Goal: Information Seeking & Learning: Learn about a topic

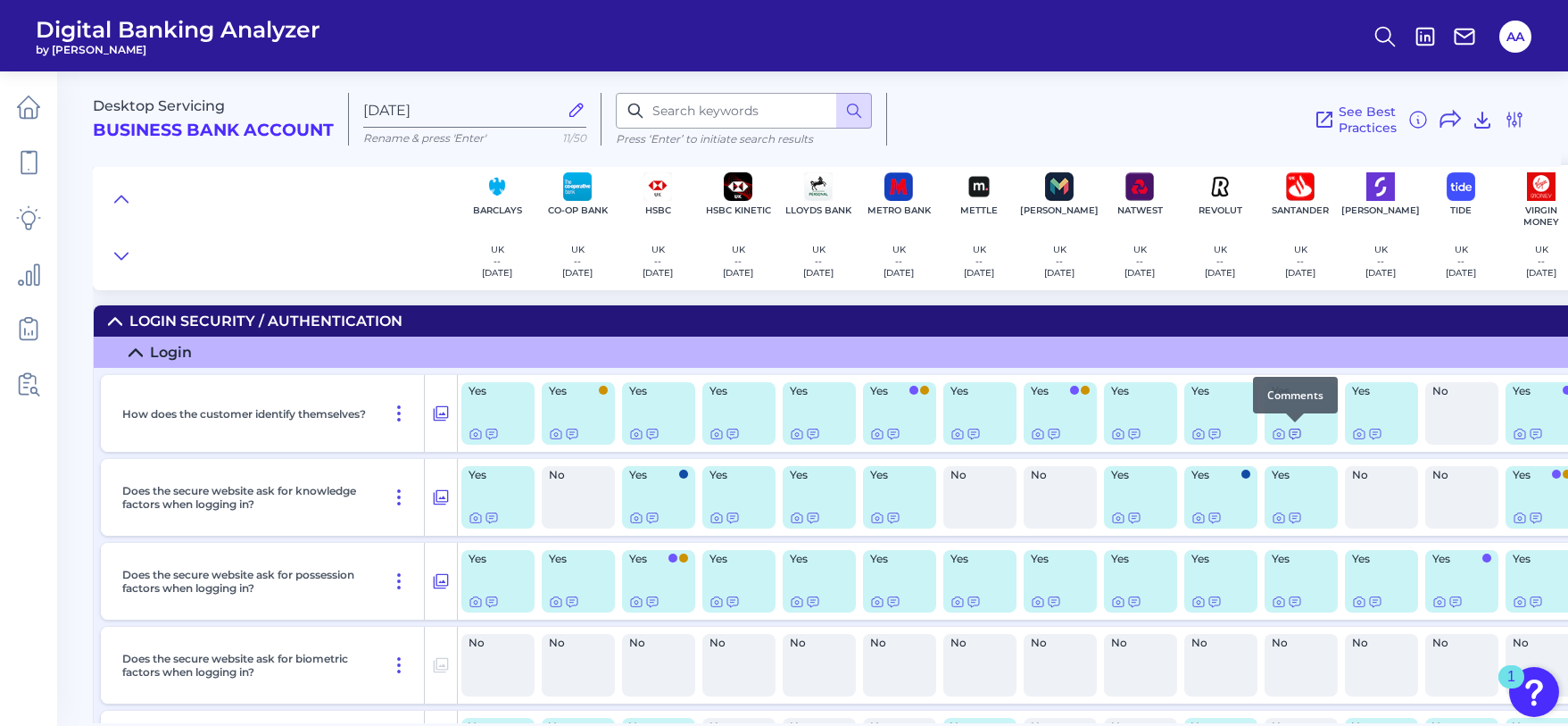
click at [1296, 432] on icon at bounding box center [1295, 435] width 11 height 10
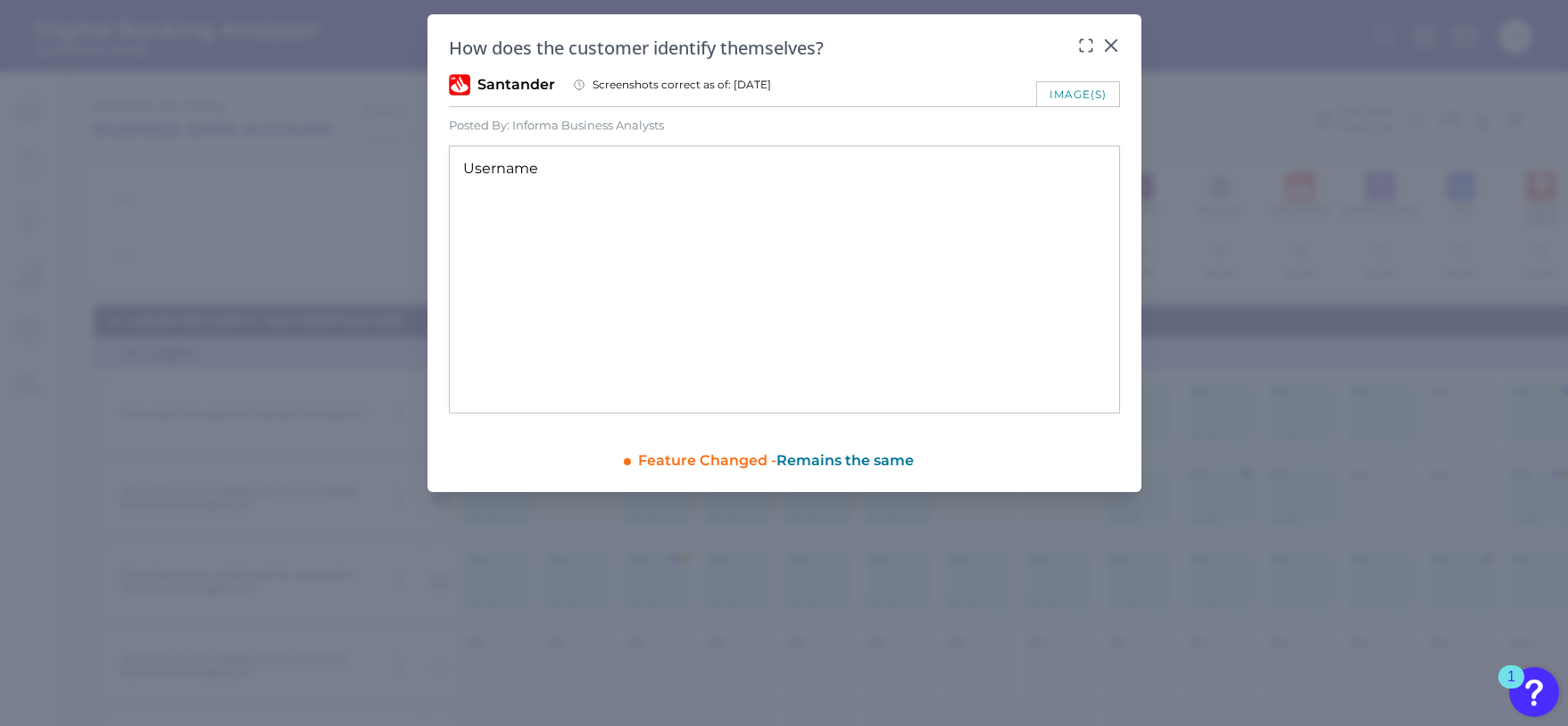
click at [1052, 89] on div "image(s)" at bounding box center [1078, 94] width 84 height 25
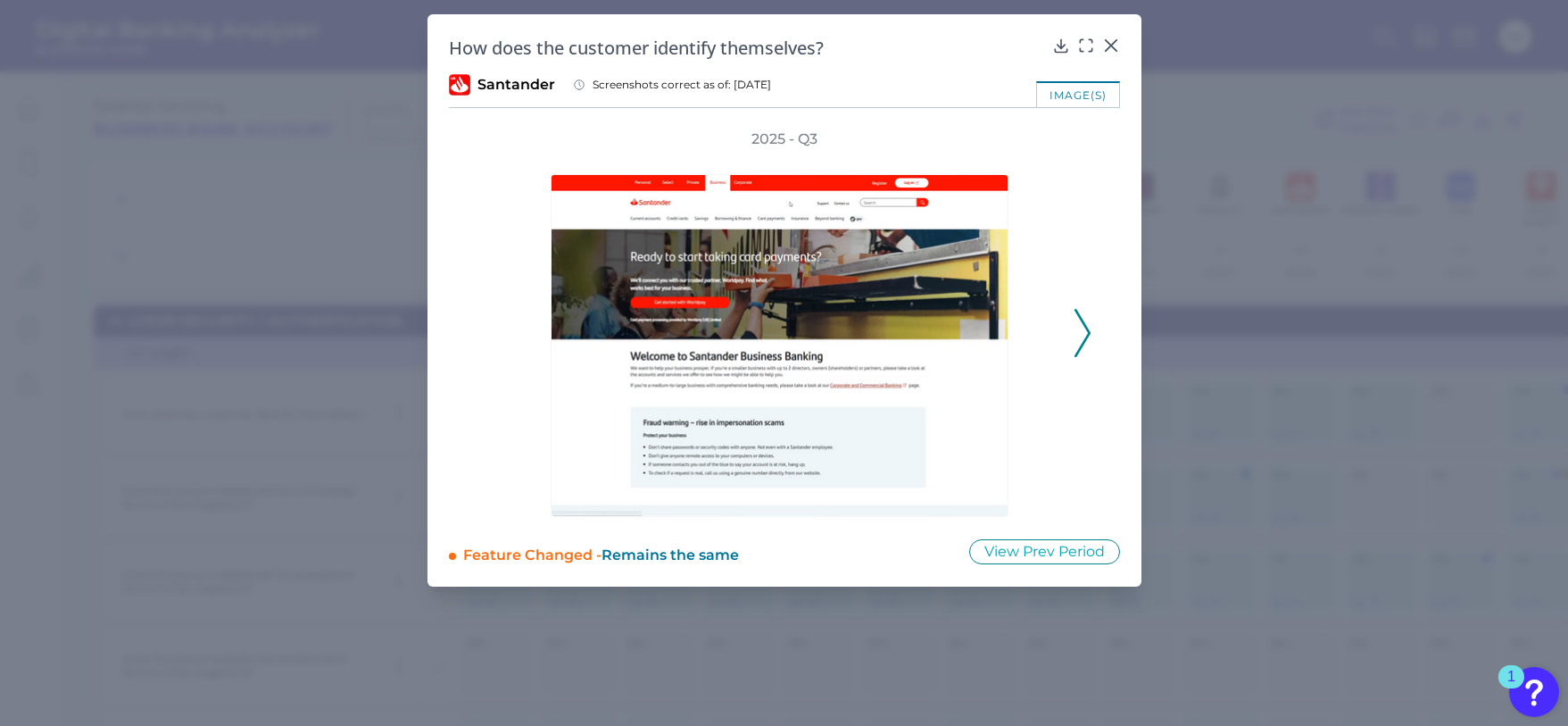
click at [1087, 345] on icon at bounding box center [1083, 332] width 16 height 48
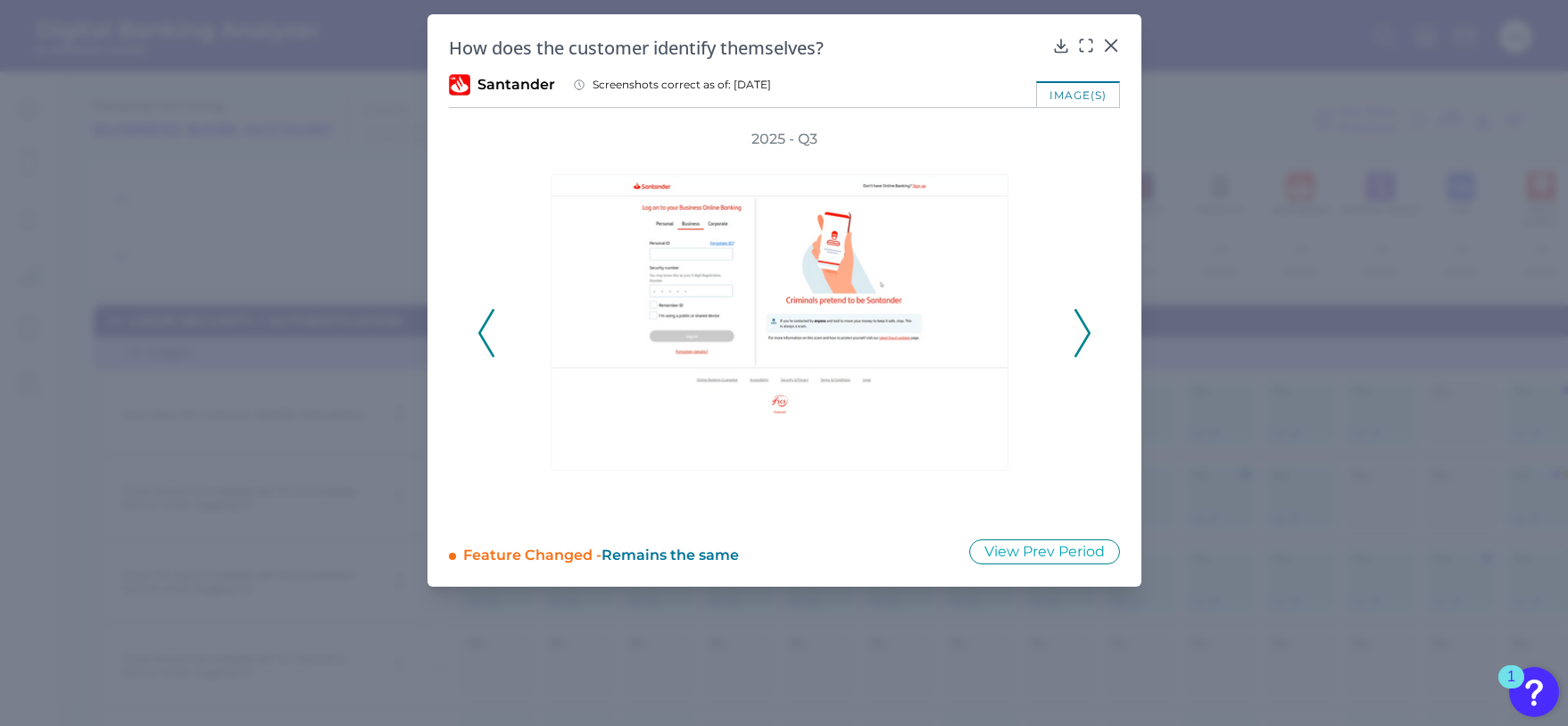
click at [1087, 345] on icon at bounding box center [1083, 332] width 16 height 48
click at [1119, 48] on icon at bounding box center [1112, 45] width 18 height 18
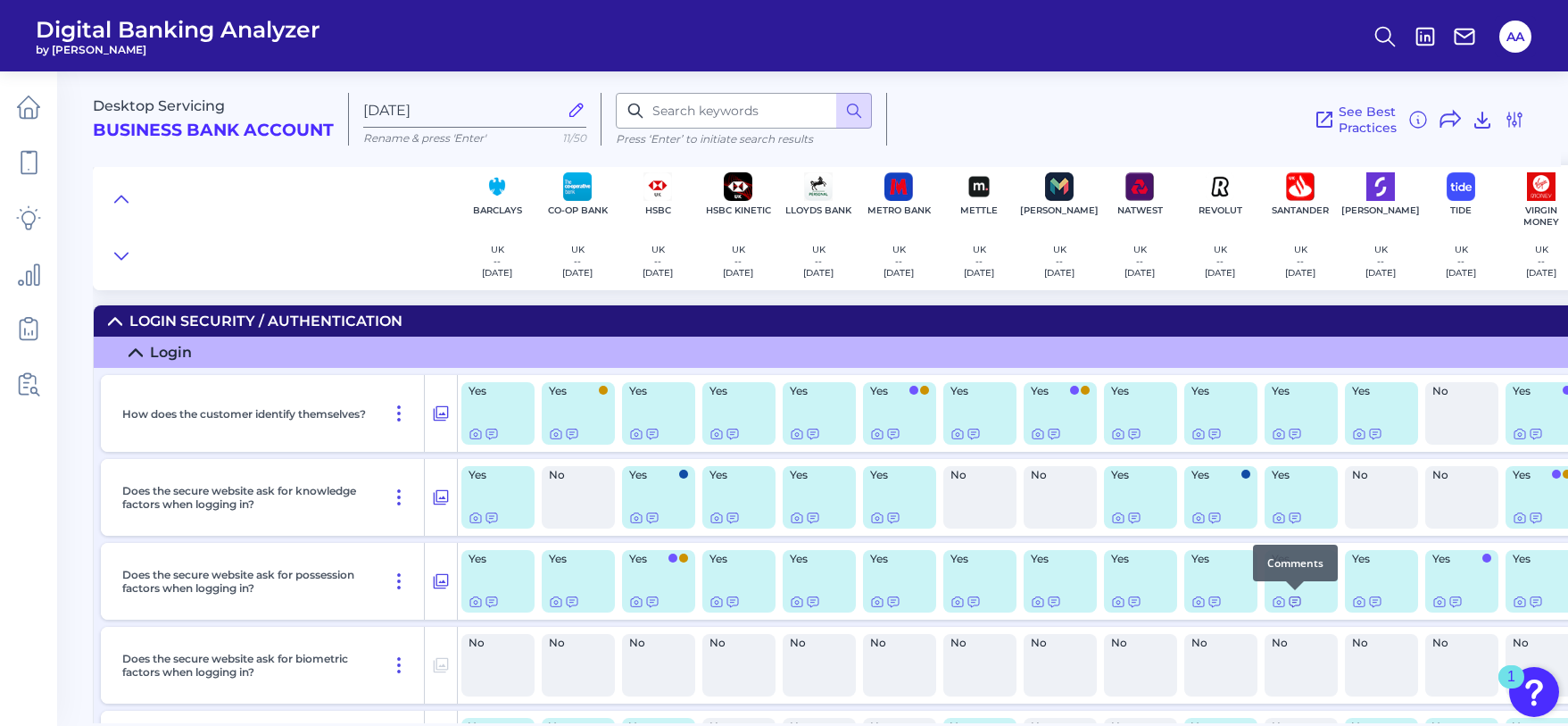
click at [1300, 599] on icon at bounding box center [1295, 602] width 14 height 14
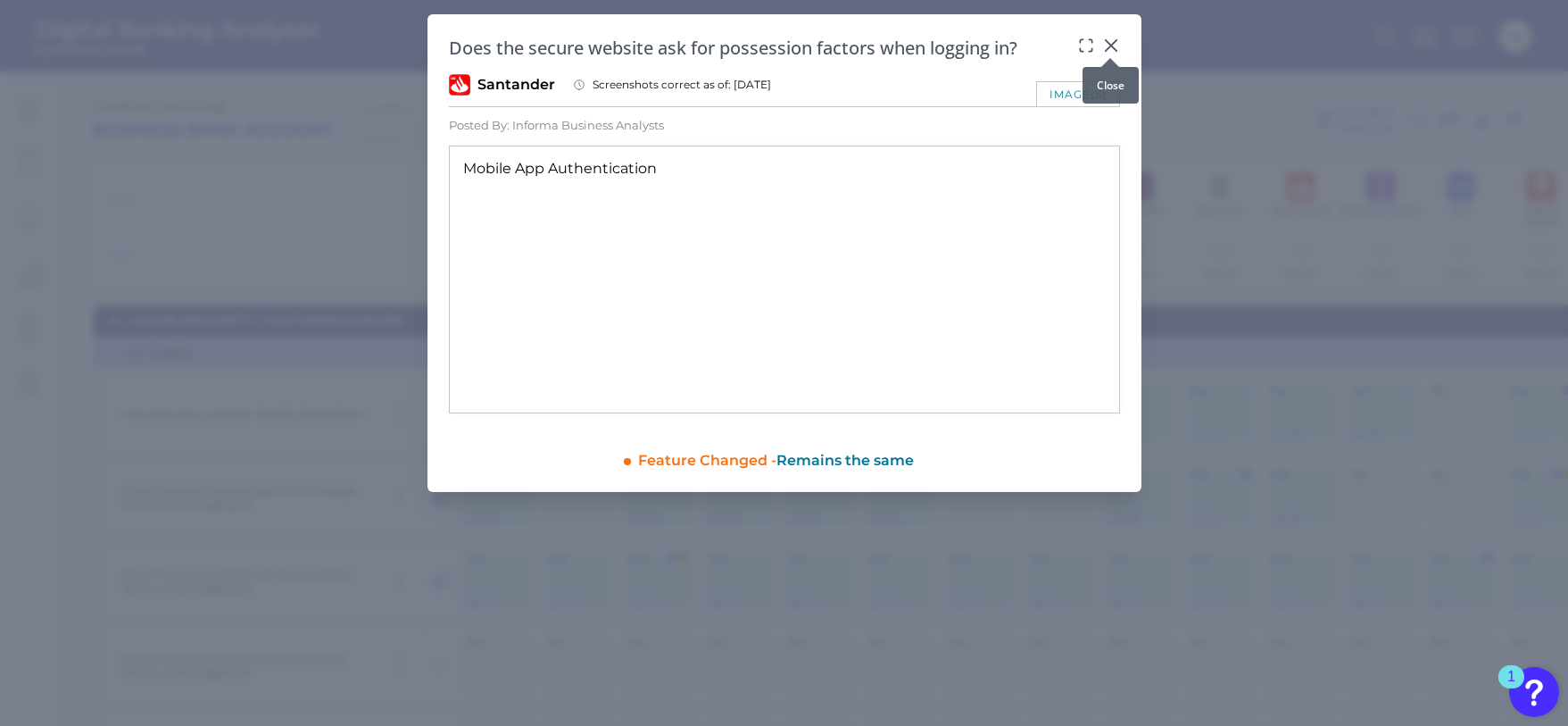
click at [1112, 46] on icon at bounding box center [1112, 45] width 18 height 18
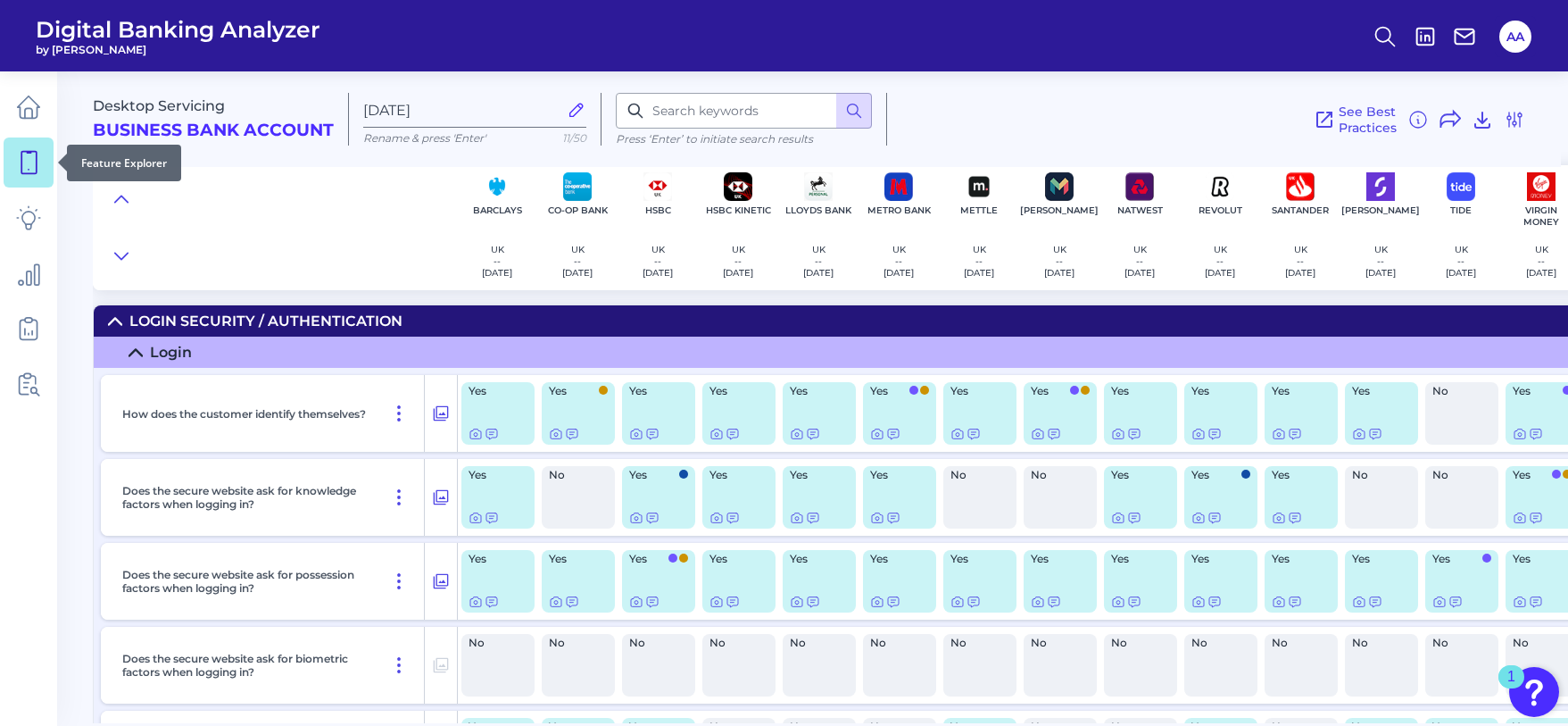
click at [11, 165] on link at bounding box center [29, 162] width 50 height 50
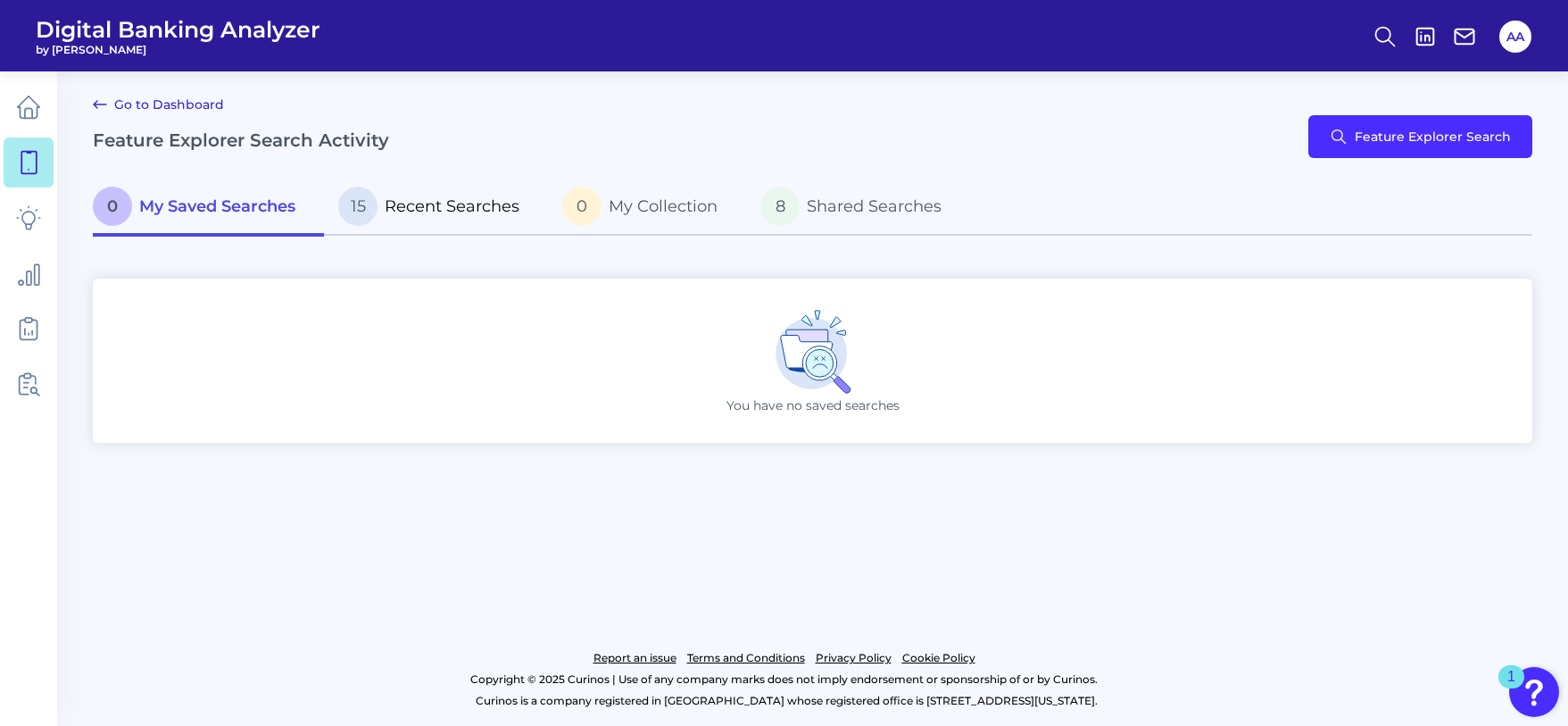
click at [452, 182] on link "15 Recent Searches" at bounding box center [435, 208] width 224 height 57
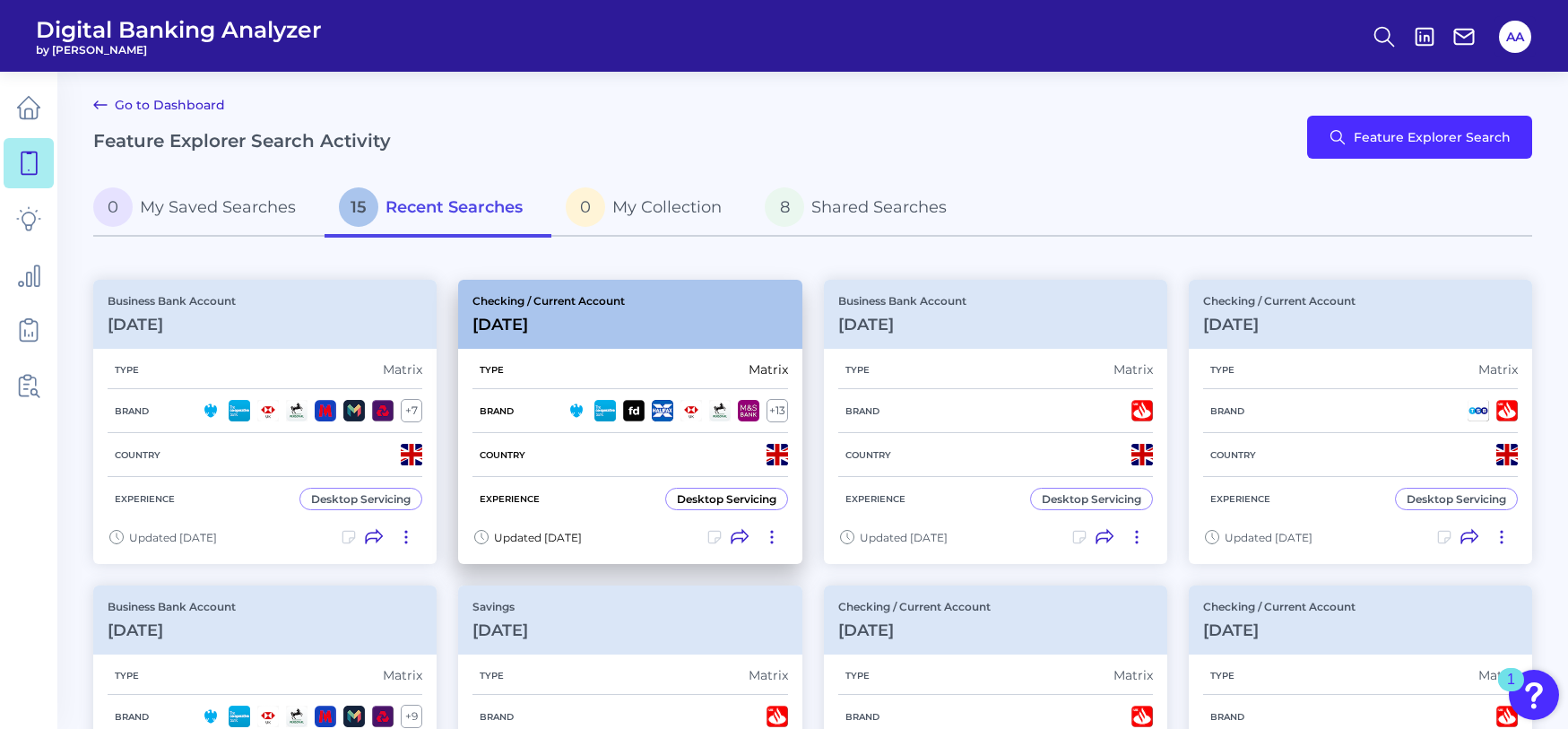
click at [680, 319] on div "Checking / Current Account [DATE]" at bounding box center [630, 315] width 343 height 69
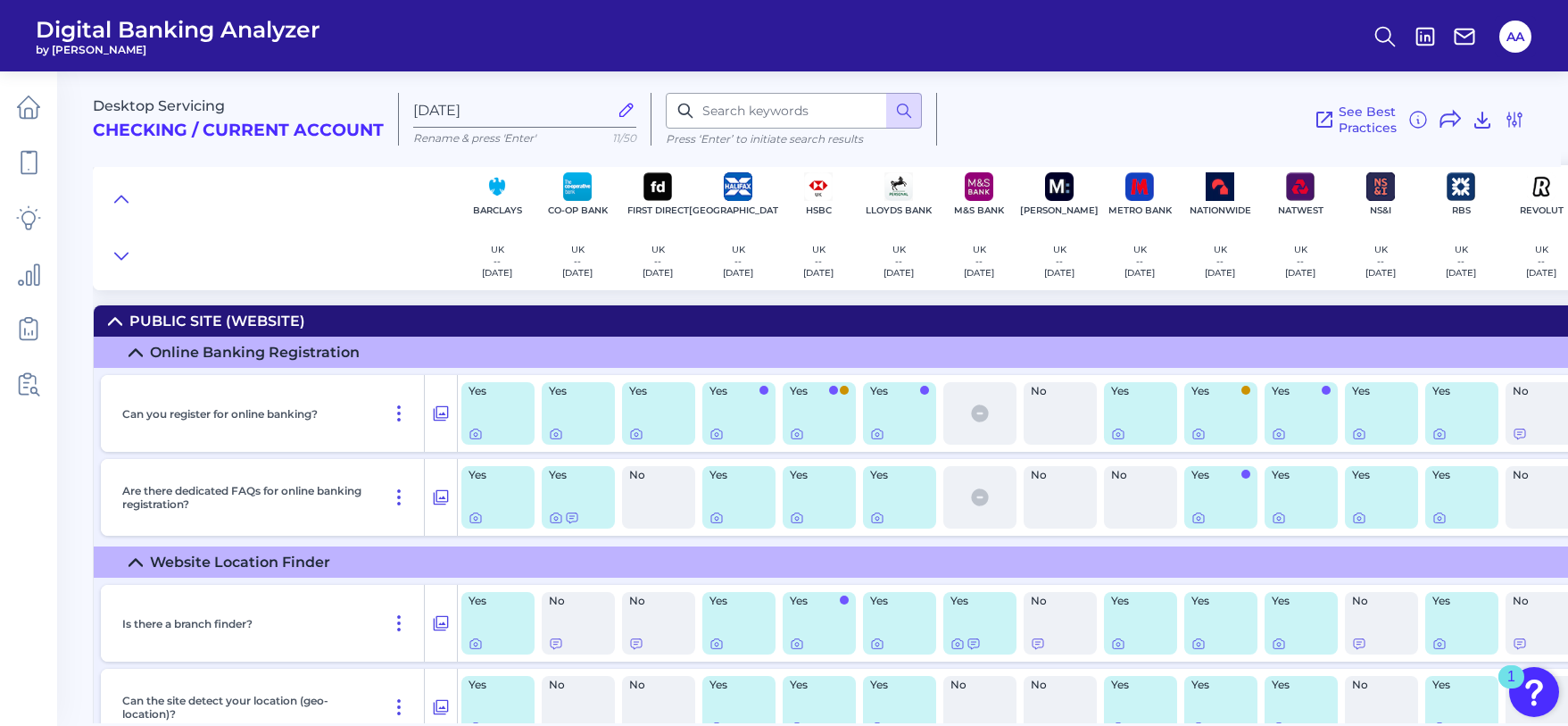
click at [314, 316] on summary "Public Site (Website)" at bounding box center [1079, 321] width 1971 height 32
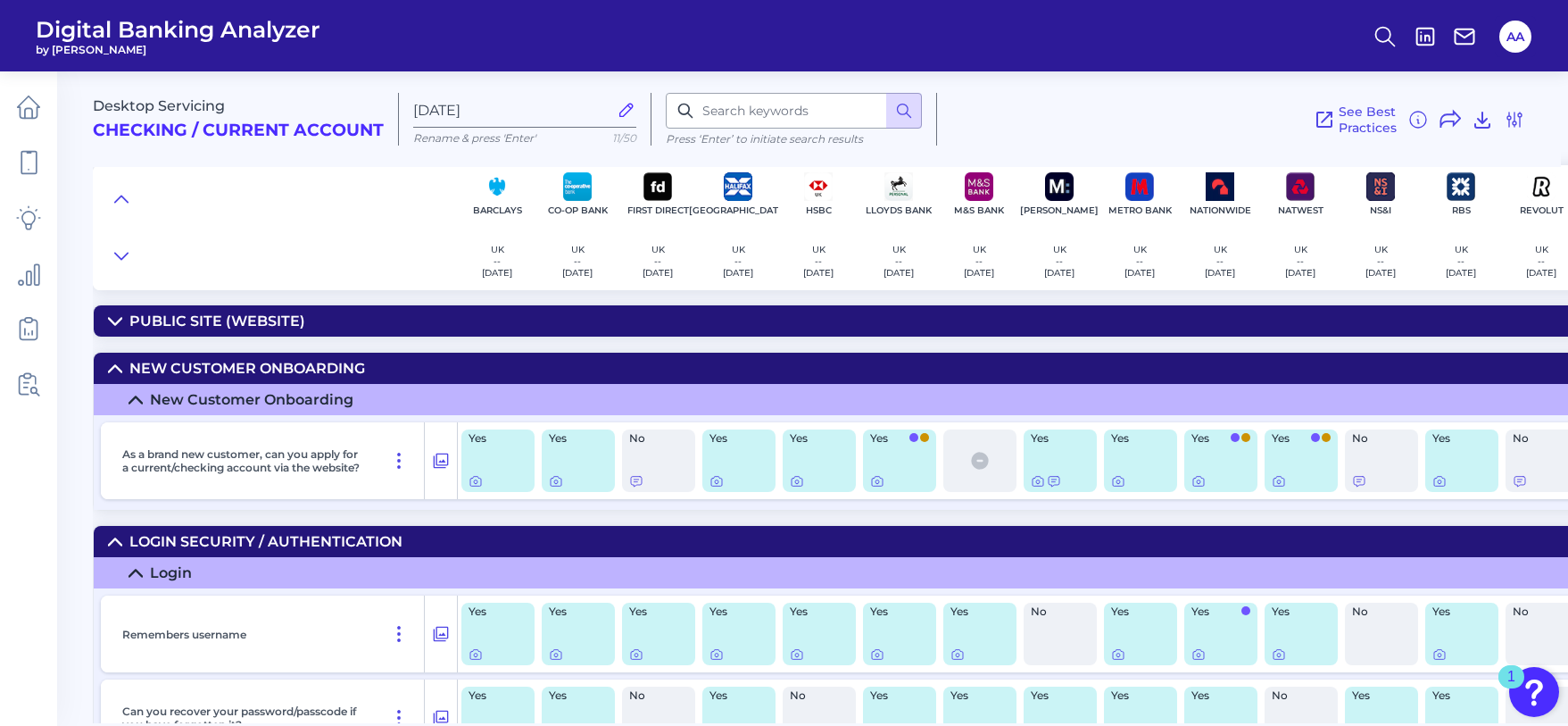
click at [395, 363] on summary "New Customer Onboarding" at bounding box center [1079, 368] width 1971 height 32
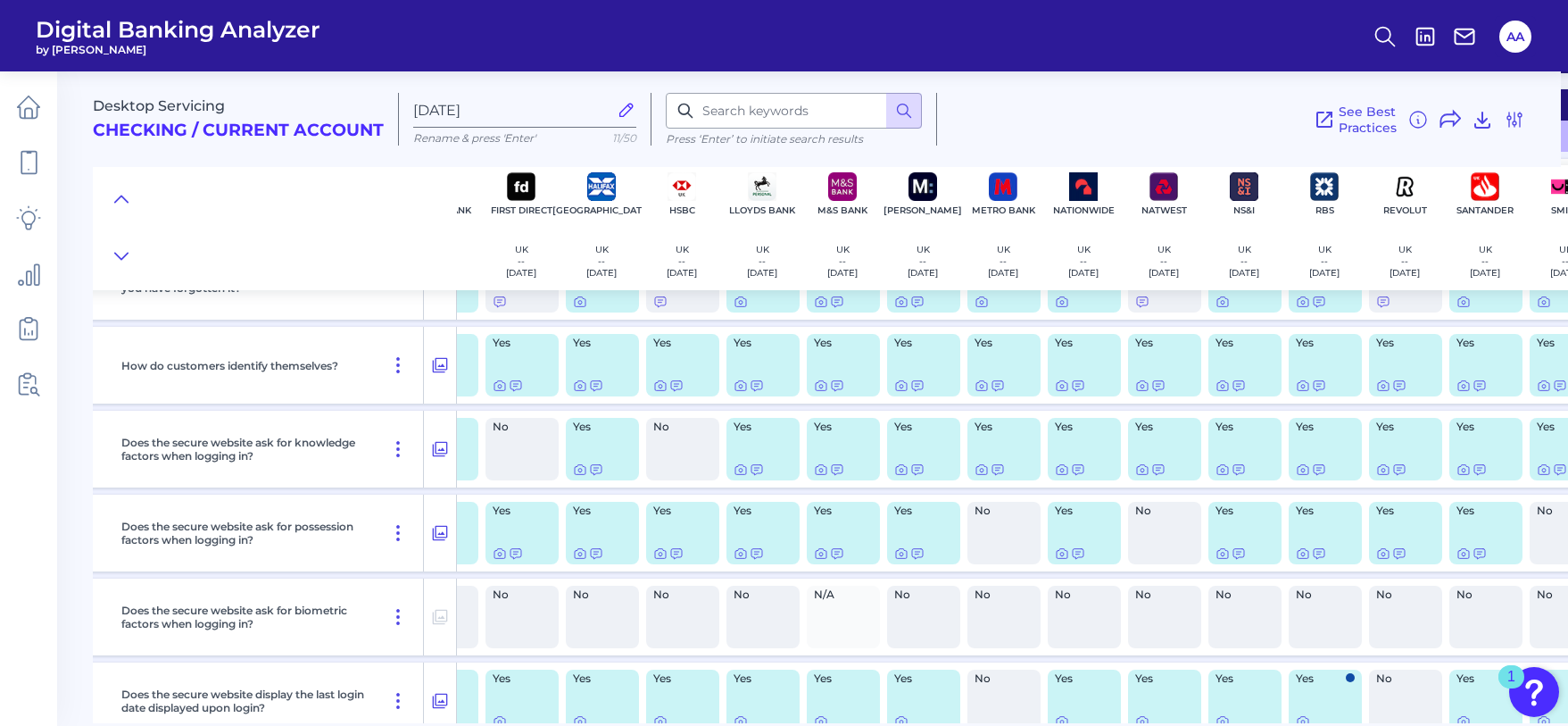
scroll to position [310, 210]
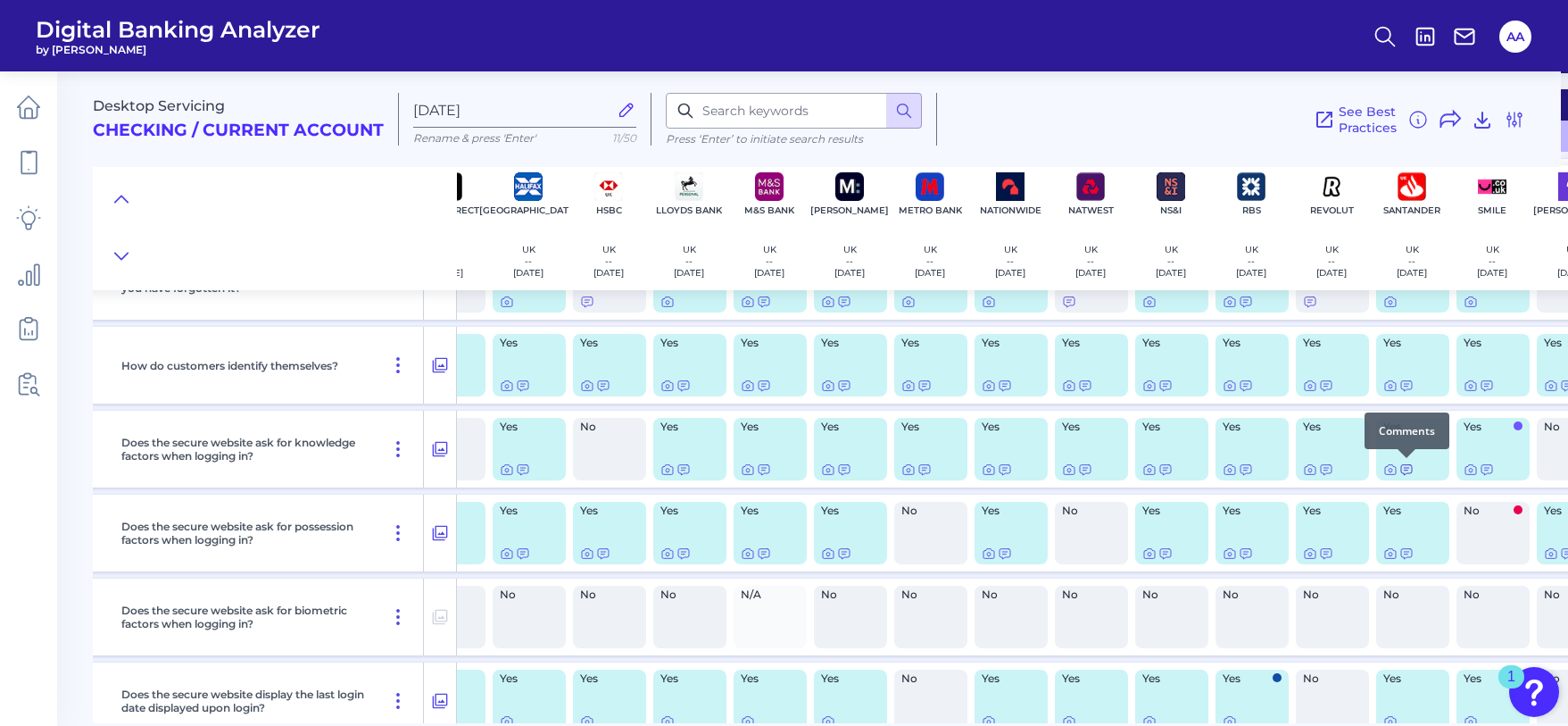
click at [1404, 471] on icon at bounding box center [1407, 469] width 14 height 14
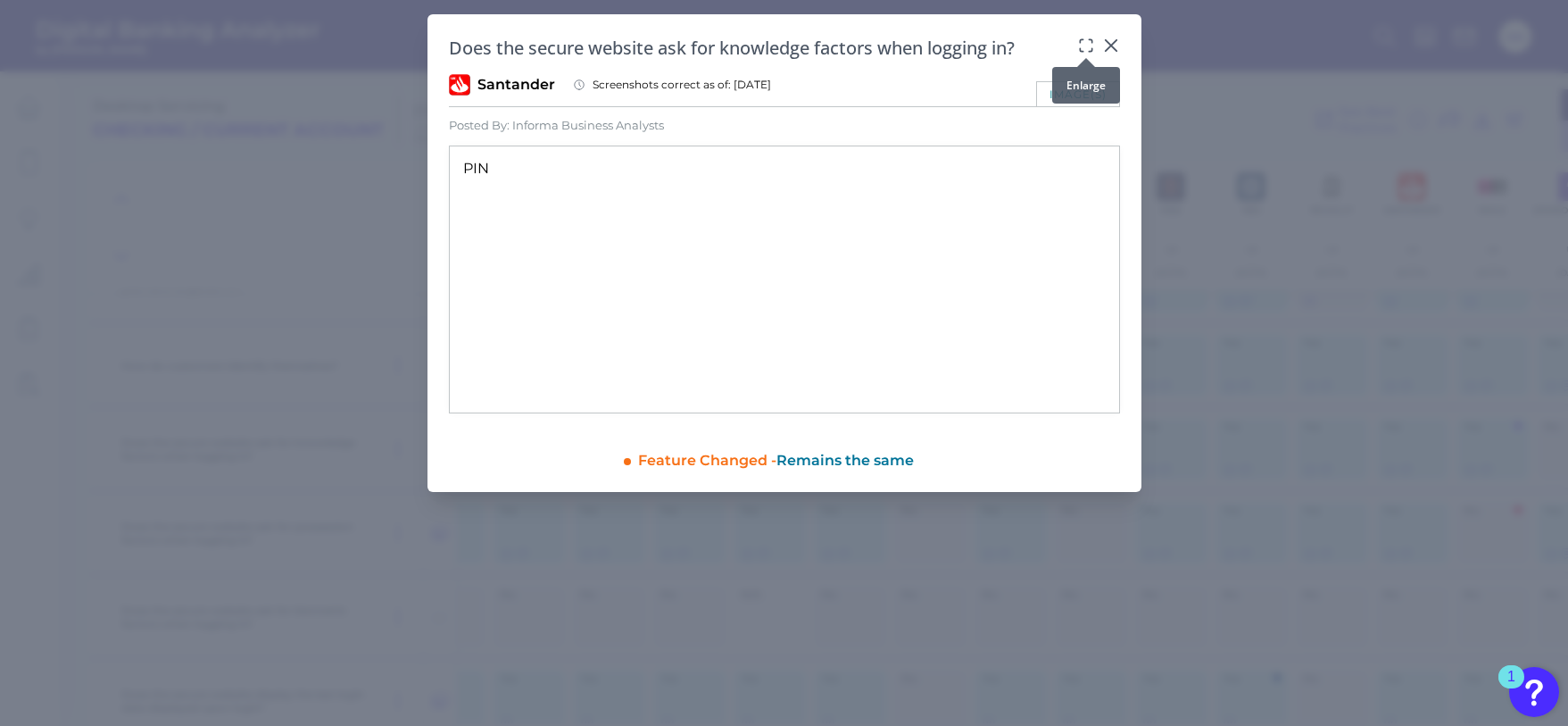
click at [1085, 47] on icon at bounding box center [1086, 45] width 18 height 18
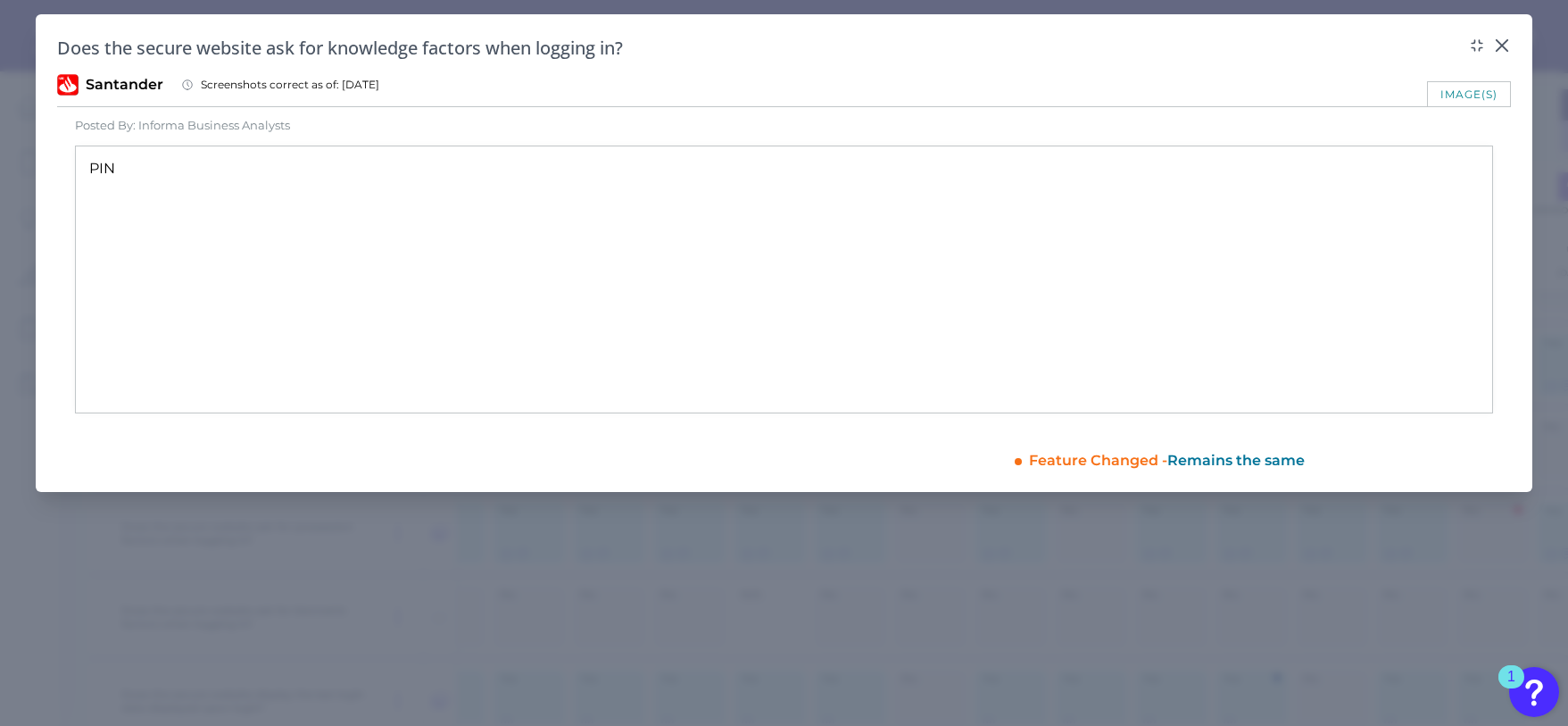
click at [1449, 89] on div "image(s)" at bounding box center [1470, 94] width 84 height 25
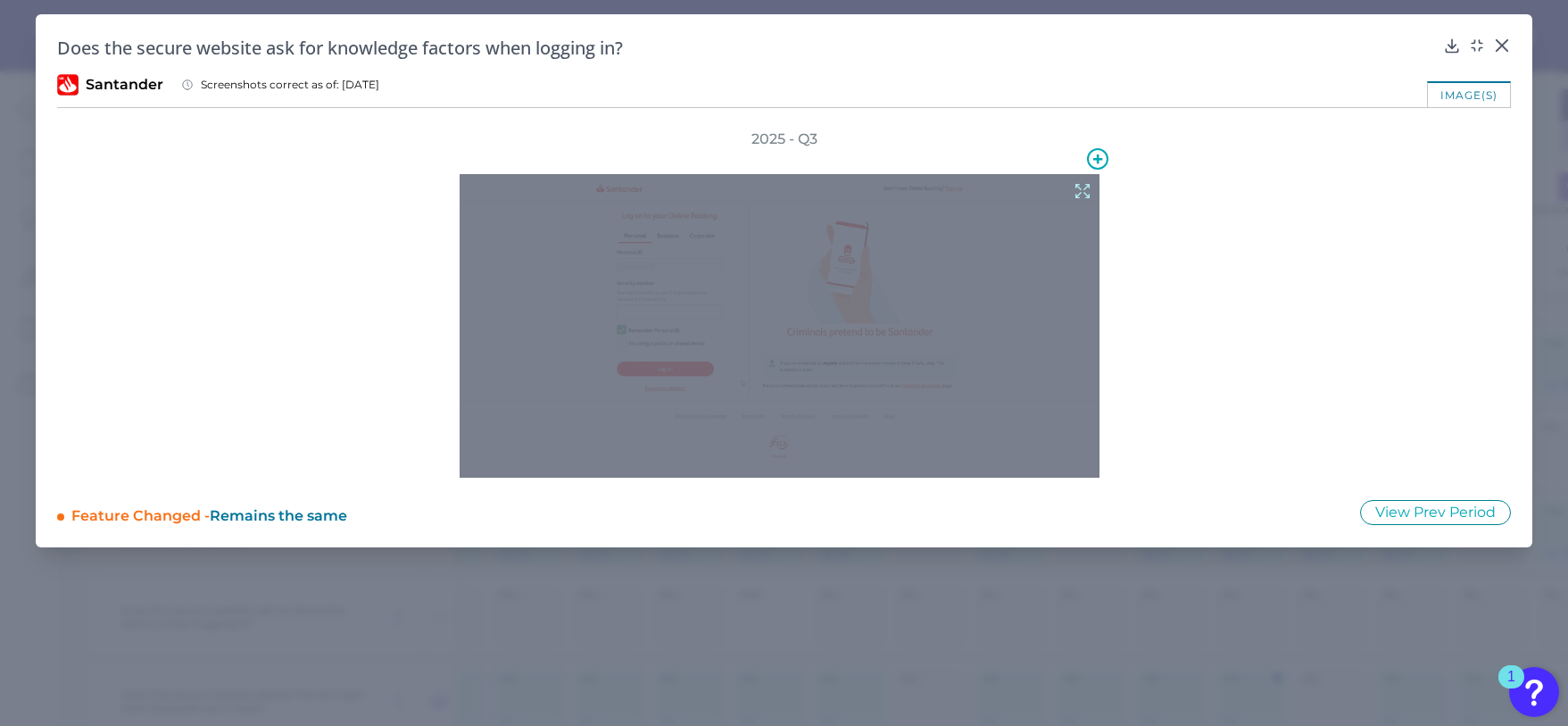
click at [1085, 192] on icon at bounding box center [1083, 191] width 20 height 20
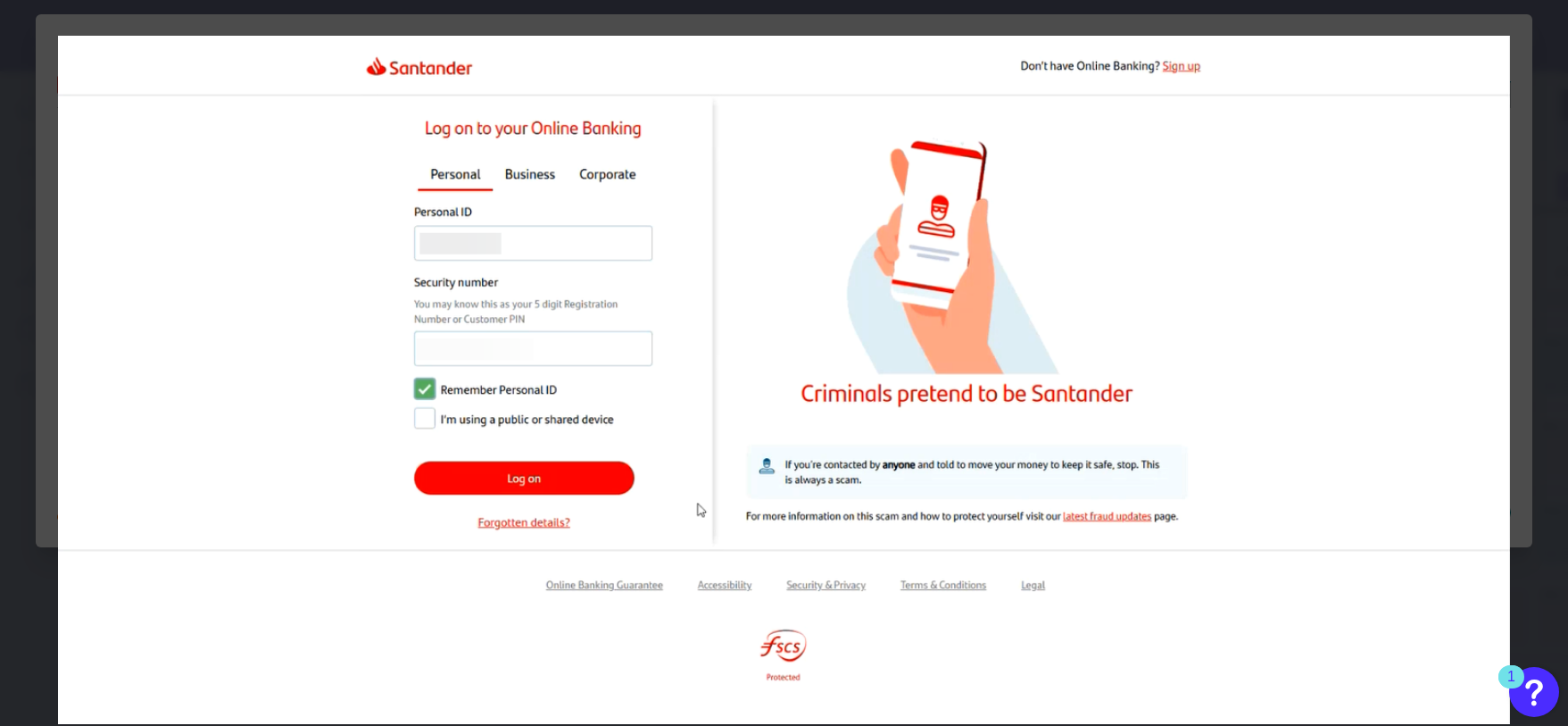
click at [1467, 59] on img at bounding box center [785, 379] width 1453 height 689
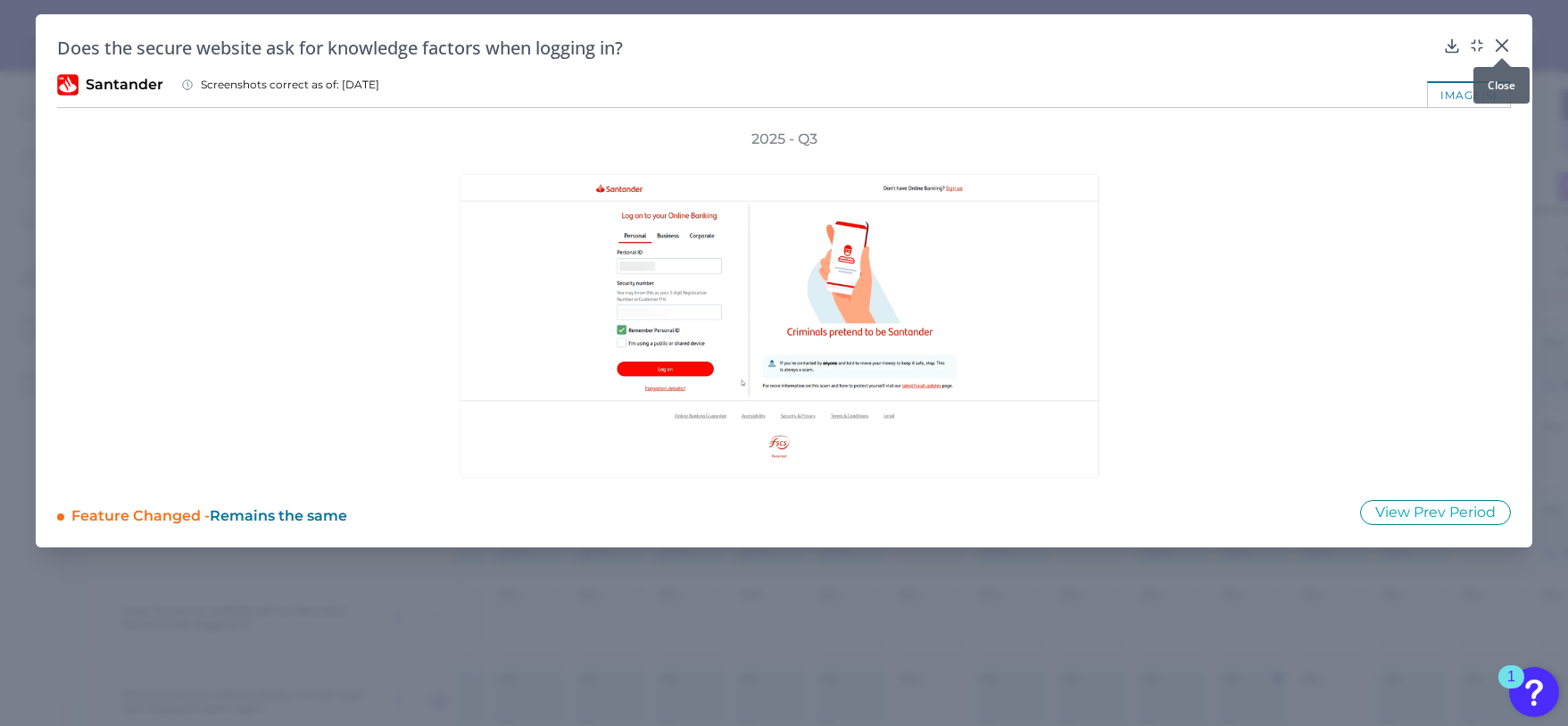
click at [1504, 46] on icon at bounding box center [1502, 45] width 18 height 18
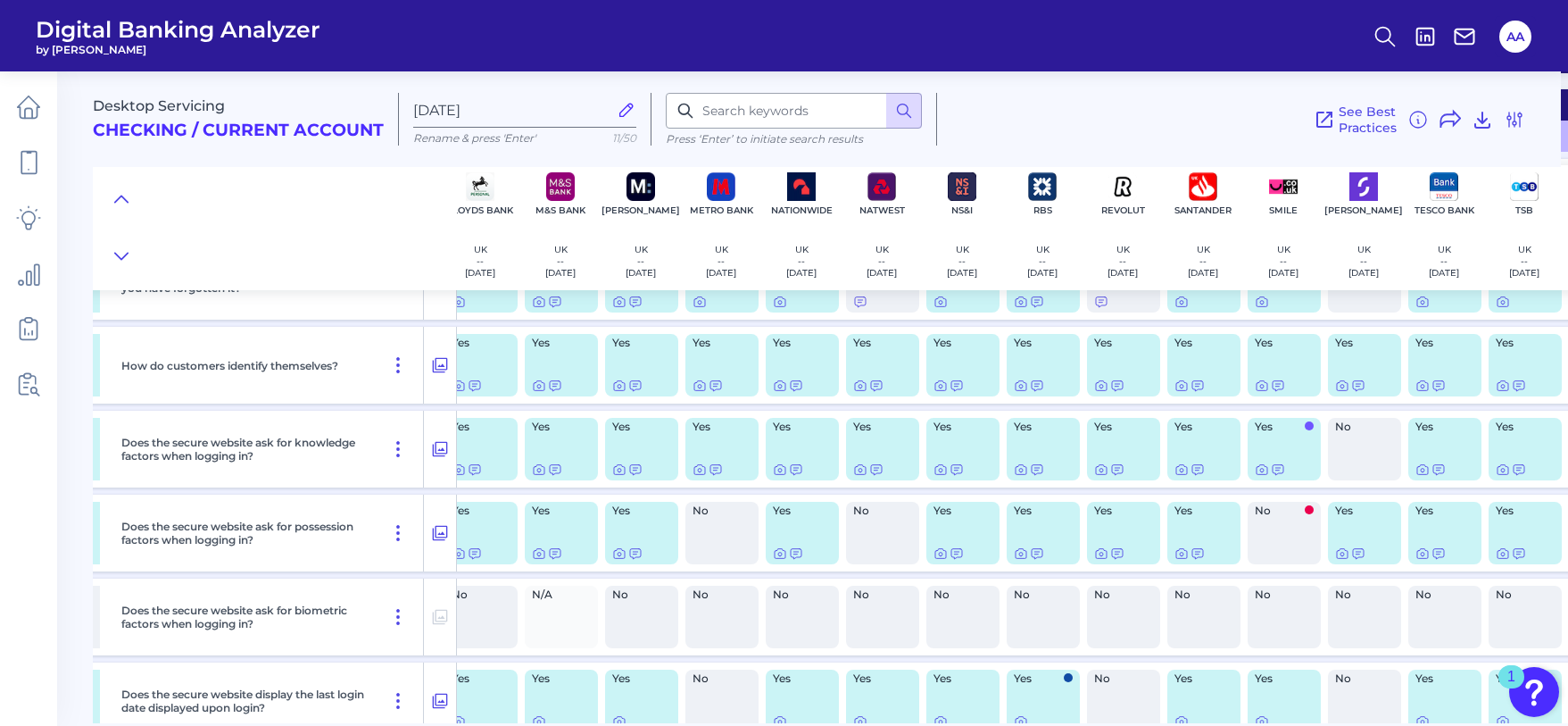
scroll to position [304, 512]
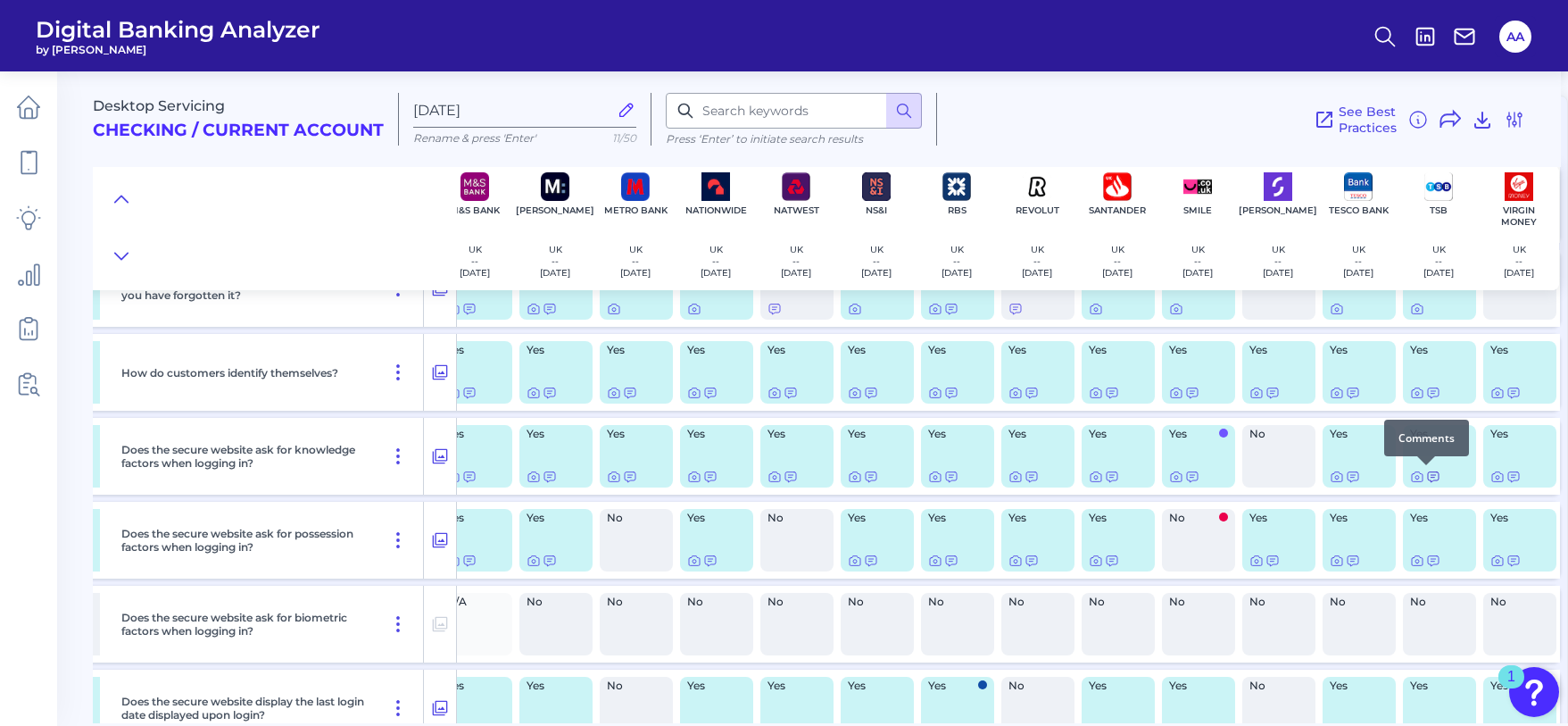
click at [1427, 476] on icon at bounding box center [1433, 477] width 14 height 14
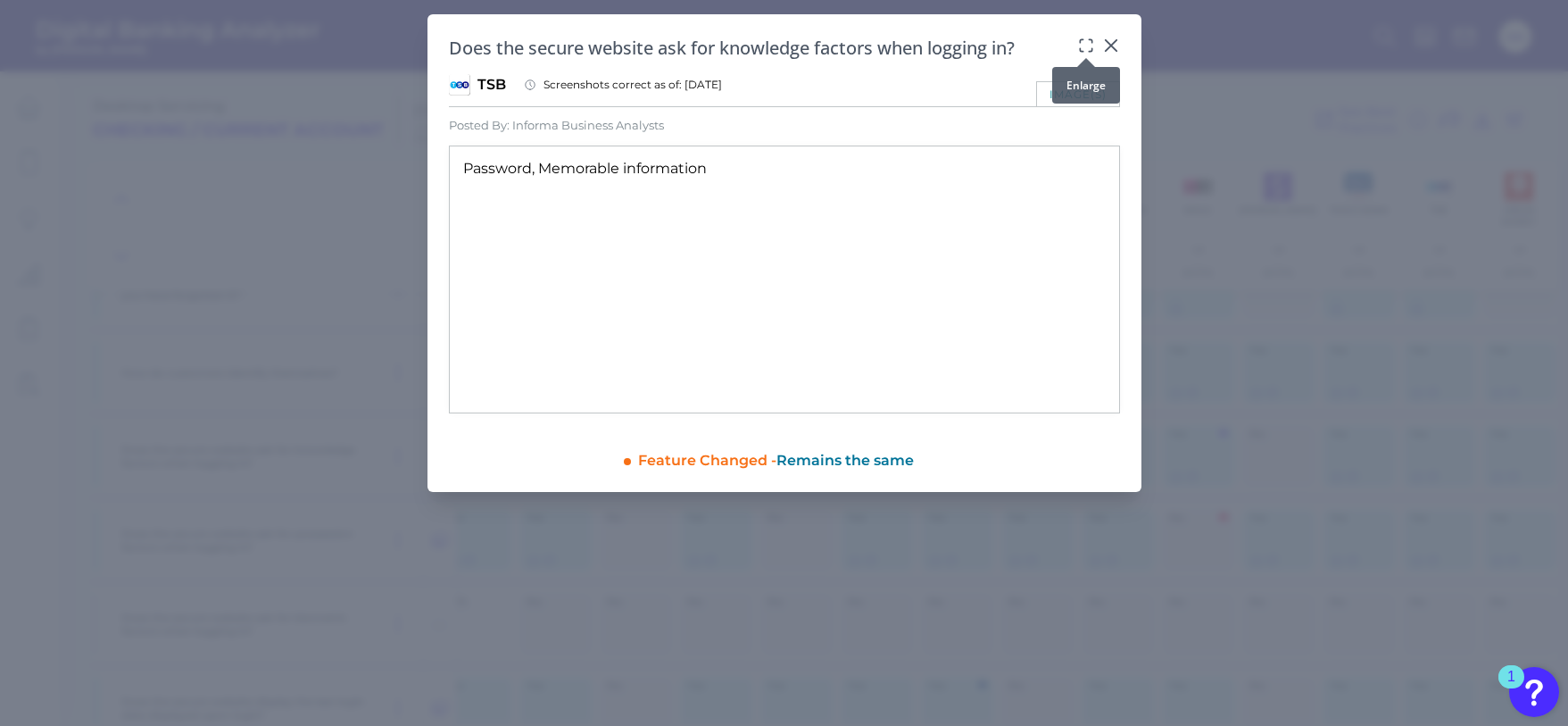
click at [1087, 40] on icon at bounding box center [1086, 45] width 18 height 18
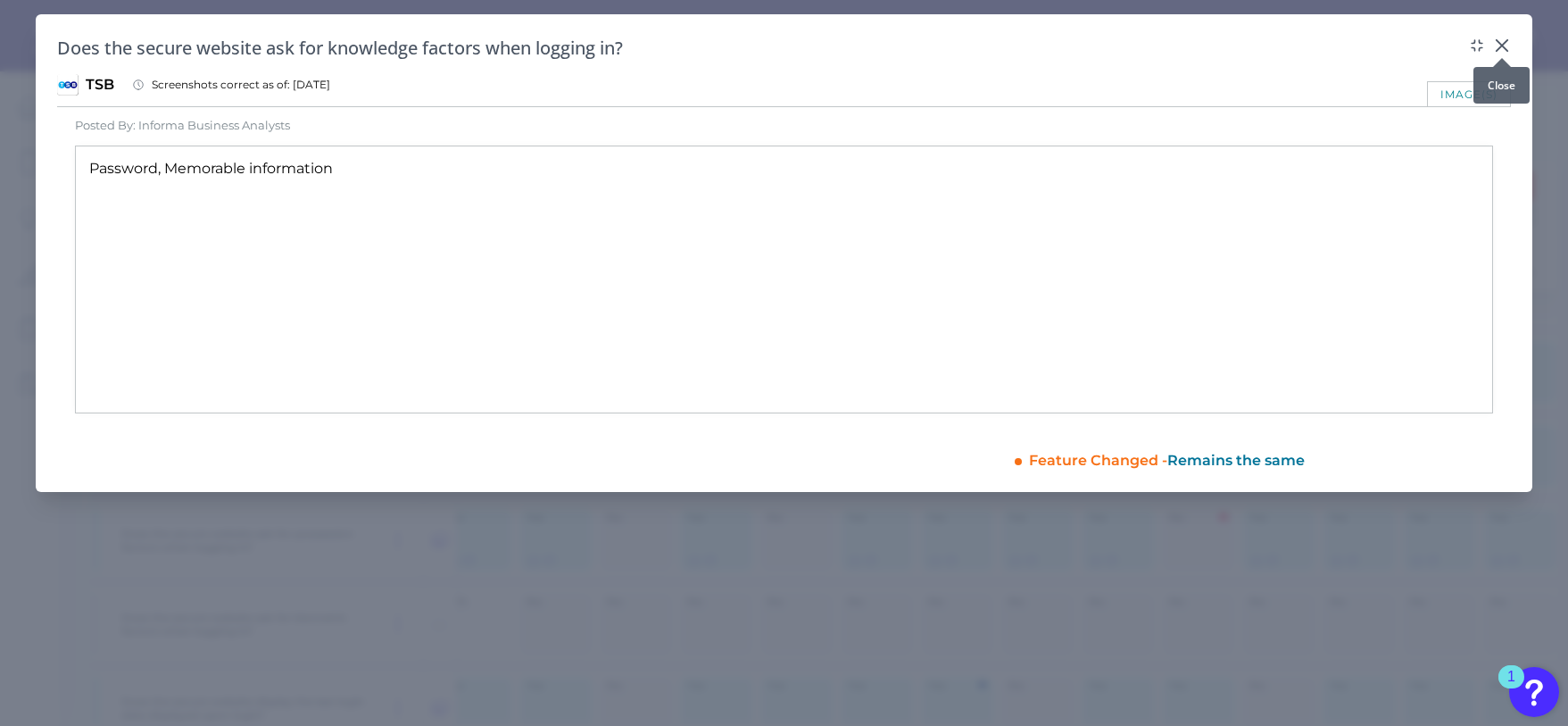
click at [1497, 43] on icon at bounding box center [1502, 45] width 18 height 18
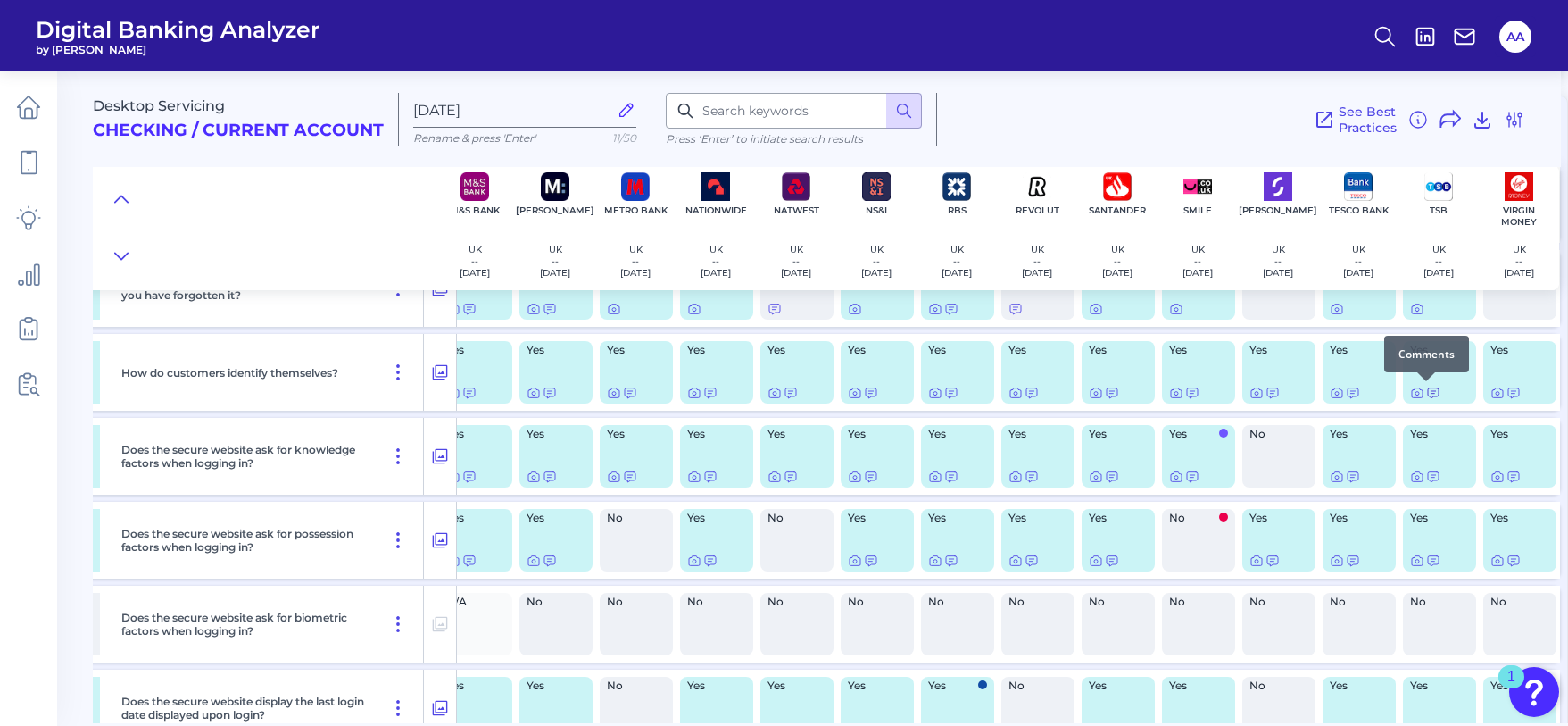
click at [1428, 393] on icon at bounding box center [1433, 393] width 14 height 14
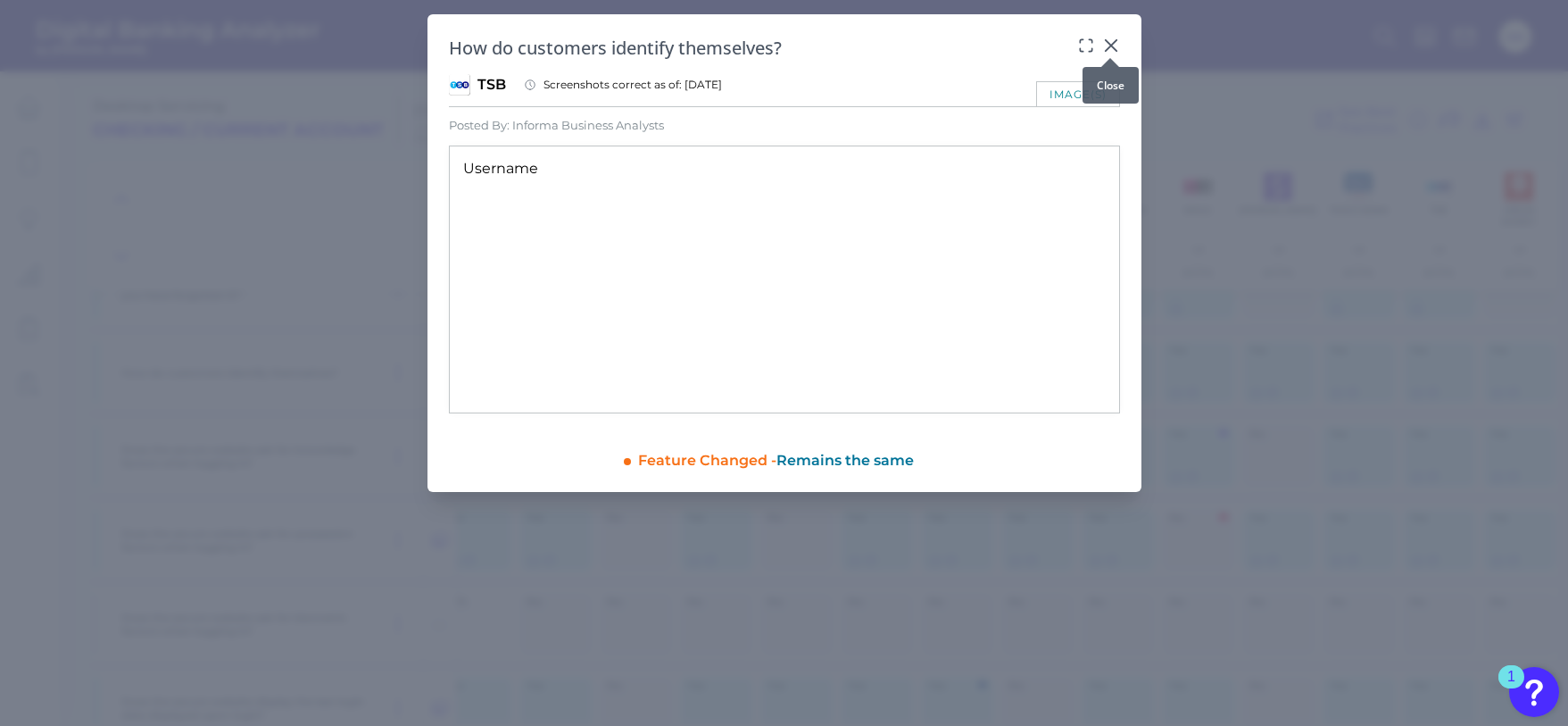
click at [1113, 44] on icon at bounding box center [1110, 45] width 11 height 11
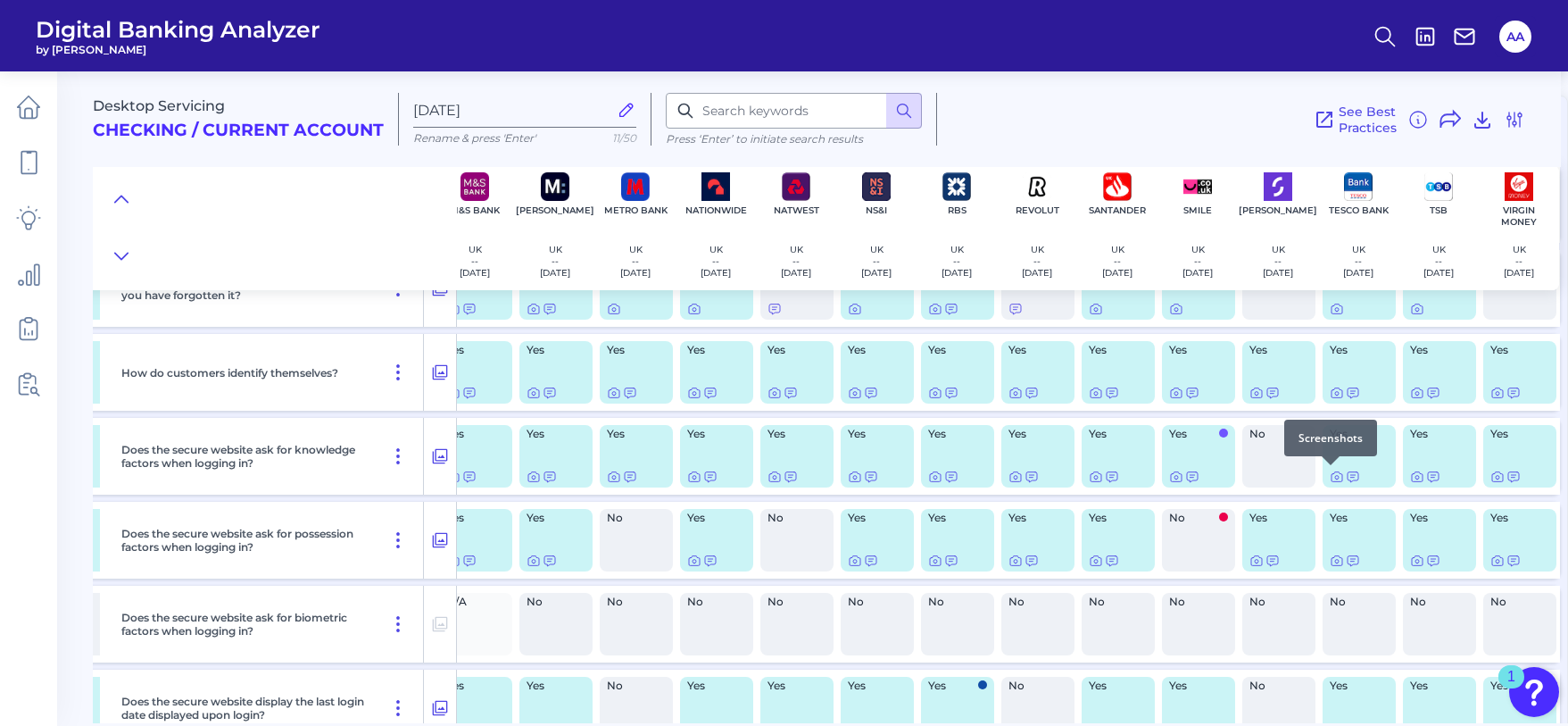
click at [1324, 471] on div at bounding box center [1330, 465] width 18 height 18
click at [1330, 477] on icon at bounding box center [1337, 477] width 14 height 14
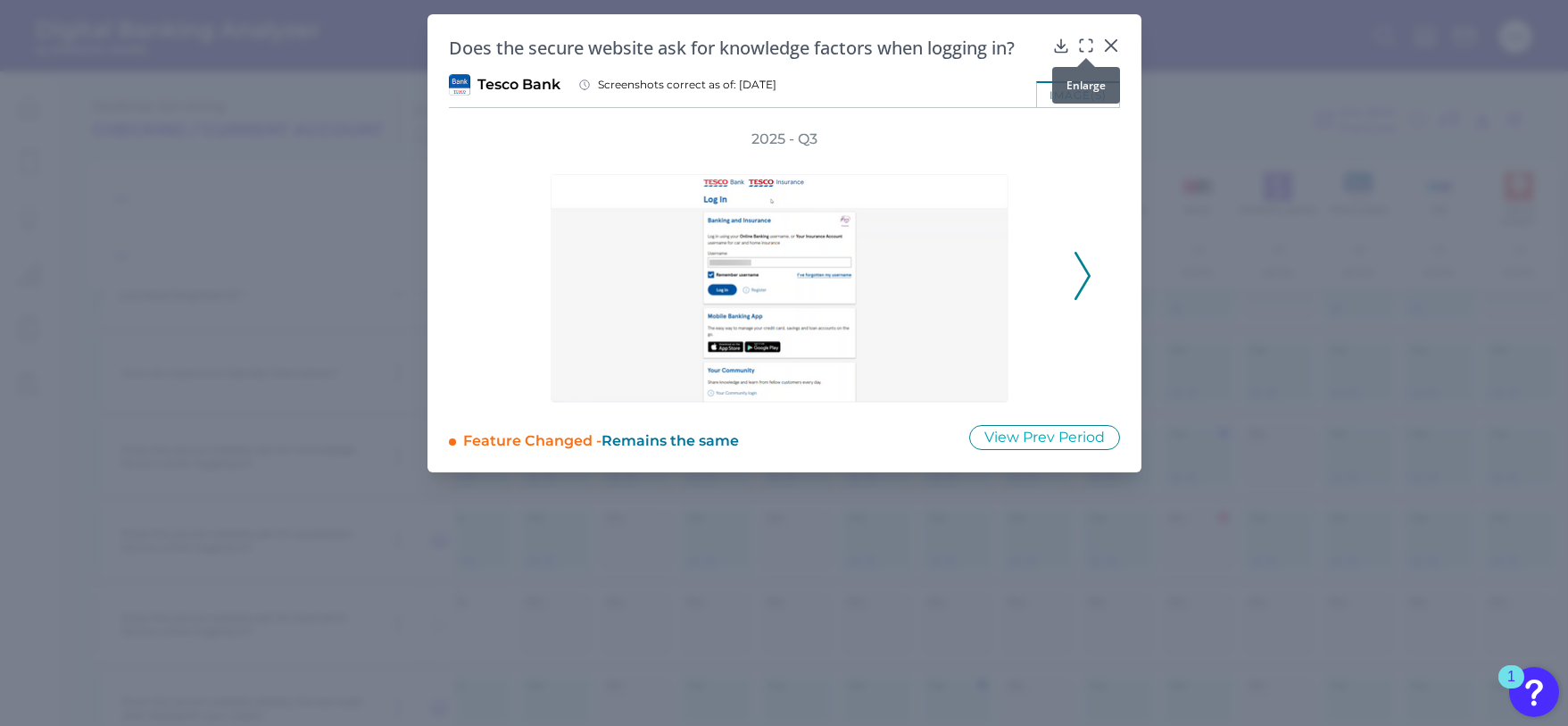
click at [1081, 45] on icon at bounding box center [1086, 45] width 18 height 18
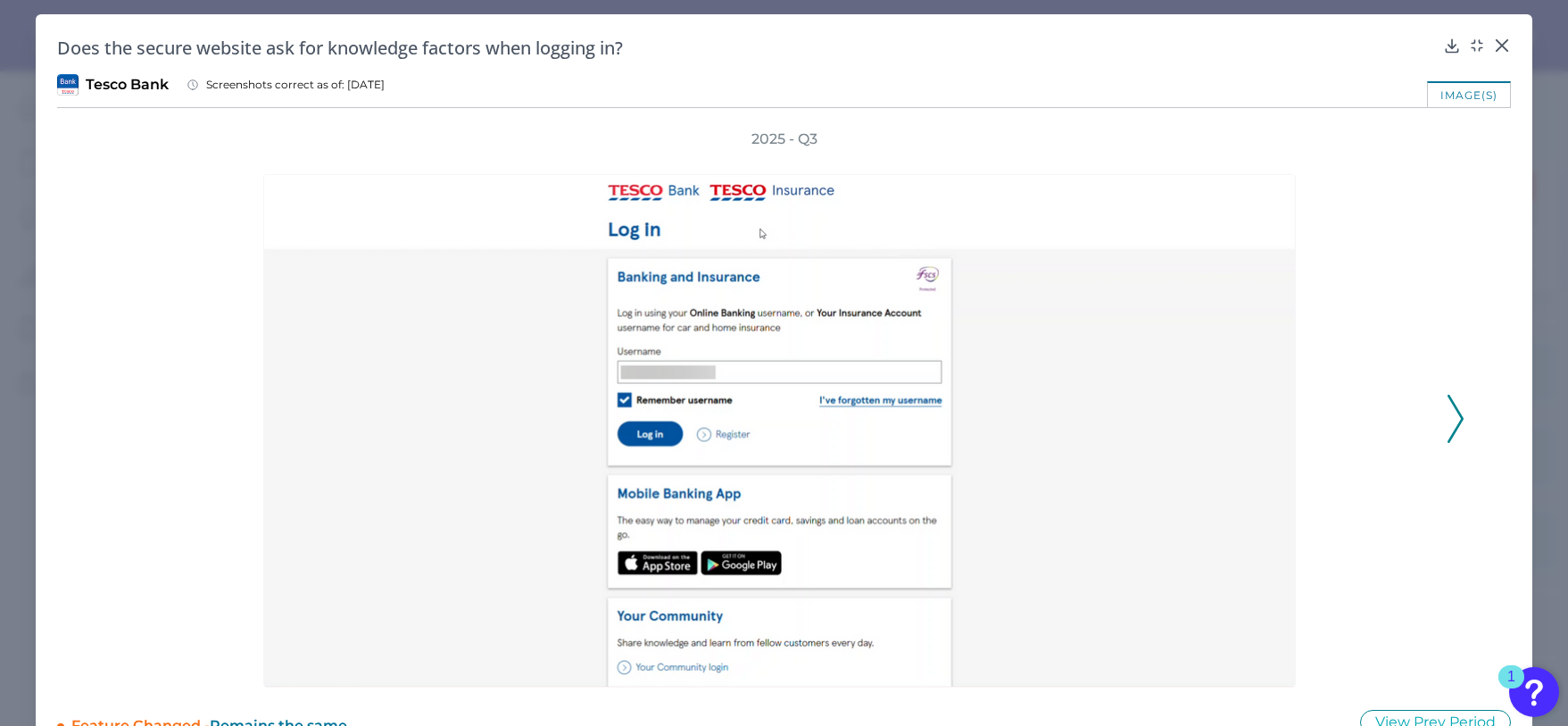
click at [1451, 415] on icon at bounding box center [1455, 418] width 16 height 48
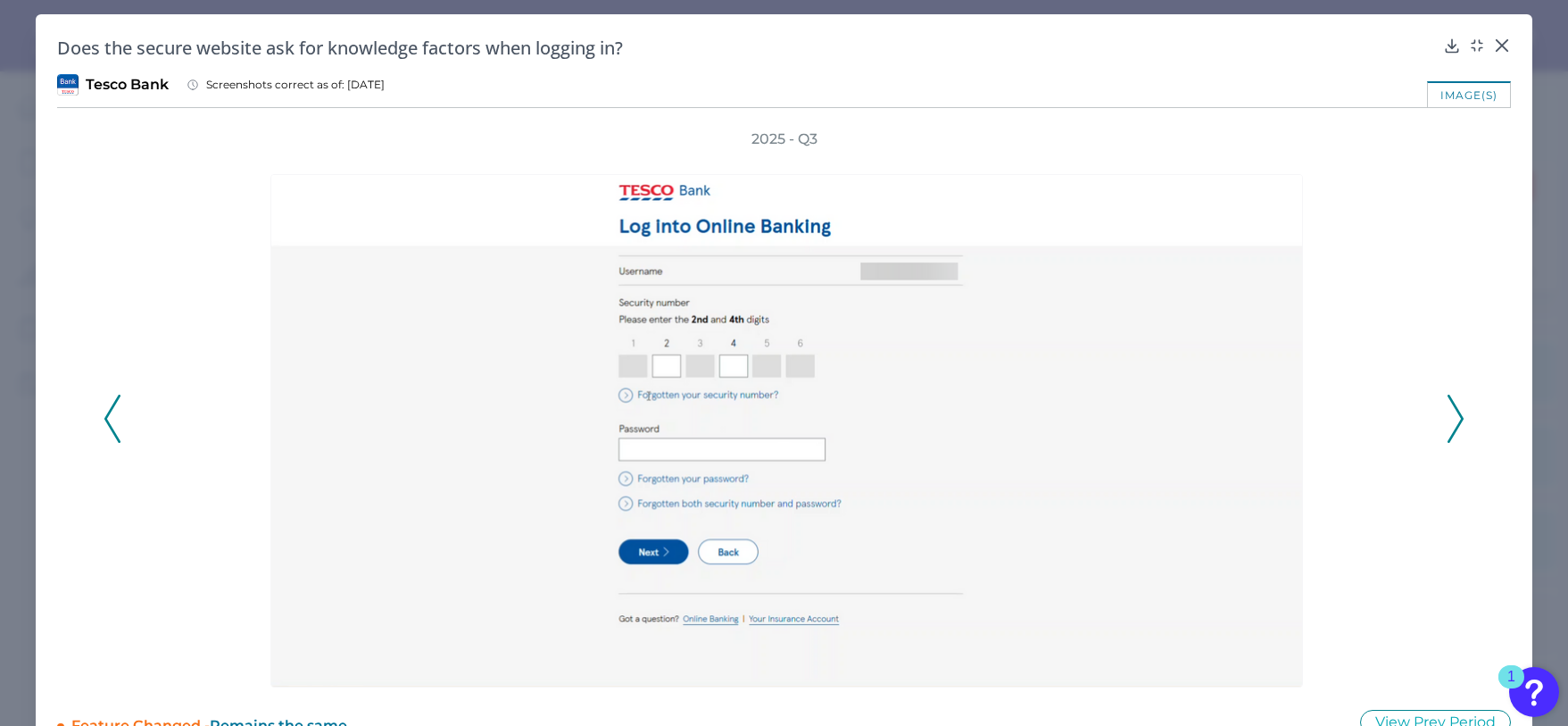
click at [112, 432] on icon at bounding box center [112, 418] width 16 height 48
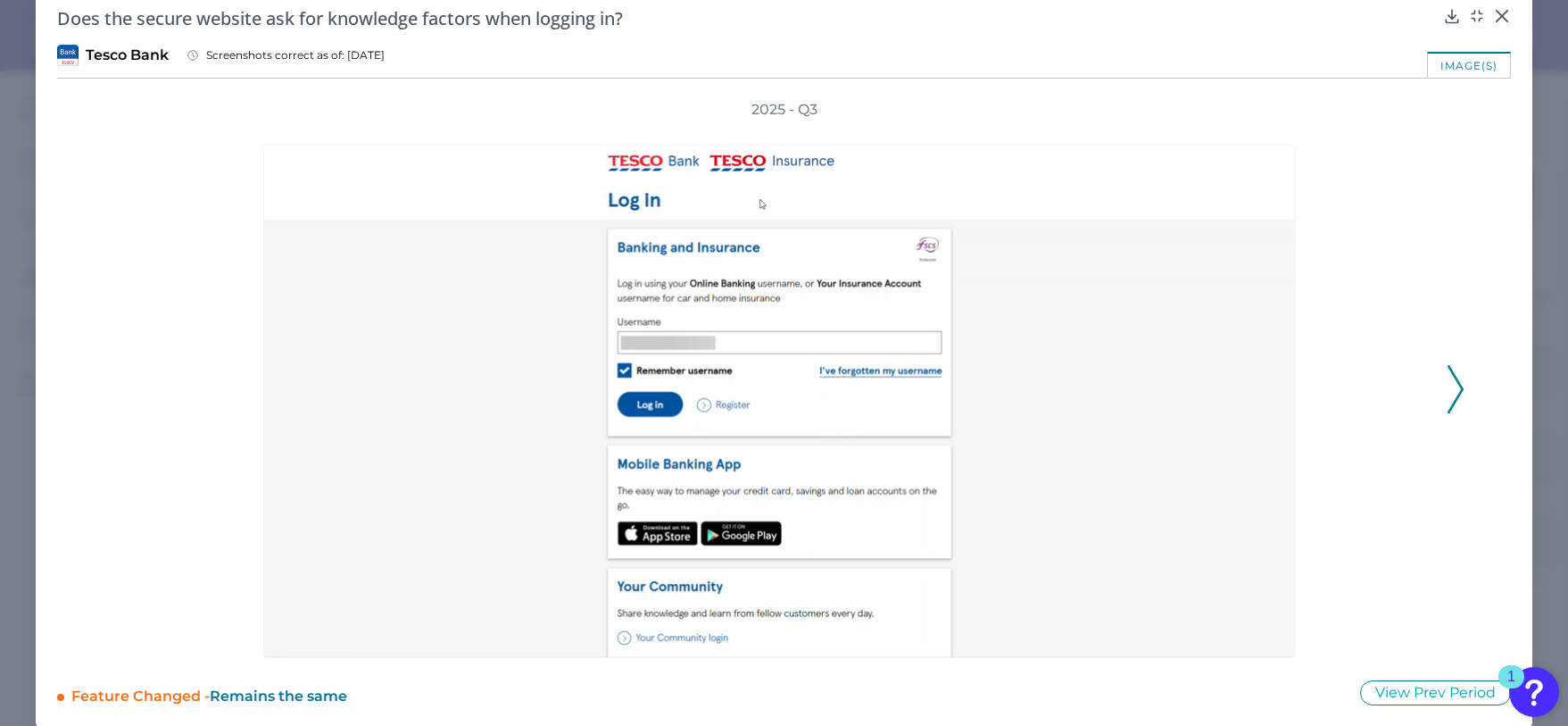
scroll to position [46, 0]
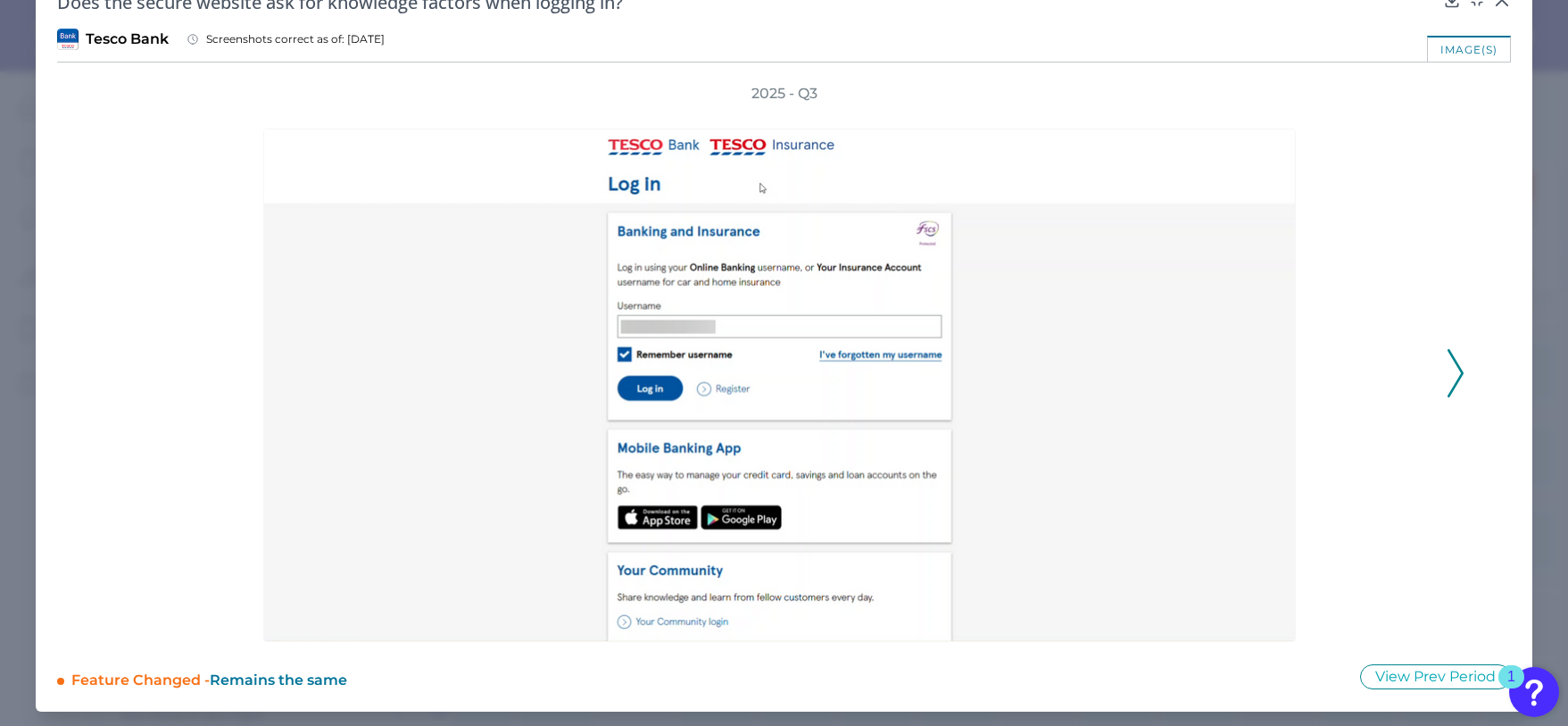
click at [1448, 369] on icon at bounding box center [1455, 374] width 16 height 48
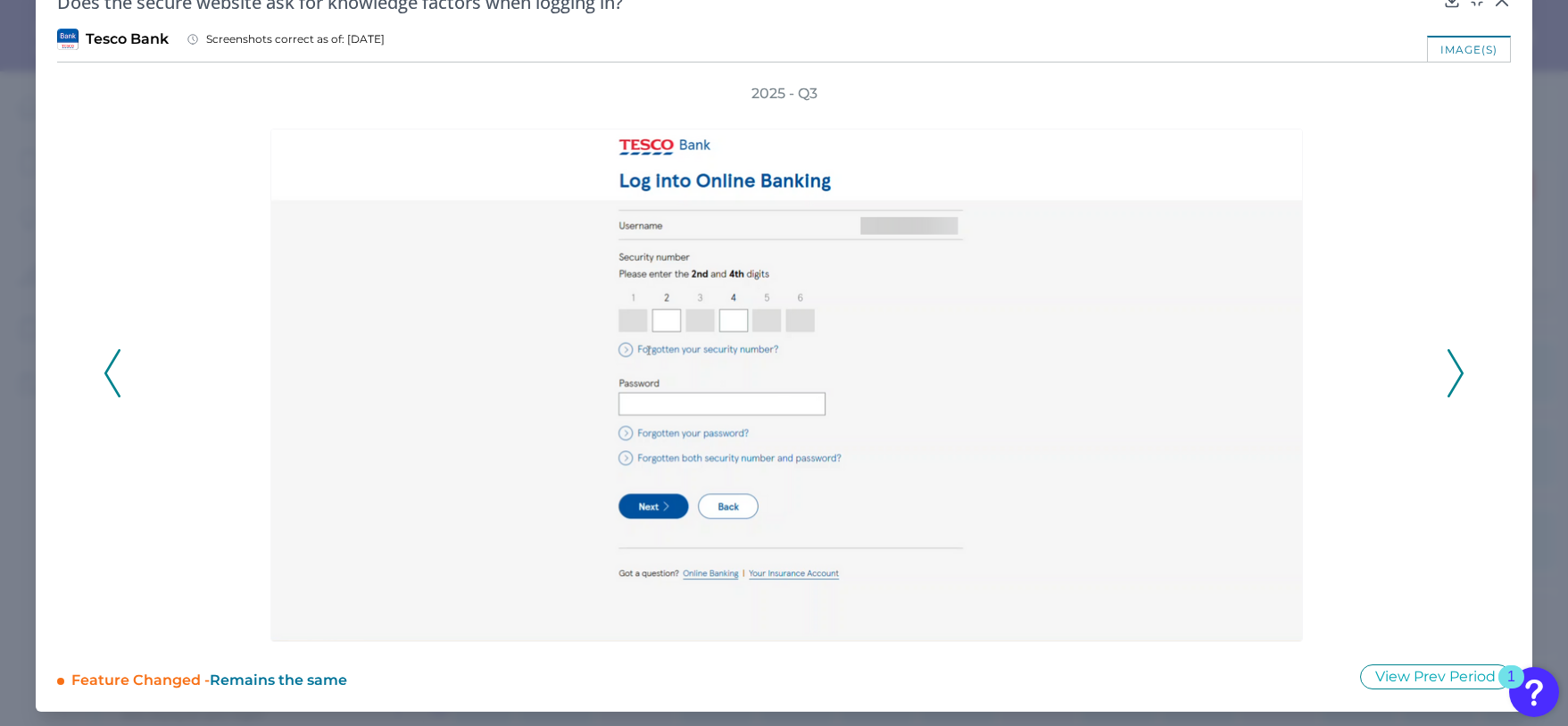
click at [1448, 369] on icon at bounding box center [1455, 374] width 16 height 48
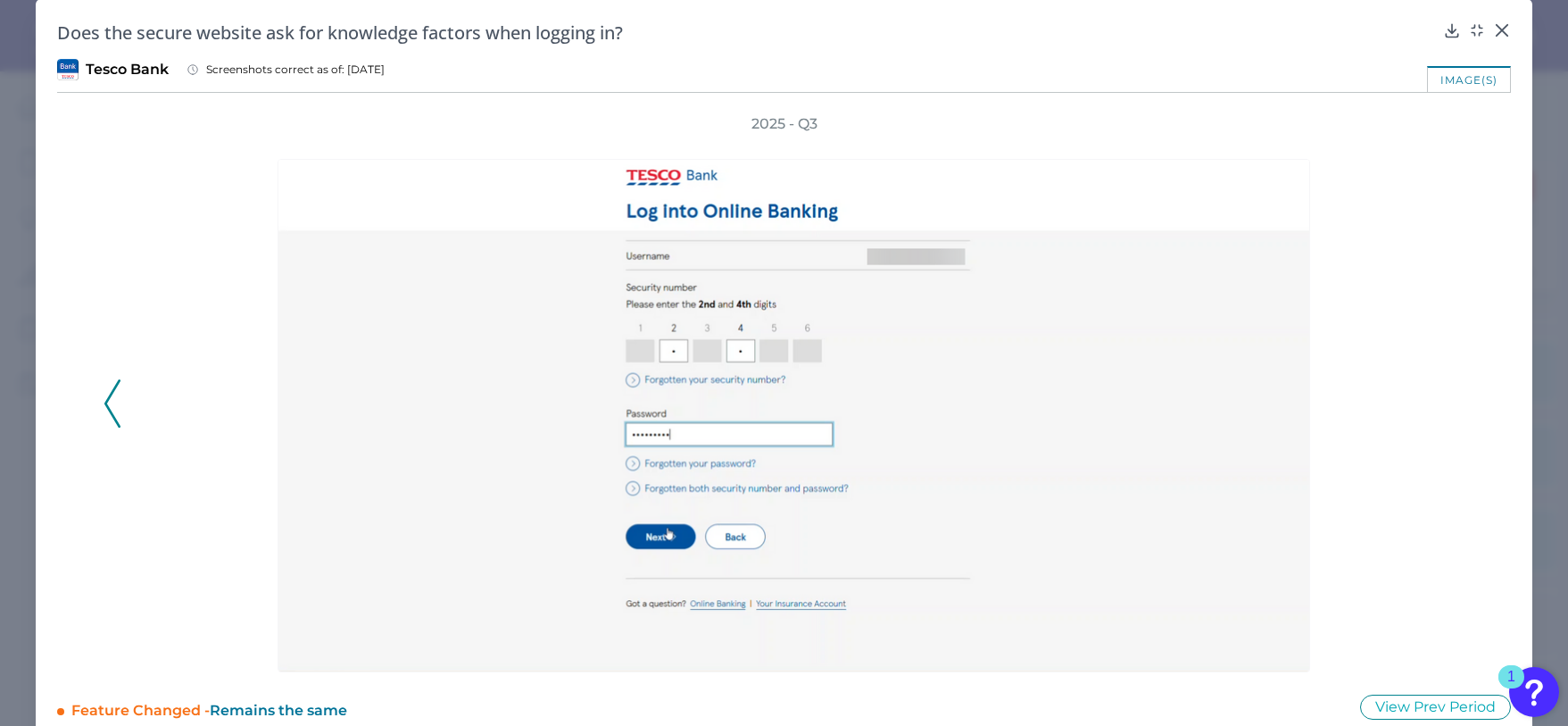
scroll to position [0, 0]
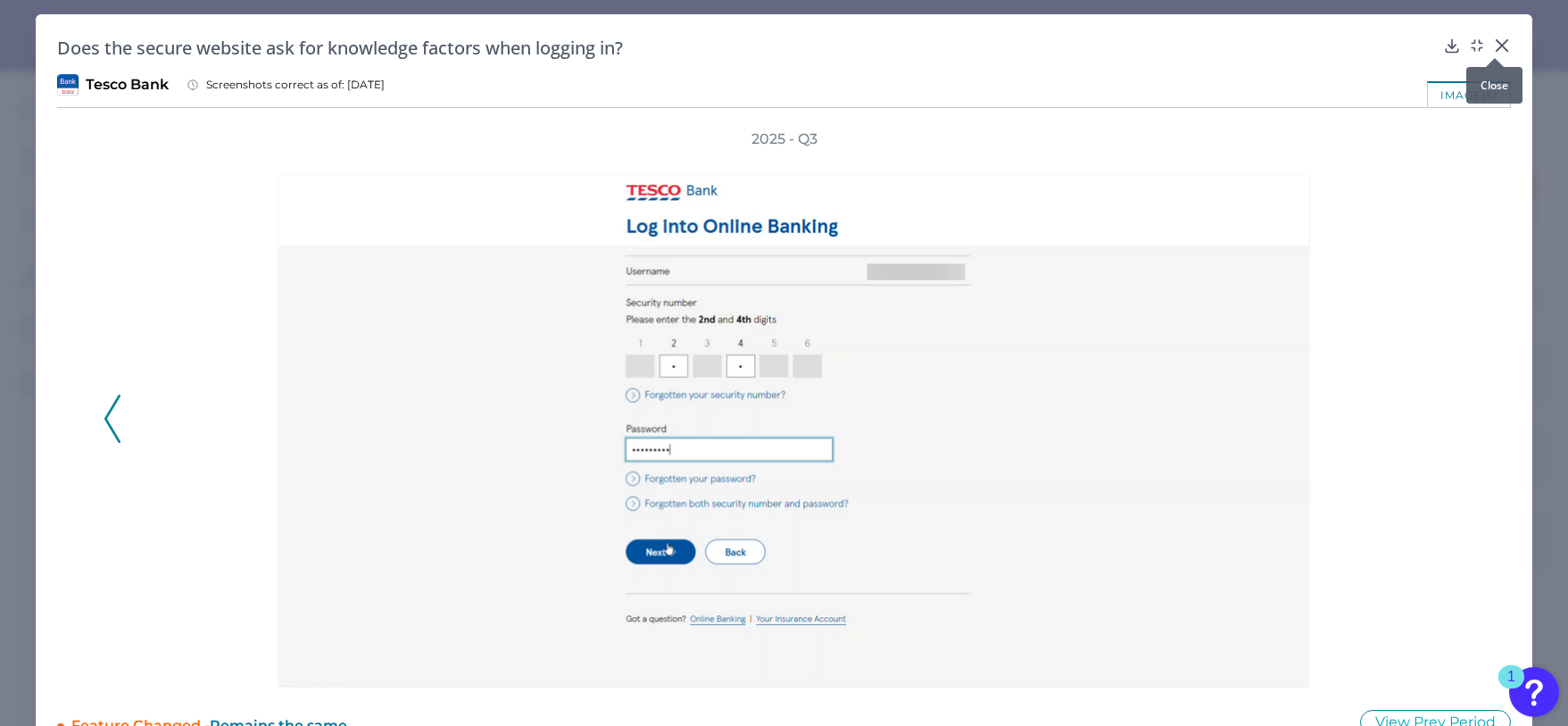
click at [1500, 47] on icon at bounding box center [1502, 45] width 18 height 18
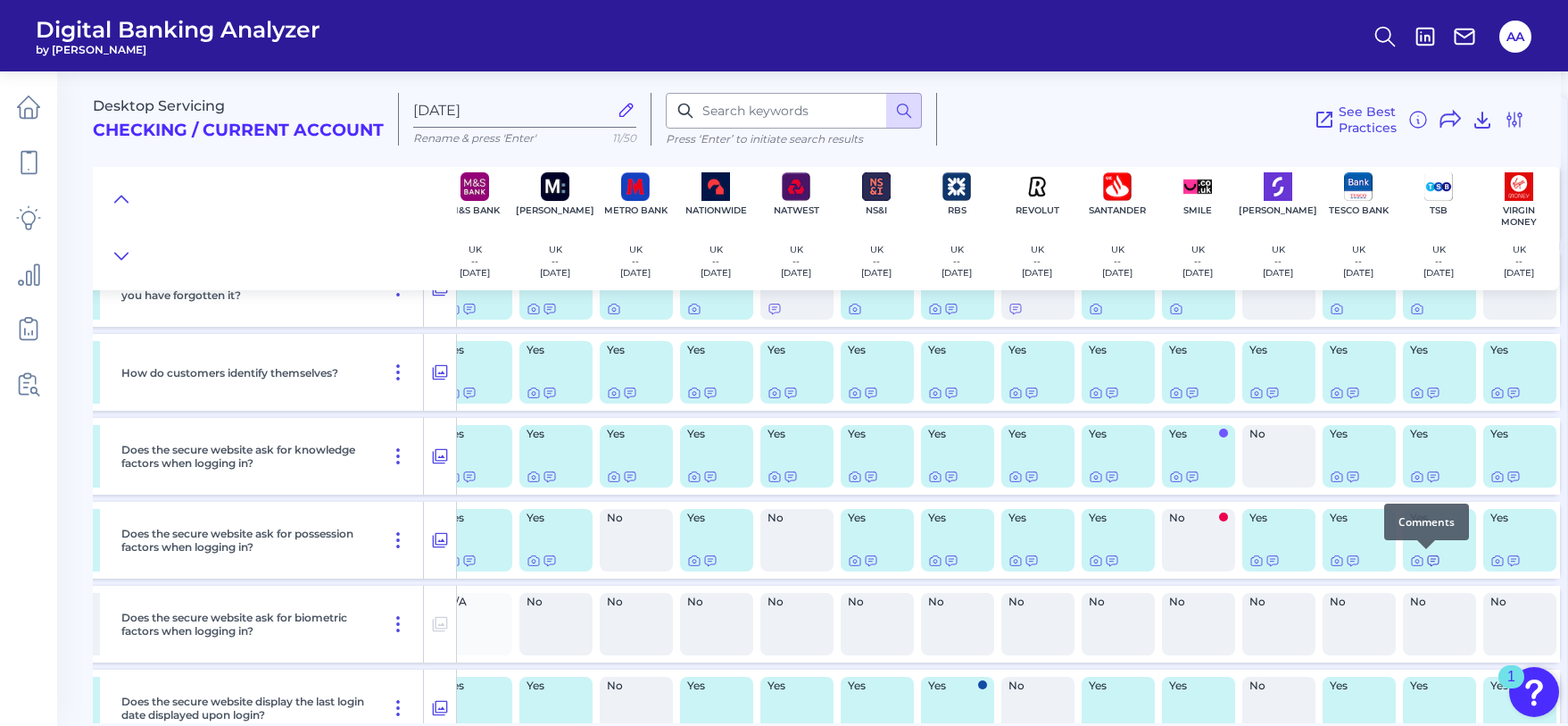
click at [1427, 561] on icon at bounding box center [1433, 561] width 14 height 14
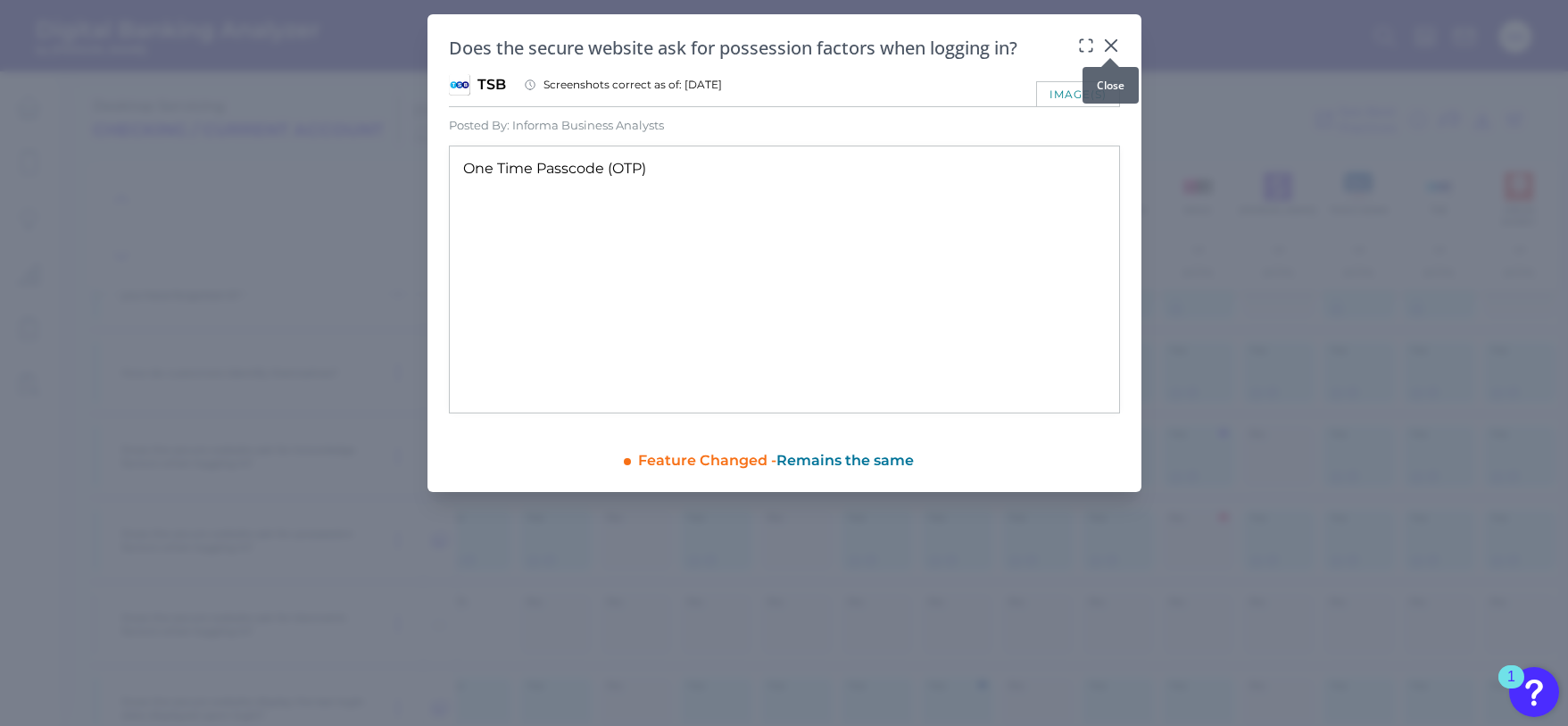
click at [1112, 45] on icon at bounding box center [1110, 45] width 11 height 11
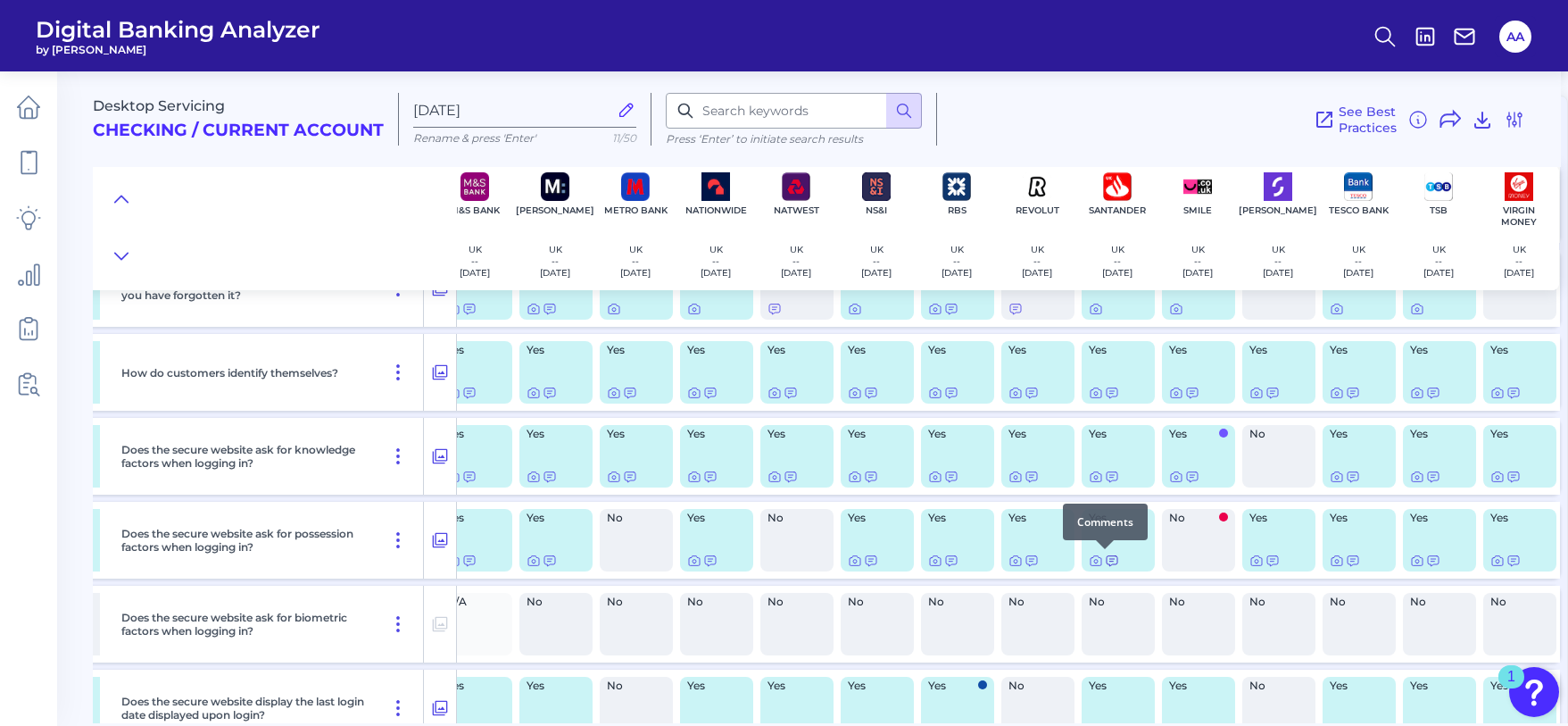
click at [1105, 558] on icon at bounding box center [1112, 561] width 14 height 14
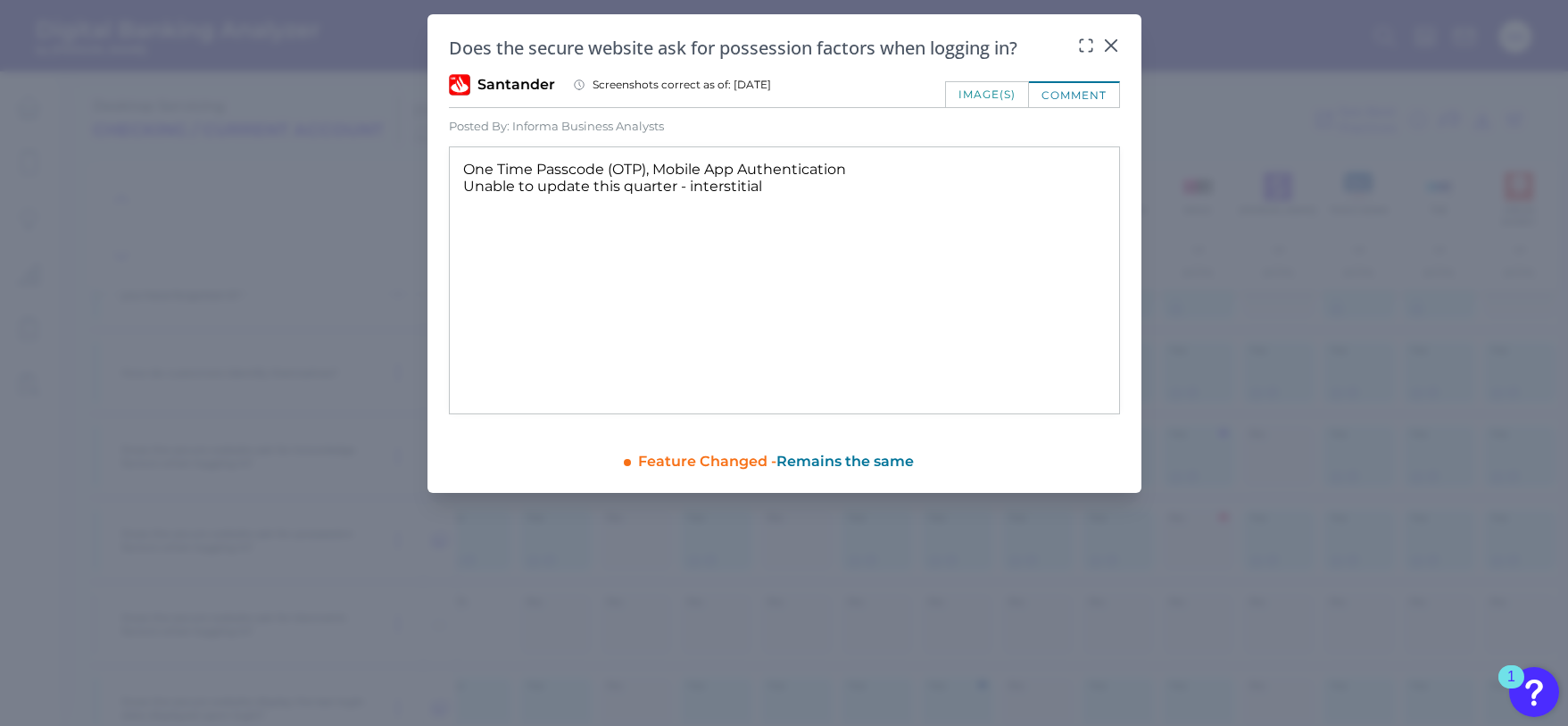
click at [1006, 97] on div "image(s)" at bounding box center [987, 94] width 84 height 26
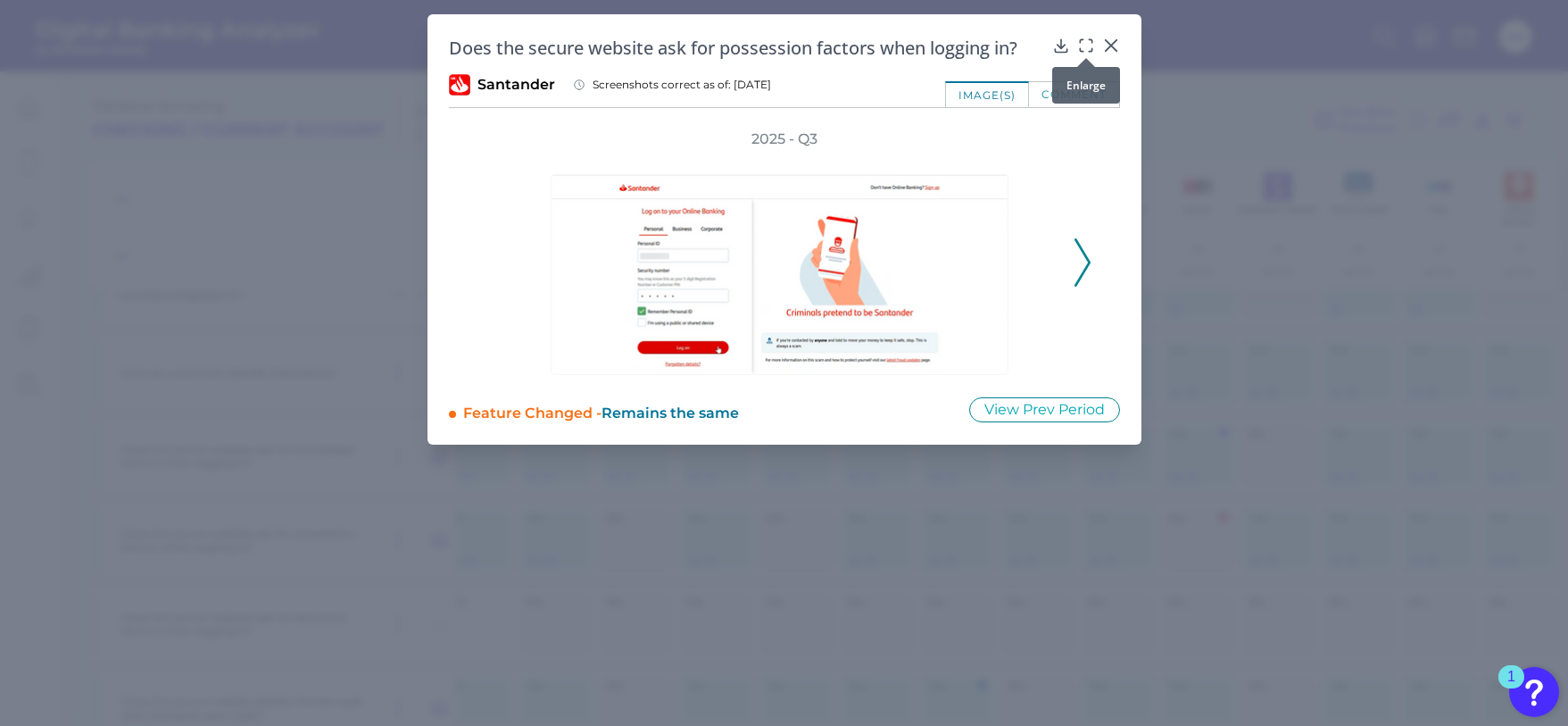
click at [1088, 43] on icon at bounding box center [1086, 45] width 18 height 18
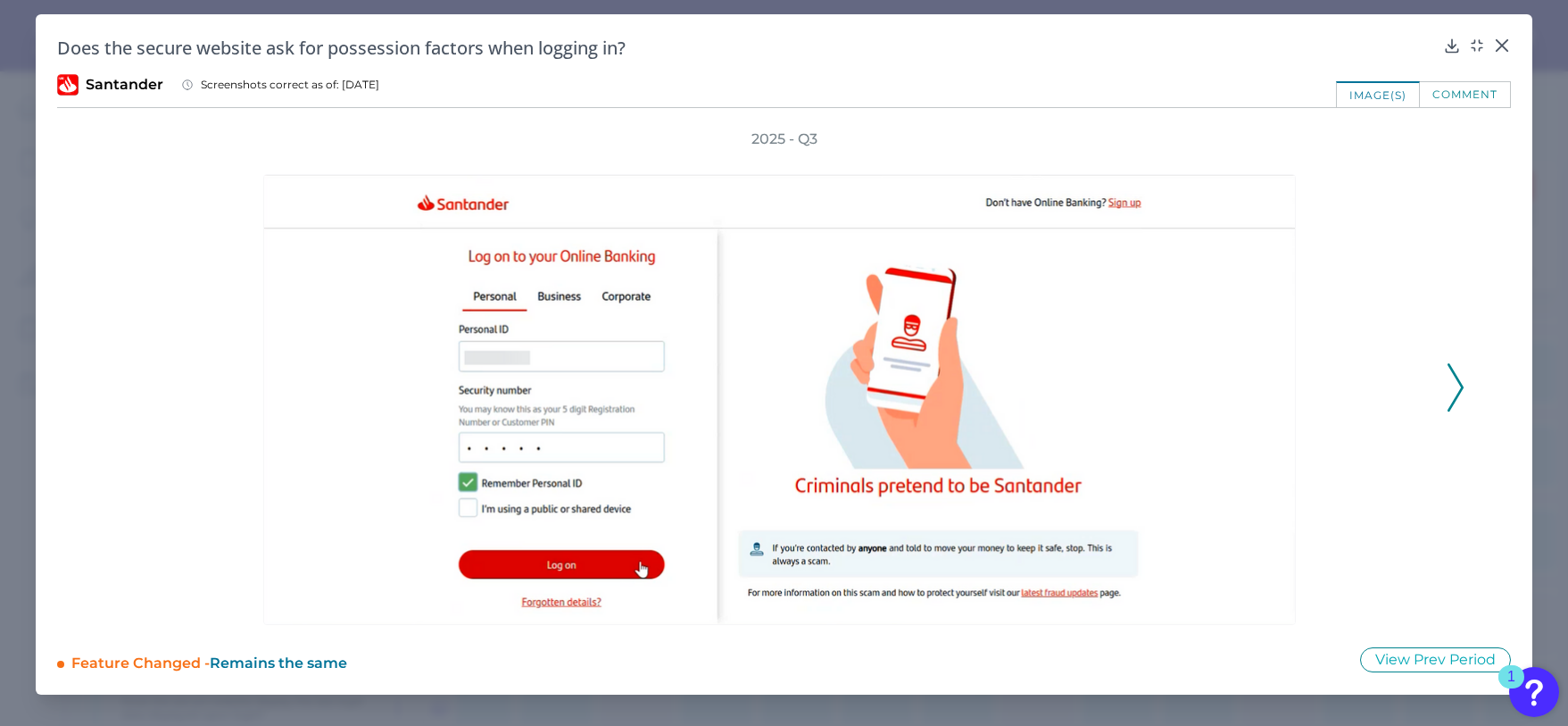
click at [1453, 391] on icon at bounding box center [1455, 387] width 16 height 48
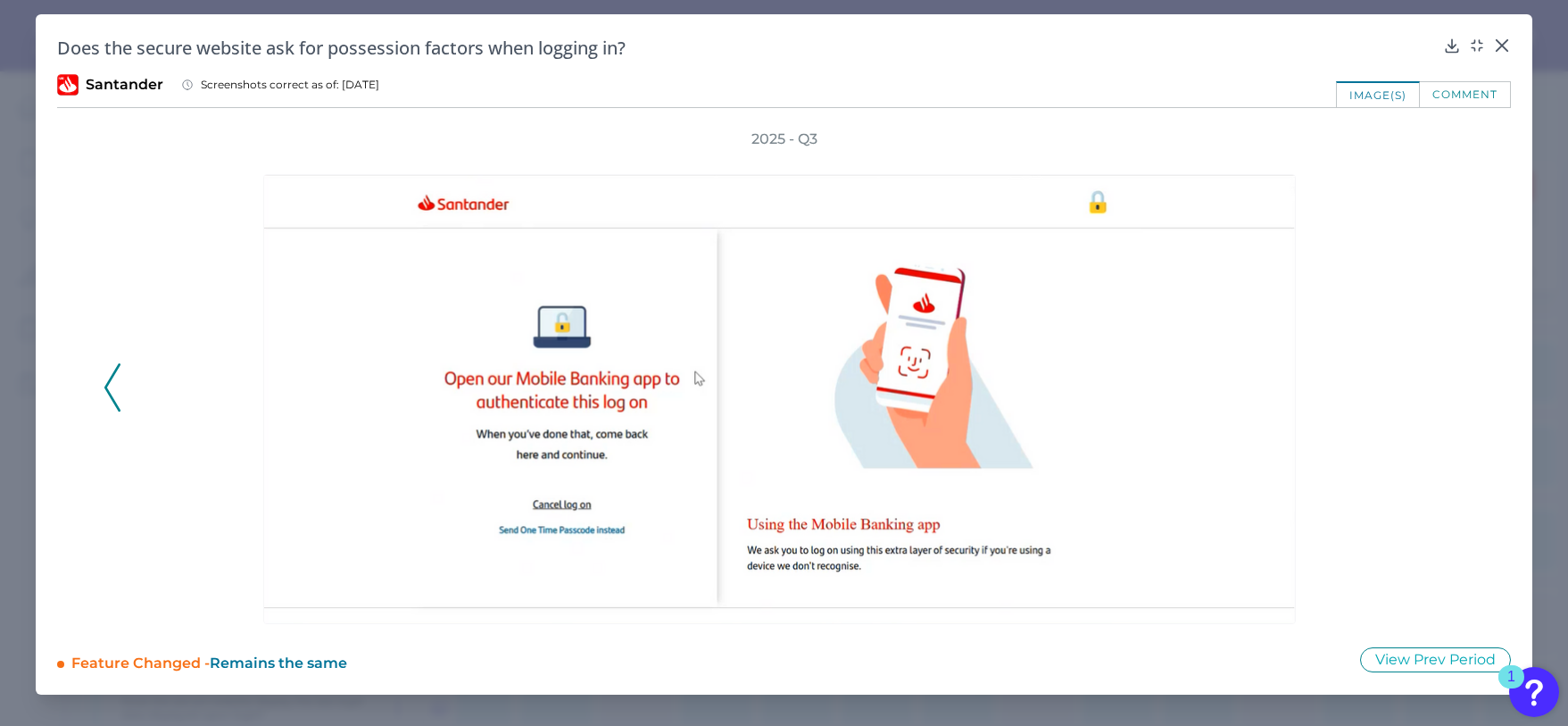
click at [108, 376] on icon at bounding box center [112, 387] width 16 height 48
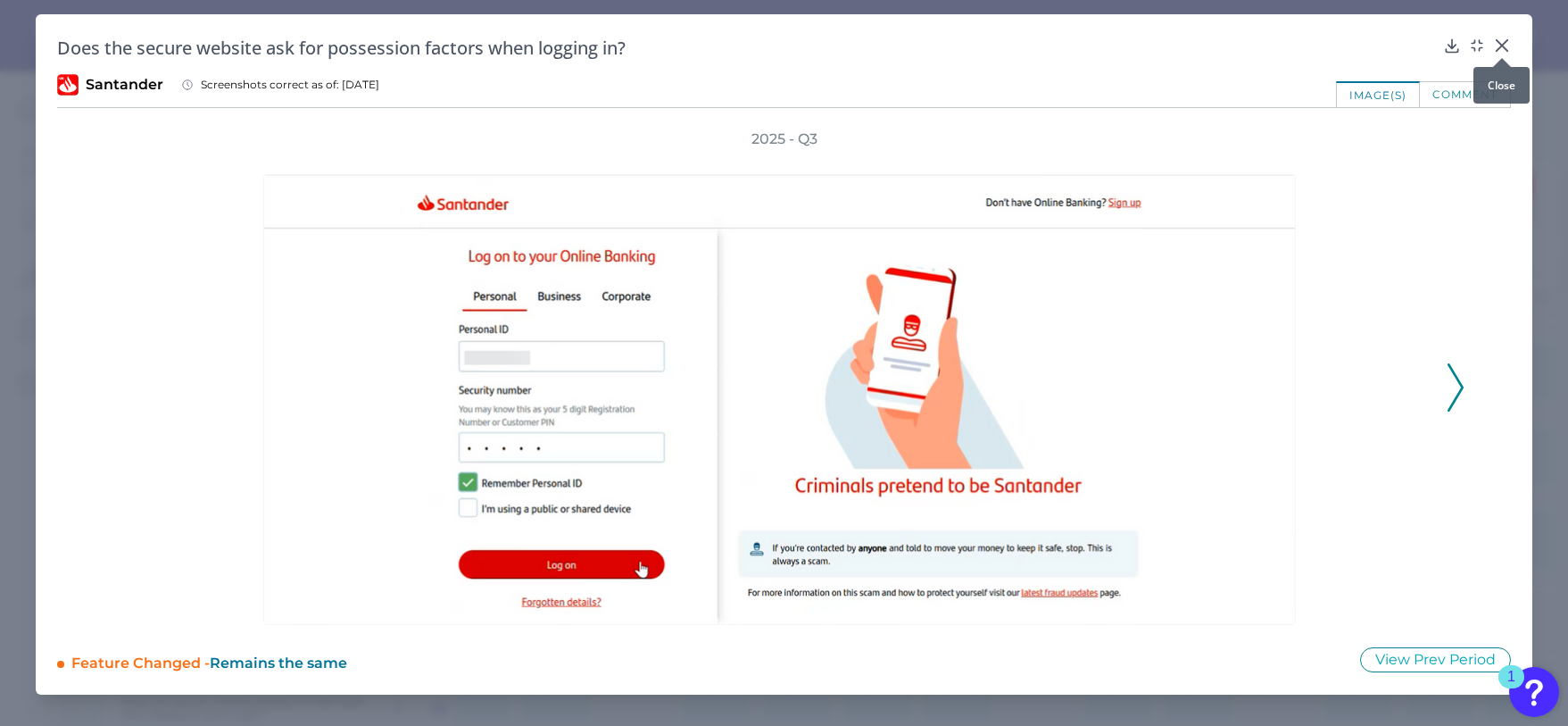
click at [1506, 45] on icon at bounding box center [1502, 45] width 18 height 18
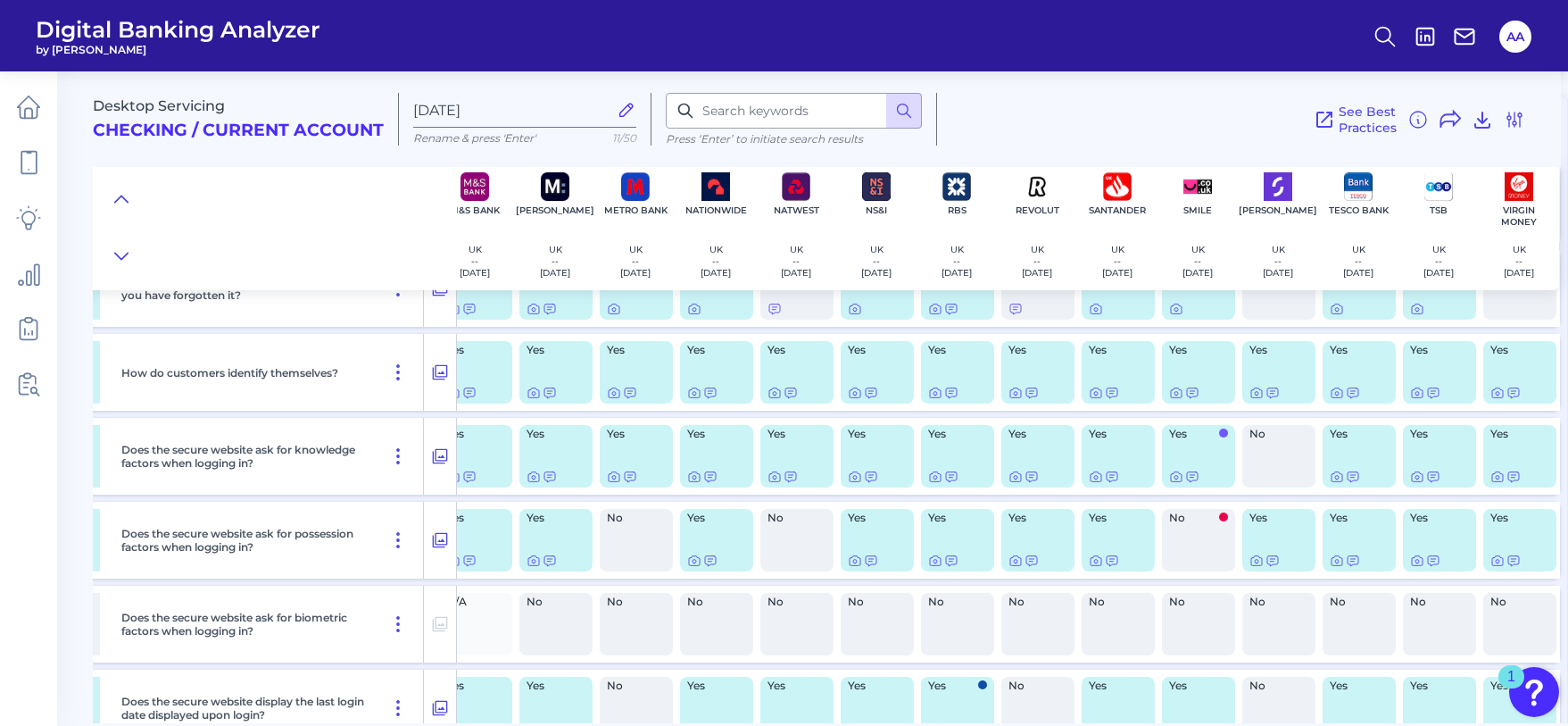
scroll to position [125, 512]
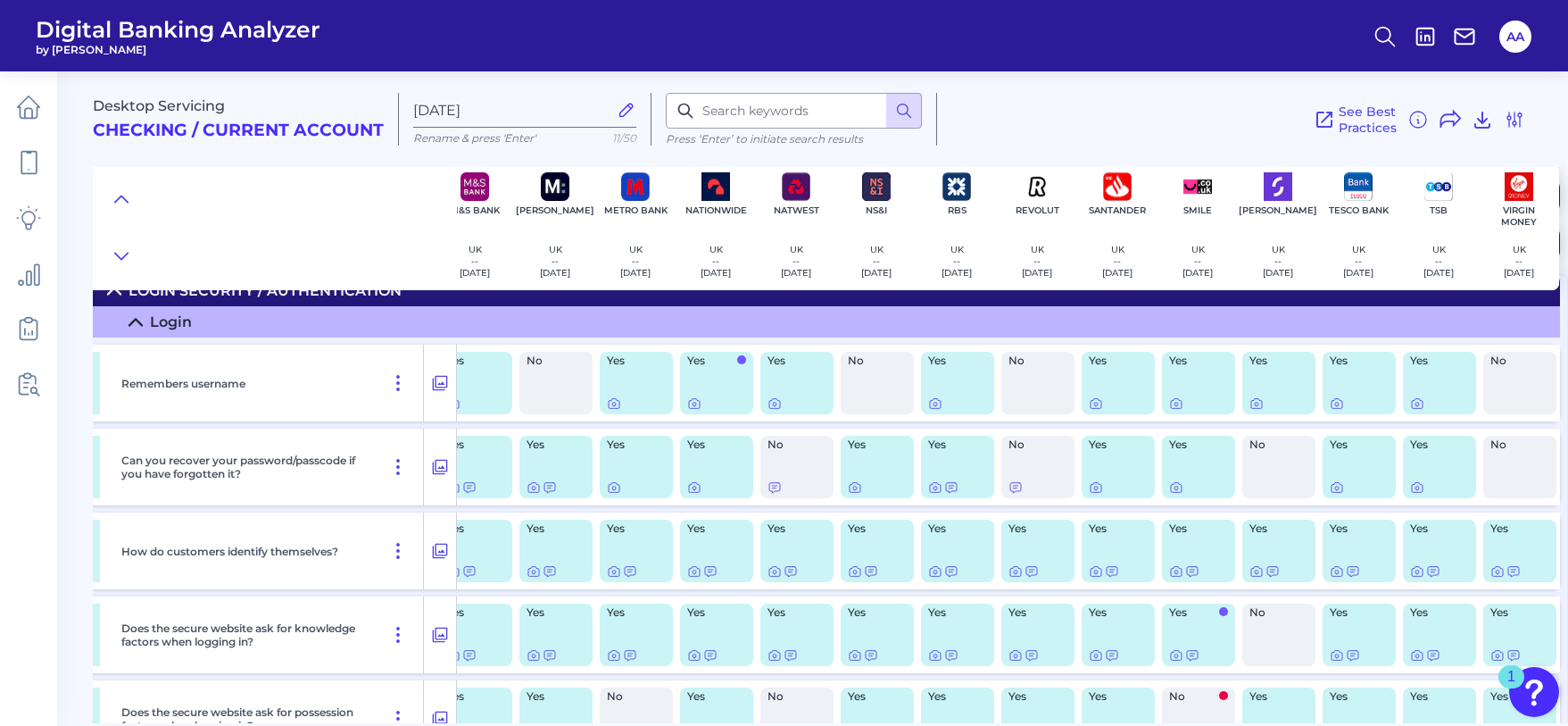
click at [1157, 122] on div "See Best Practices Filters Clear all filters Experience Reset Mobile Servicing …" at bounding box center [1232, 118] width 588 height 53
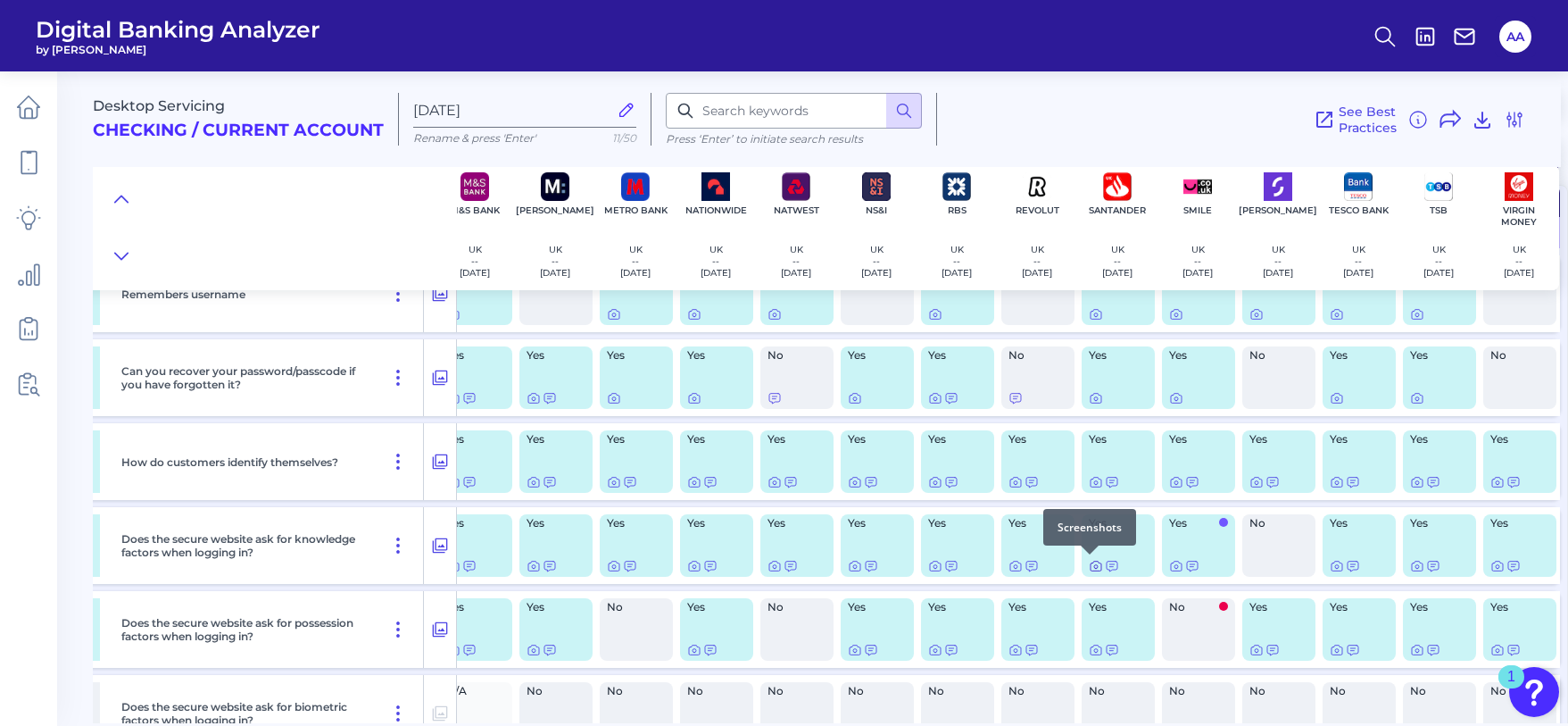
click at [1094, 567] on icon at bounding box center [1096, 567] width 4 height 4
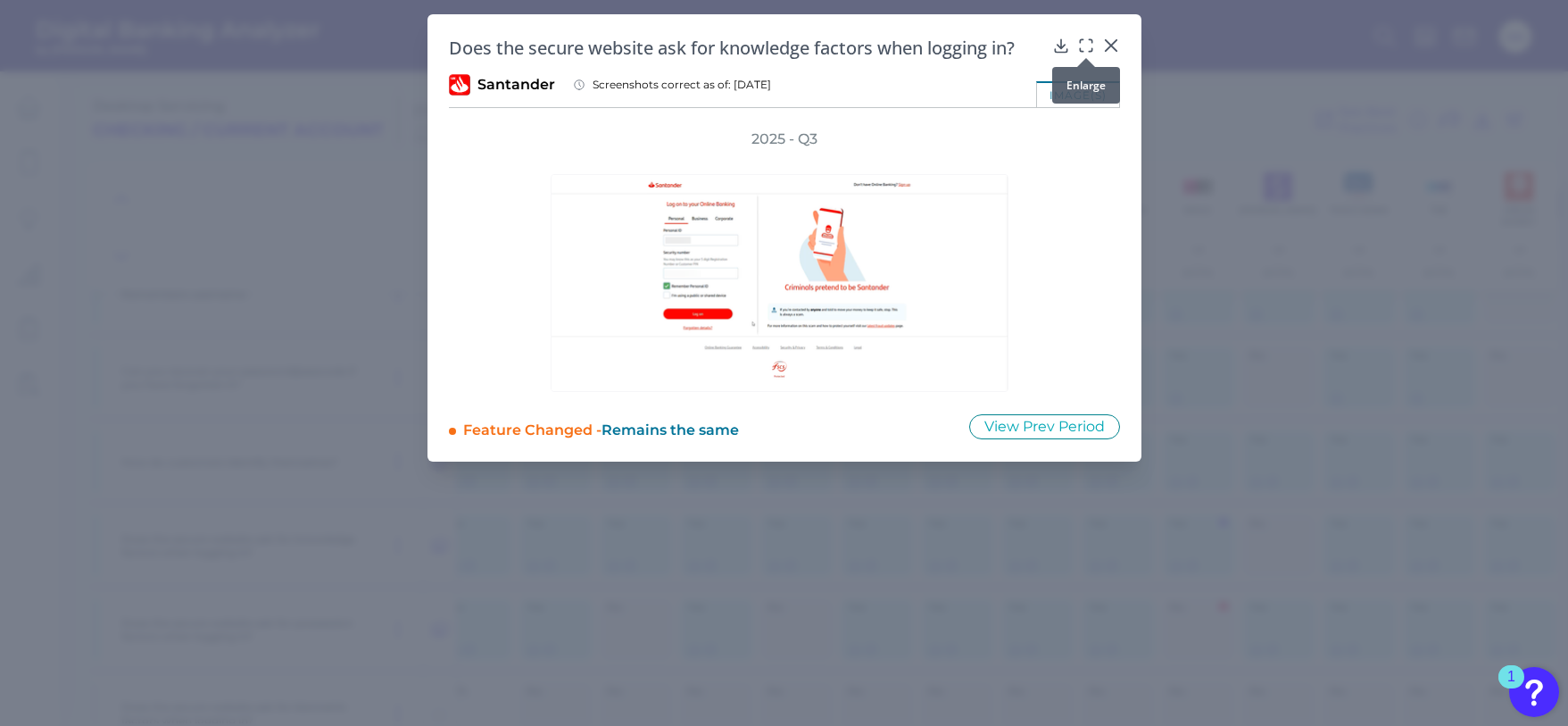
click at [1081, 51] on div at bounding box center [1086, 57] width 18 height 18
click at [1081, 48] on icon at bounding box center [1086, 45] width 18 height 18
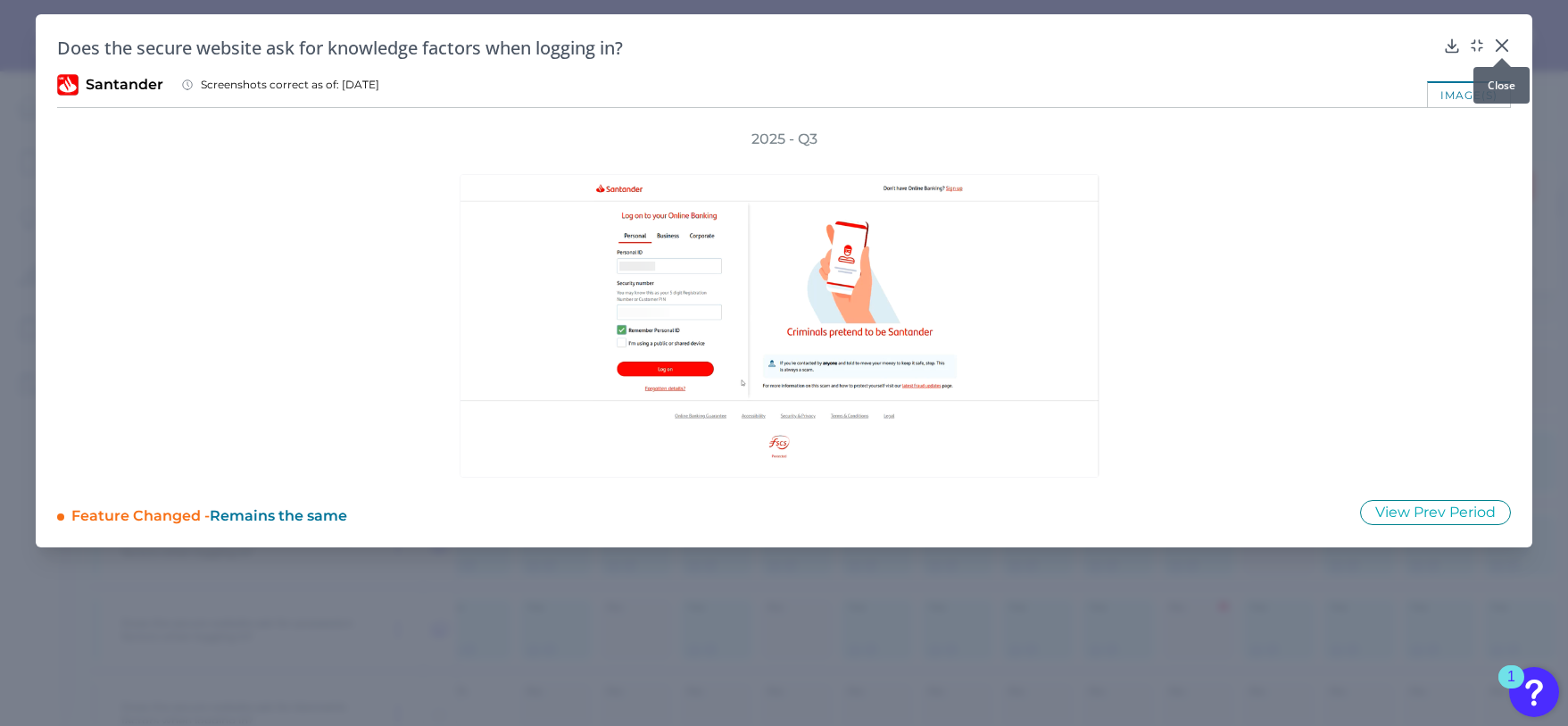
click at [1502, 48] on icon at bounding box center [1502, 45] width 18 height 18
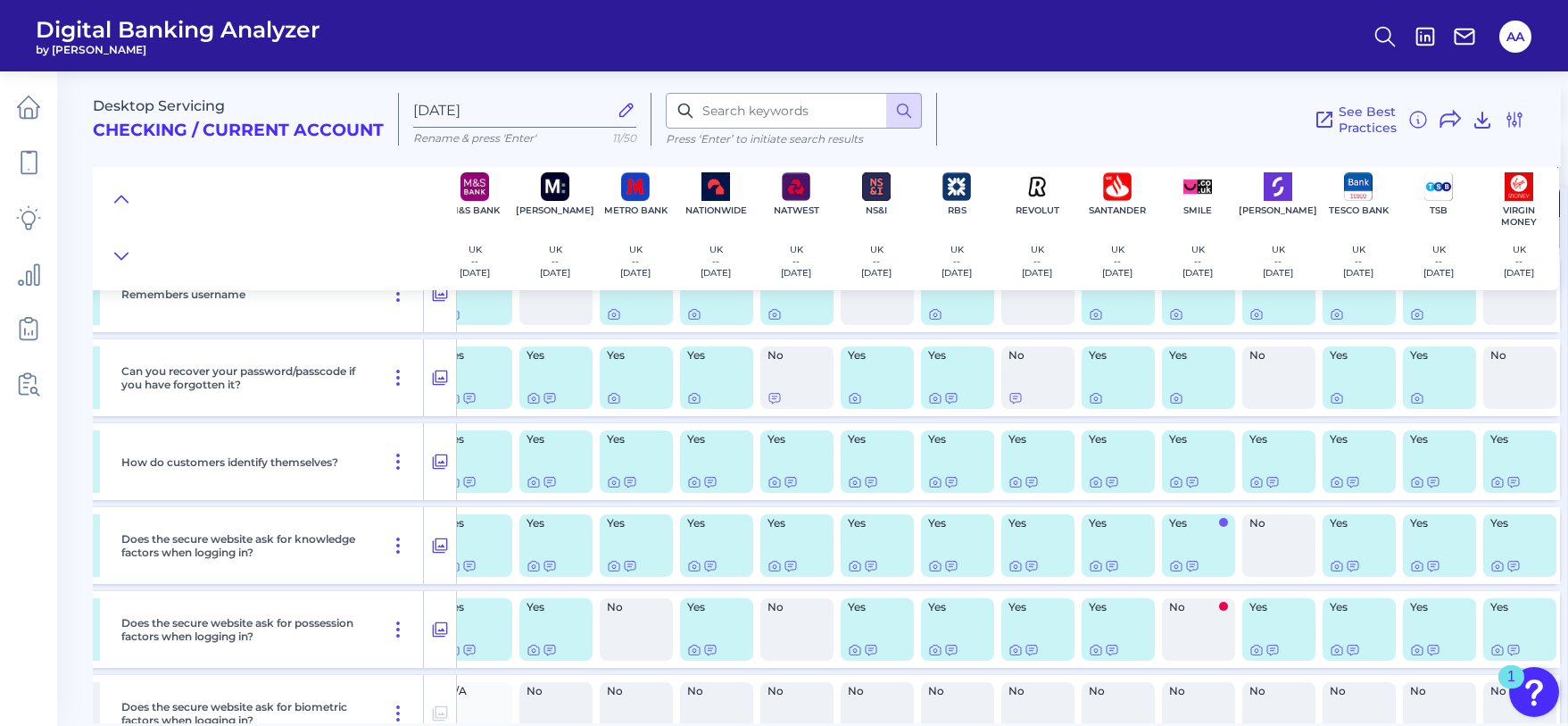
click at [999, 149] on div "Desktop Servicing Checking / Current Account [DATE] Rename & press 'Enter' 11/5…" at bounding box center [827, 112] width 1469 height 110
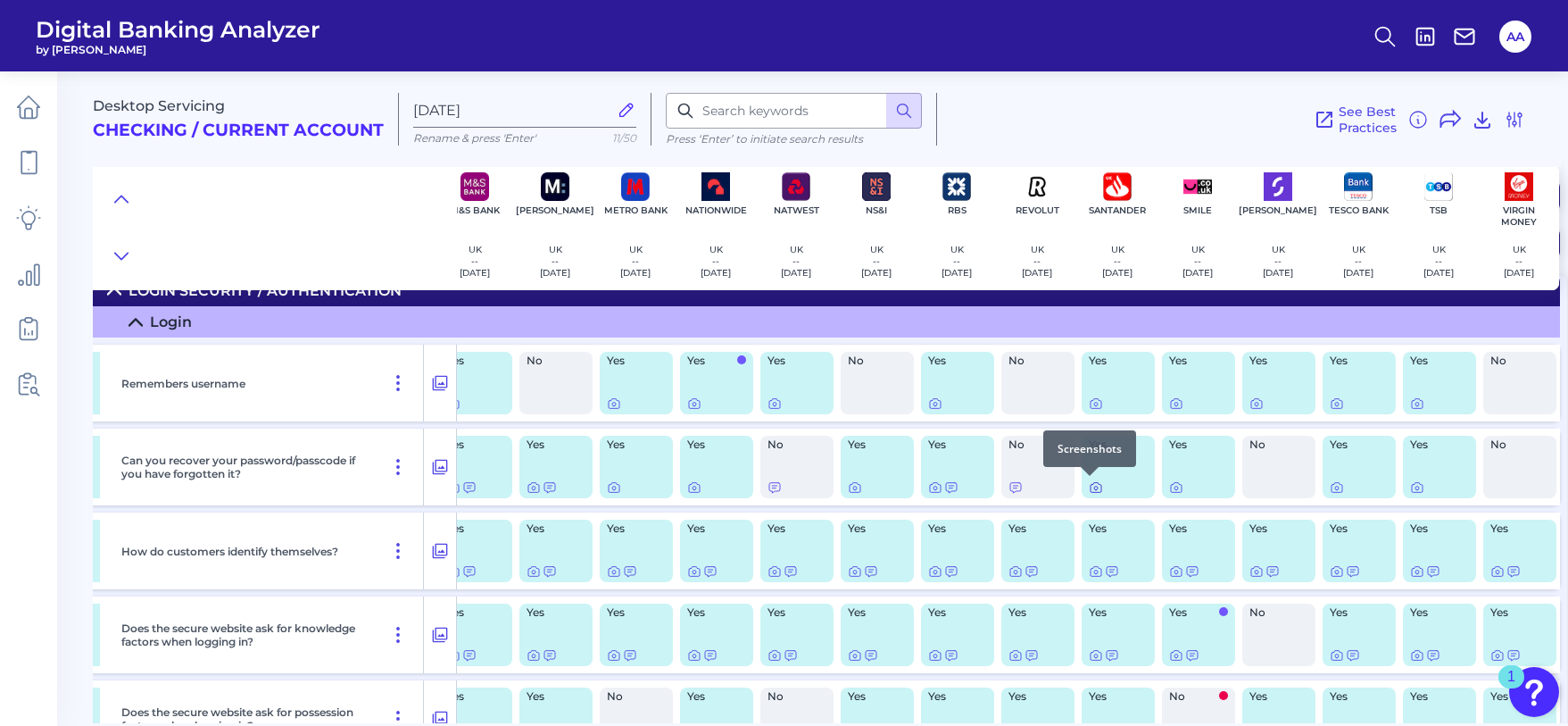
click at [1089, 486] on icon at bounding box center [1095, 487] width 14 height 14
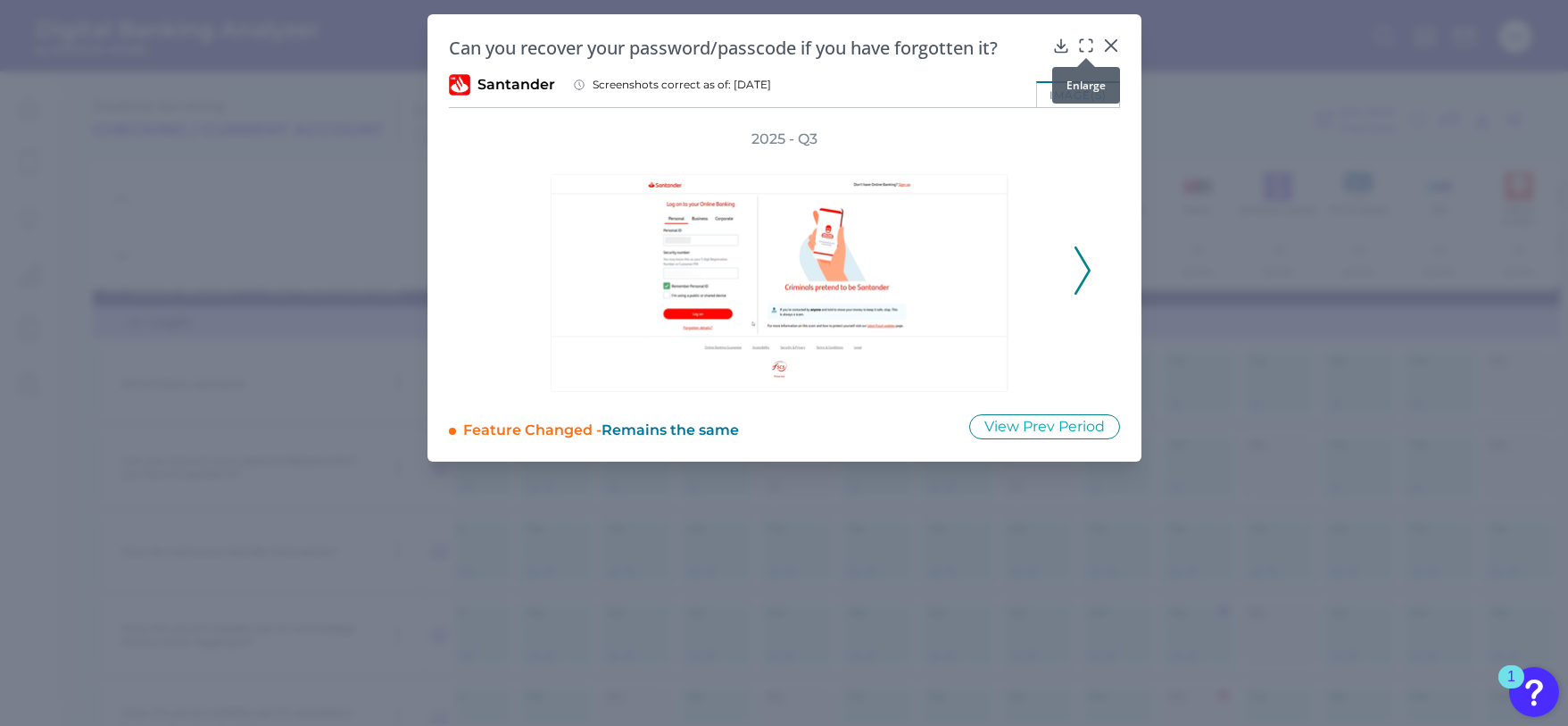
click at [1087, 48] on icon at bounding box center [1086, 45] width 18 height 18
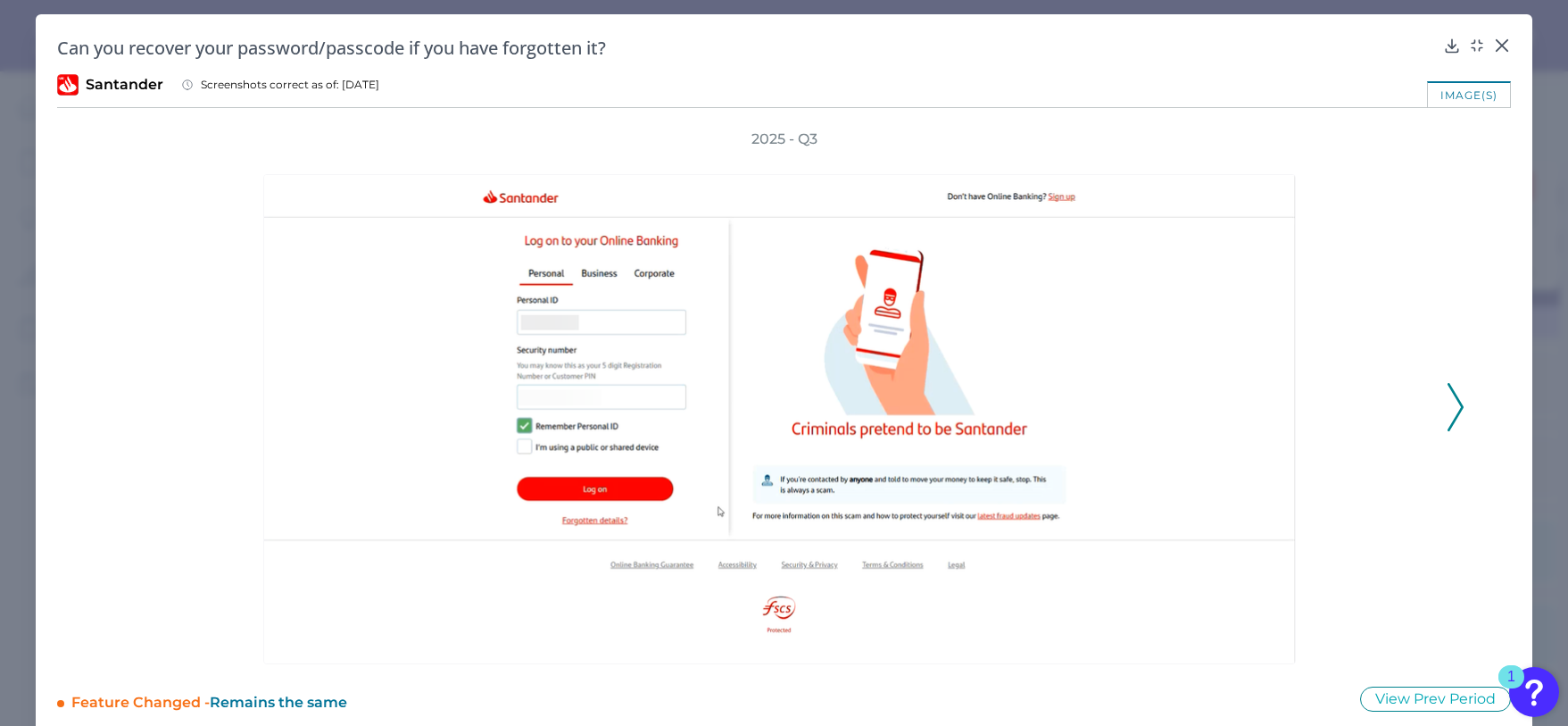
click at [1455, 401] on icon at bounding box center [1455, 407] width 16 height 48
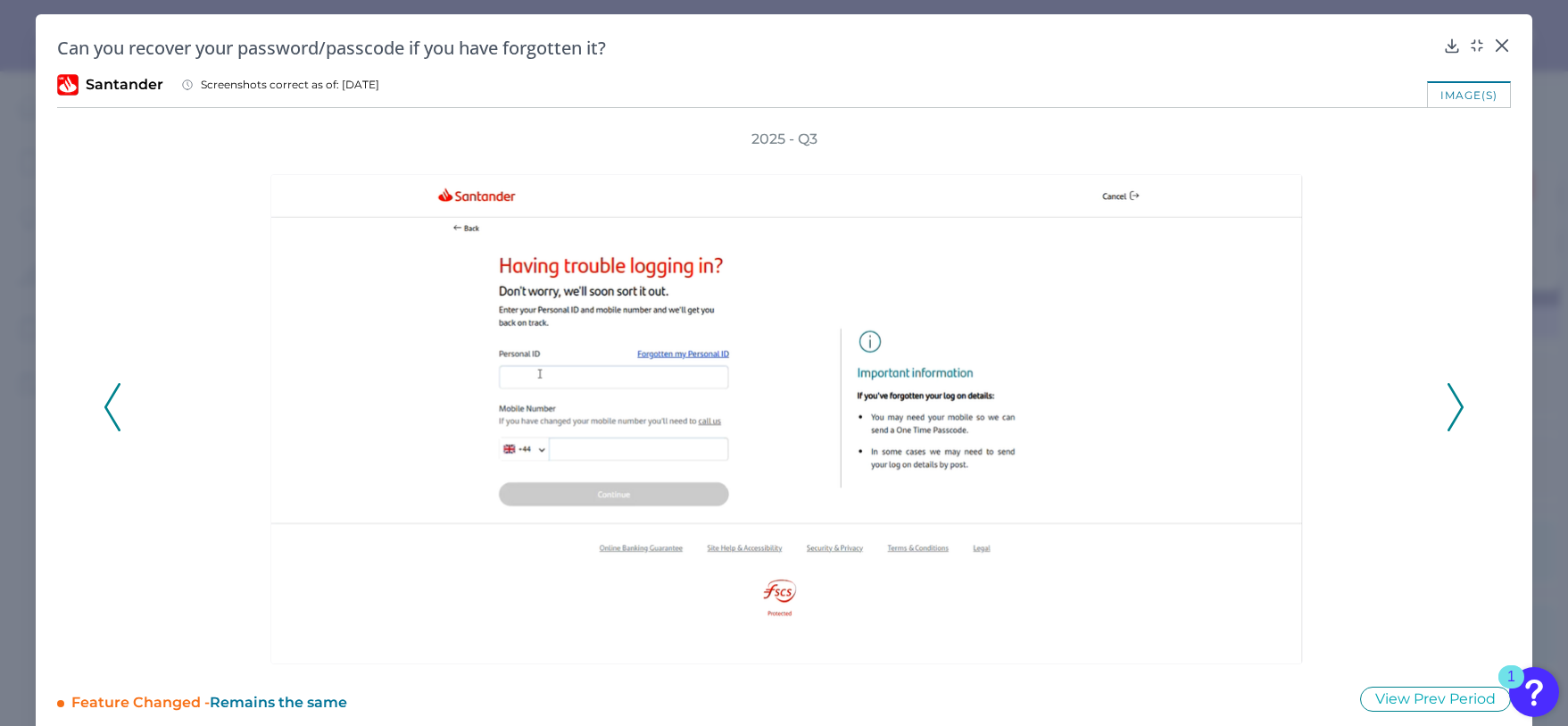
click at [1455, 401] on icon at bounding box center [1455, 407] width 16 height 48
click at [109, 410] on icon at bounding box center [112, 407] width 16 height 48
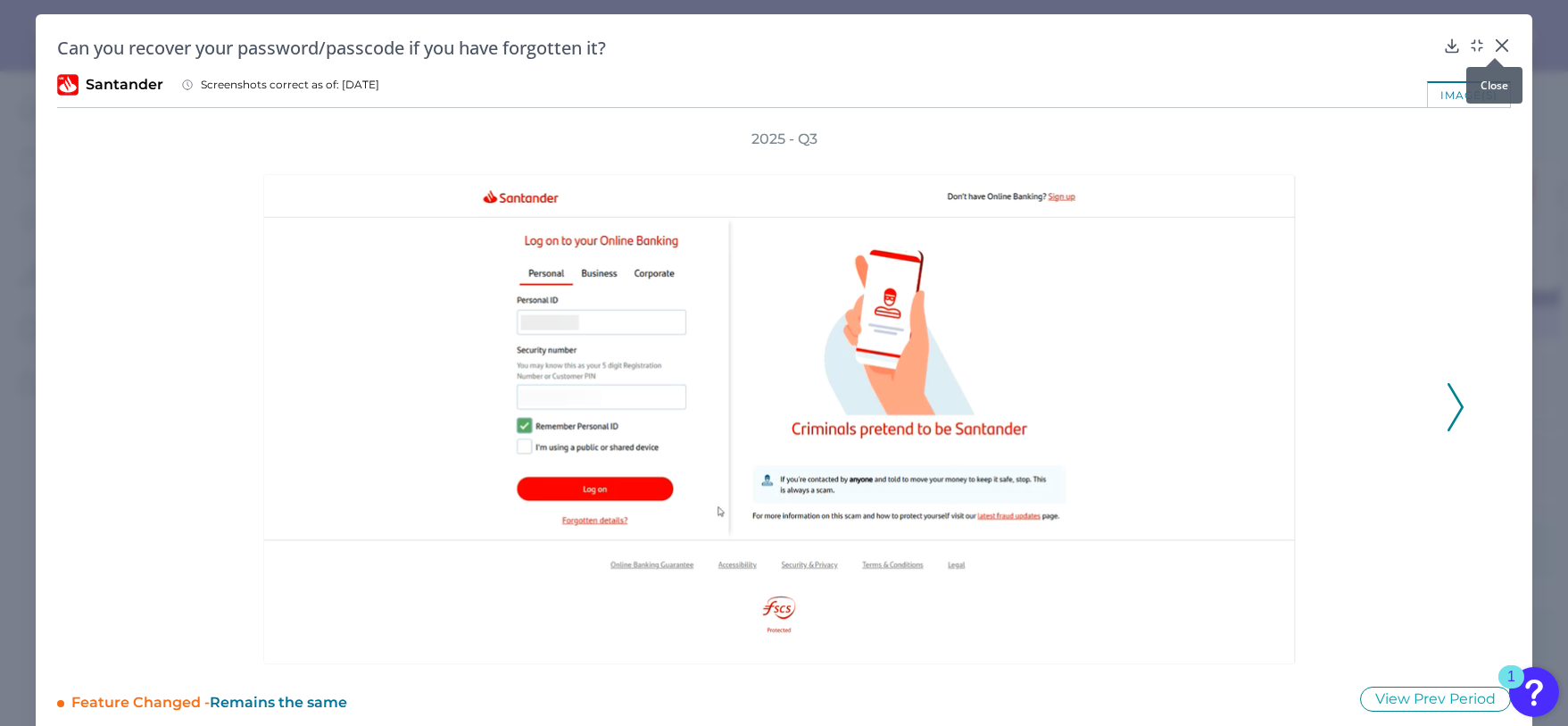
click at [1496, 49] on div at bounding box center [1494, 57] width 18 height 18
click at [1497, 46] on icon at bounding box center [1502, 45] width 11 height 11
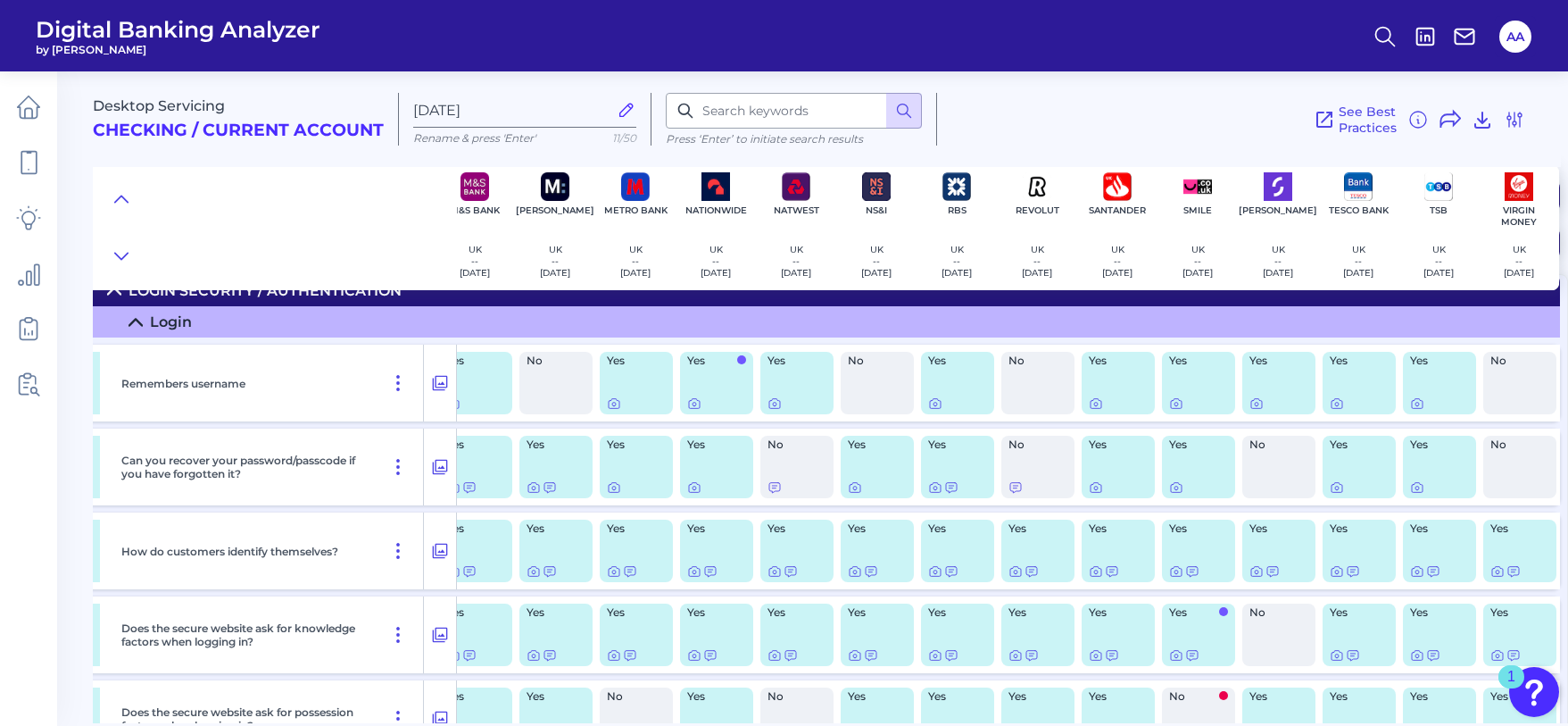
click at [1073, 128] on div "See Best Practices Filters Clear all filters Experience Reset Mobile Servicing …" at bounding box center [1232, 118] width 588 height 53
click at [1256, 320] on summary "Login" at bounding box center [575, 322] width 1971 height 32
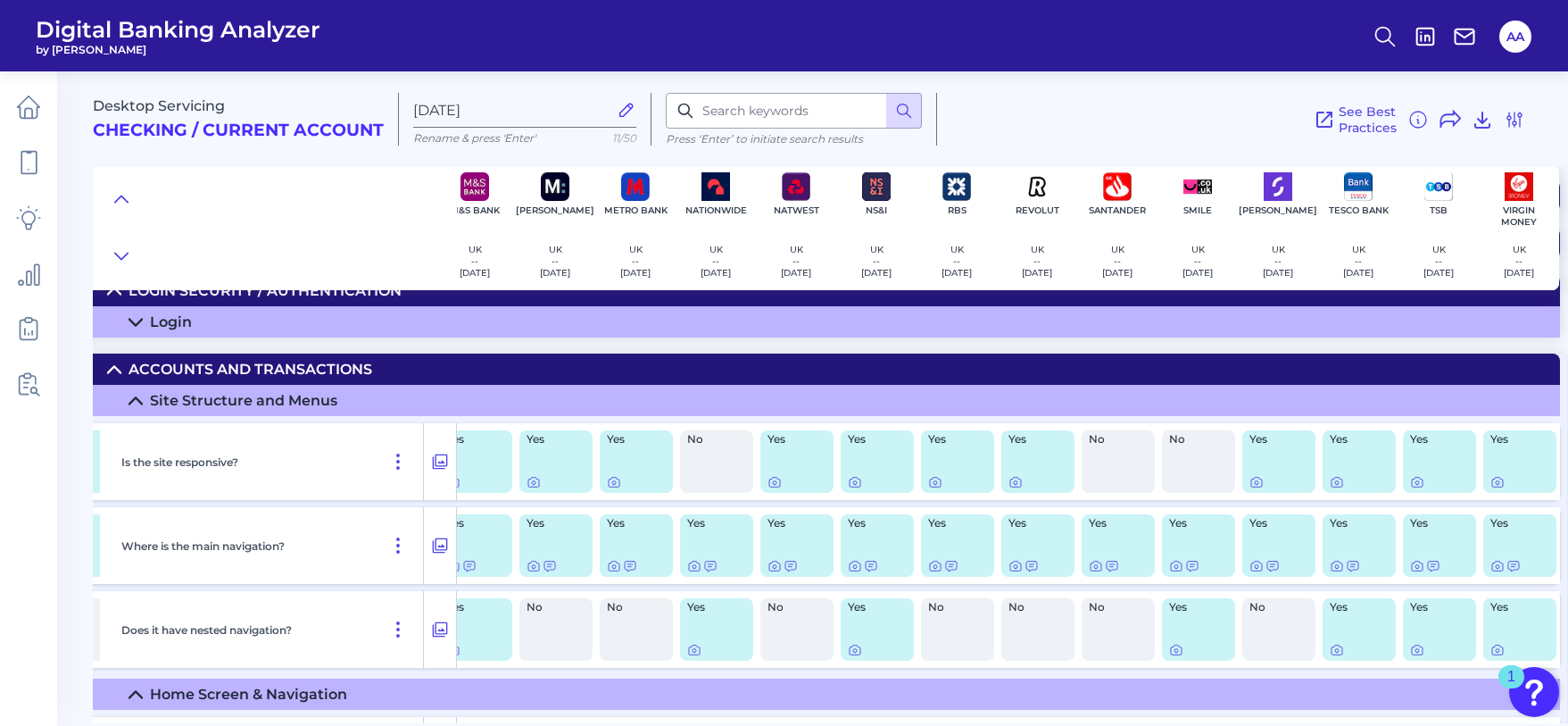
click at [1069, 364] on summary "Accounts and Transactions" at bounding box center [575, 369] width 1971 height 32
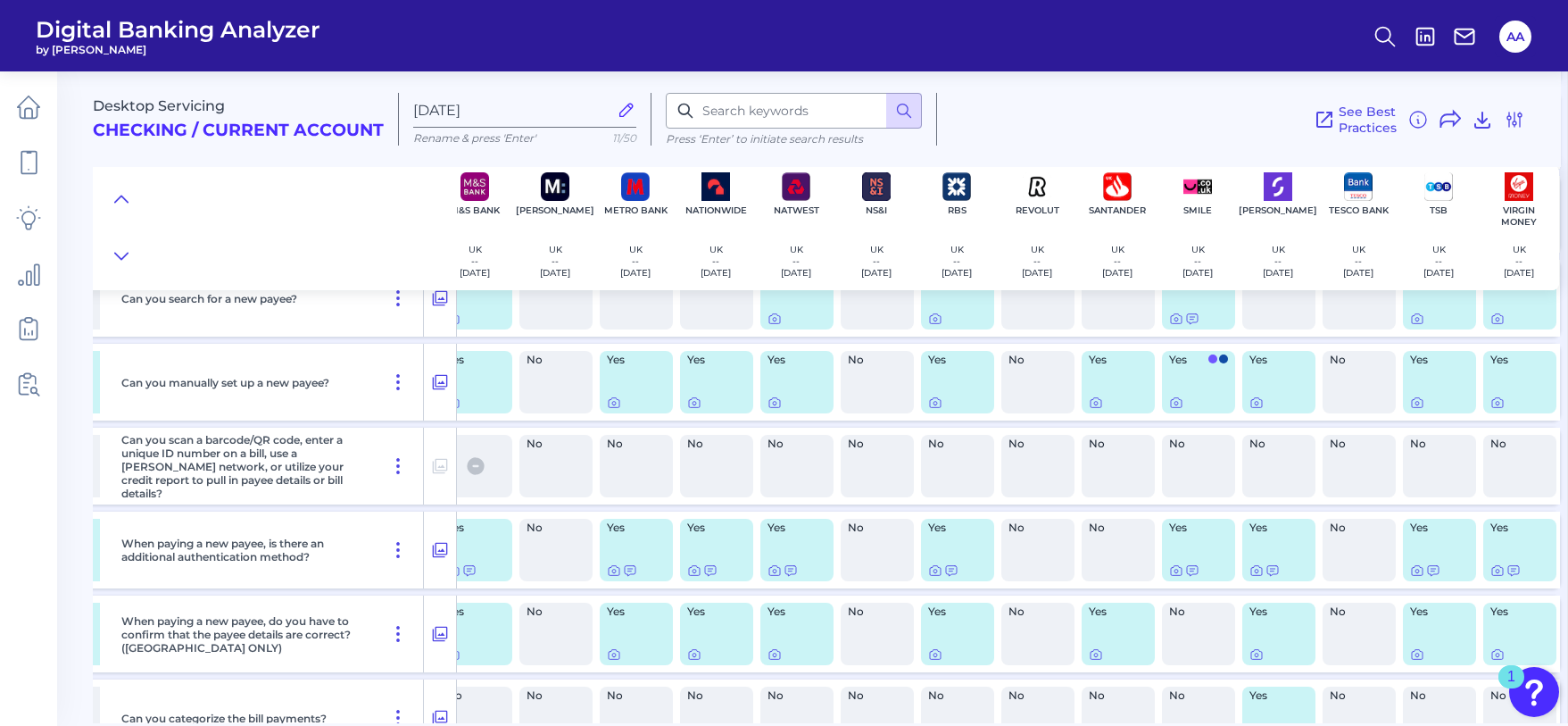
scroll to position [929, 512]
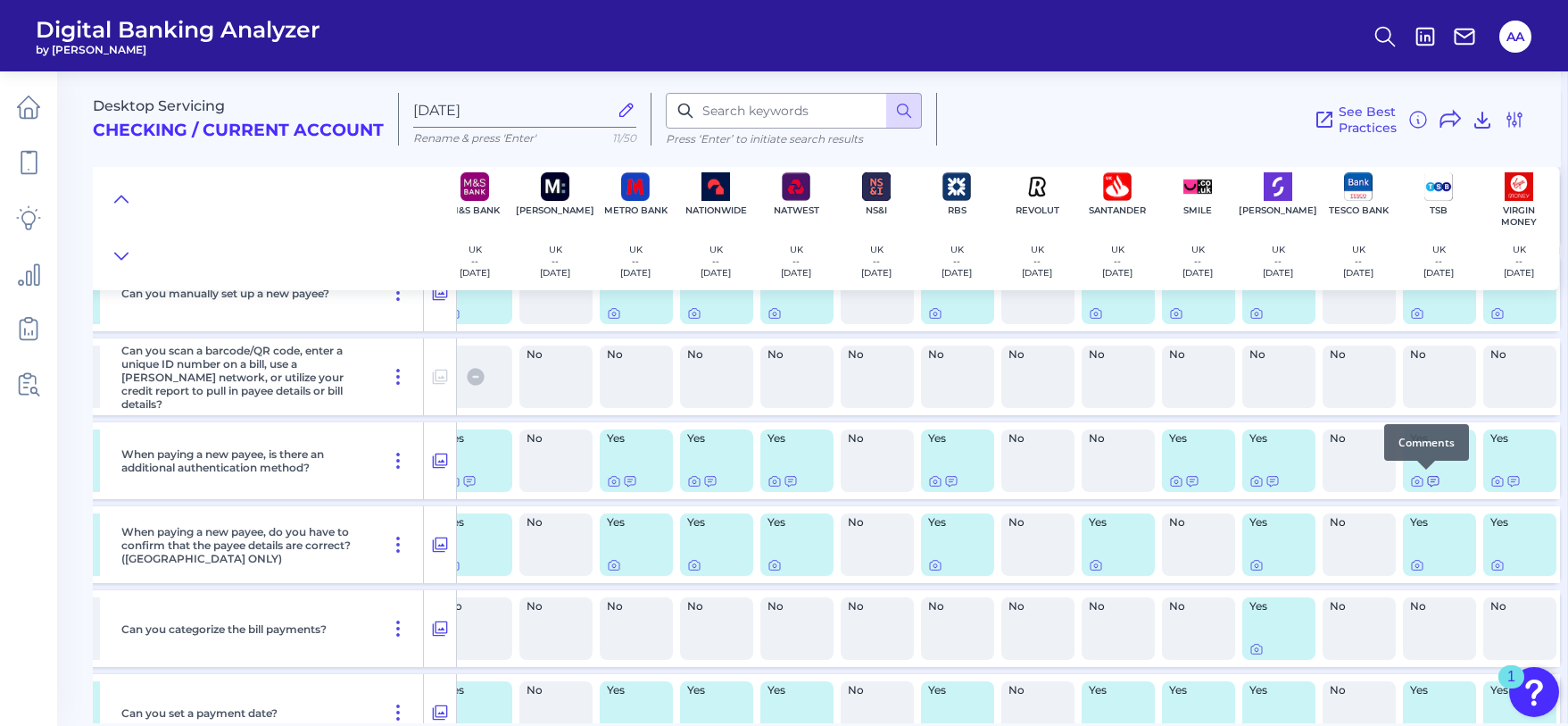
click at [1427, 481] on icon at bounding box center [1433, 480] width 14 height 14
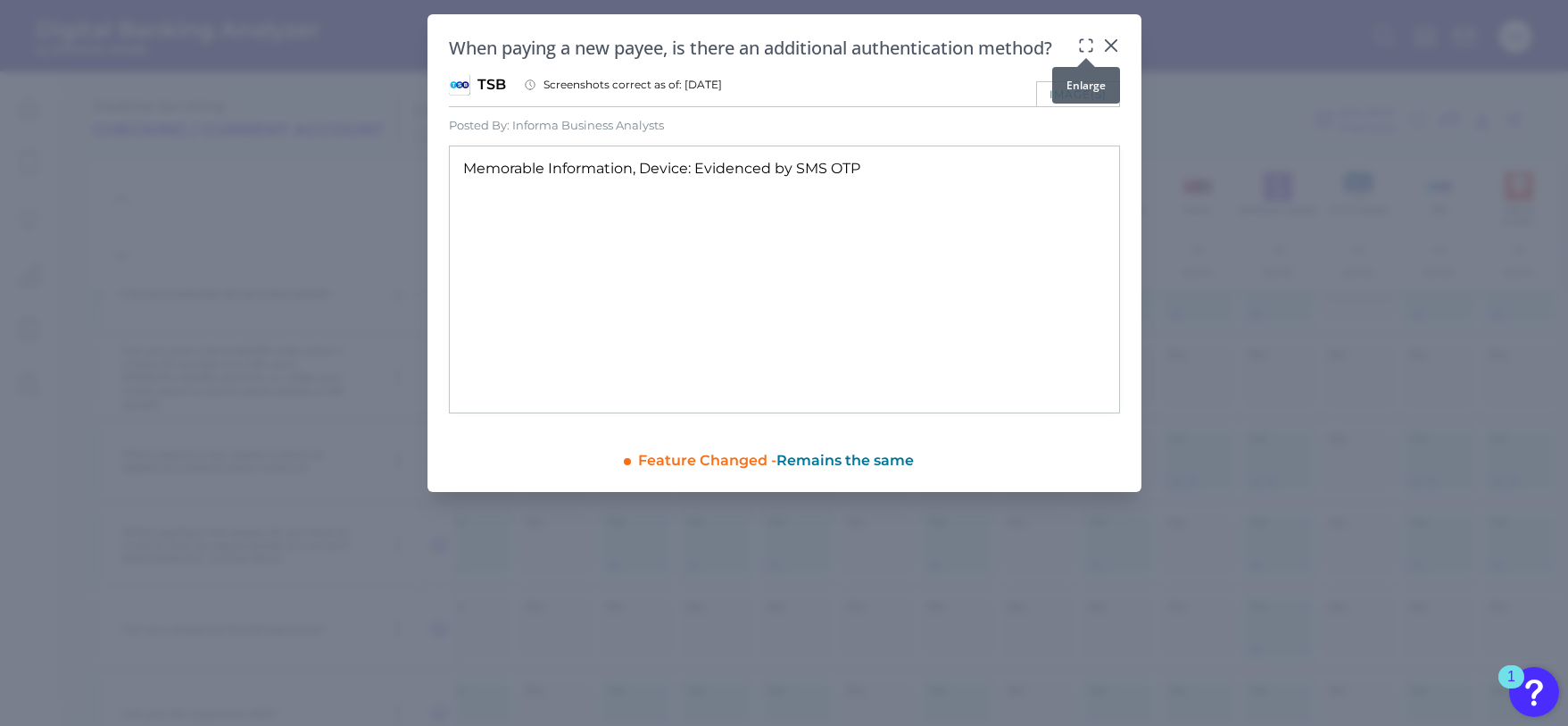
click at [1088, 40] on icon at bounding box center [1086, 45] width 18 height 18
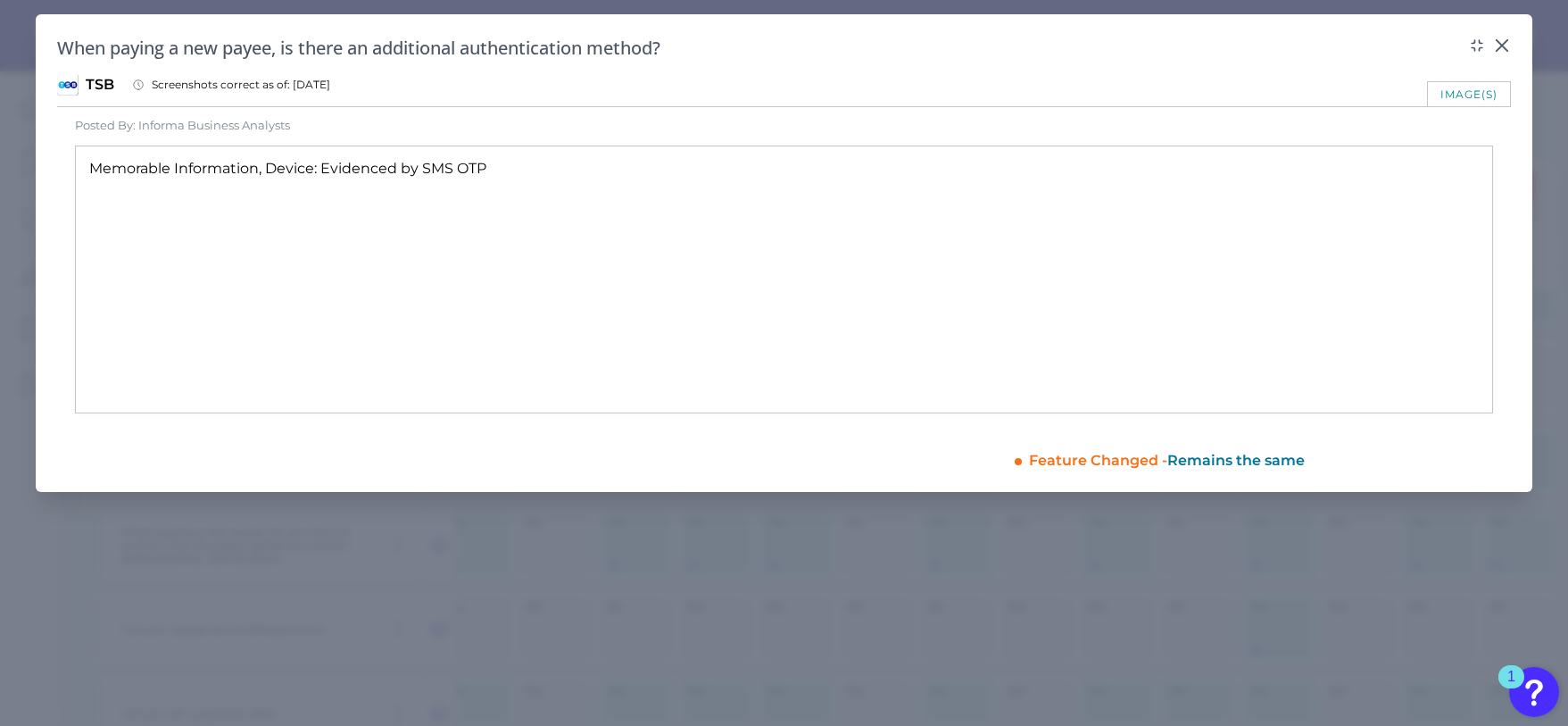
click at [1450, 94] on div "image(s)" at bounding box center [1470, 94] width 84 height 25
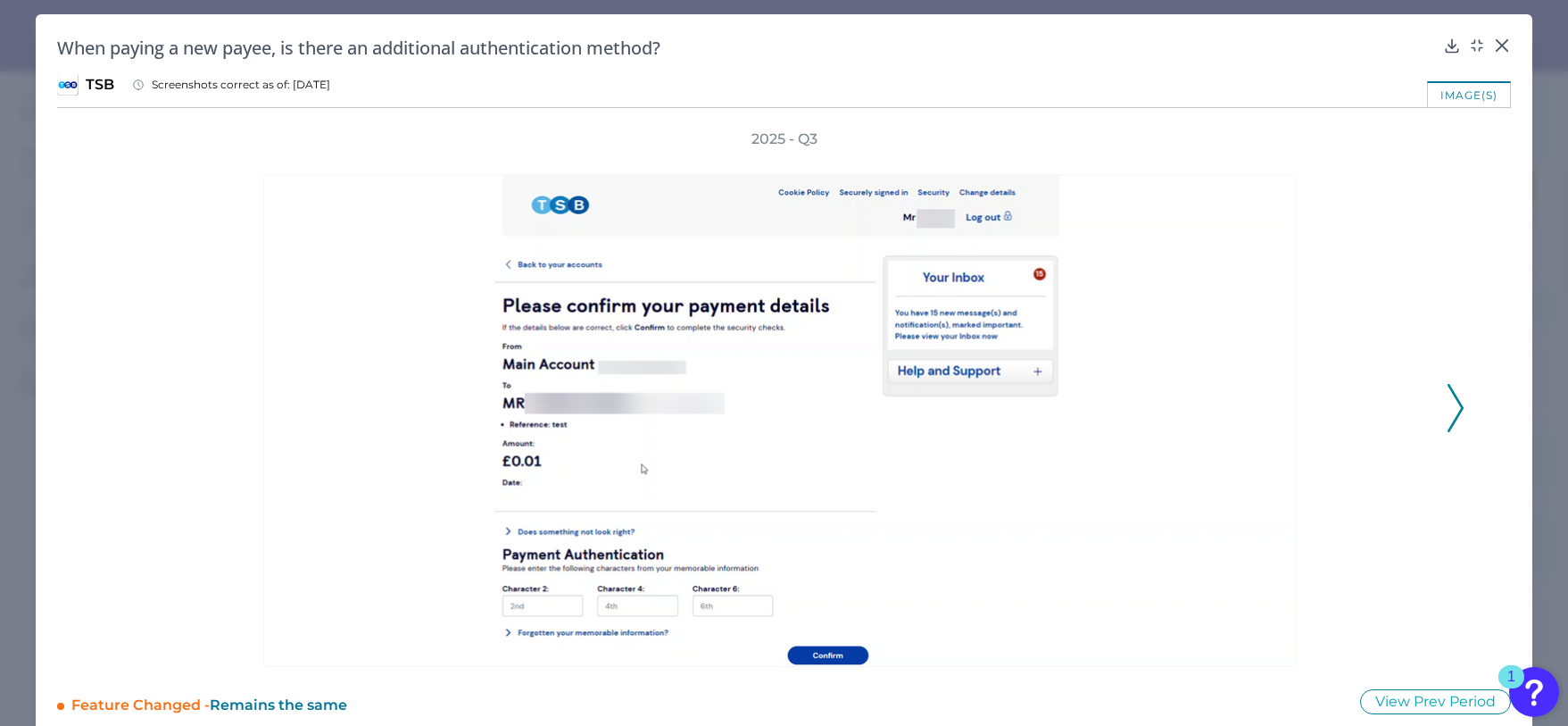
click at [1452, 396] on icon at bounding box center [1455, 408] width 16 height 48
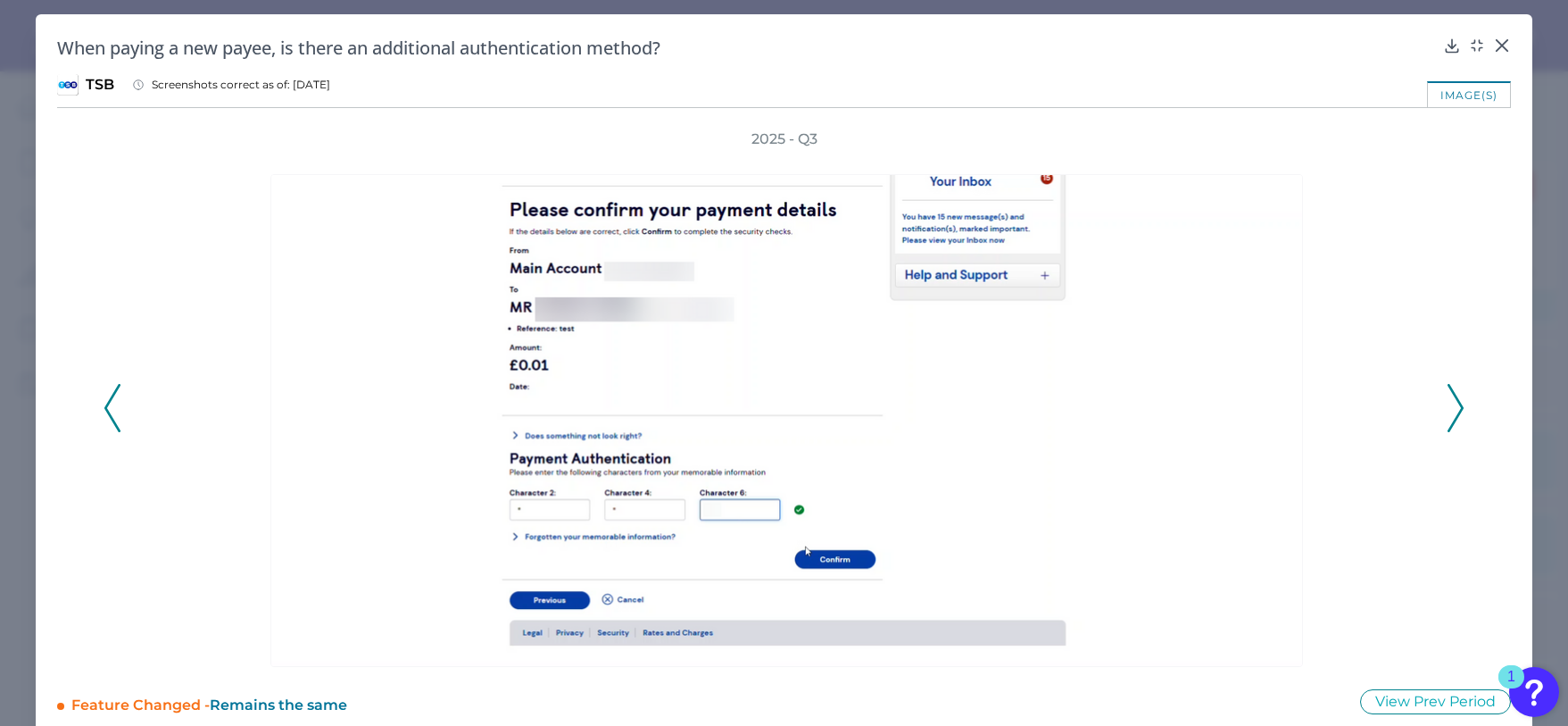
click at [1452, 396] on icon at bounding box center [1455, 408] width 16 height 48
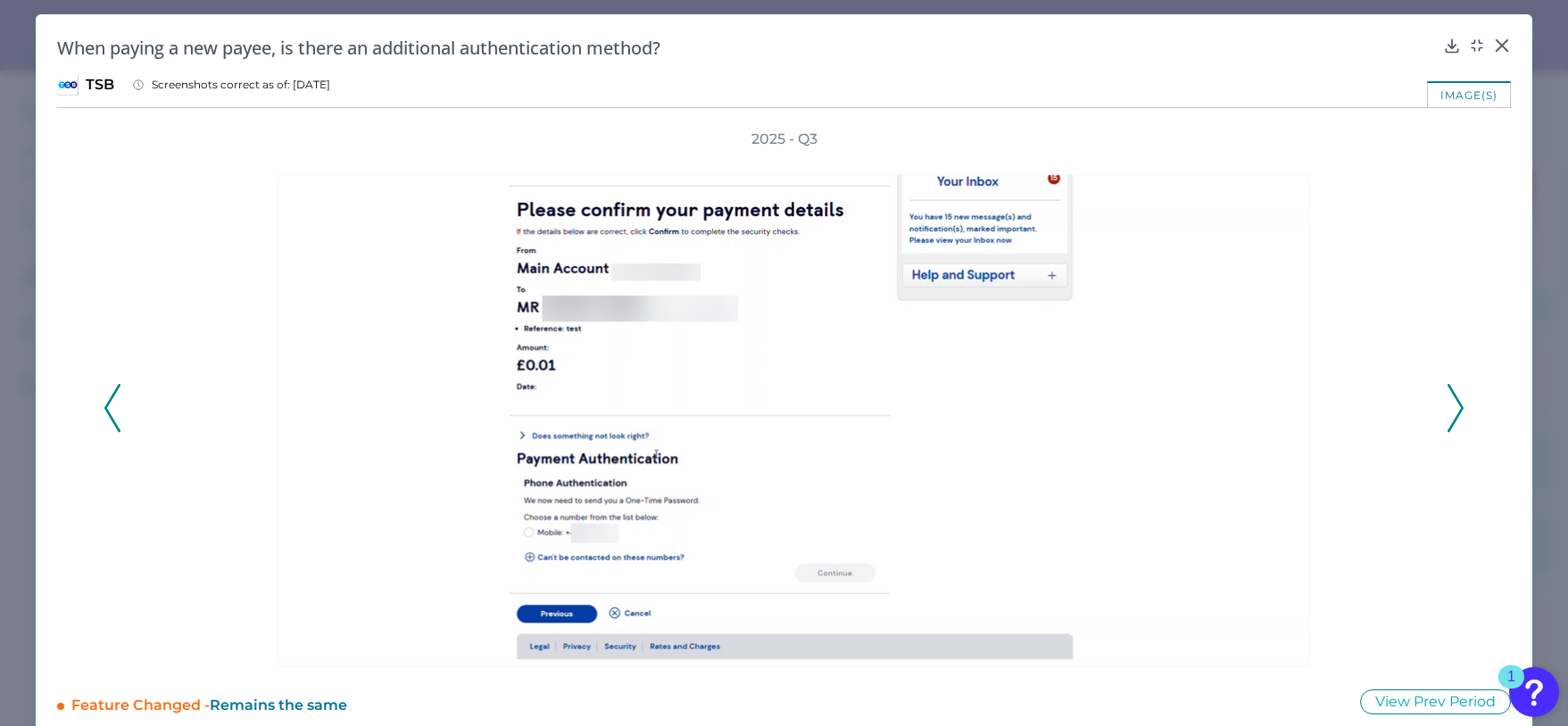
click at [1452, 396] on icon at bounding box center [1455, 408] width 16 height 48
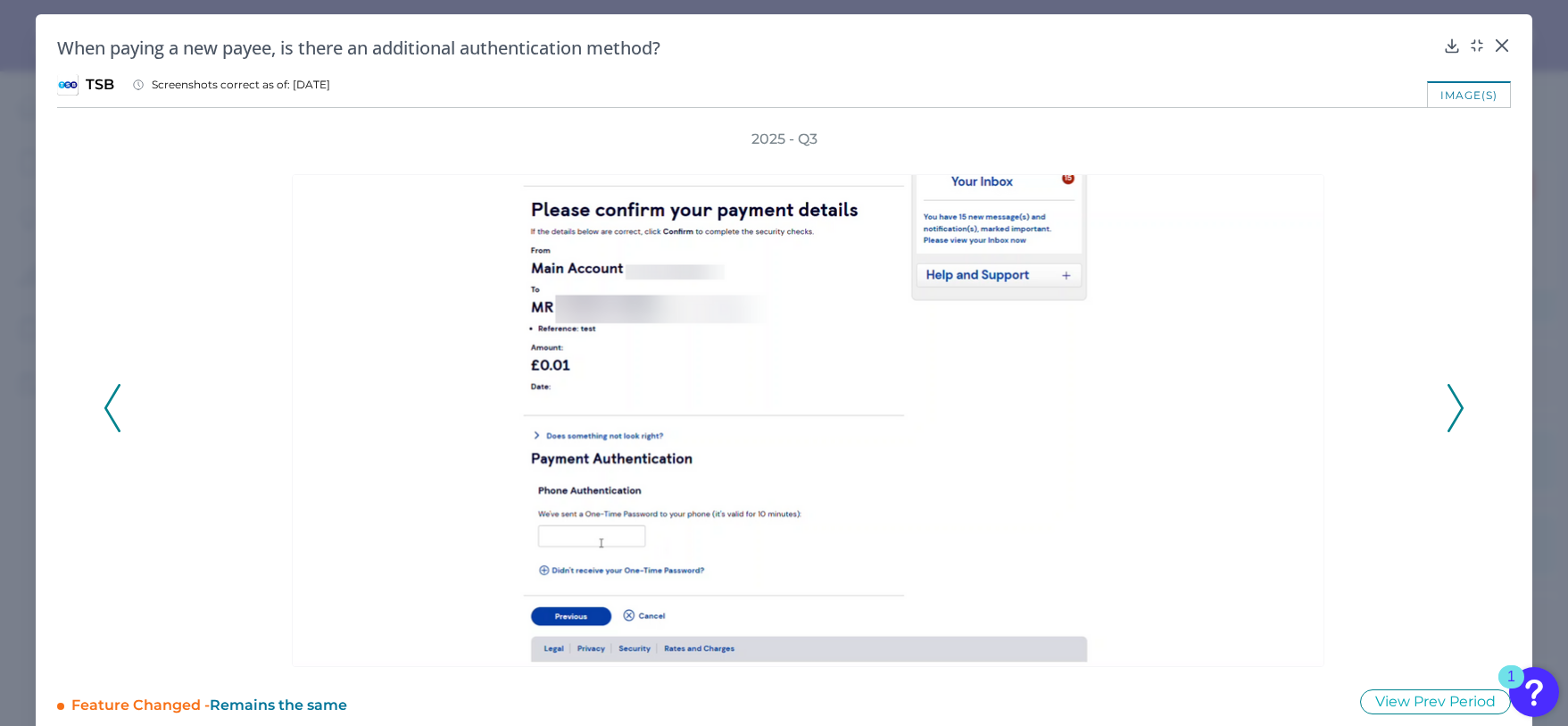
click at [1452, 396] on icon at bounding box center [1455, 408] width 16 height 48
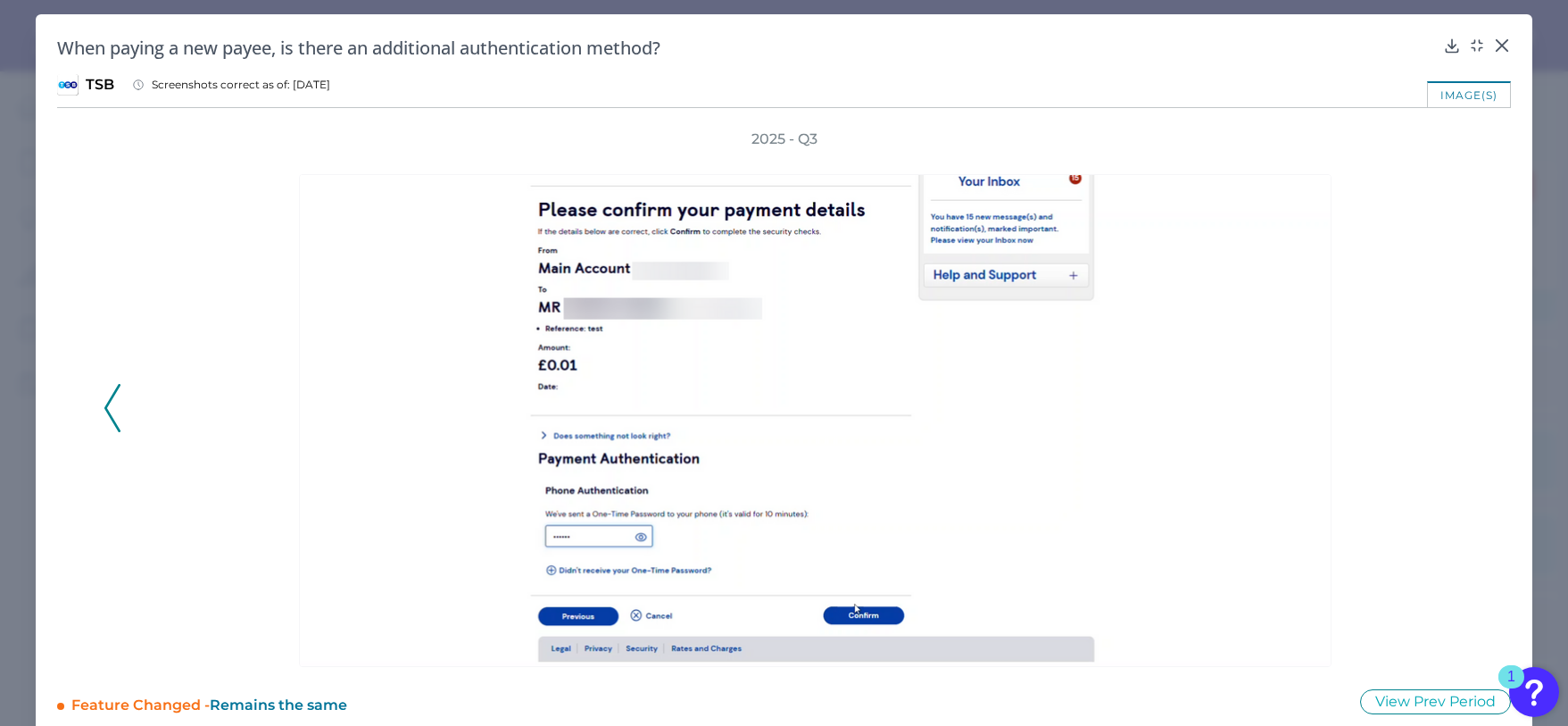
click at [1452, 396] on div "2025 - Q3" at bounding box center [784, 398] width 1362 height 538
click at [107, 408] on icon at bounding box center [112, 408] width 16 height 48
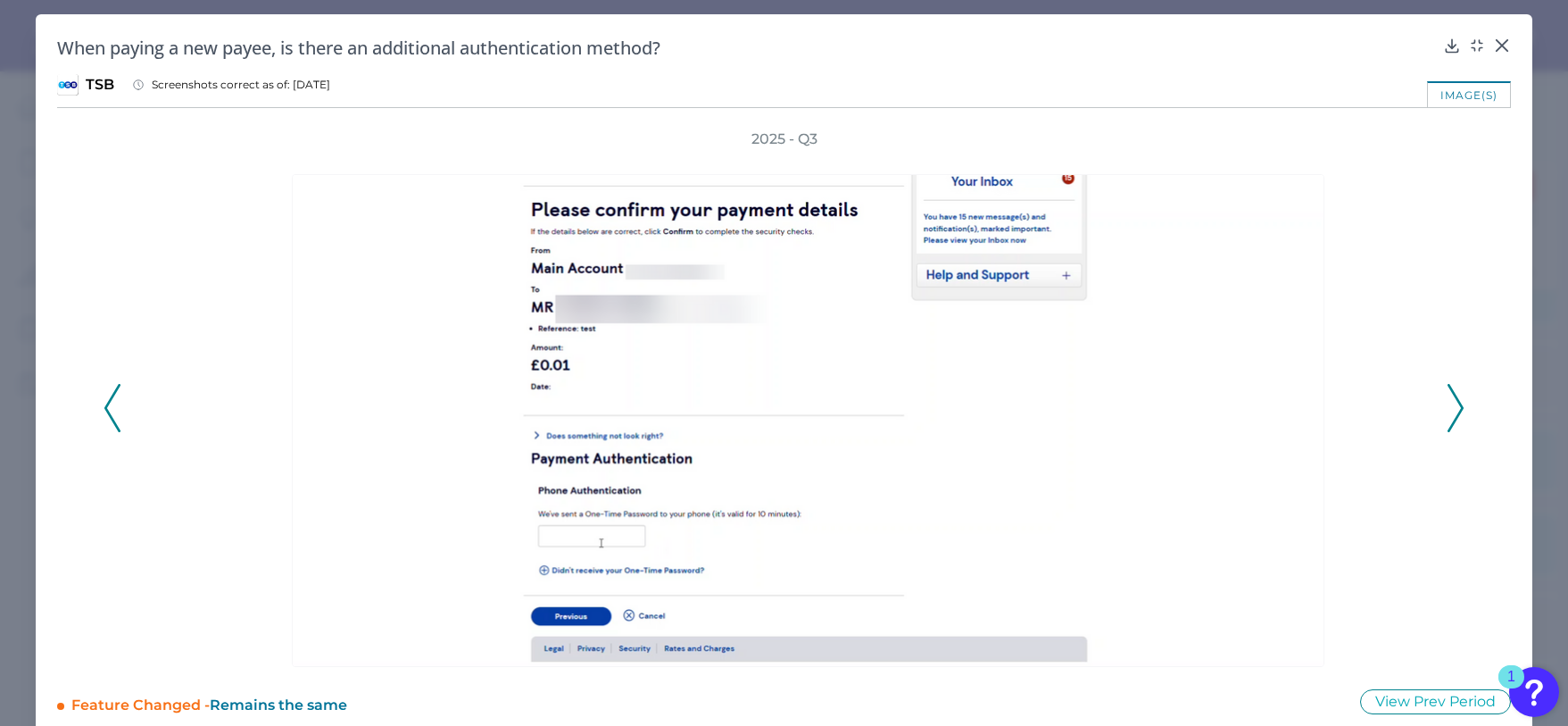
click at [108, 407] on icon at bounding box center [112, 408] width 16 height 48
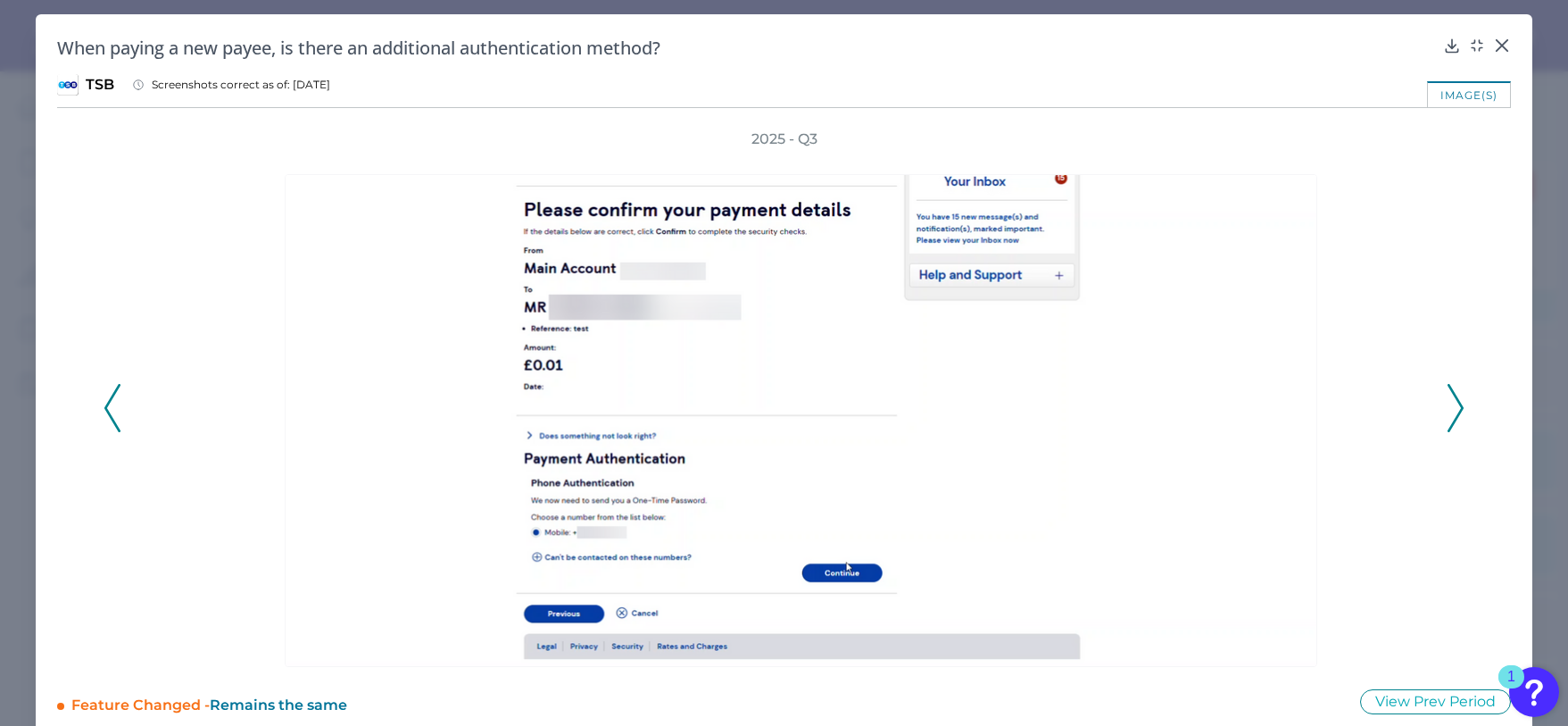
click at [108, 407] on icon at bounding box center [112, 408] width 16 height 48
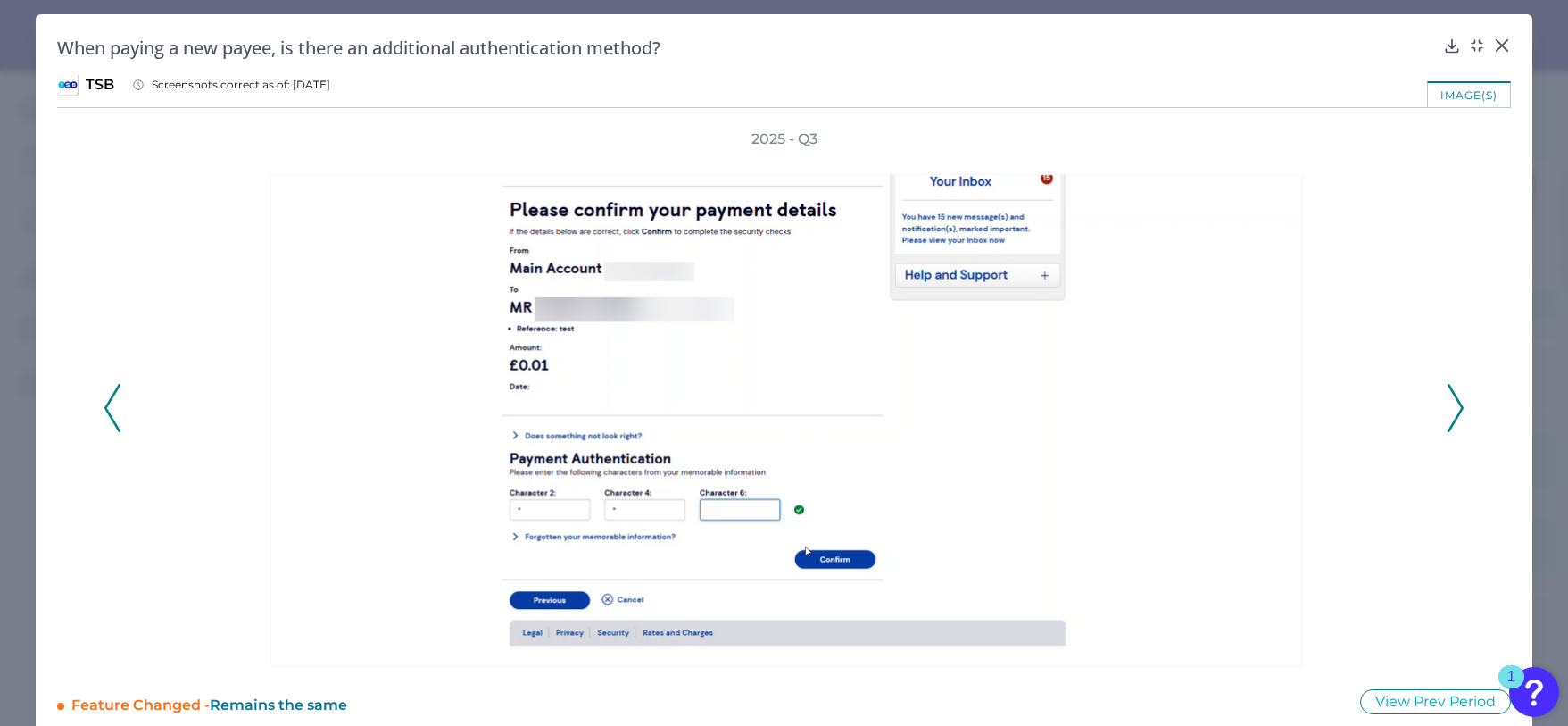
click at [108, 407] on icon at bounding box center [112, 408] width 16 height 48
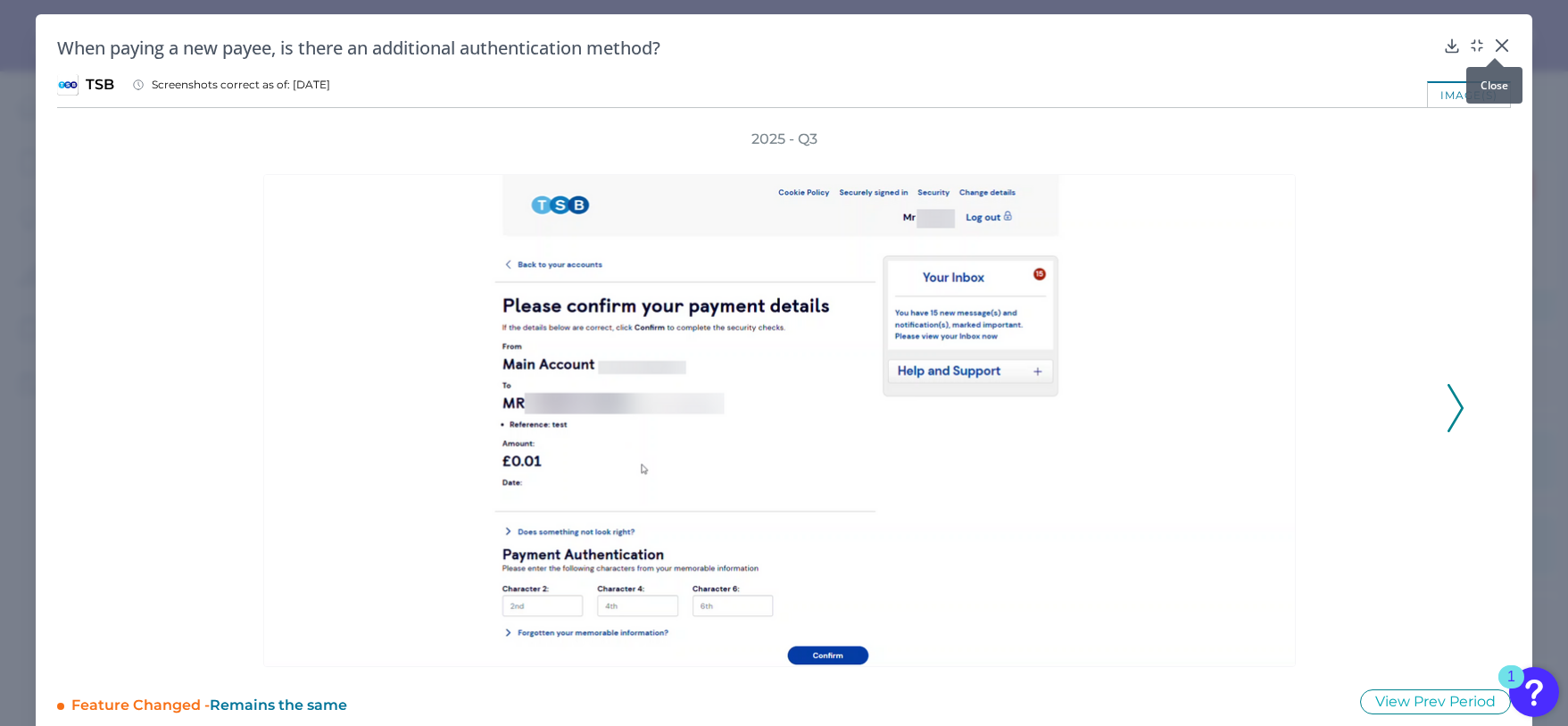
click at [1494, 46] on icon at bounding box center [1502, 45] width 18 height 18
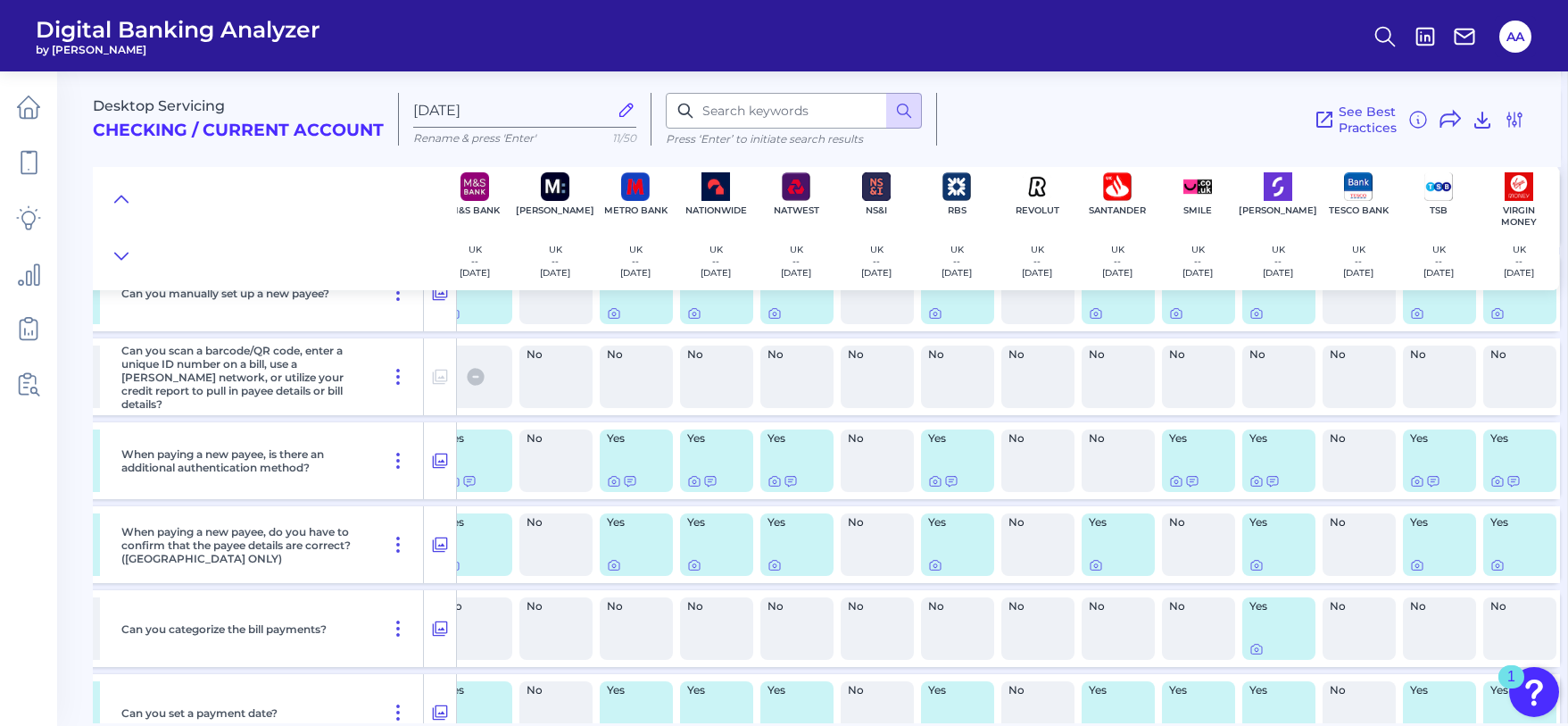
click at [1046, 117] on div "See Best Practices Filters Clear all filters Experience Reset Mobile Servicing …" at bounding box center [1232, 118] width 588 height 53
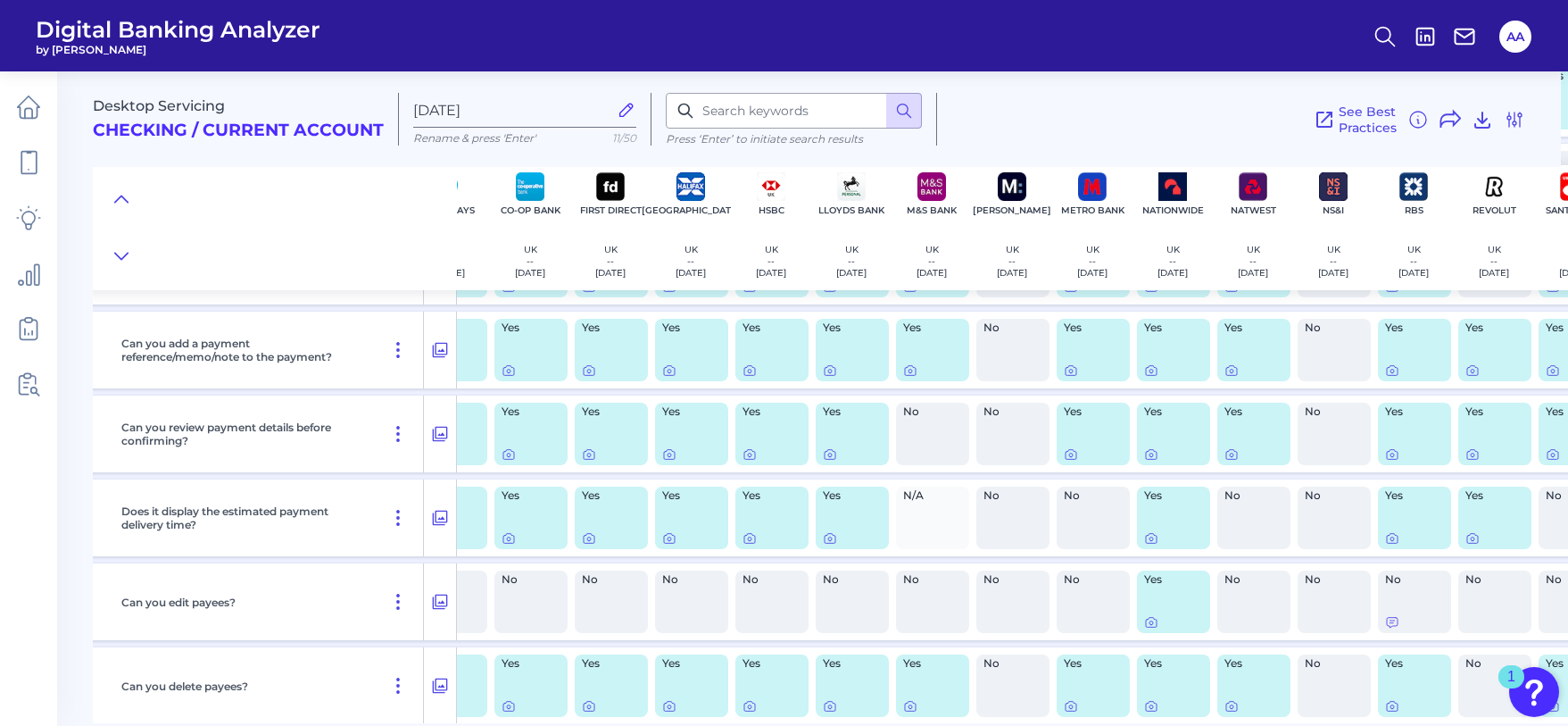
scroll to position [1376, 0]
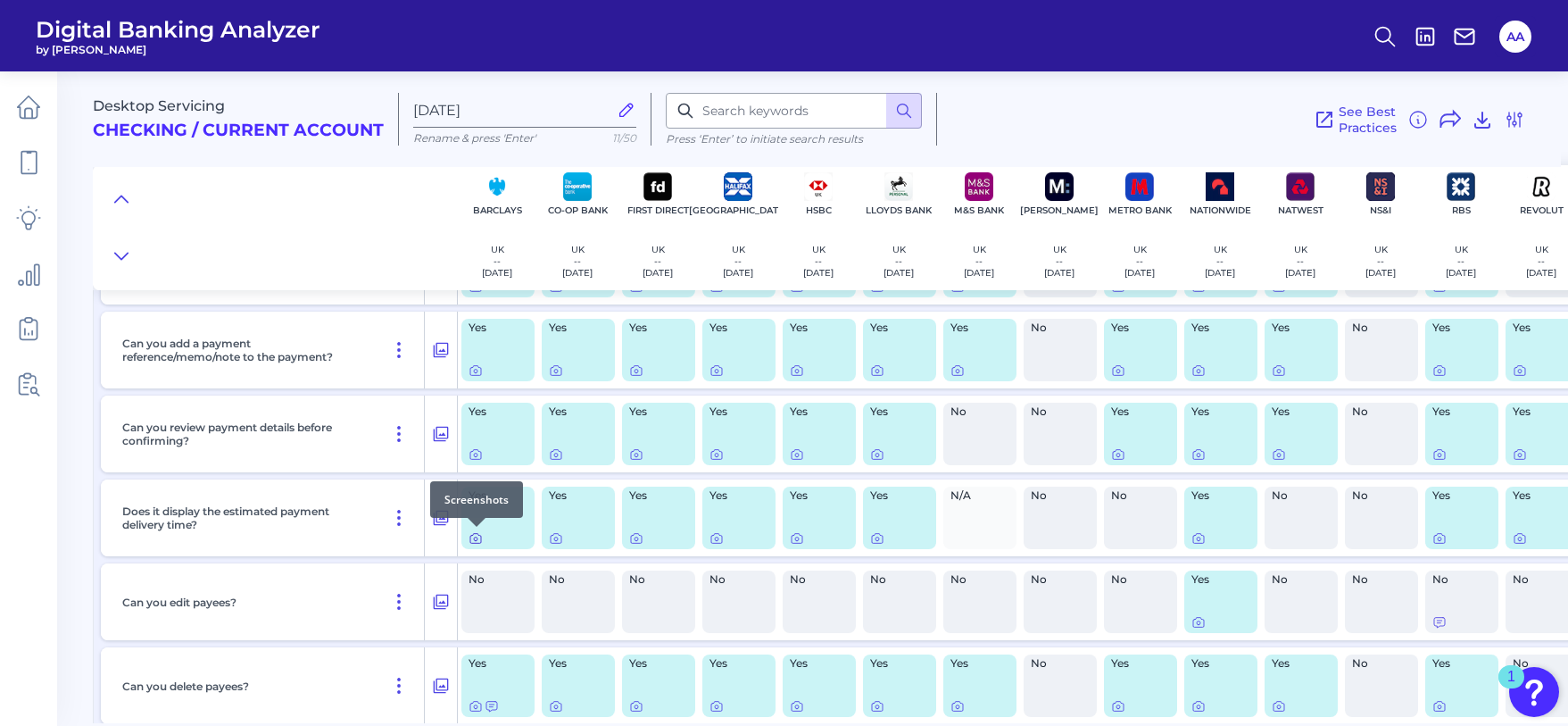
click at [473, 537] on icon at bounding box center [476, 538] width 14 height 14
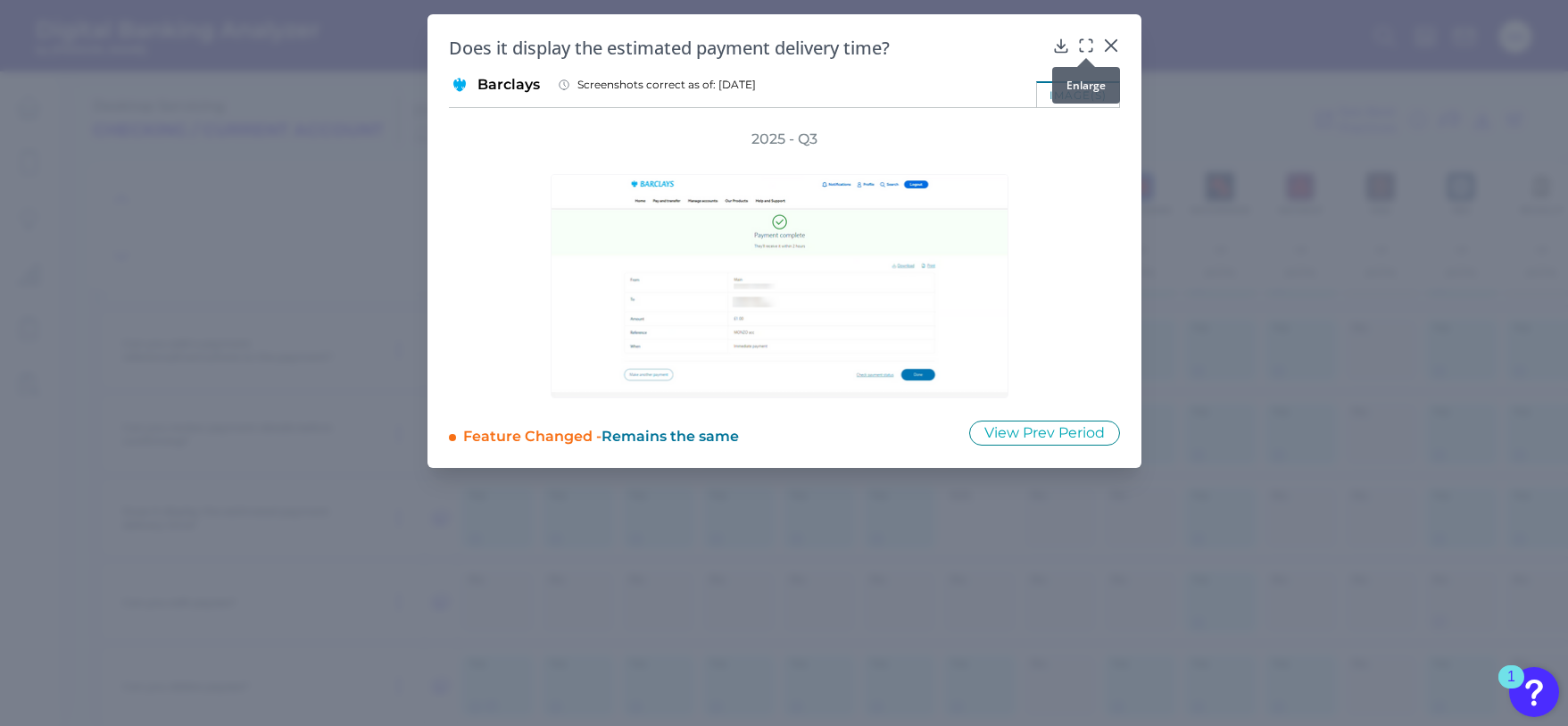
click at [1083, 47] on icon at bounding box center [1086, 45] width 18 height 18
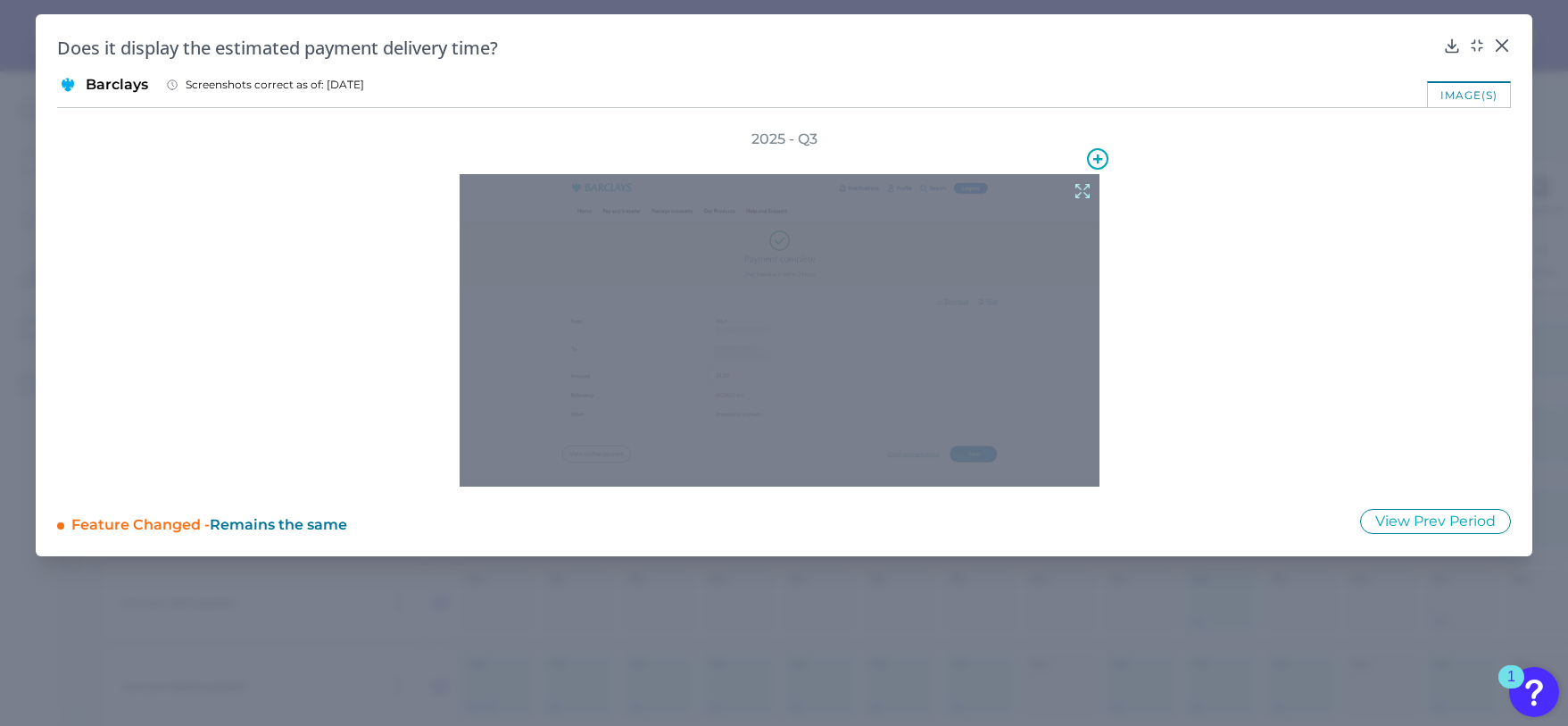
click at [1075, 185] on icon at bounding box center [1082, 192] width 13 height 13
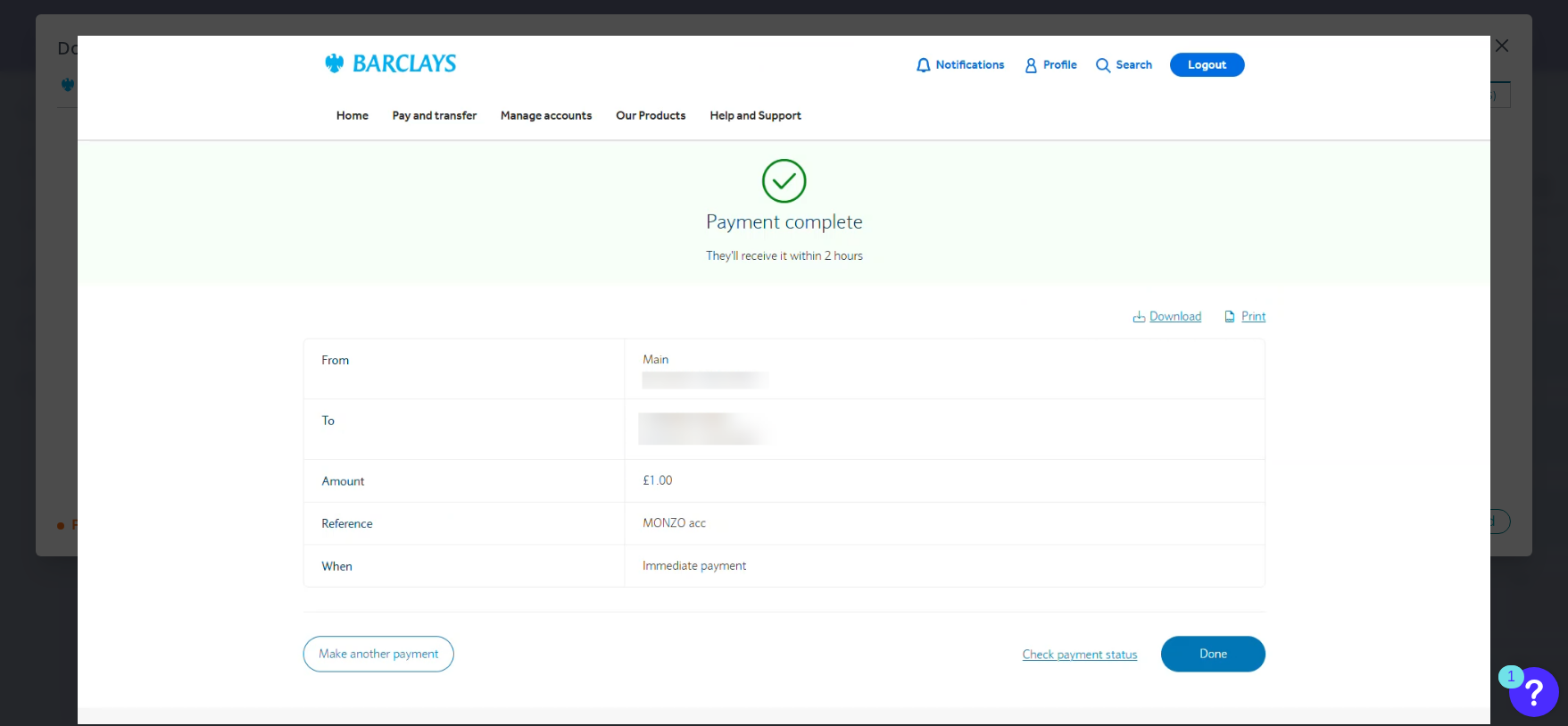
click at [47, 82] on div at bounding box center [784, 363] width 1568 height 726
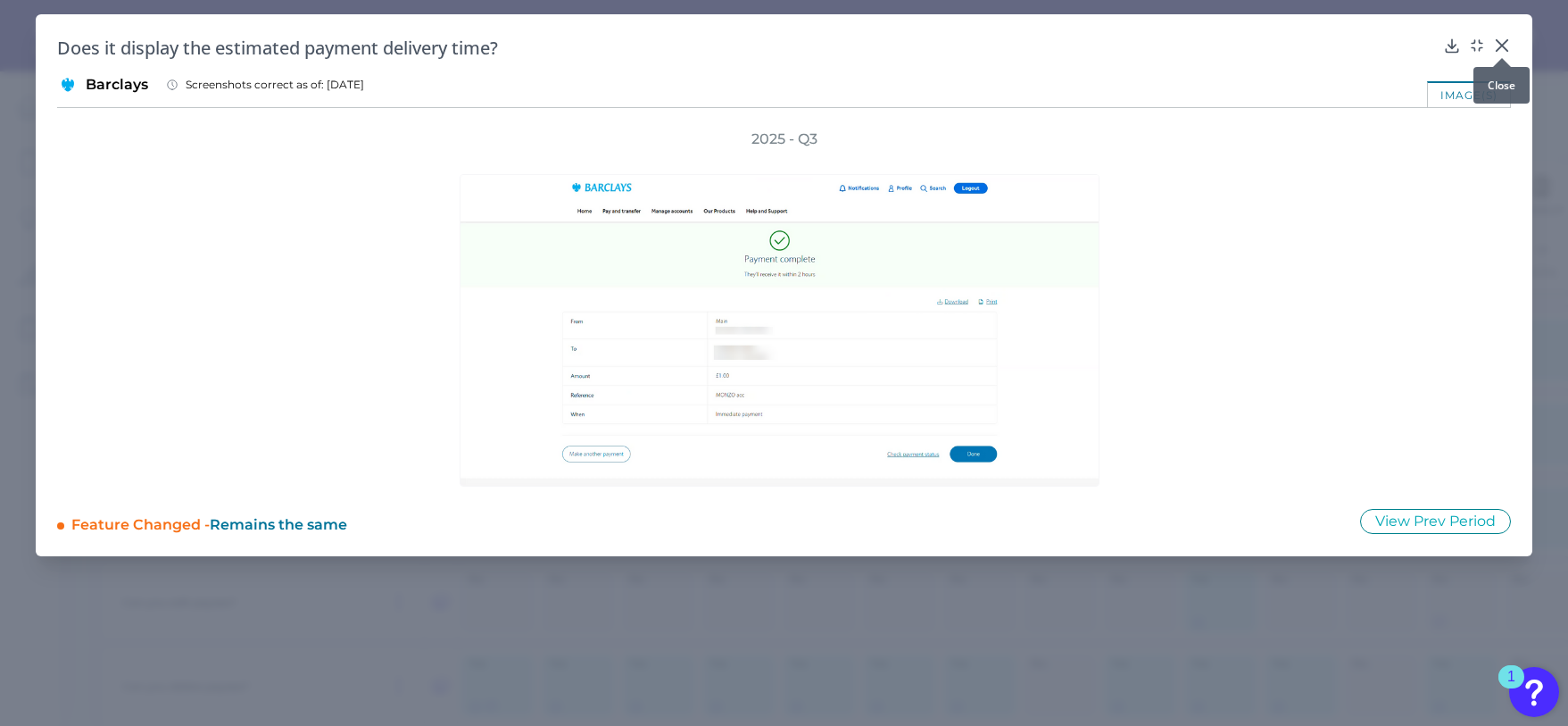
click at [1504, 45] on icon at bounding box center [1502, 45] width 11 height 11
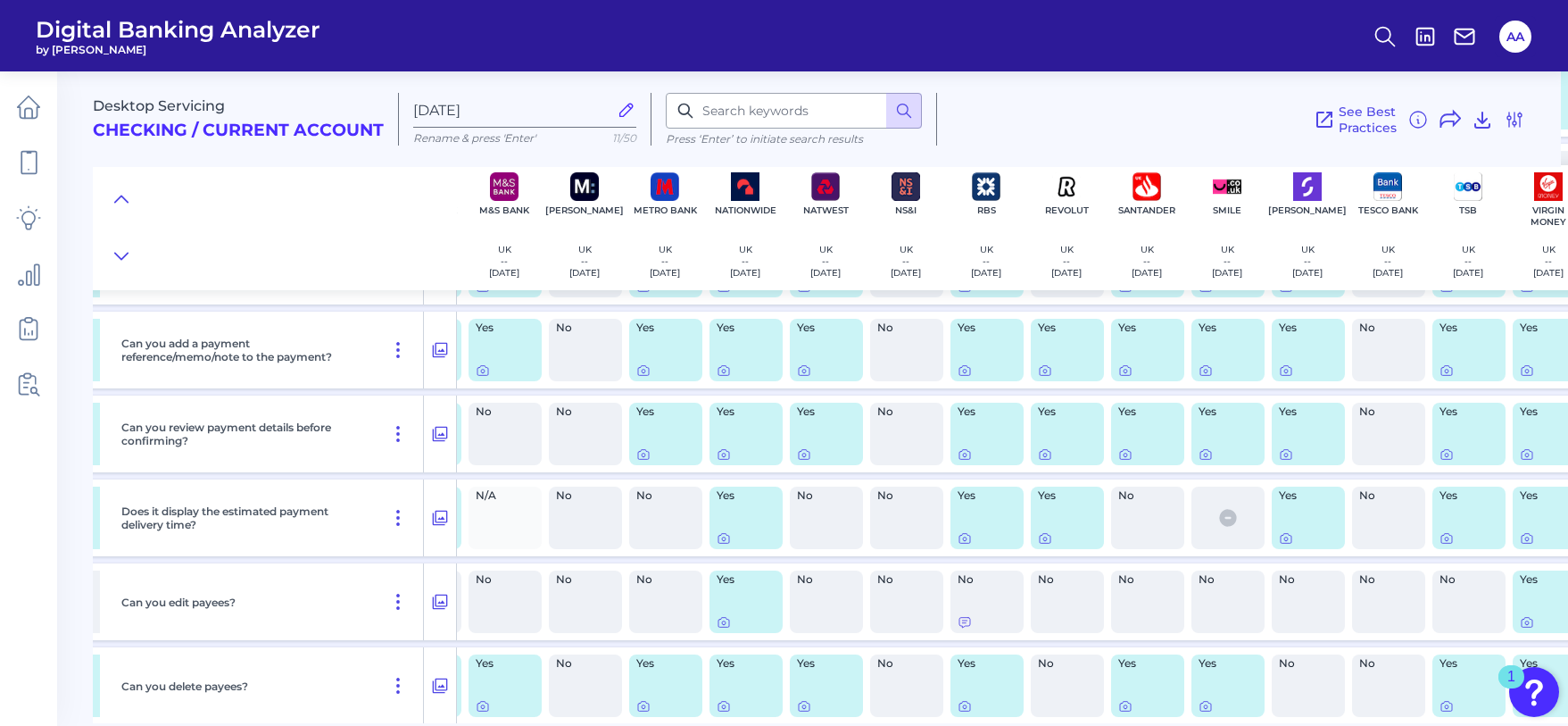
scroll to position [1376, 512]
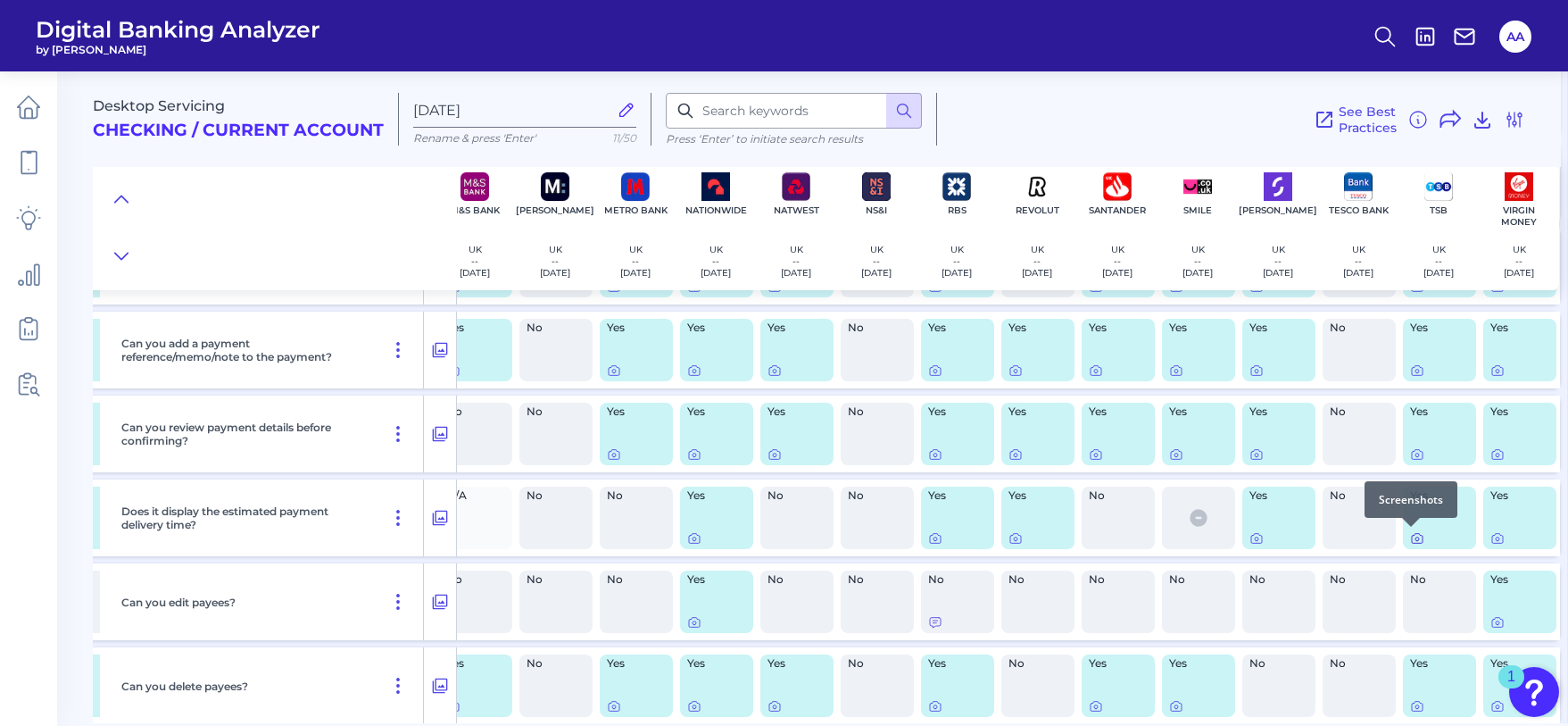
click at [1414, 541] on icon at bounding box center [1417, 538] width 14 height 14
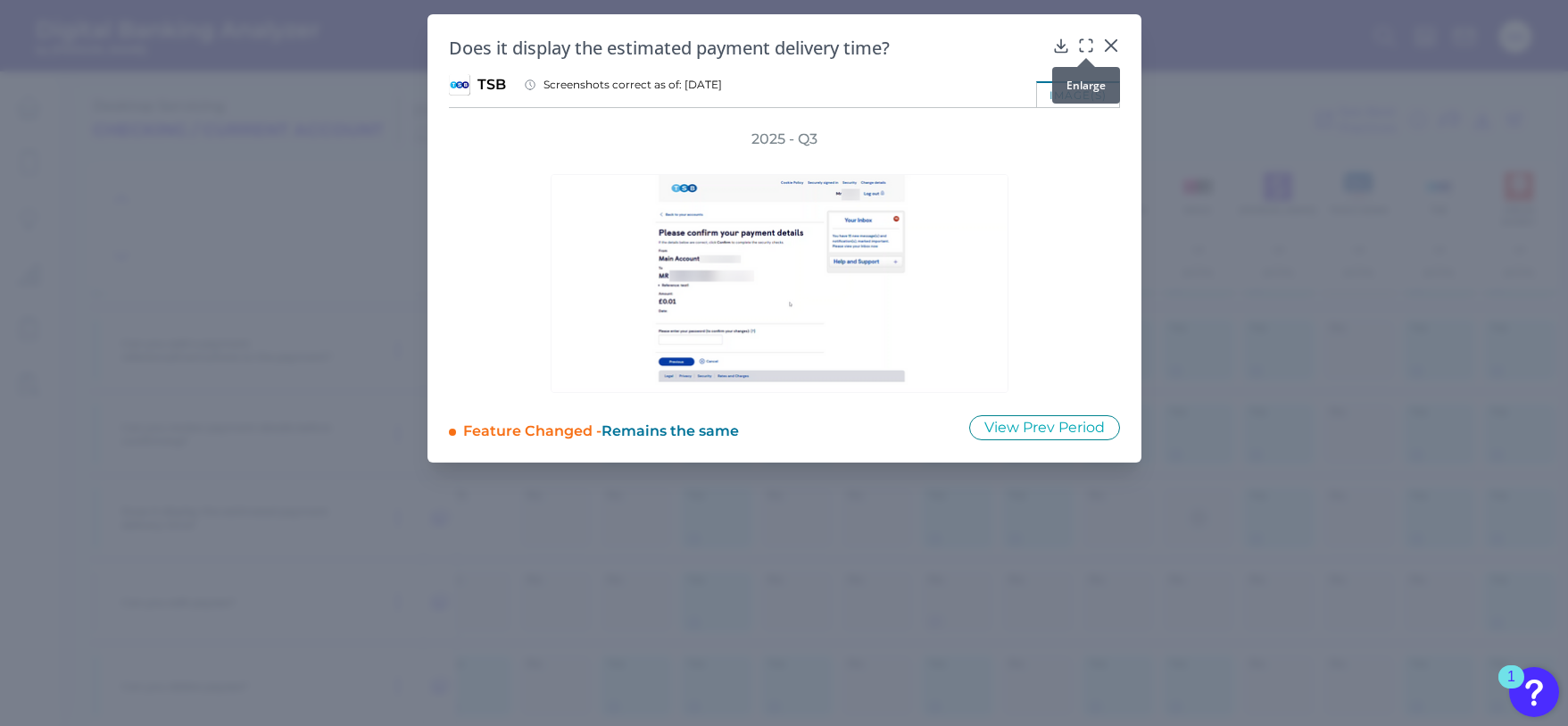
click at [1085, 38] on icon at bounding box center [1086, 45] width 18 height 18
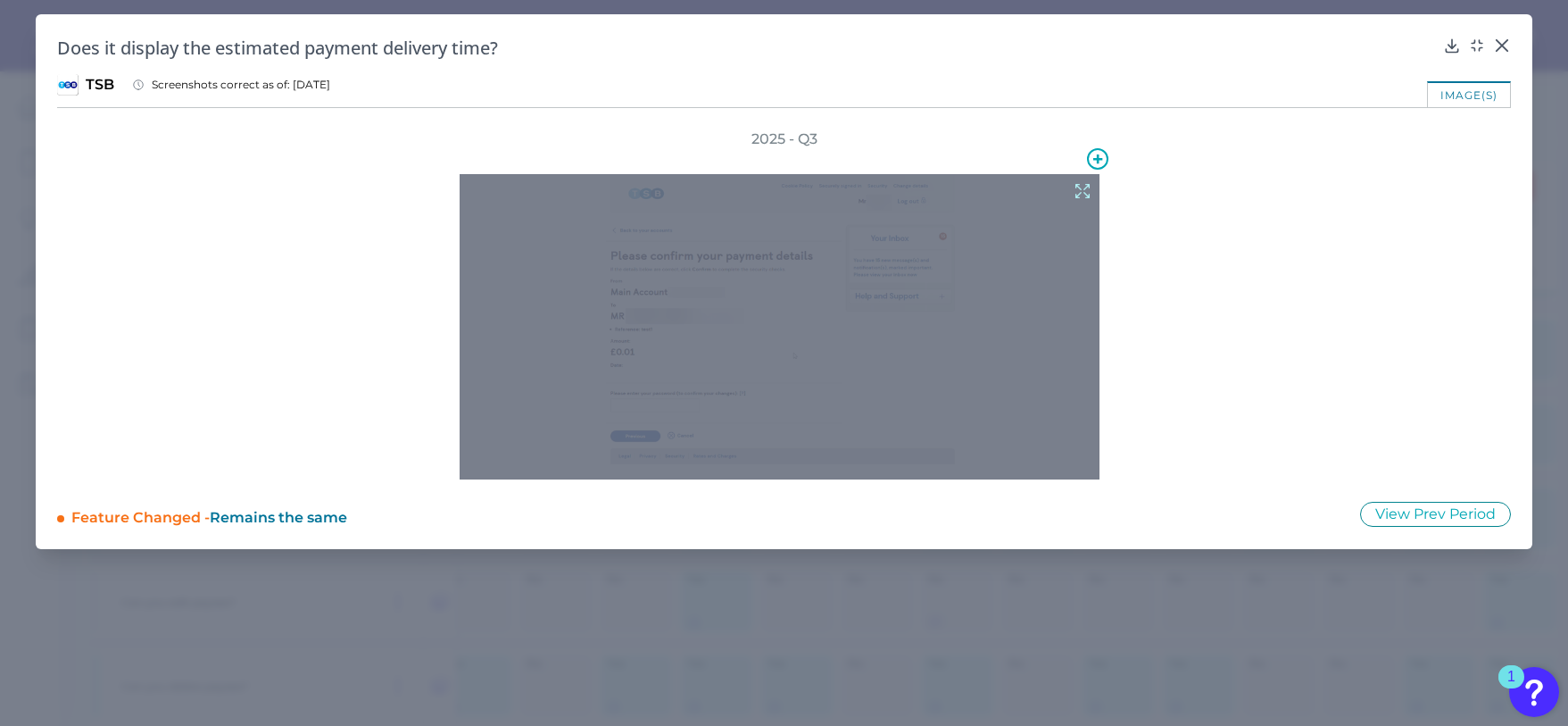
click at [1075, 187] on icon at bounding box center [1083, 191] width 20 height 20
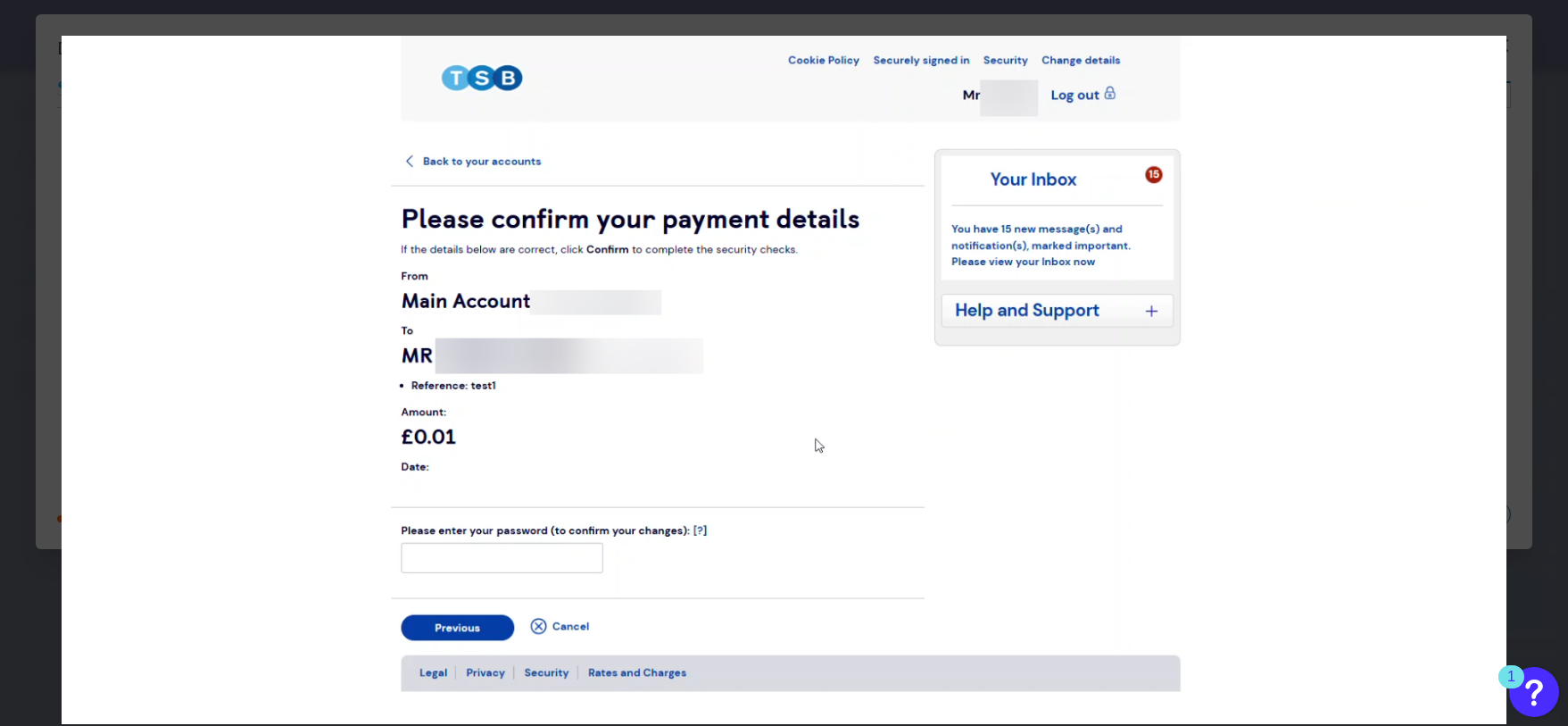
click at [1293, 315] on img at bounding box center [784, 379] width 1445 height 689
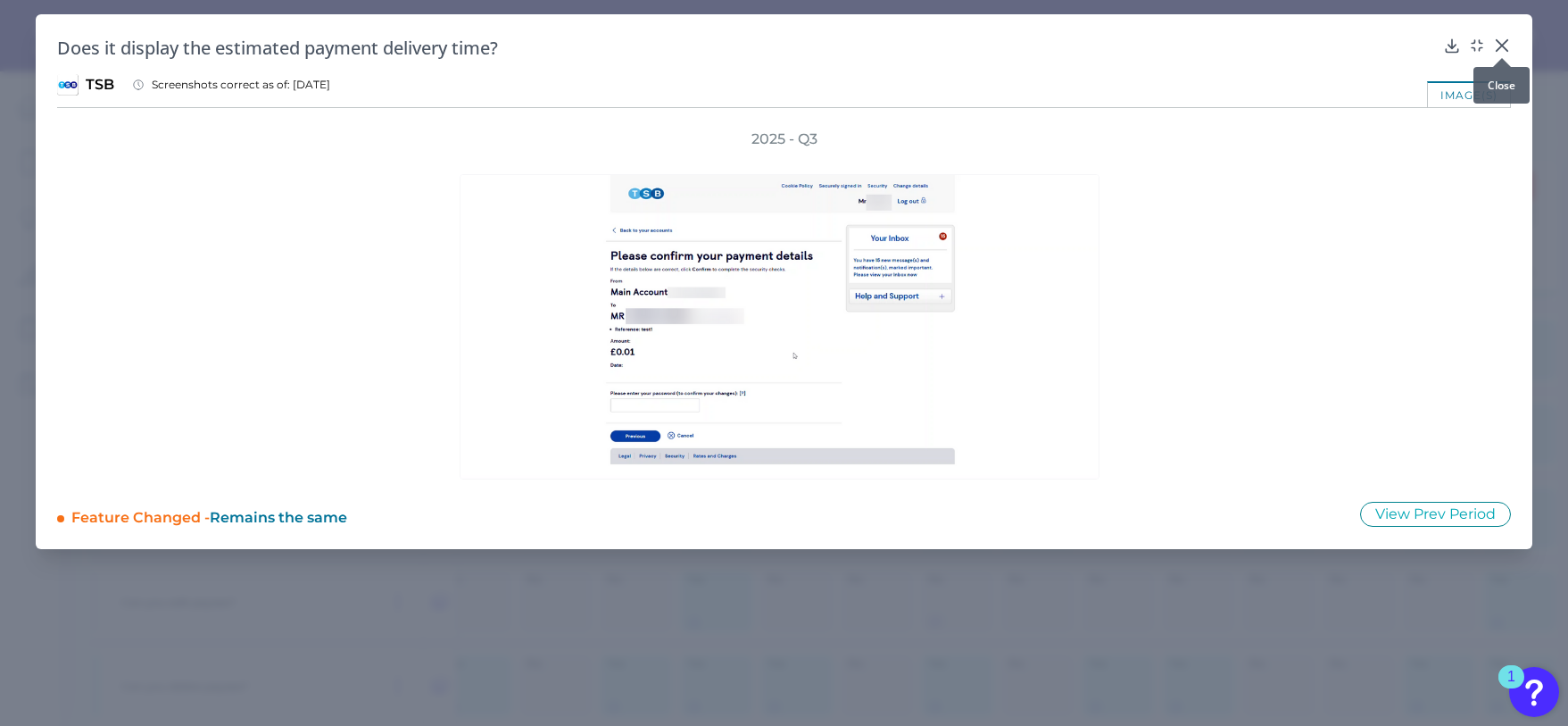
click at [1500, 49] on div at bounding box center [1502, 57] width 18 height 18
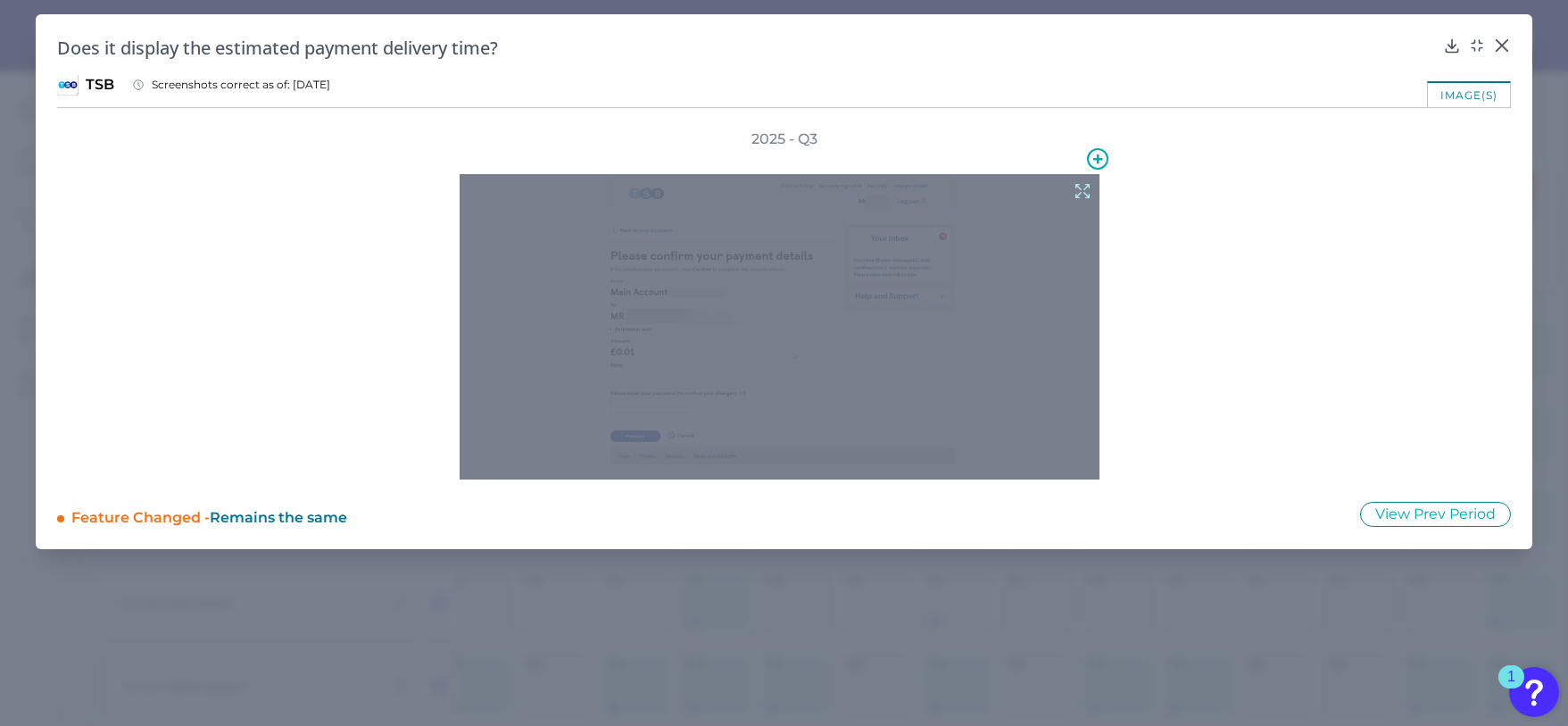
click at [1090, 194] on icon at bounding box center [1083, 191] width 20 height 20
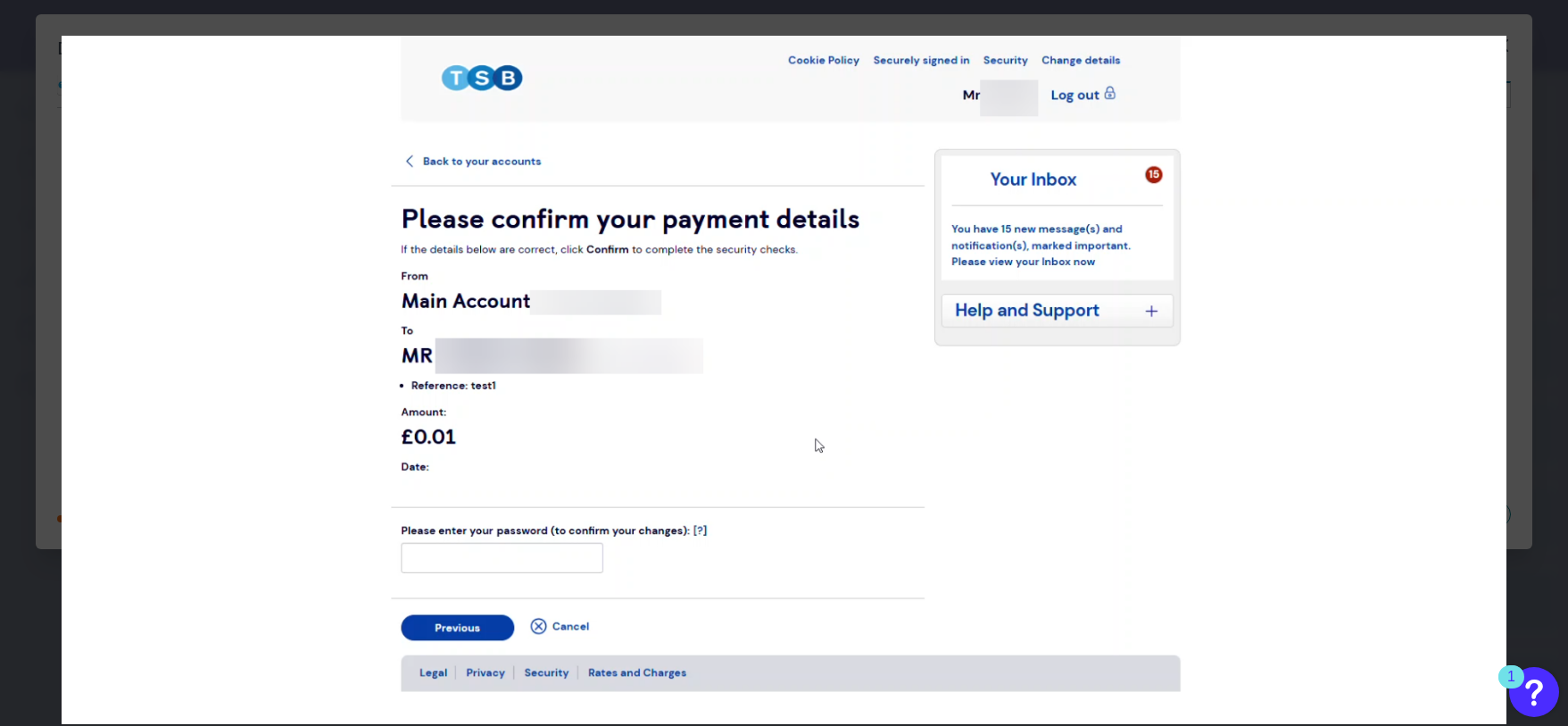
click at [1523, 46] on div at bounding box center [784, 363] width 1568 height 726
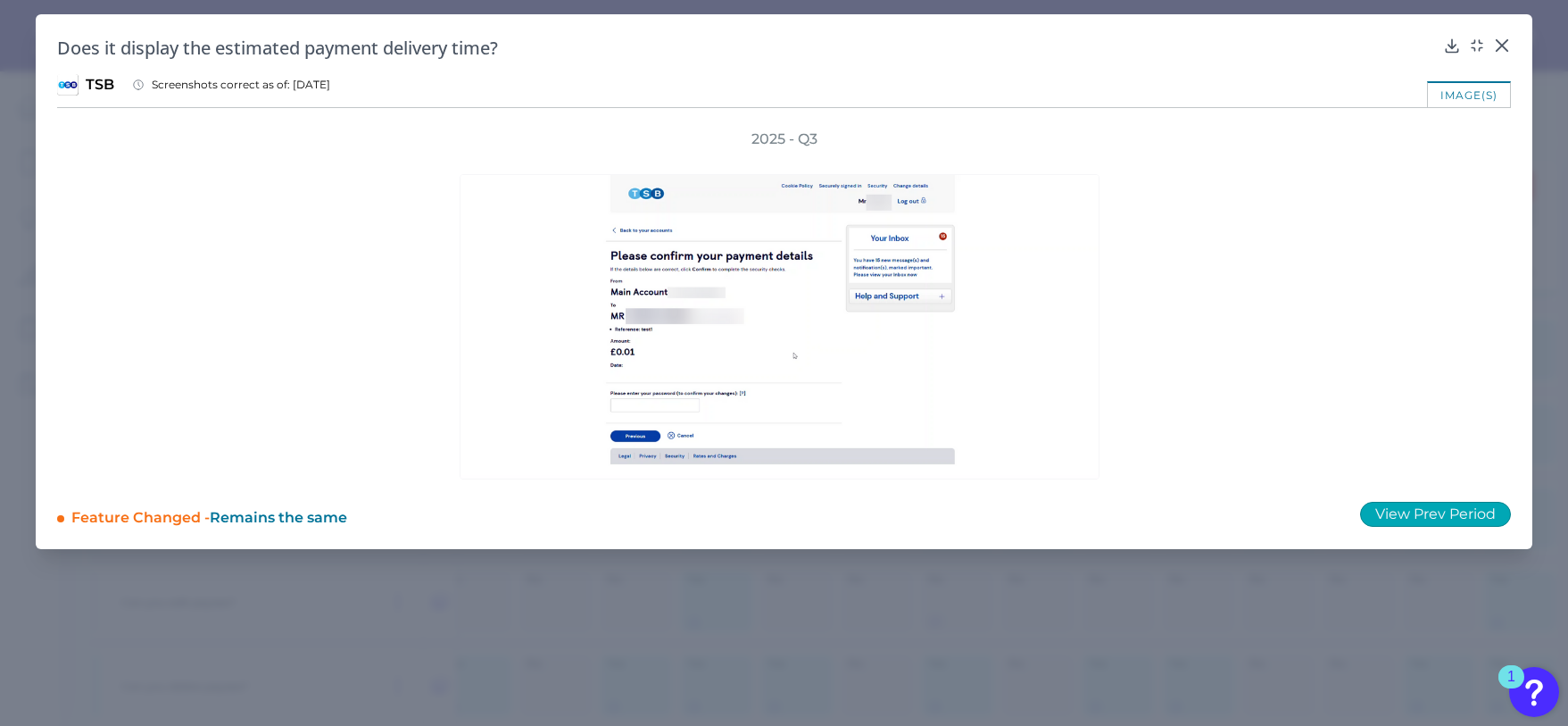
click at [1437, 516] on button "View Prev Period" at bounding box center [1436, 514] width 151 height 25
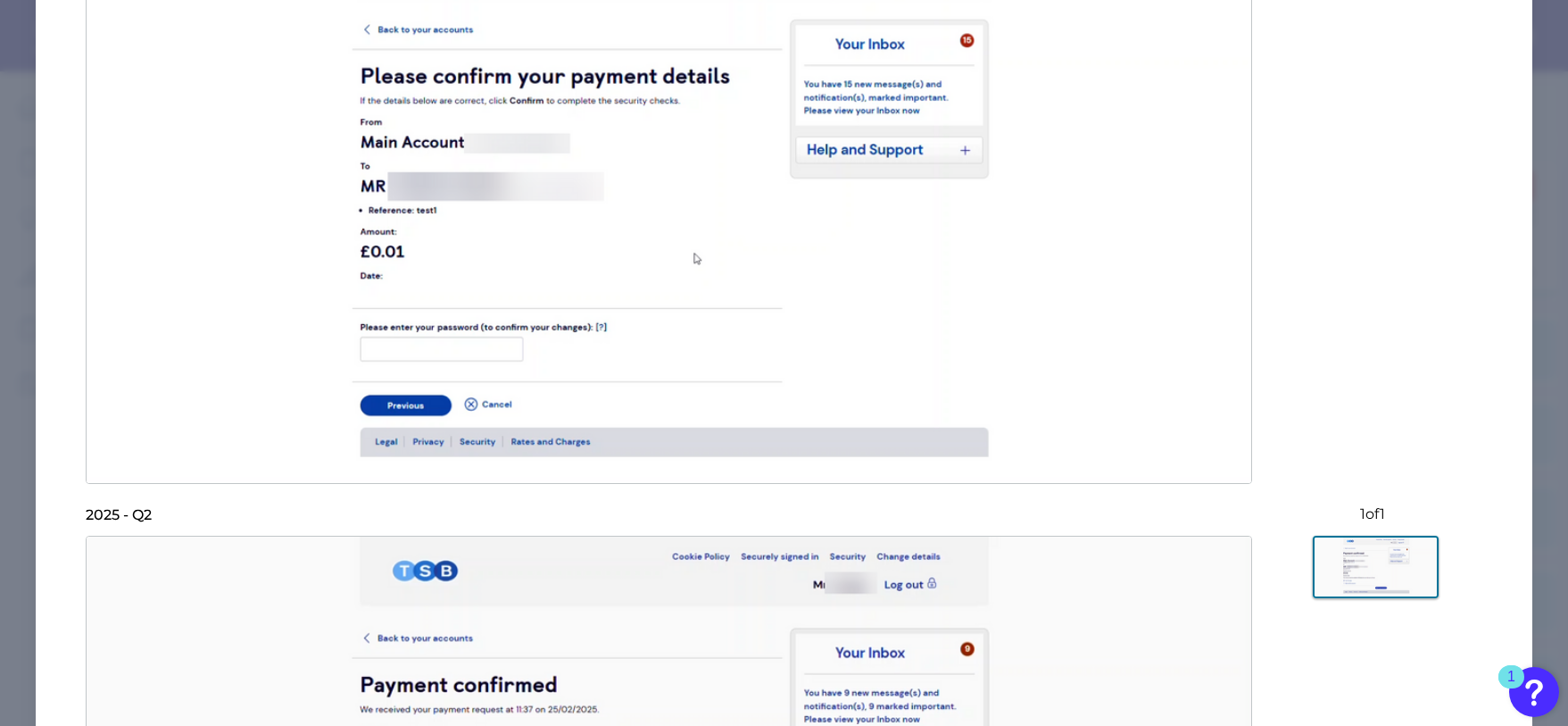
scroll to position [0, 0]
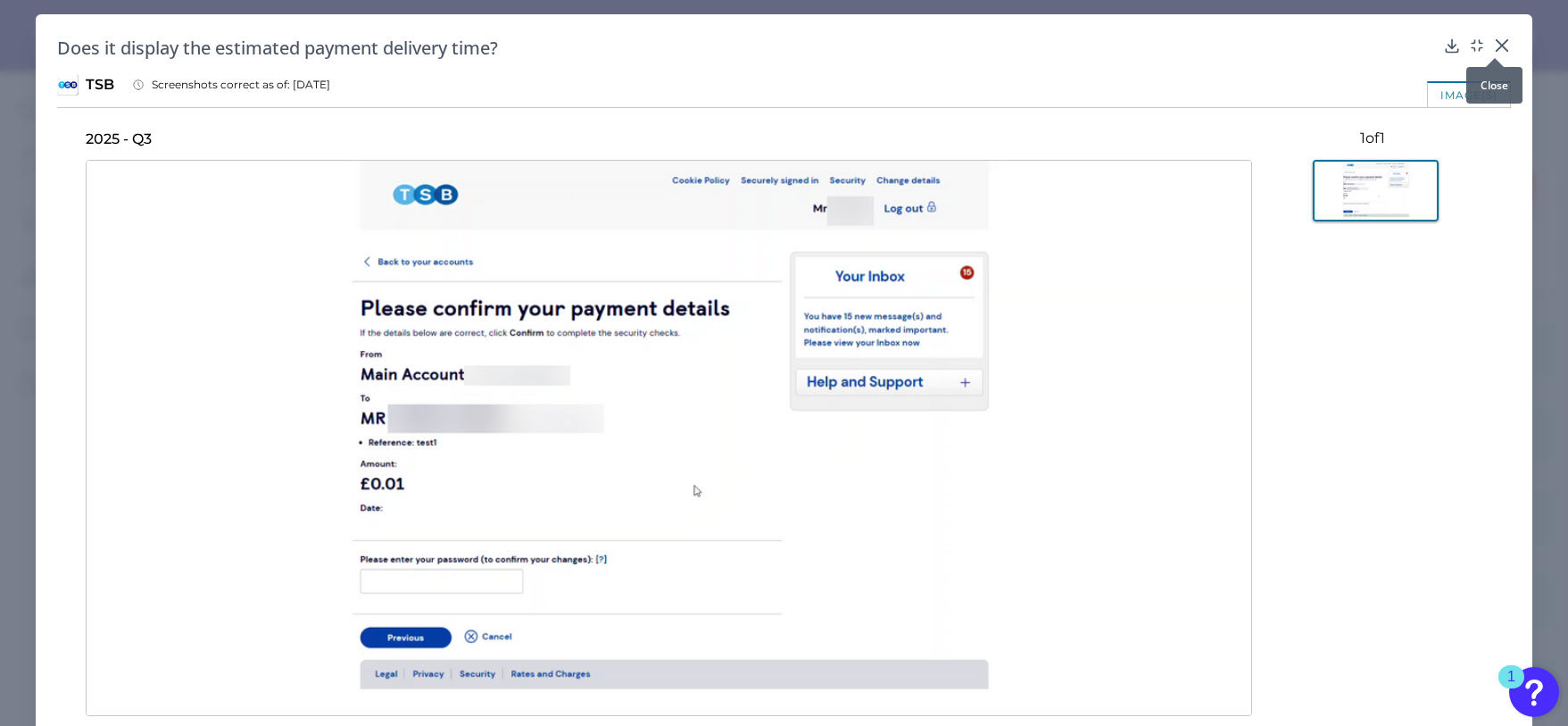
click at [1499, 48] on icon at bounding box center [1502, 45] width 18 height 18
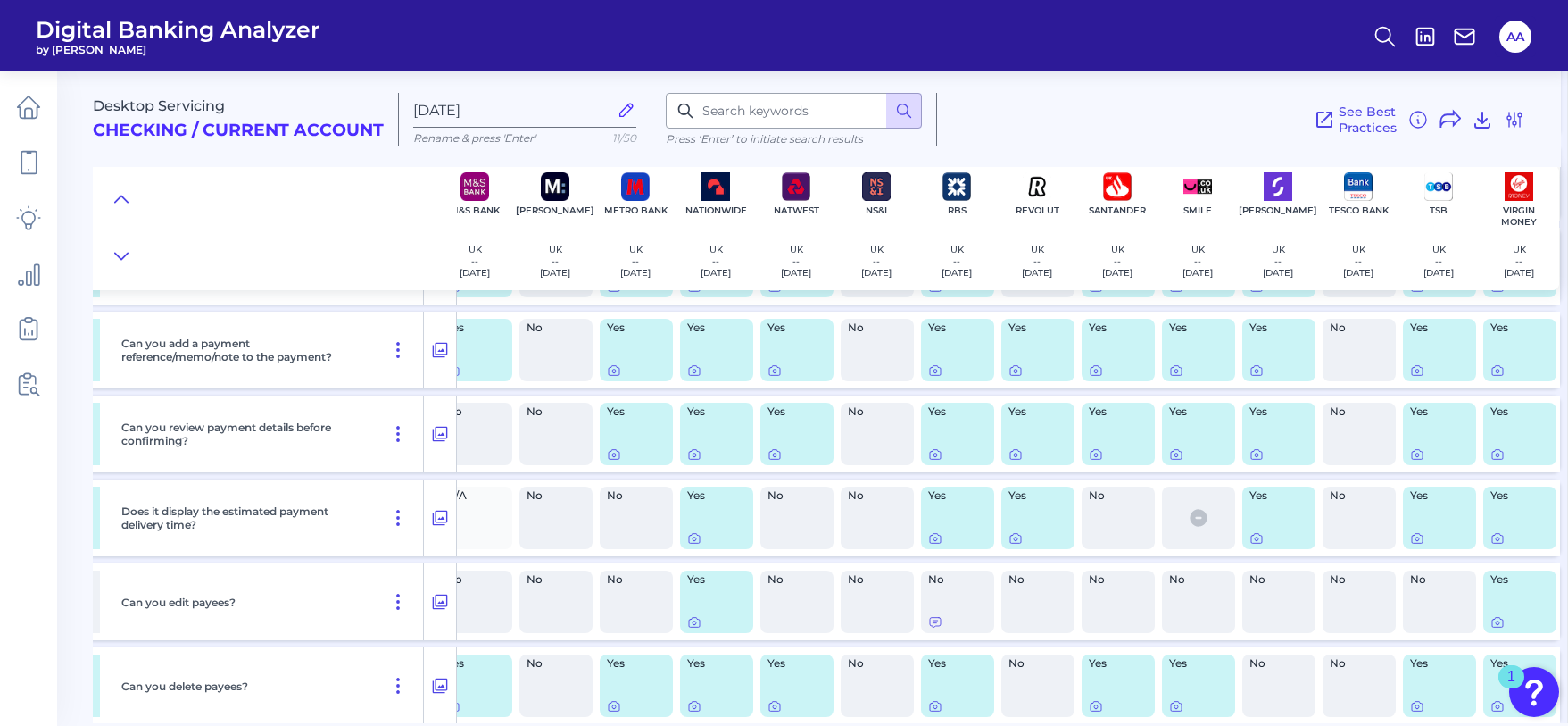
click at [1150, 110] on div "See Best Practices Filters Clear all filters Experience Reset Mobile Servicing …" at bounding box center [1232, 118] width 588 height 53
click at [1063, 134] on div "See Best Practices Filters Clear all filters Experience Reset Mobile Servicing …" at bounding box center [1232, 118] width 588 height 53
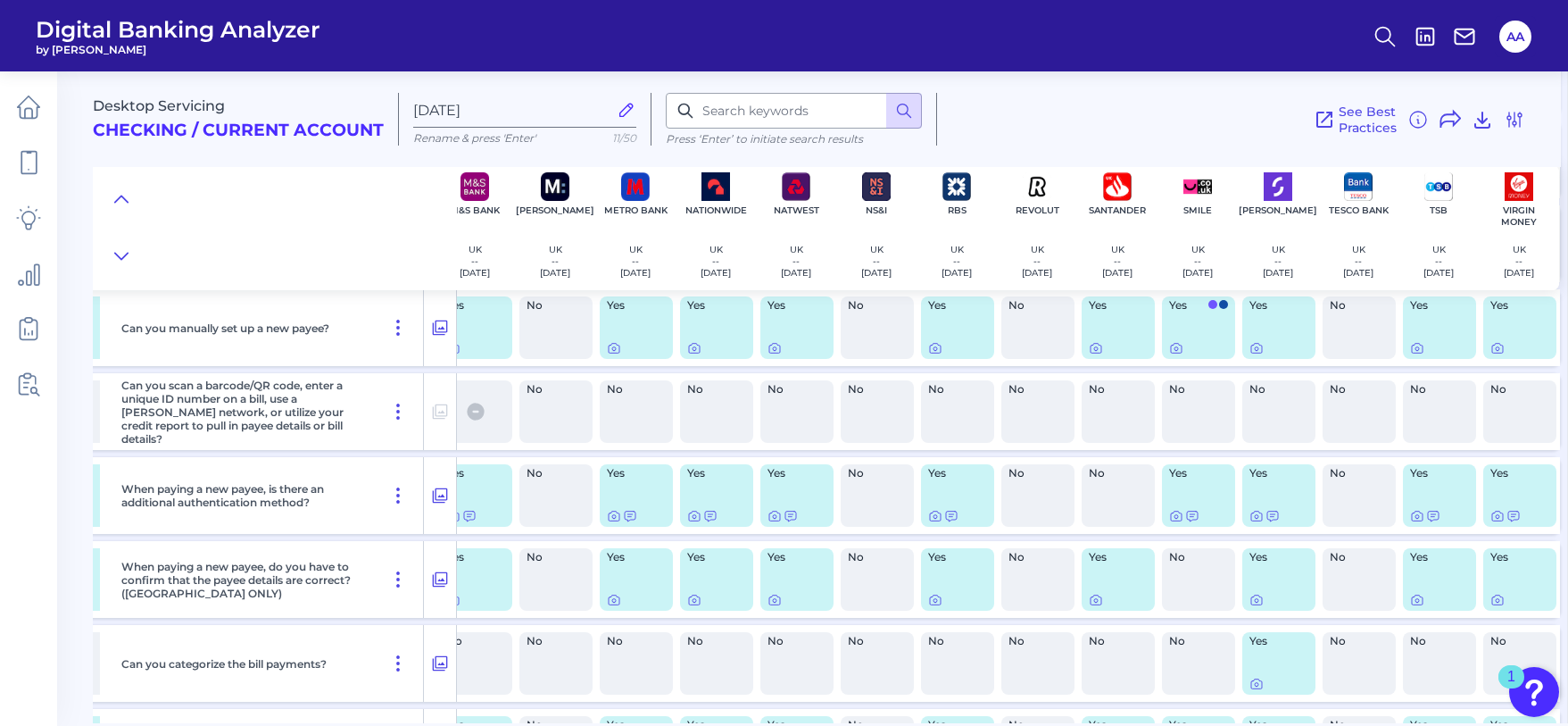
scroll to position [200, 512]
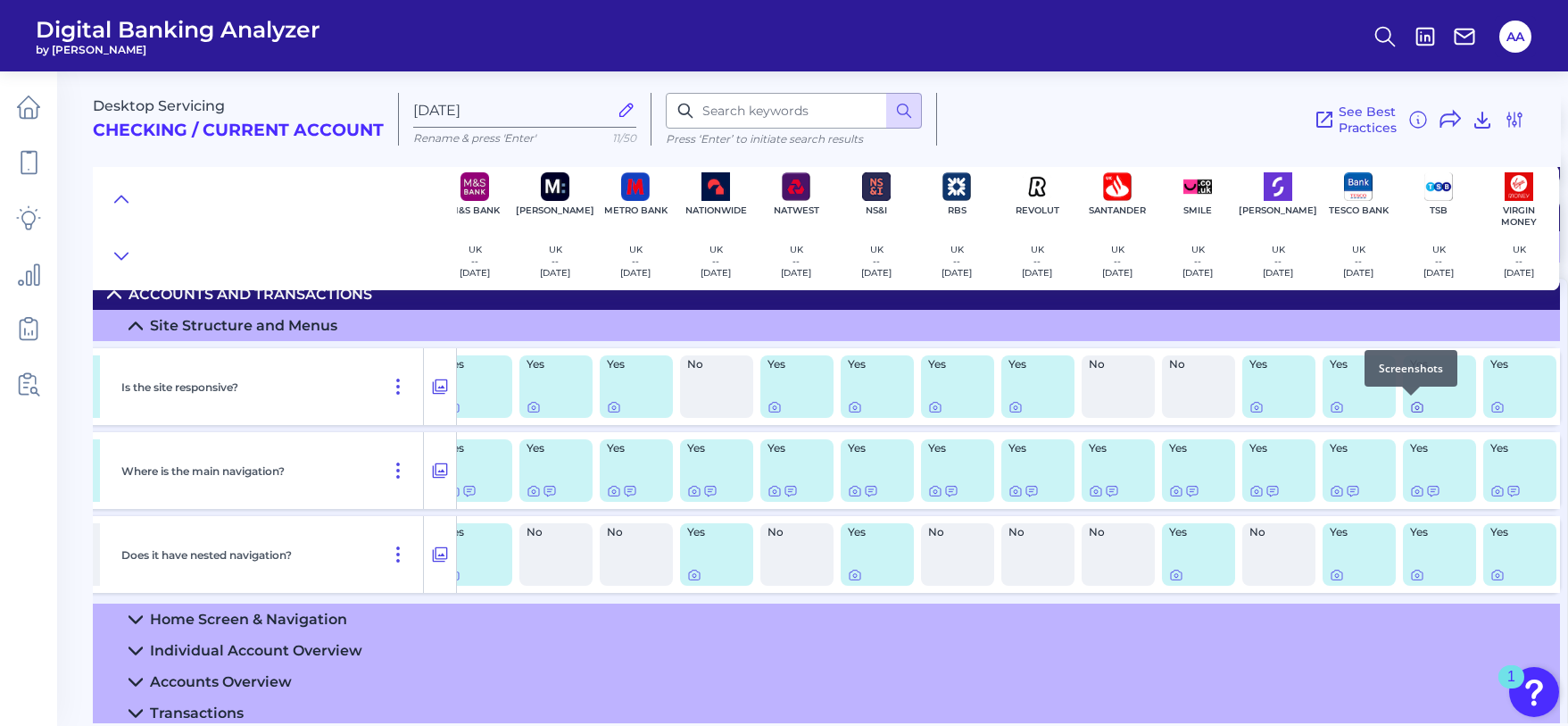
click at [1410, 406] on icon at bounding box center [1417, 407] width 14 height 14
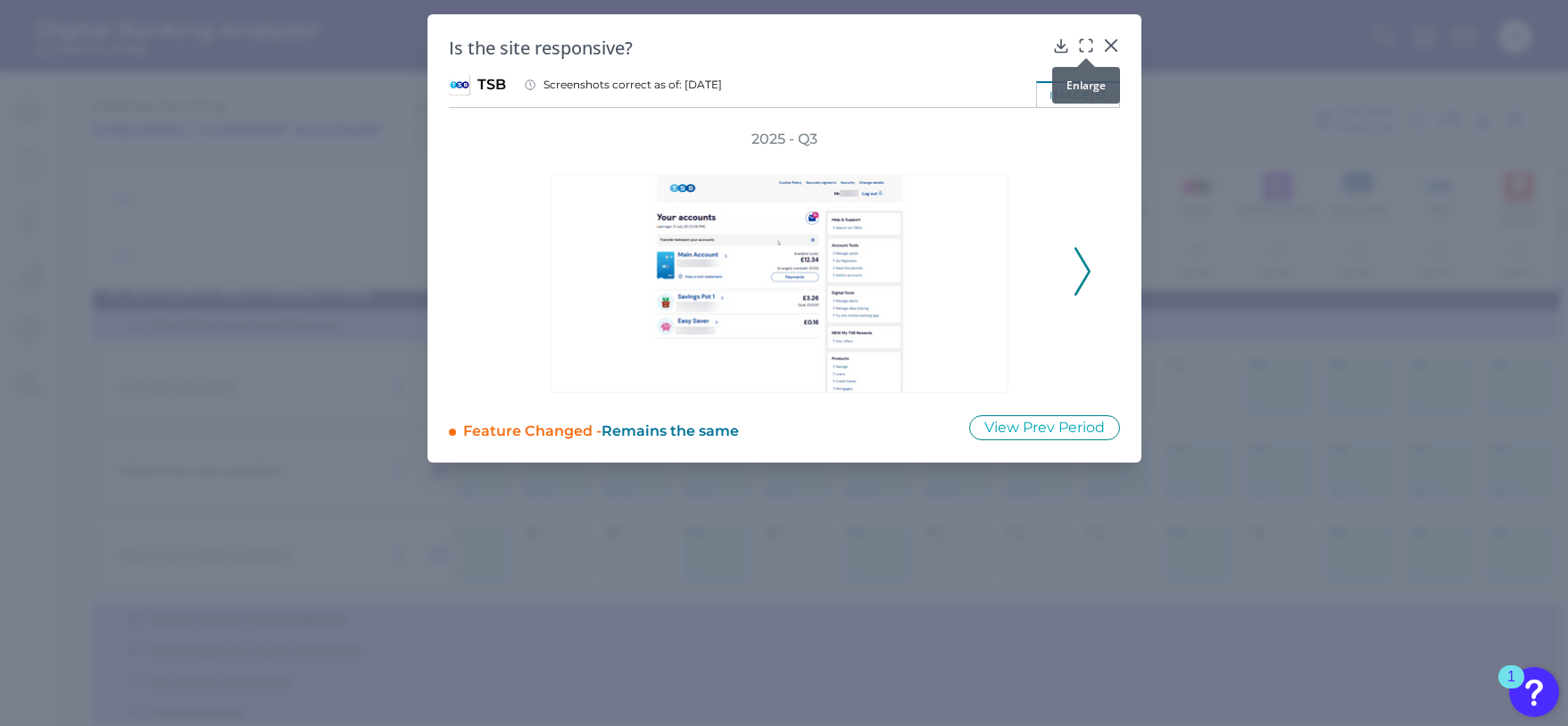
click at [1086, 47] on icon at bounding box center [1086, 45] width 18 height 18
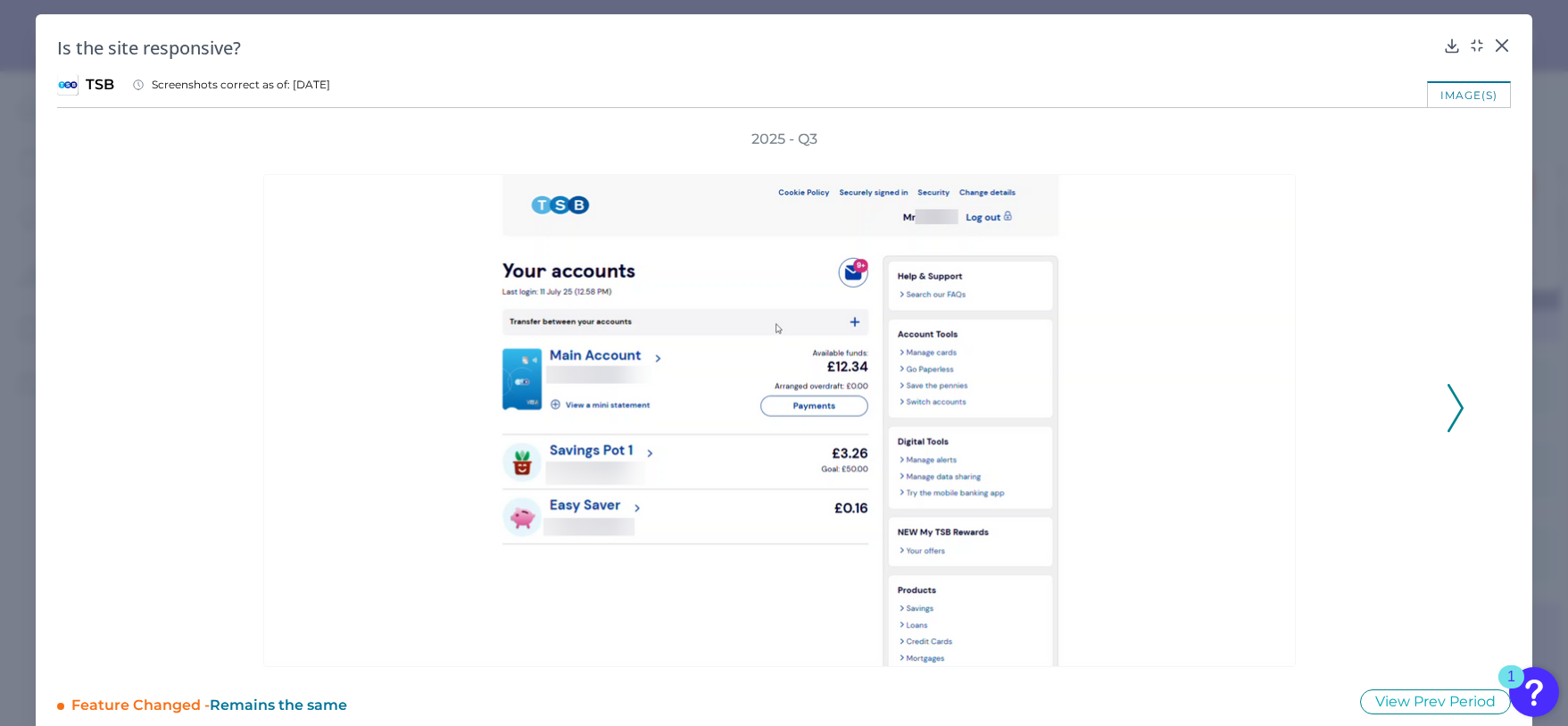
click at [1448, 409] on icon at bounding box center [1455, 408] width 16 height 48
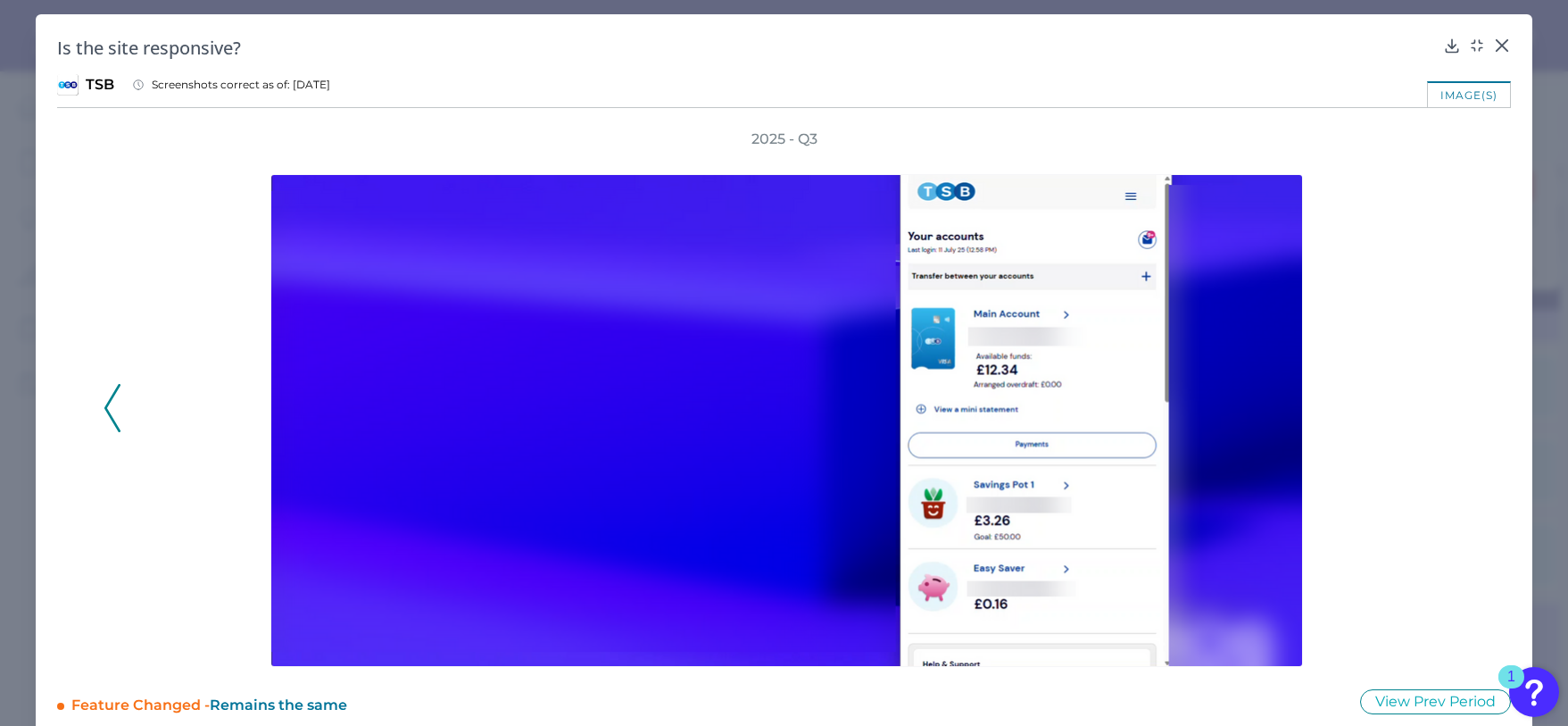
scroll to position [25, 0]
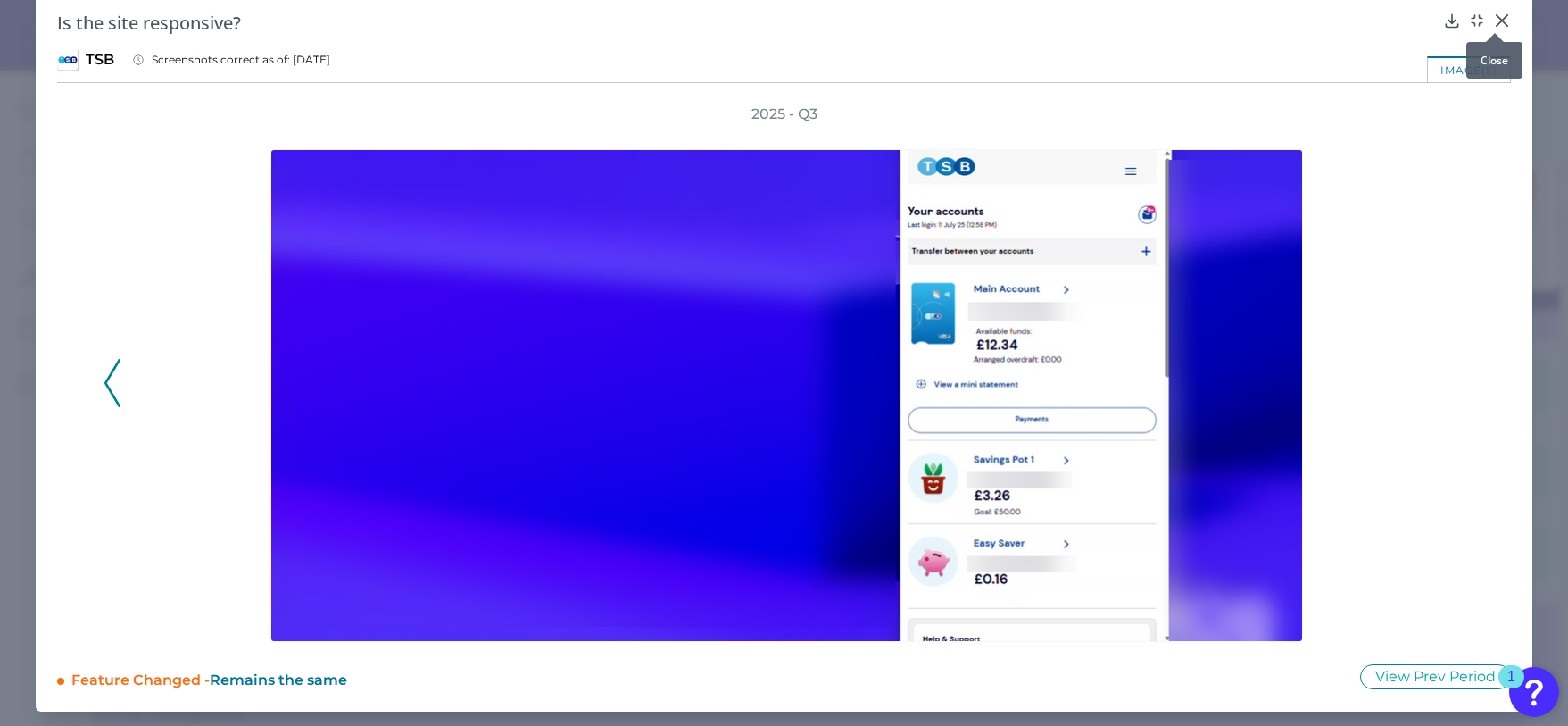
click at [1500, 21] on icon at bounding box center [1502, 20] width 18 height 18
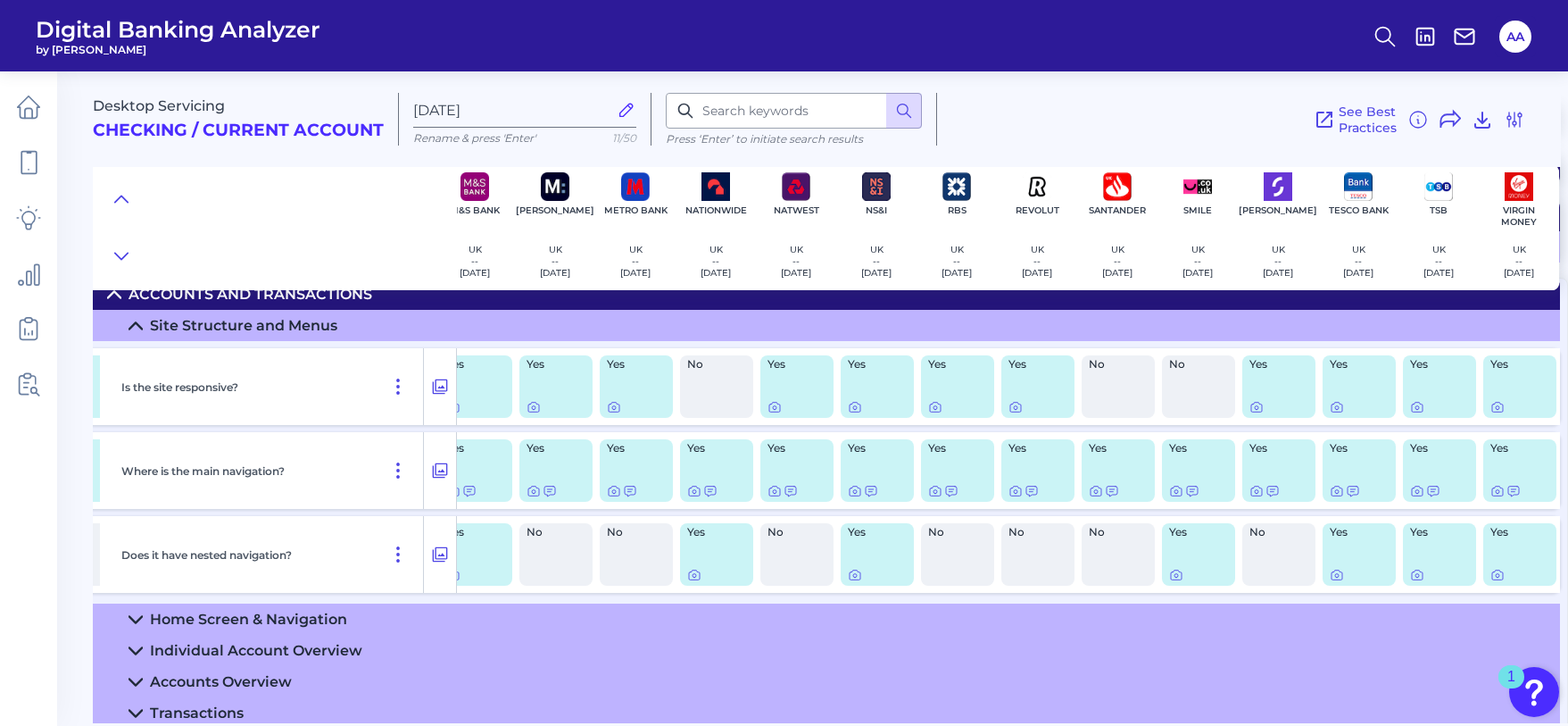
drag, startPoint x: 1164, startPoint y: 127, endPoint x: 1155, endPoint y: 145, distance: 20.1
click at [1164, 126] on div "See Best Practices Filters Clear all filters Experience Reset Mobile Servicing …" at bounding box center [1232, 118] width 588 height 53
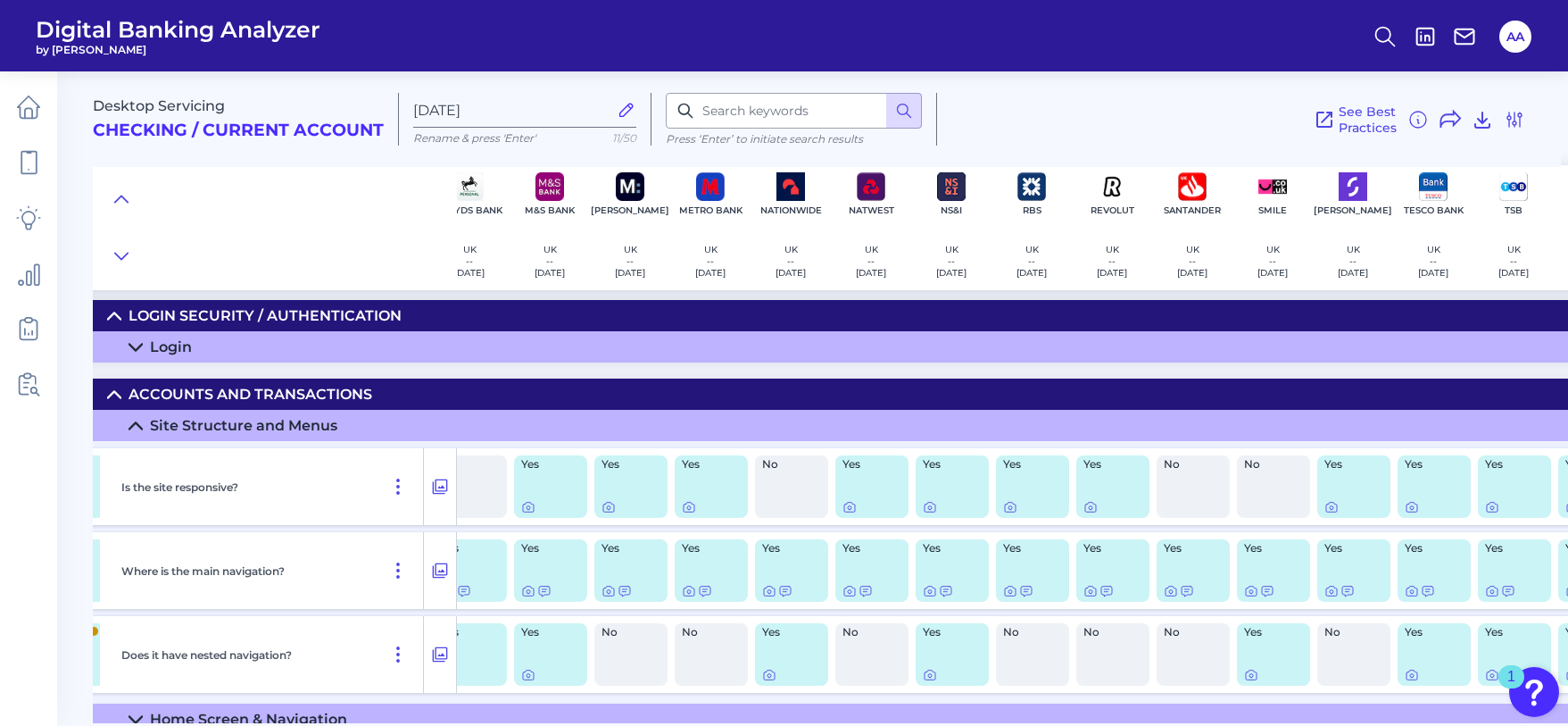
scroll to position [100, 512]
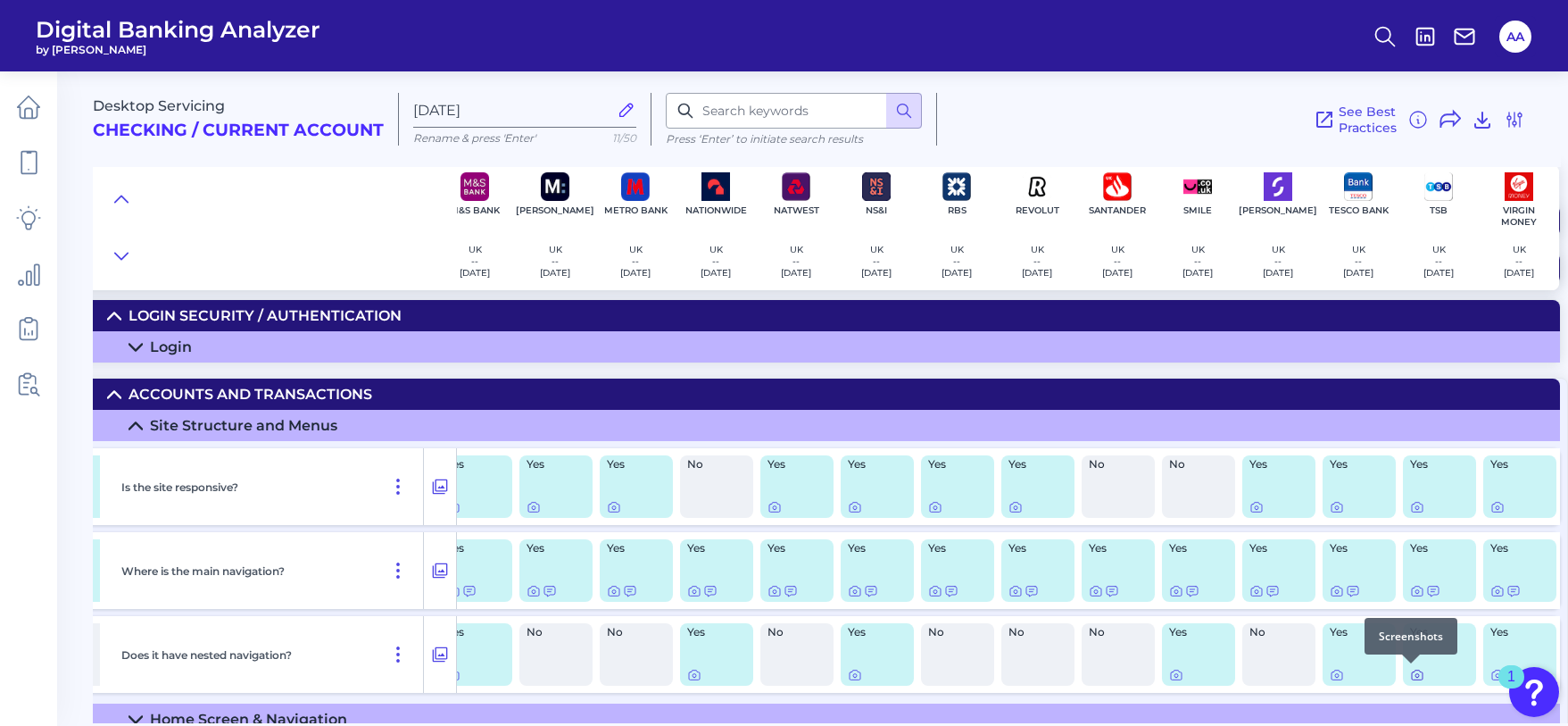
click at [1411, 678] on icon at bounding box center [1417, 674] width 14 height 14
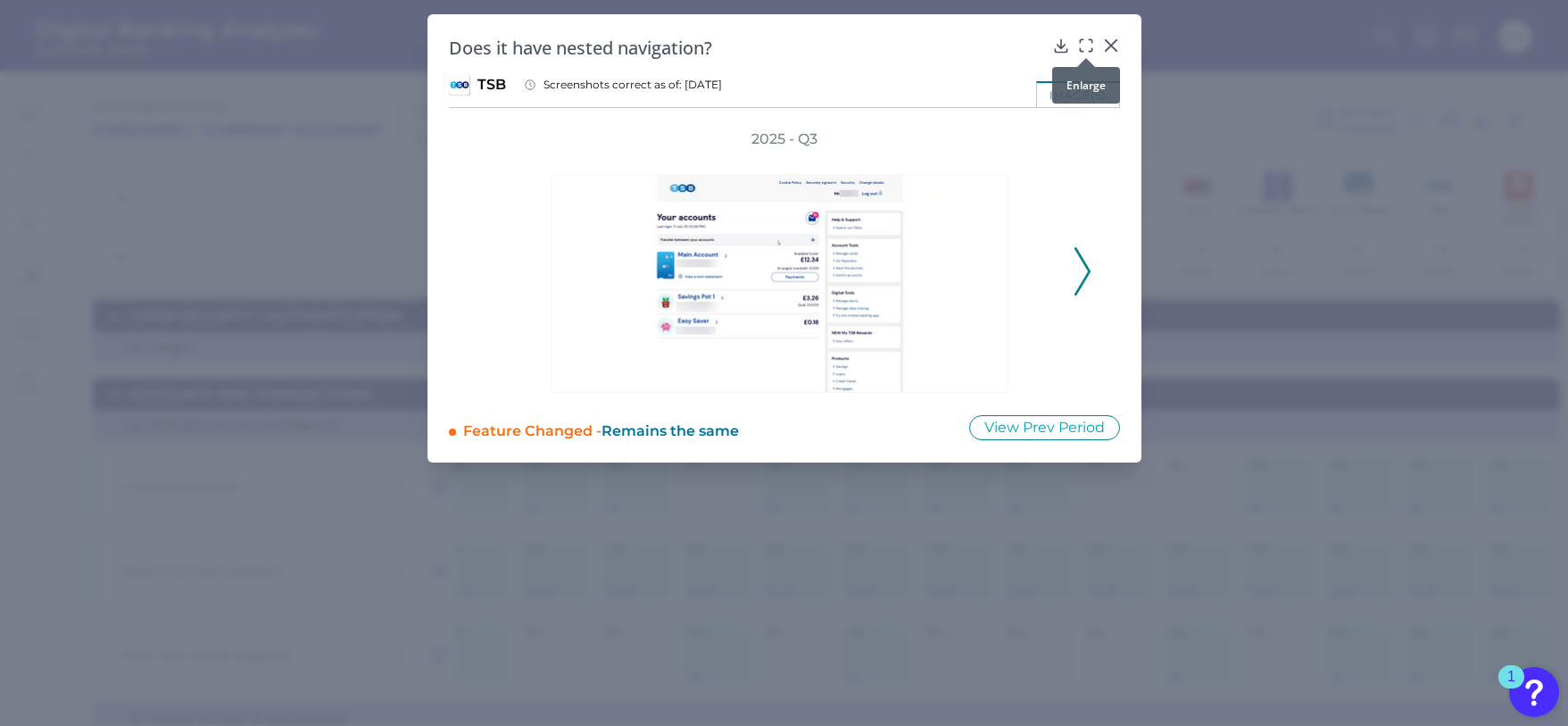
click at [1089, 48] on icon at bounding box center [1086, 45] width 18 height 18
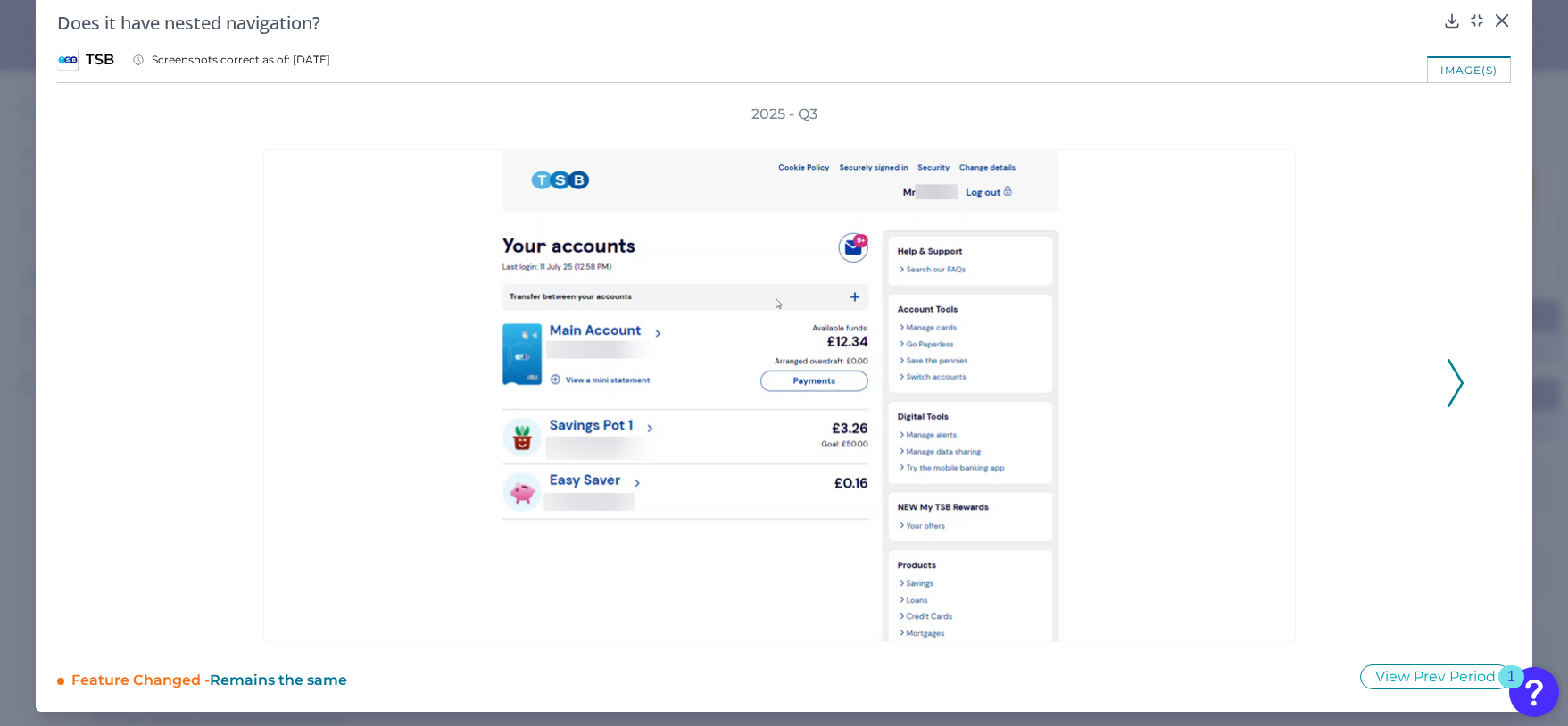
scroll to position [0, 0]
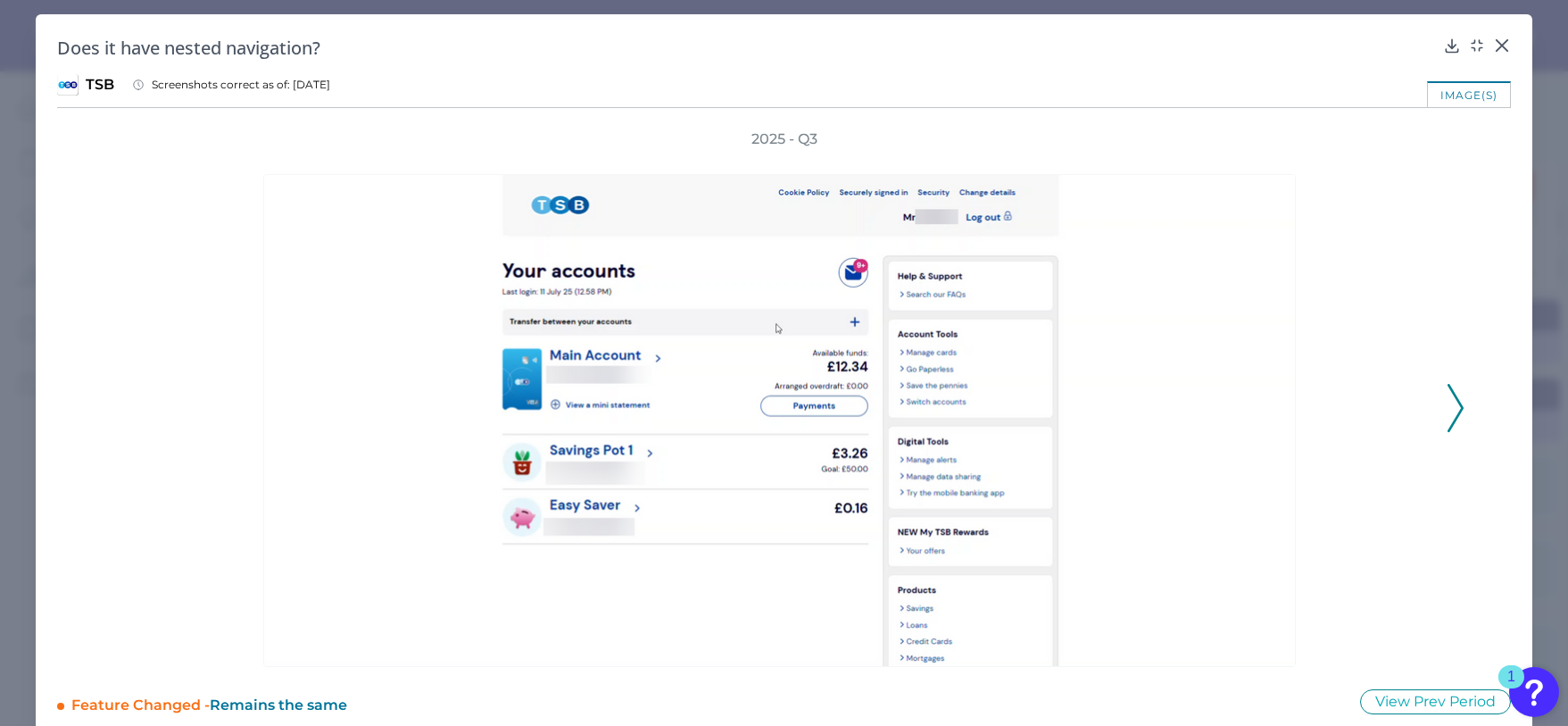
click at [1448, 404] on icon at bounding box center [1455, 408] width 16 height 48
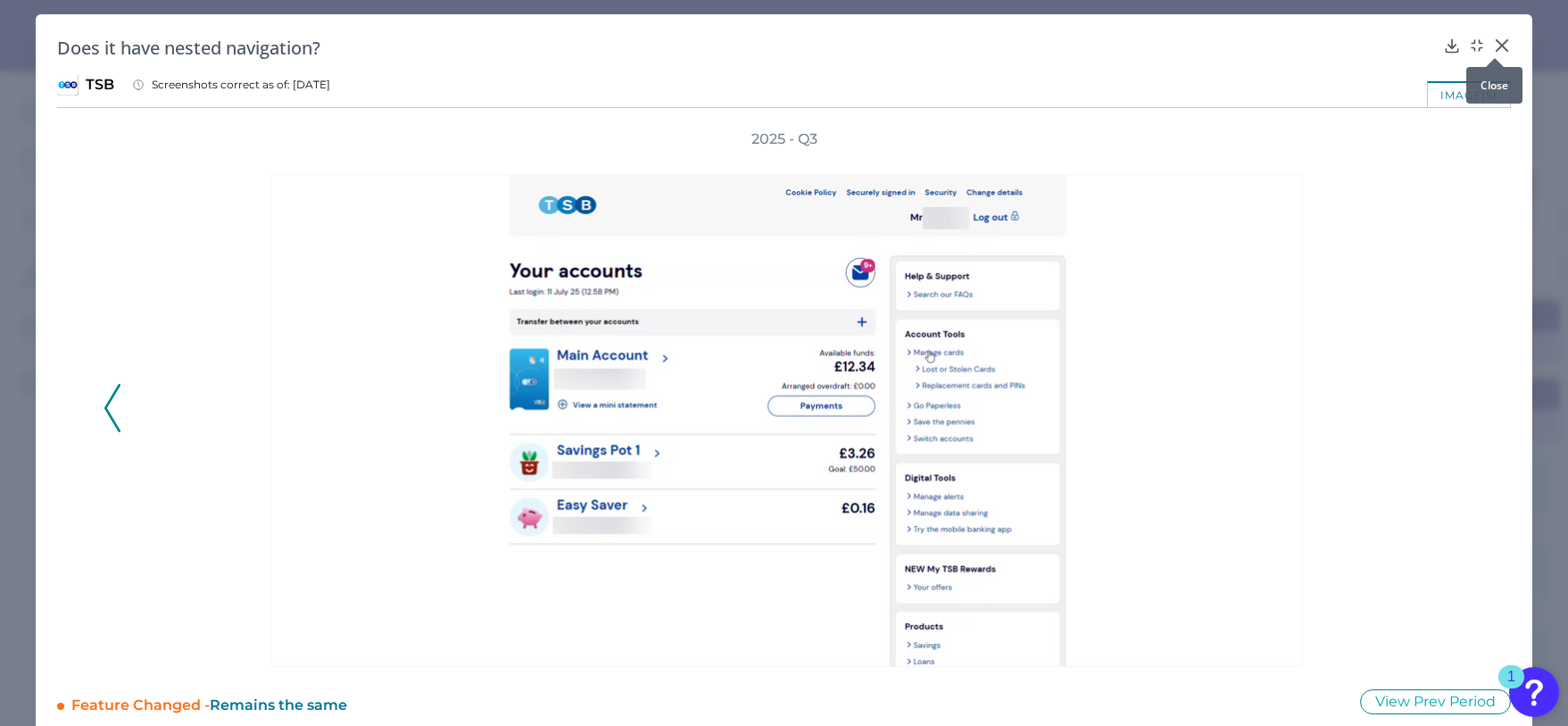
click at [1497, 48] on icon at bounding box center [1502, 45] width 11 height 11
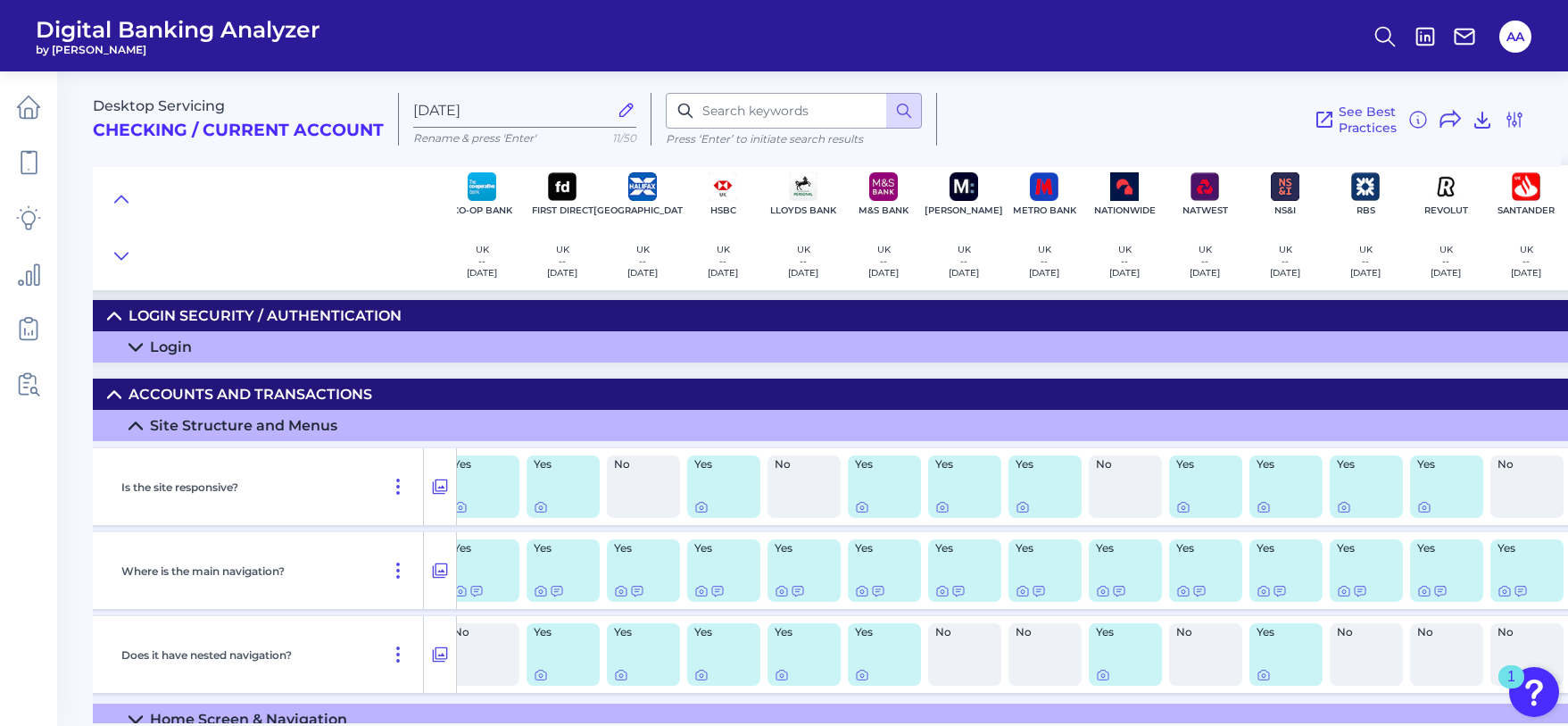
scroll to position [100, 0]
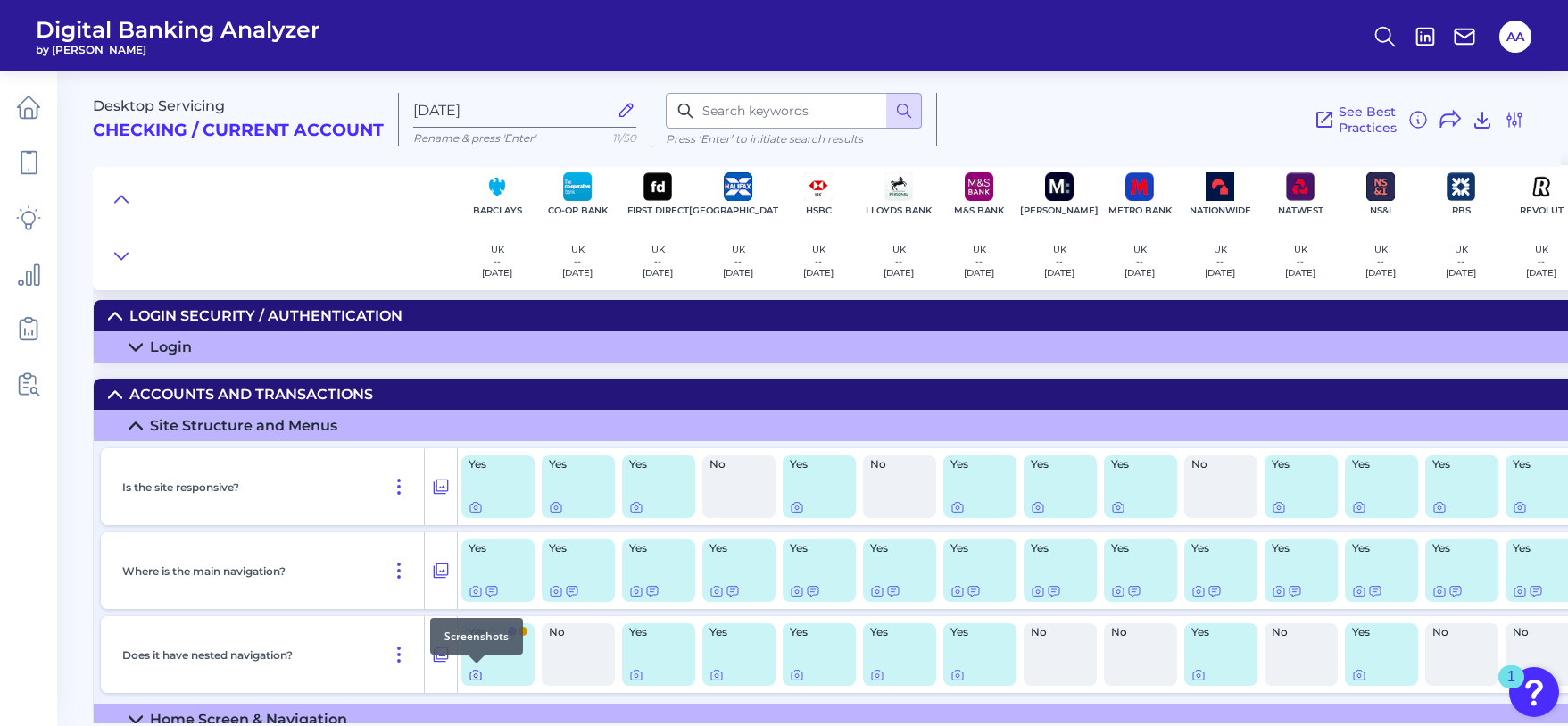
click at [477, 674] on icon at bounding box center [476, 674] width 14 height 14
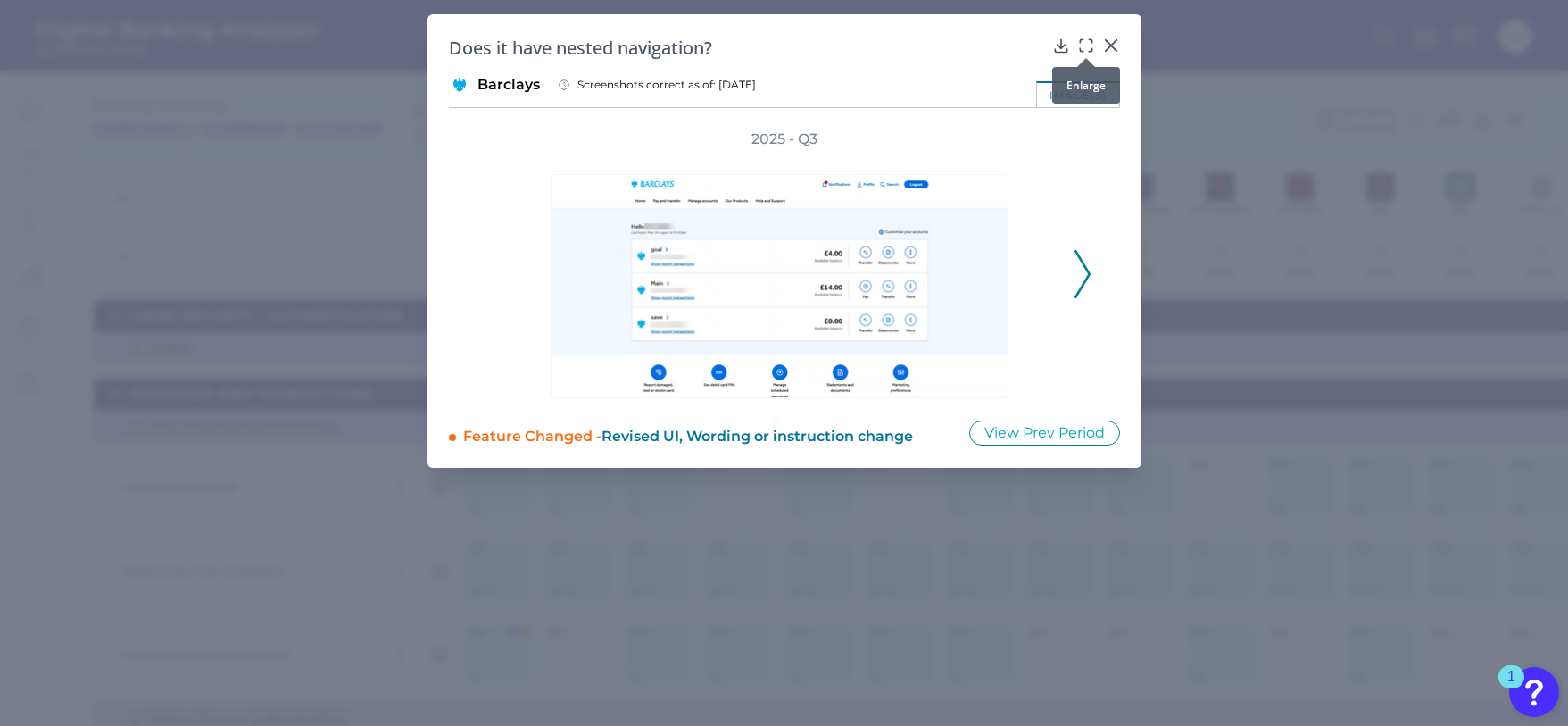
click at [1089, 47] on icon at bounding box center [1086, 45] width 18 height 18
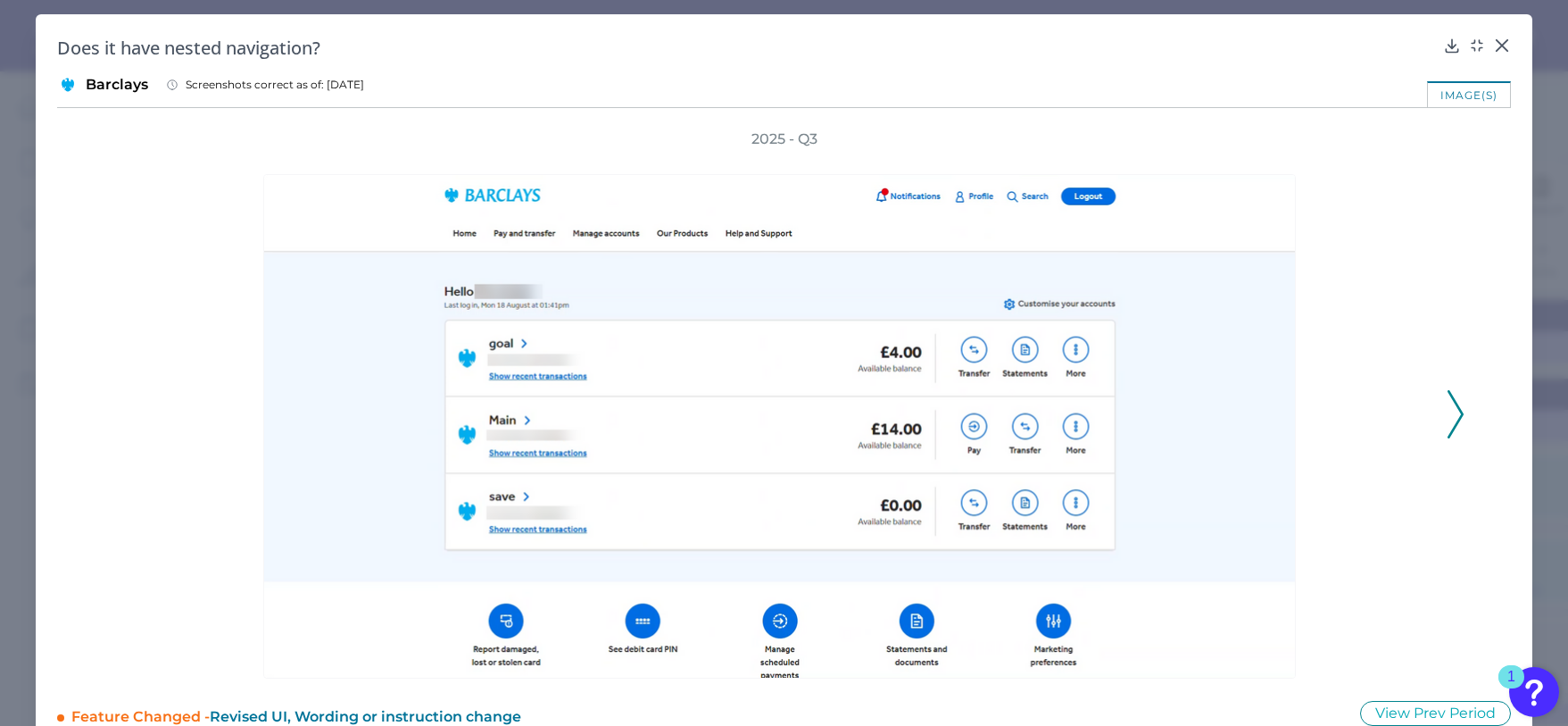
click at [1454, 408] on icon at bounding box center [1455, 415] width 16 height 48
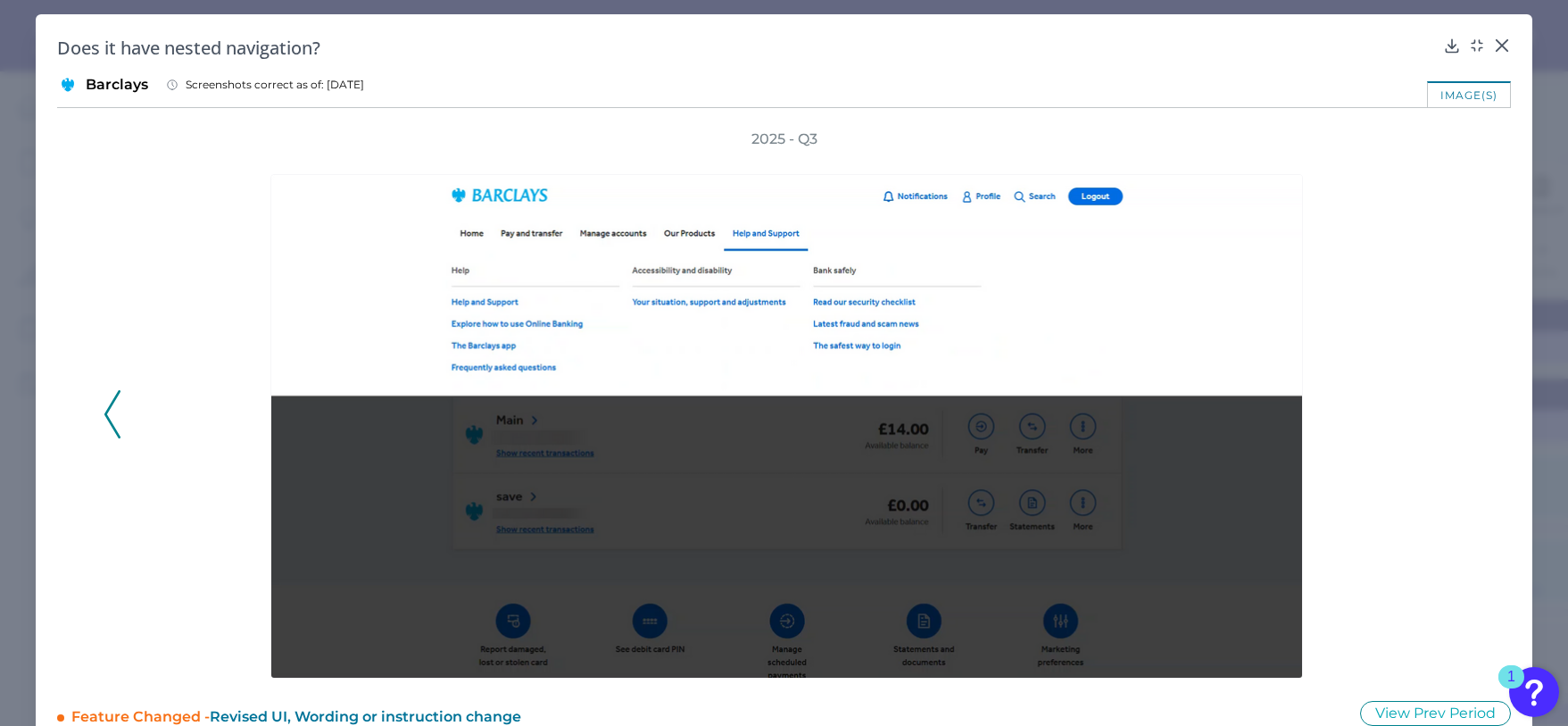
click at [106, 407] on icon at bounding box center [112, 415] width 16 height 48
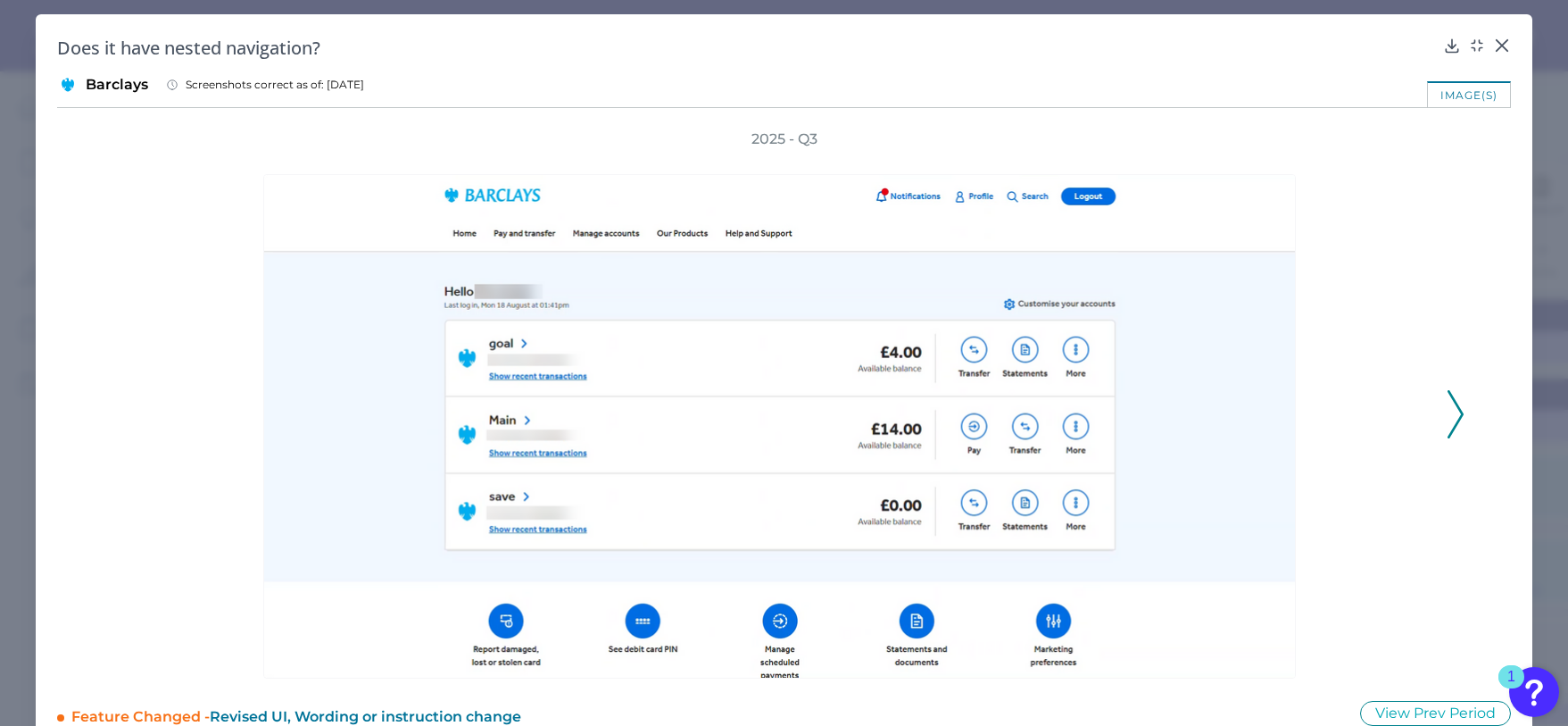
click at [1452, 405] on icon at bounding box center [1455, 415] width 16 height 48
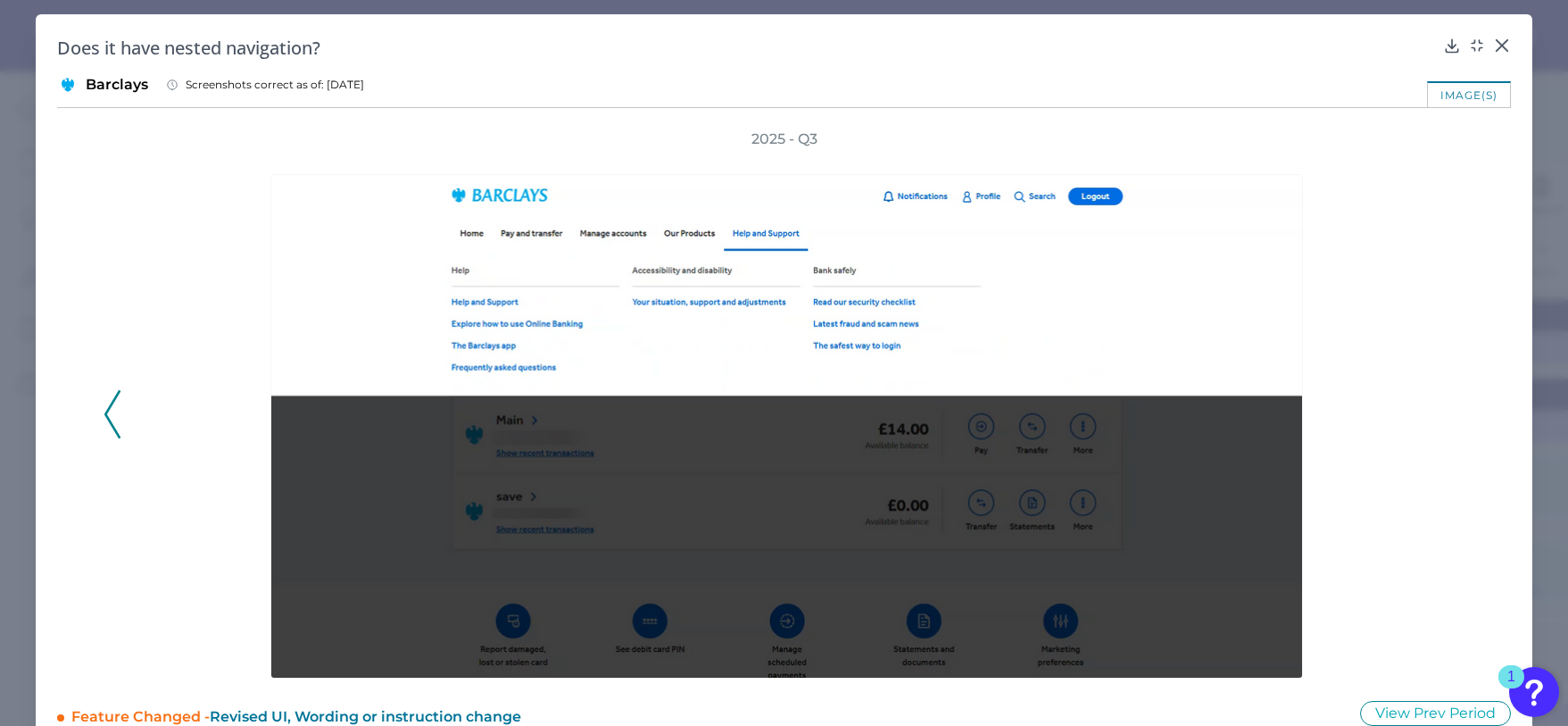
click at [115, 411] on icon at bounding box center [112, 415] width 16 height 48
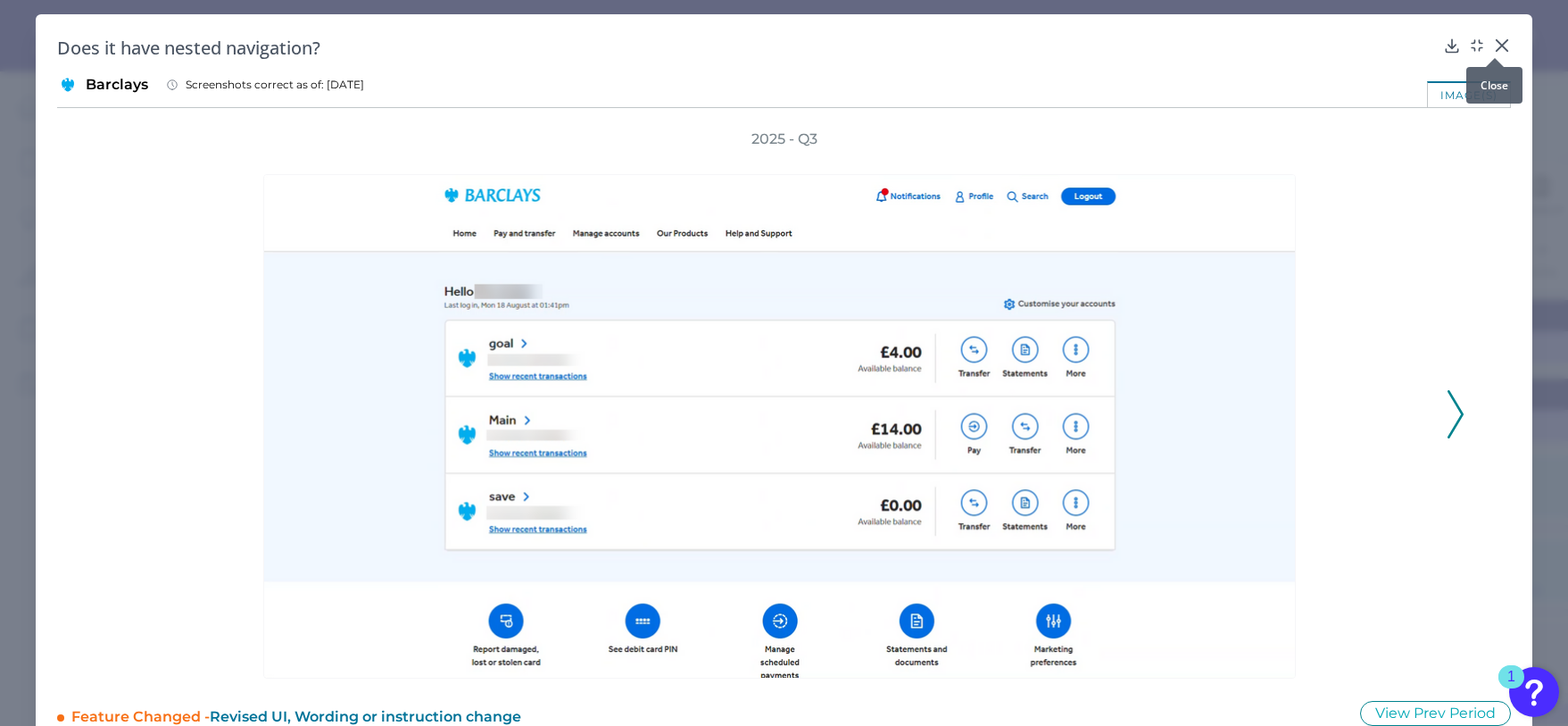
click at [1501, 39] on icon at bounding box center [1502, 45] width 18 height 18
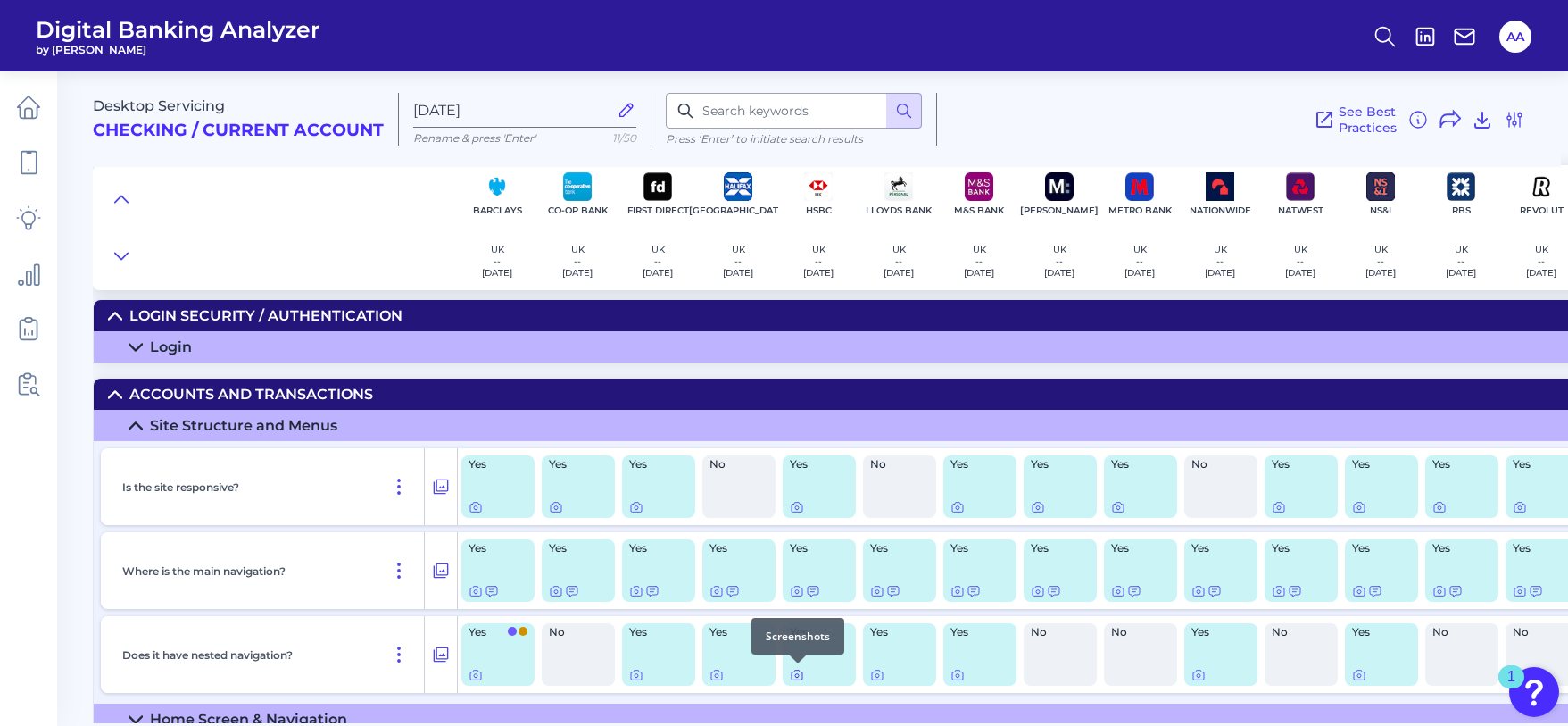
click at [792, 677] on icon at bounding box center [796, 675] width 11 height 10
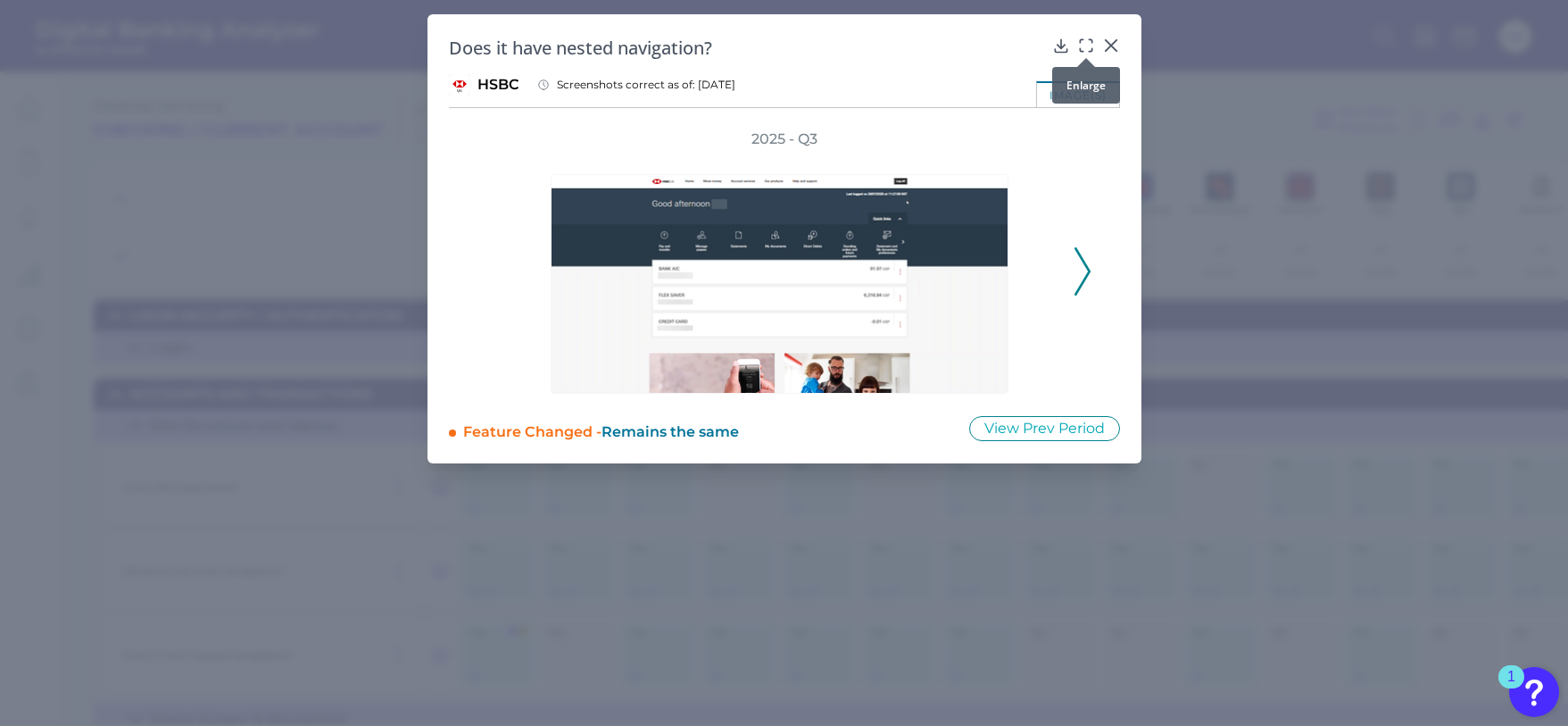
click at [1087, 42] on icon at bounding box center [1086, 45] width 18 height 18
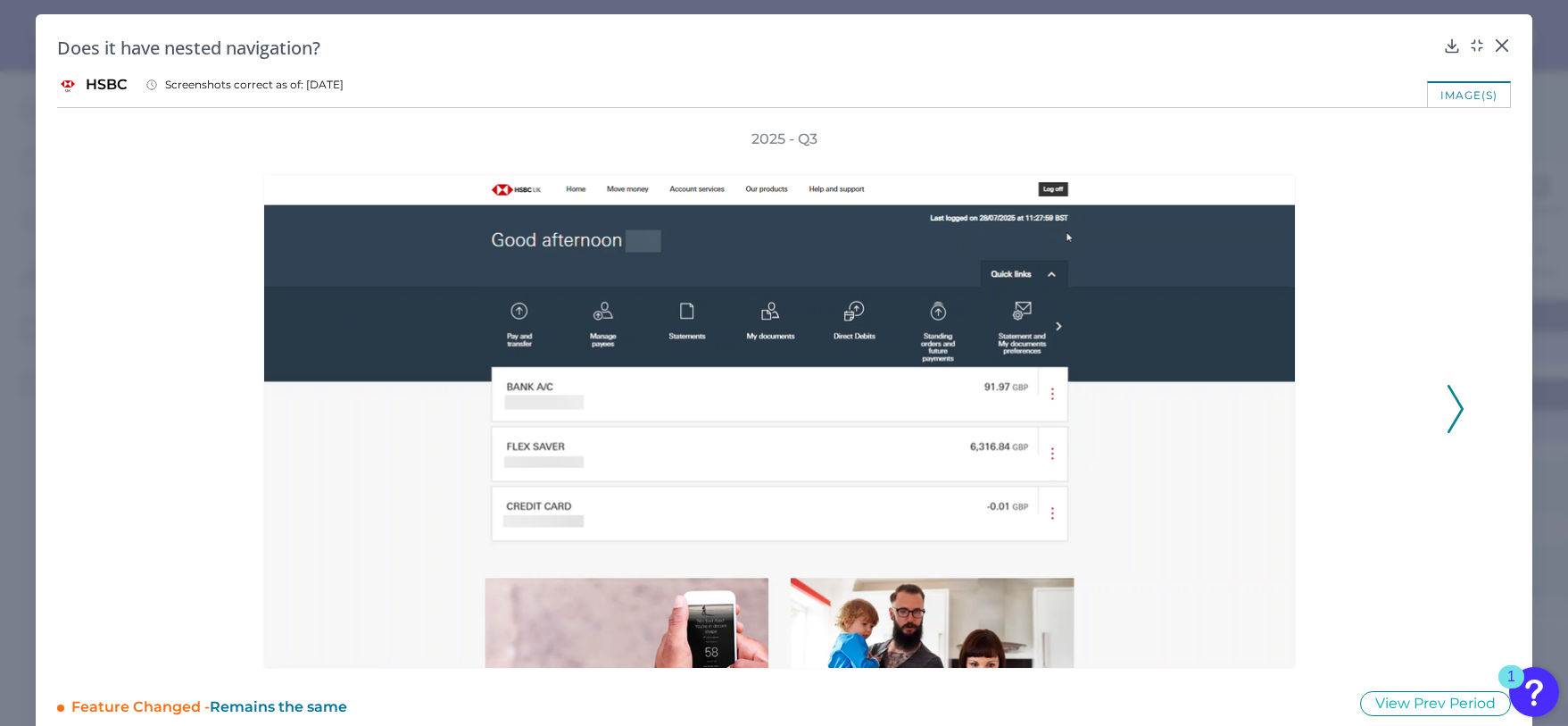
click at [1451, 407] on icon at bounding box center [1455, 409] width 16 height 48
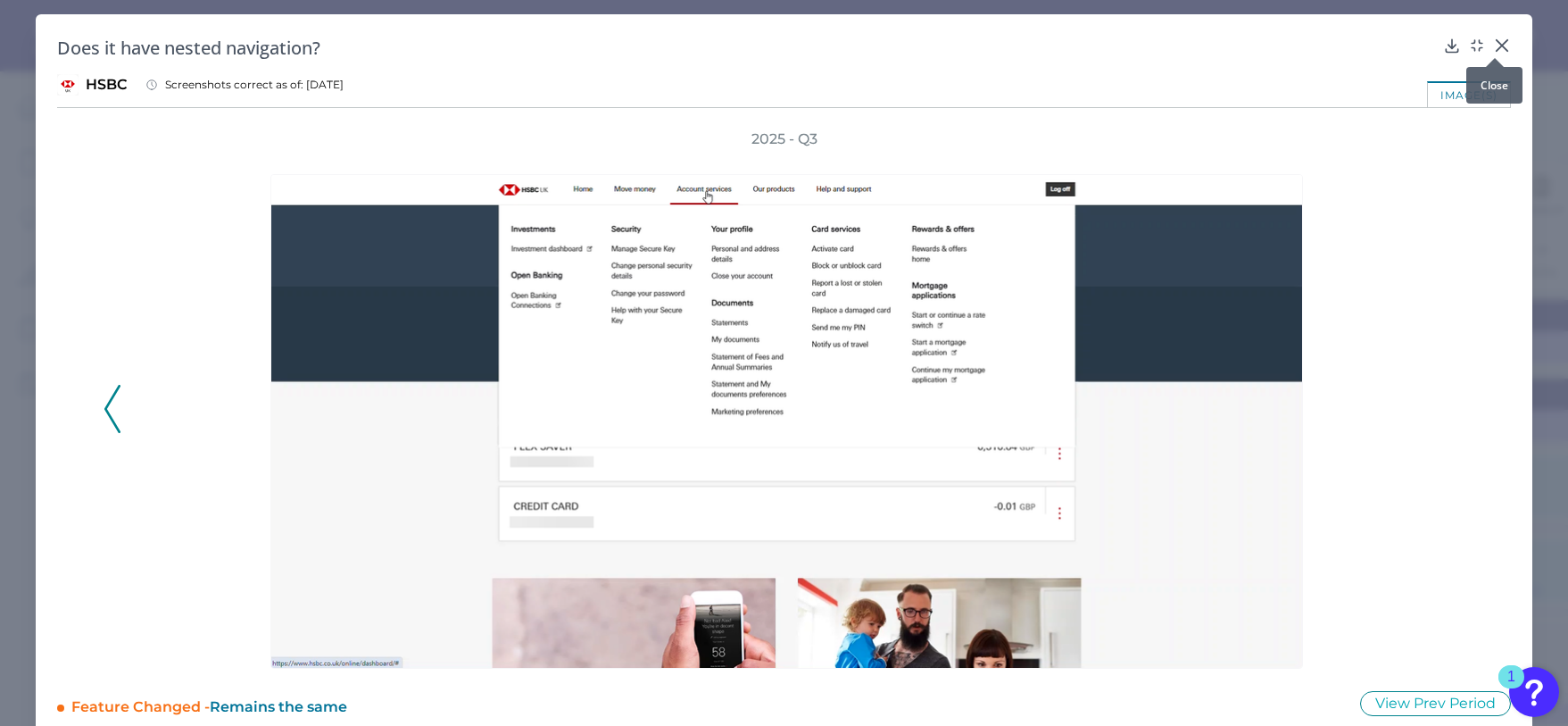
click at [1497, 45] on icon at bounding box center [1502, 45] width 11 height 11
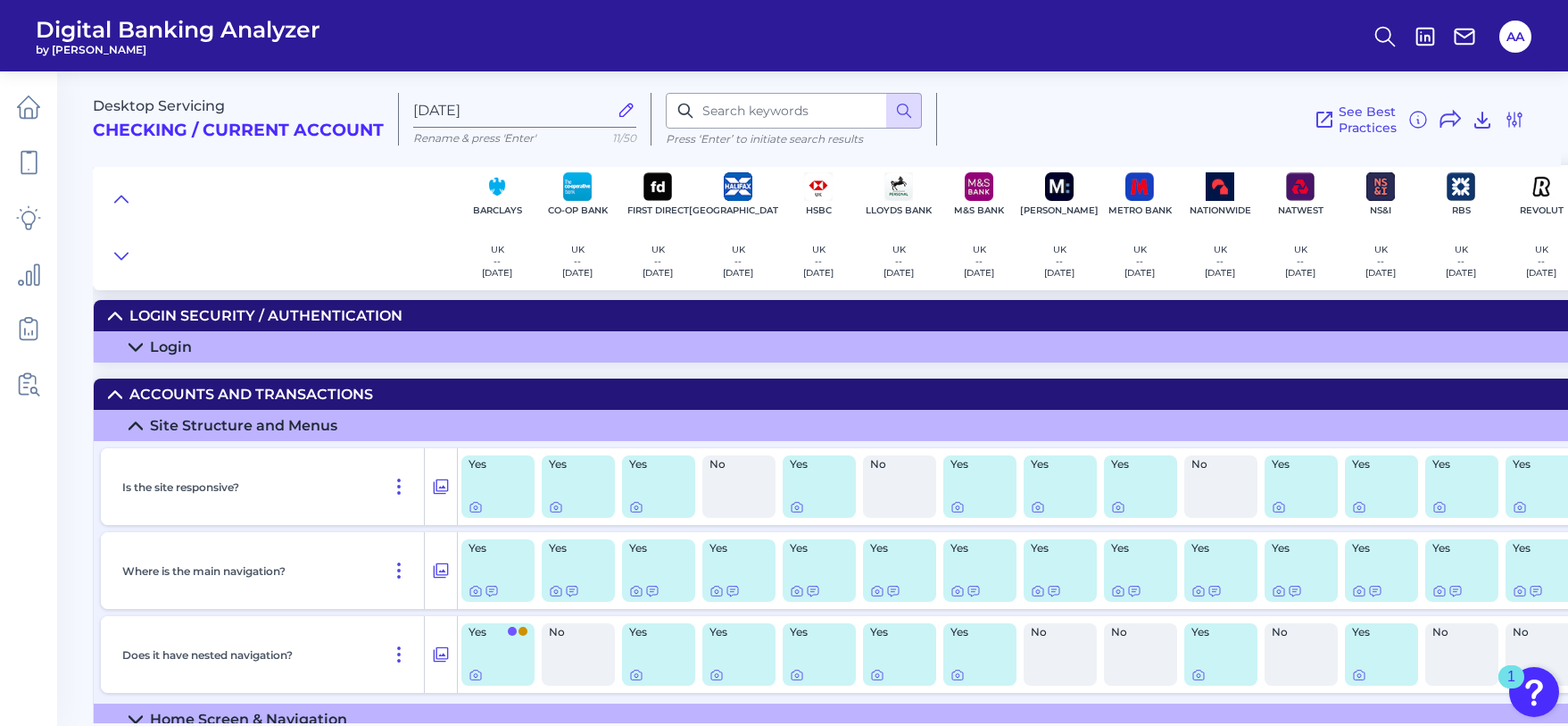
click at [1029, 96] on div "See Best Practices Filters Clear all filters Experience Reset Mobile Servicing …" at bounding box center [1232, 118] width 588 height 53
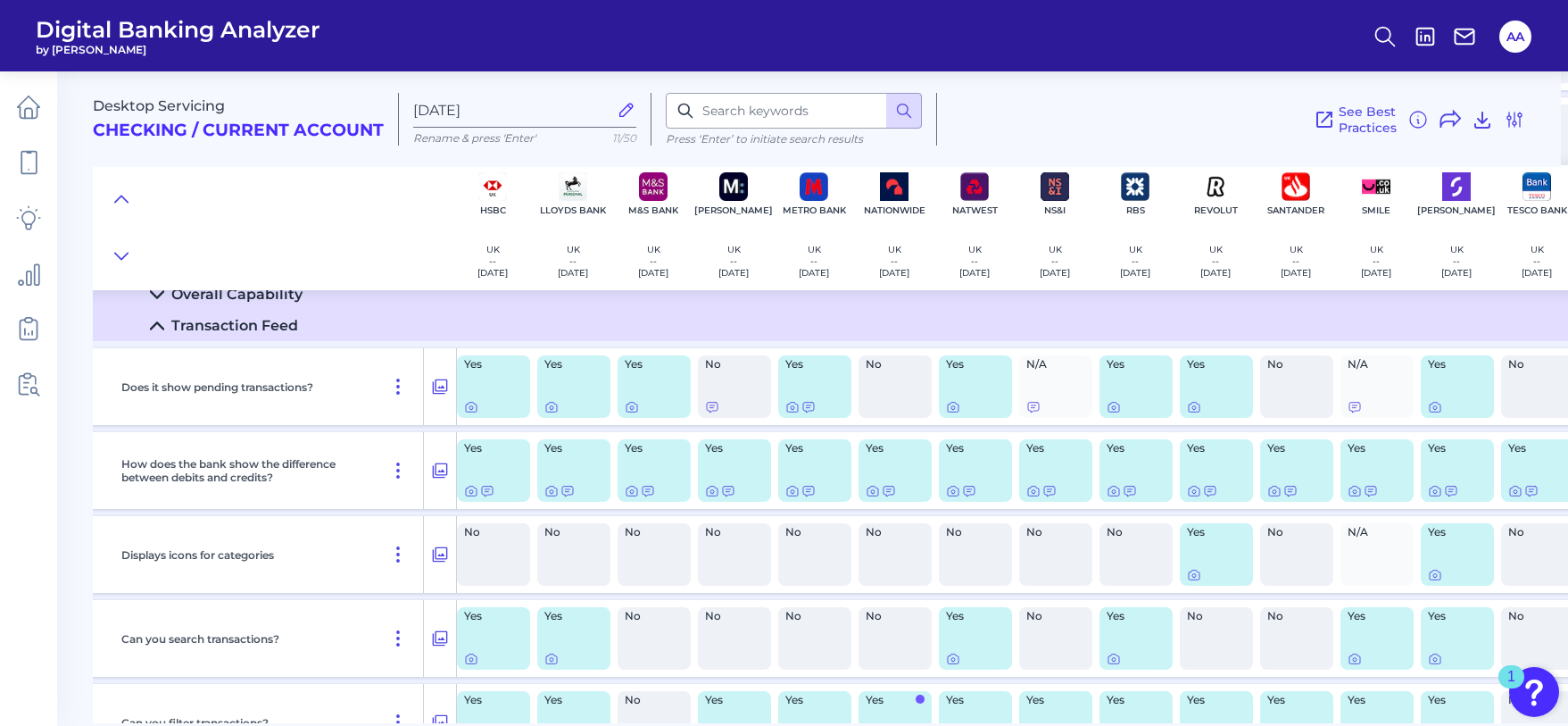
scroll to position [2424, 512]
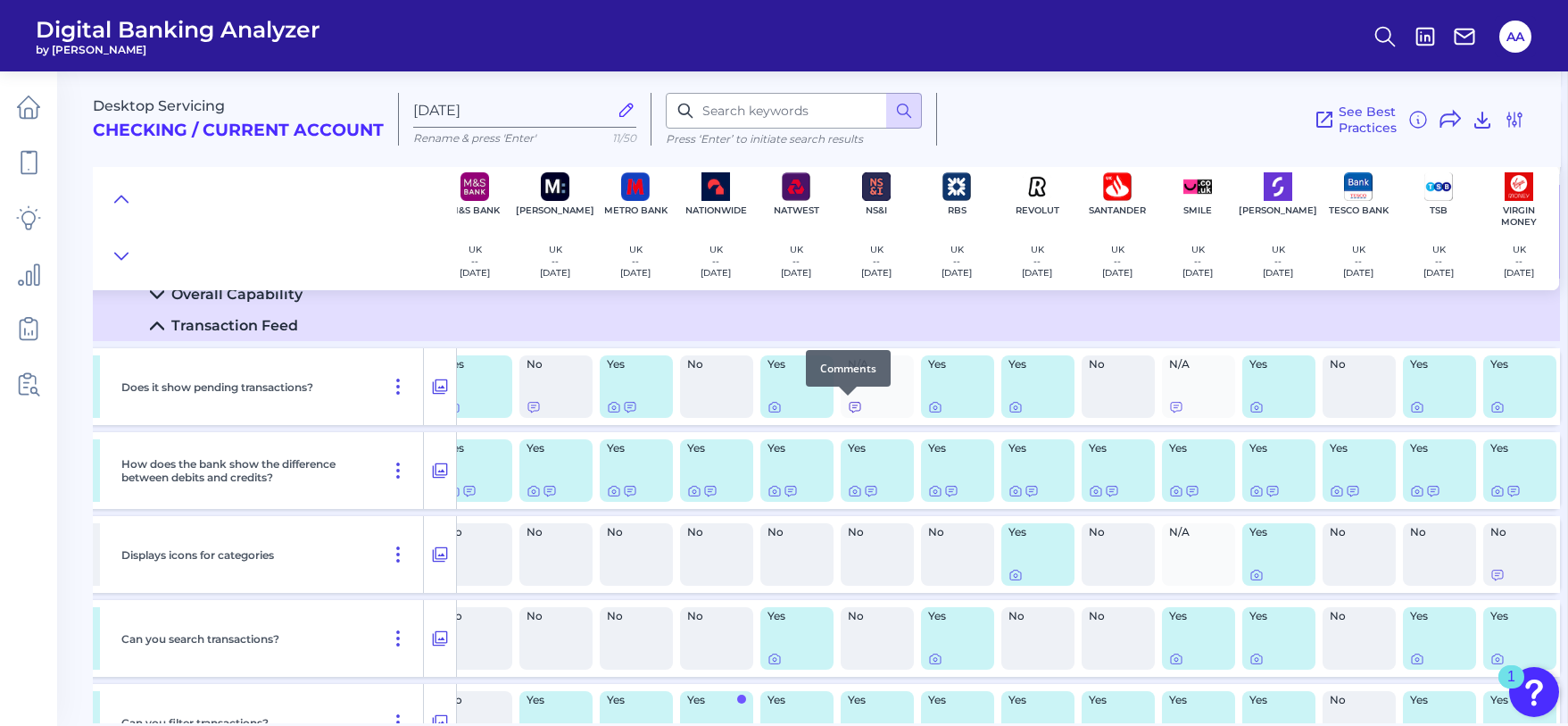
click at [851, 408] on icon at bounding box center [855, 407] width 14 height 14
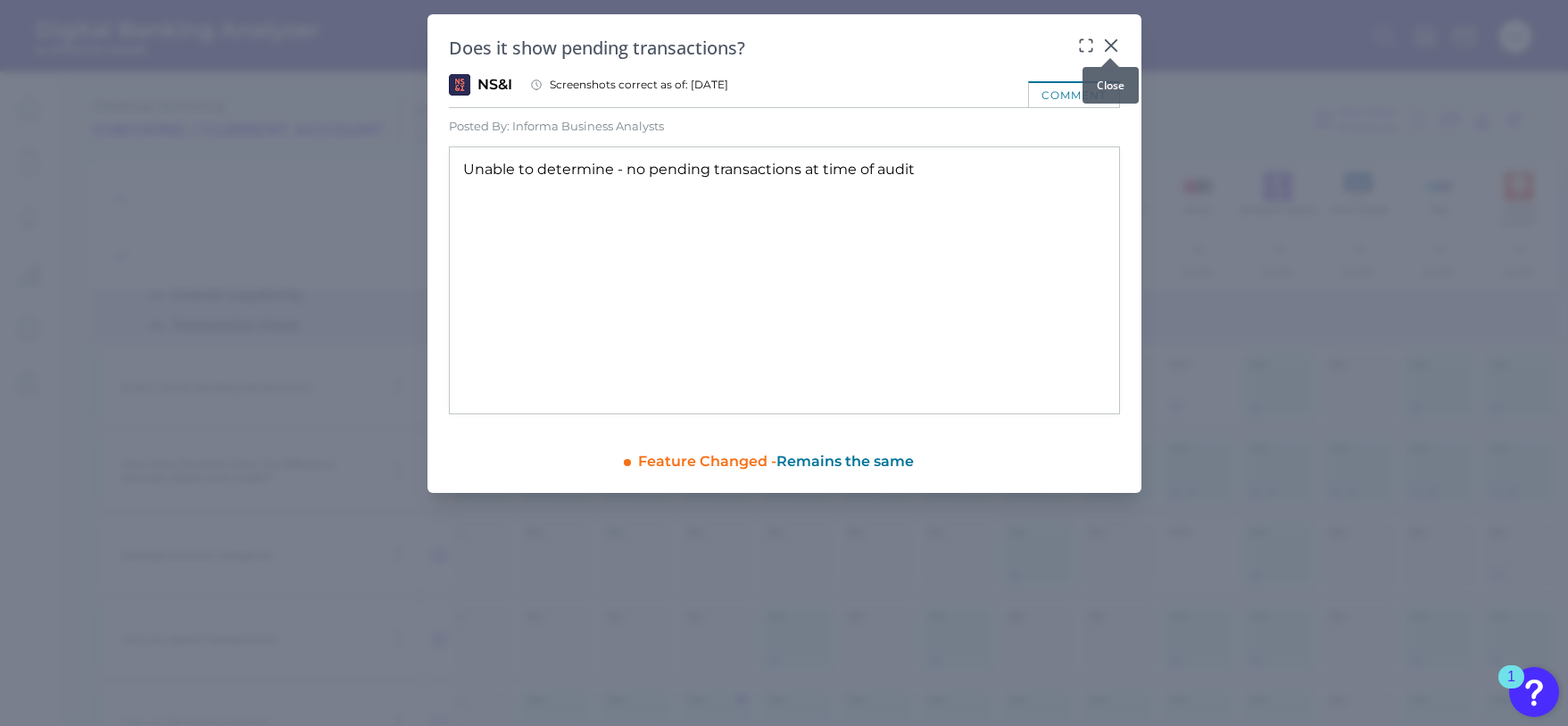
click at [1114, 43] on icon at bounding box center [1110, 45] width 11 height 11
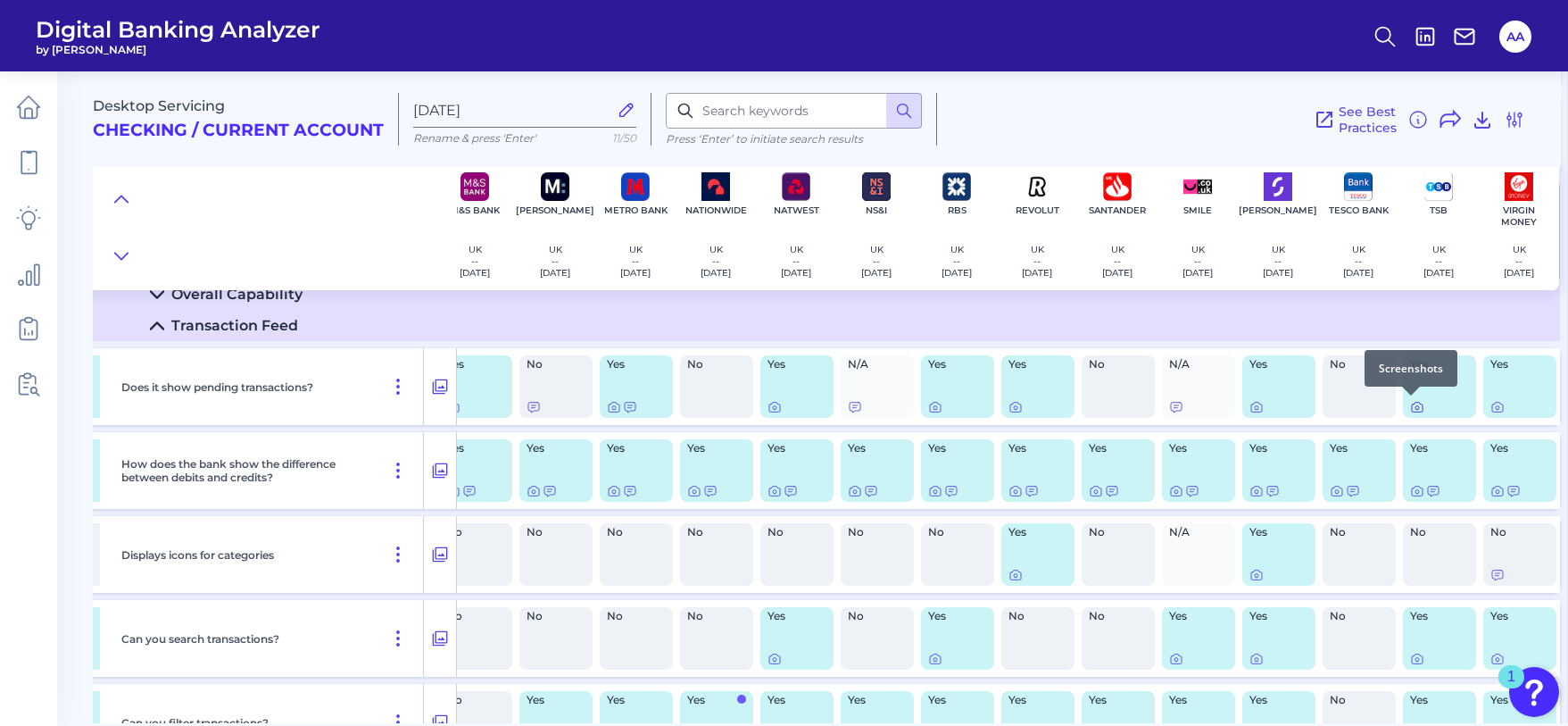
click at [1414, 406] on icon at bounding box center [1417, 407] width 14 height 14
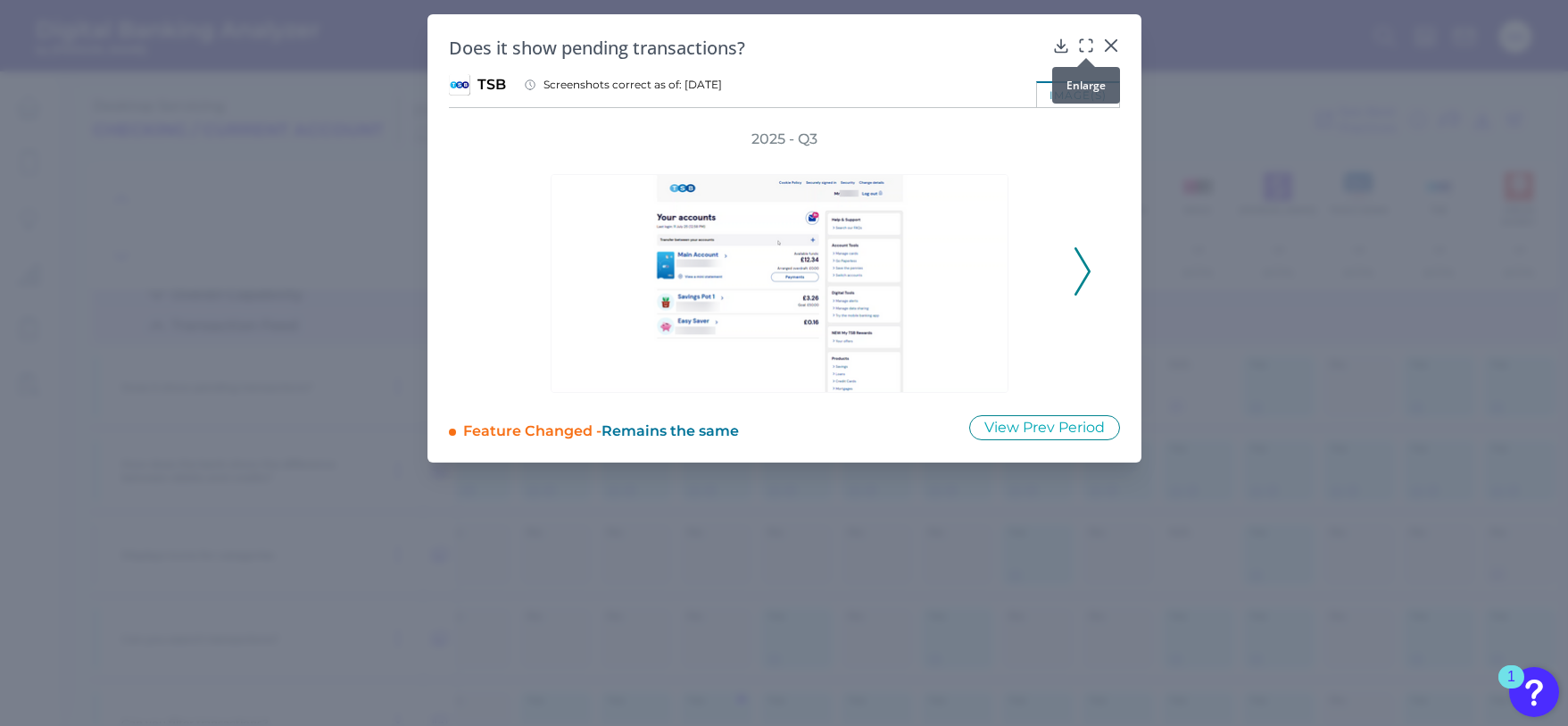
click at [1087, 45] on icon at bounding box center [1086, 45] width 18 height 18
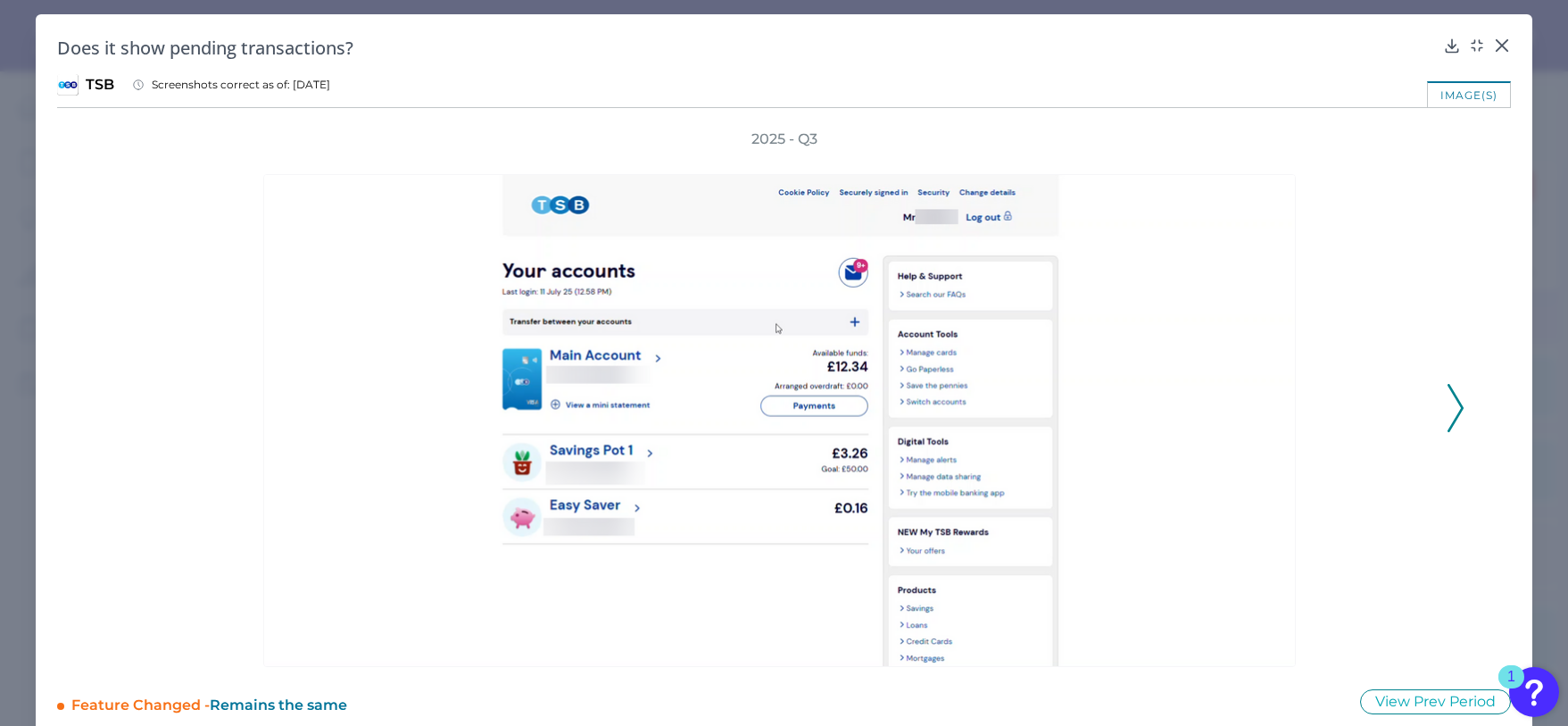
click at [1451, 412] on icon at bounding box center [1455, 408] width 16 height 48
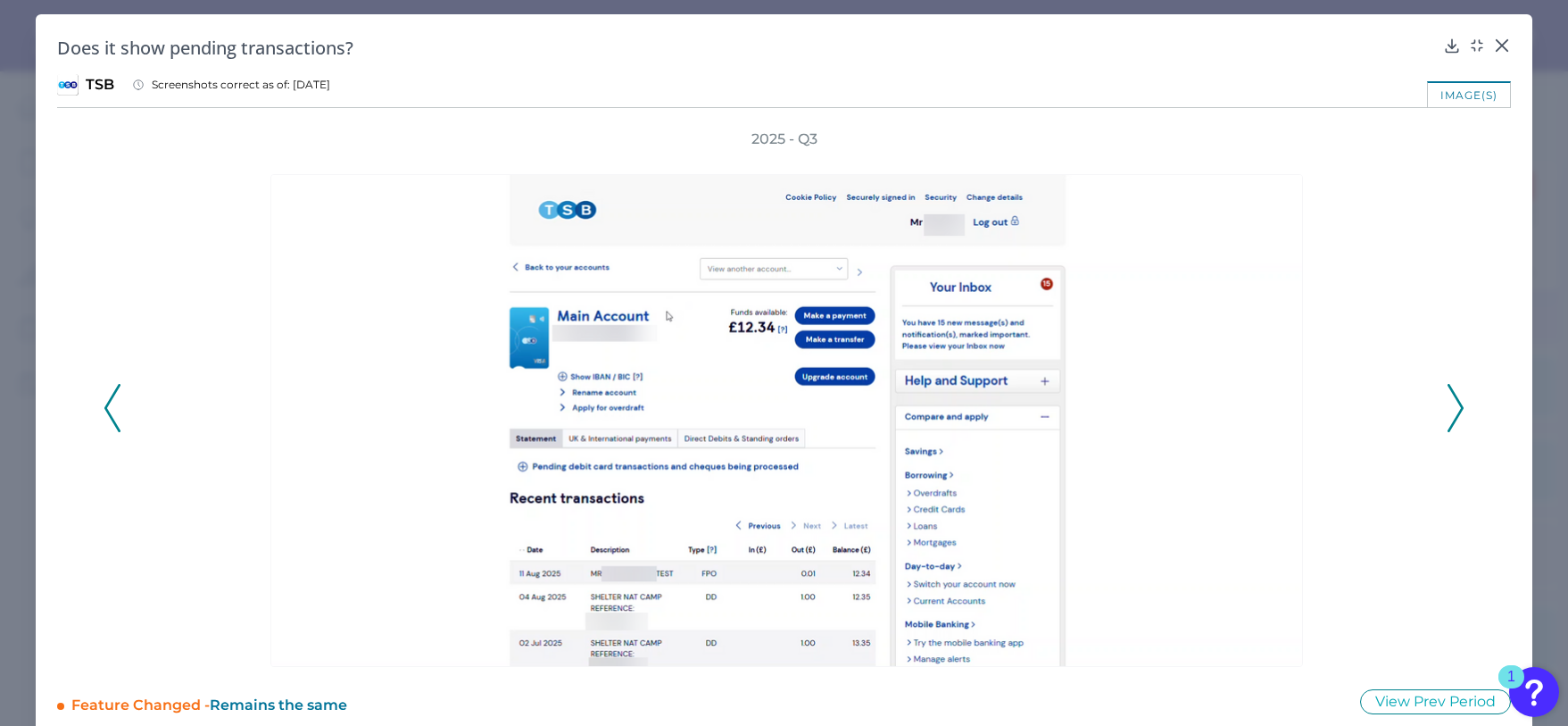
click at [1451, 411] on icon at bounding box center [1455, 408] width 16 height 48
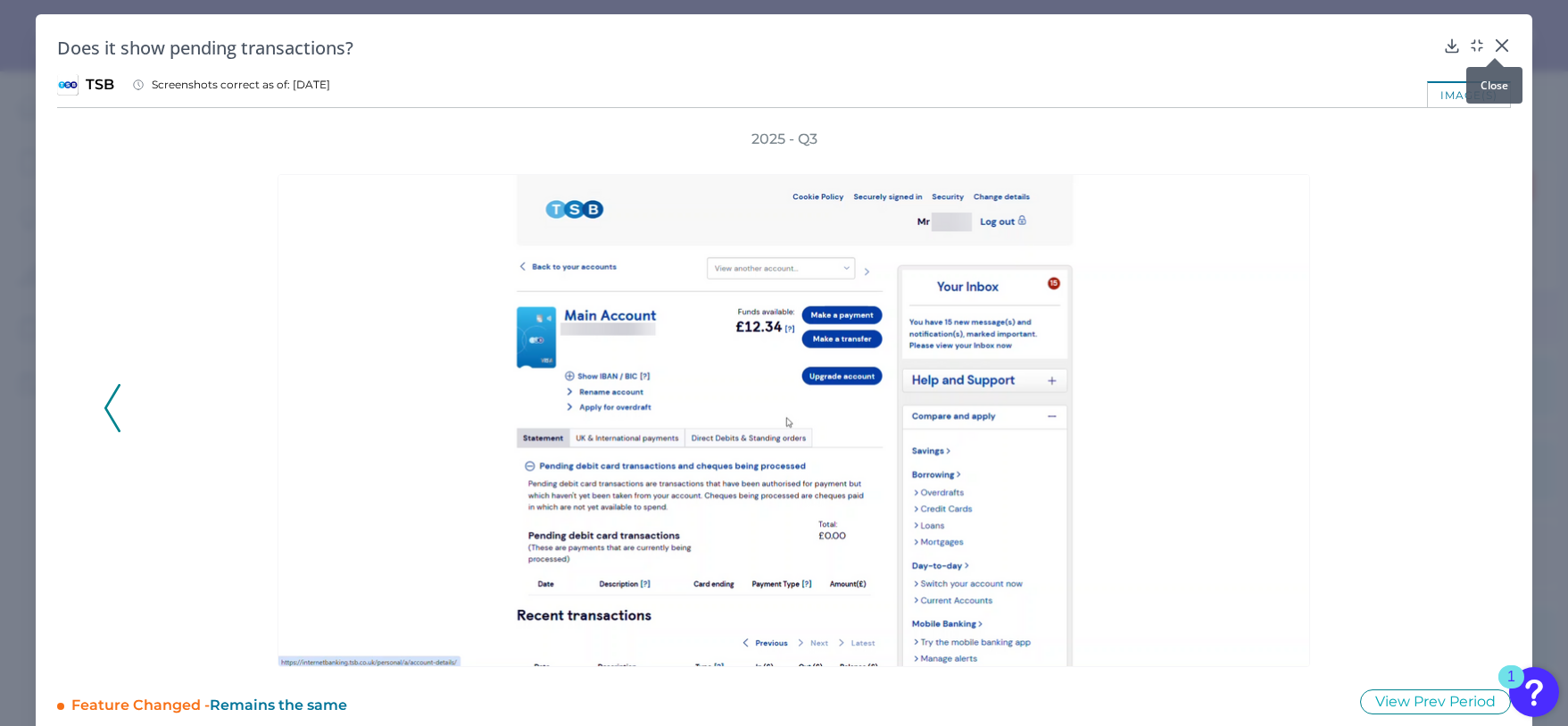
click at [1494, 48] on icon at bounding box center [1502, 45] width 18 height 18
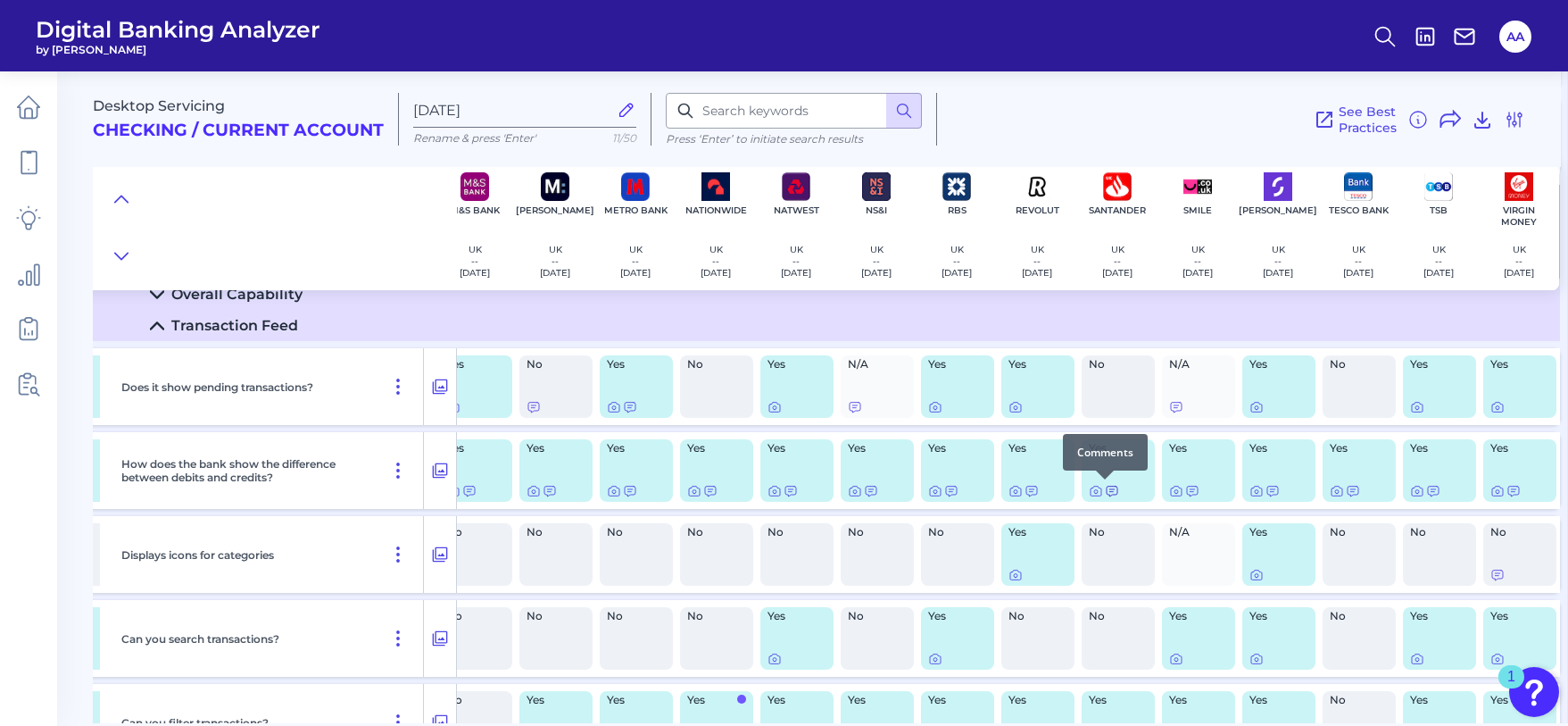
click at [1111, 488] on icon at bounding box center [1112, 491] width 11 height 10
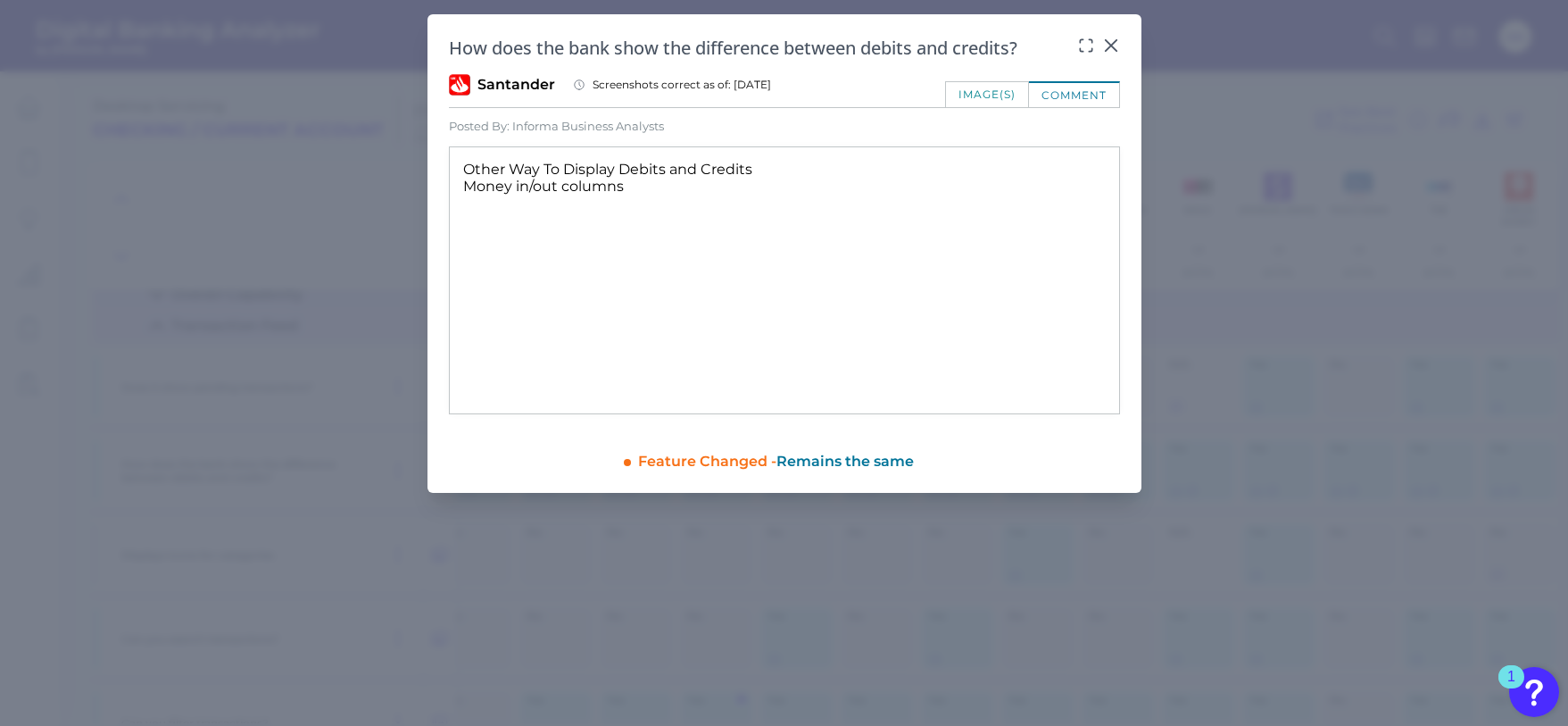
click at [1008, 84] on div "image(s)" at bounding box center [987, 94] width 84 height 26
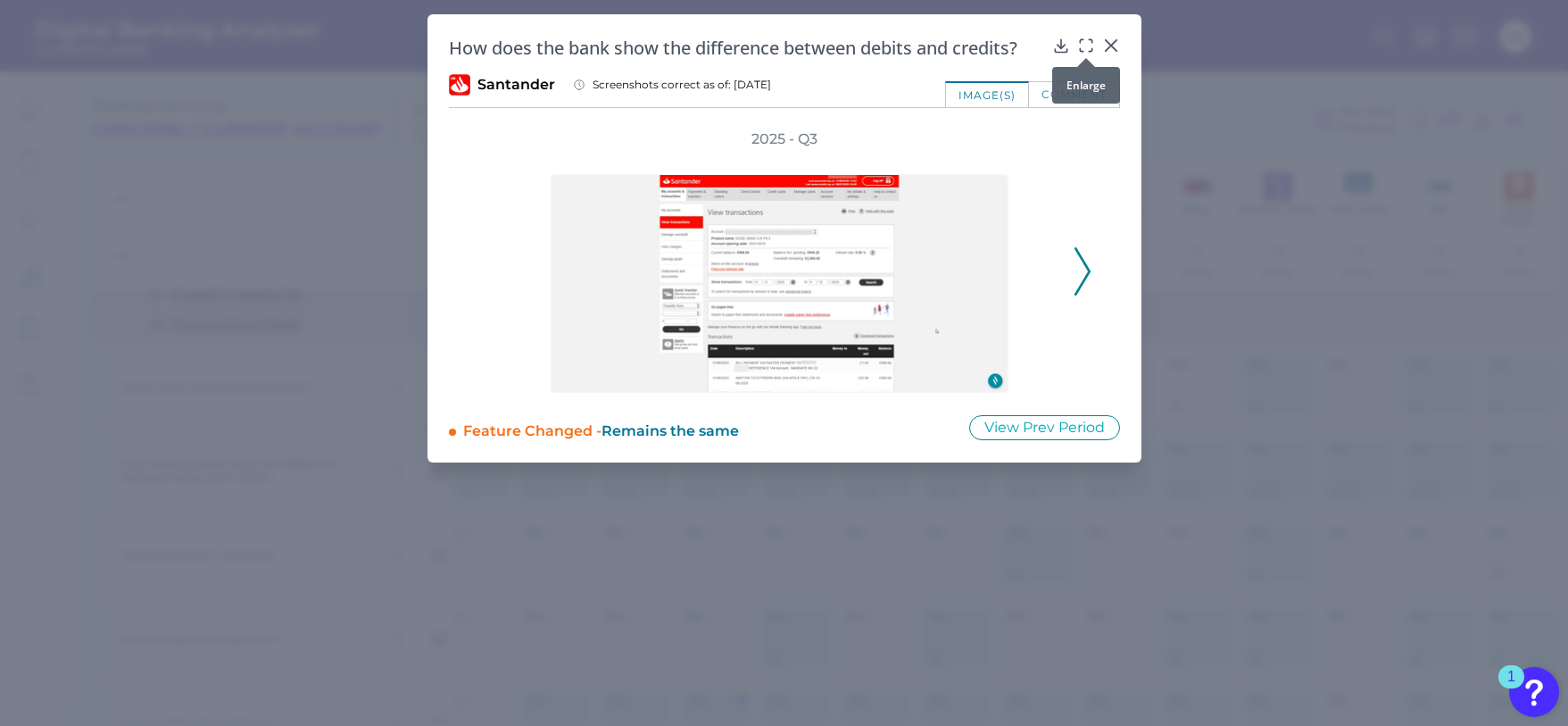
click at [1087, 46] on icon at bounding box center [1086, 45] width 18 height 18
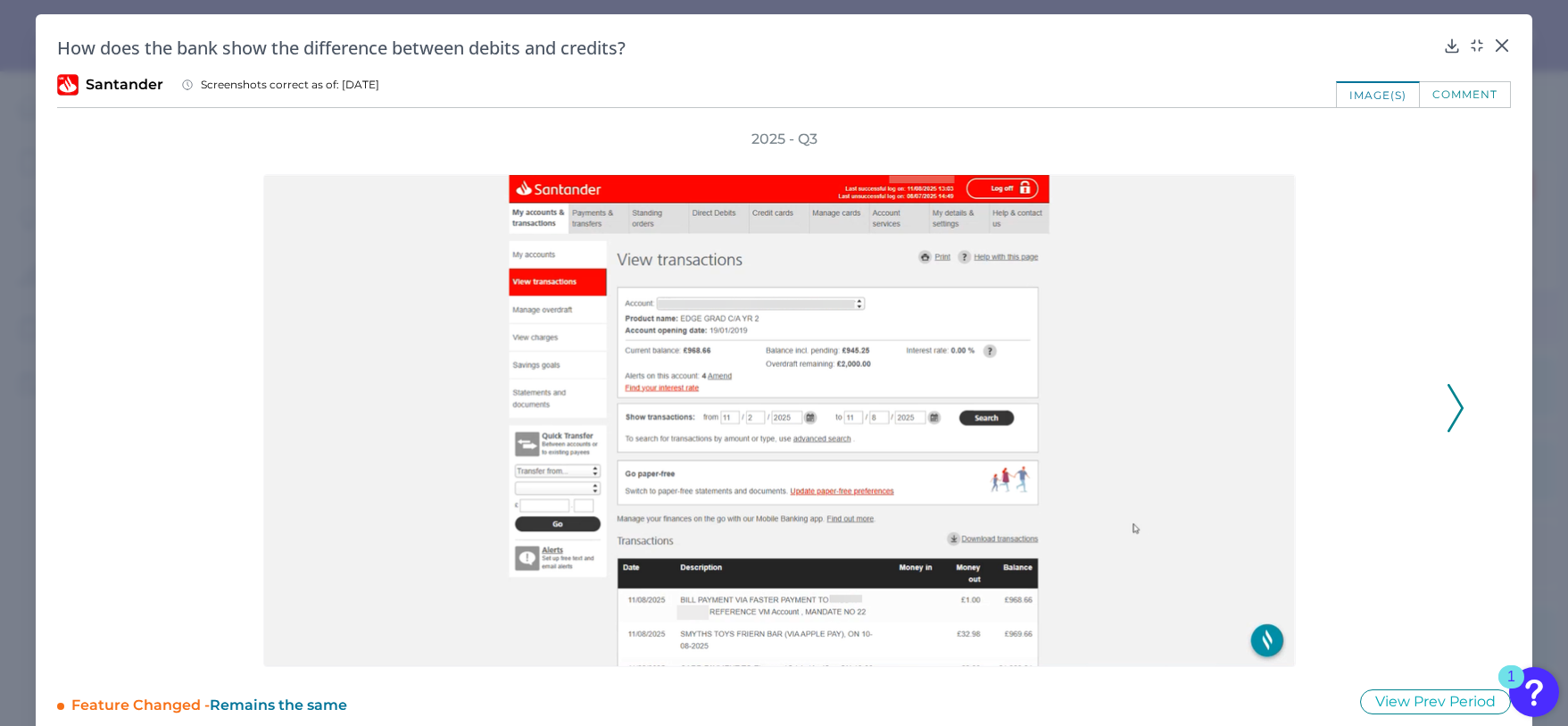
click at [1449, 404] on icon at bounding box center [1455, 408] width 16 height 48
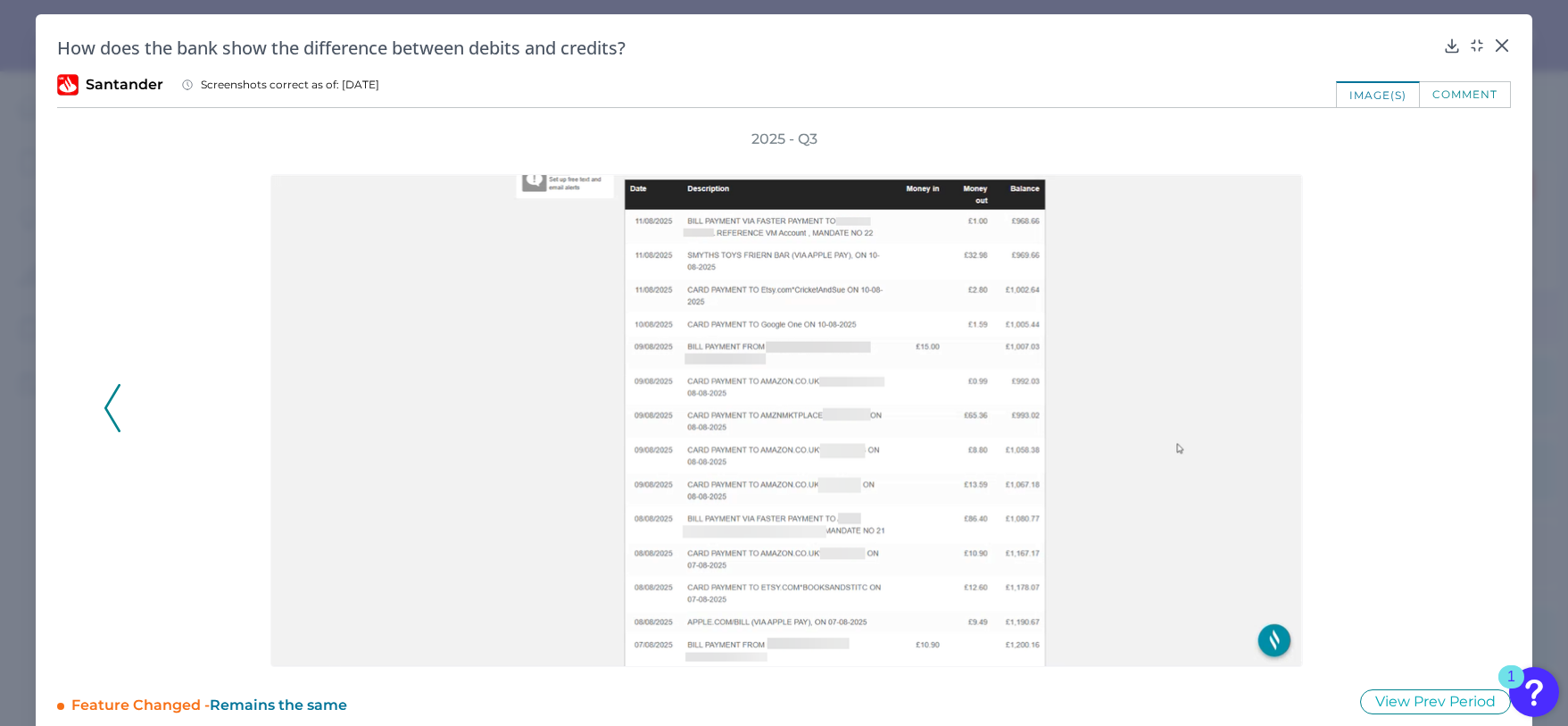
click at [1470, 267] on div "2025 - Q3" at bounding box center [784, 398] width 1454 height 538
click at [1494, 47] on icon at bounding box center [1502, 45] width 18 height 18
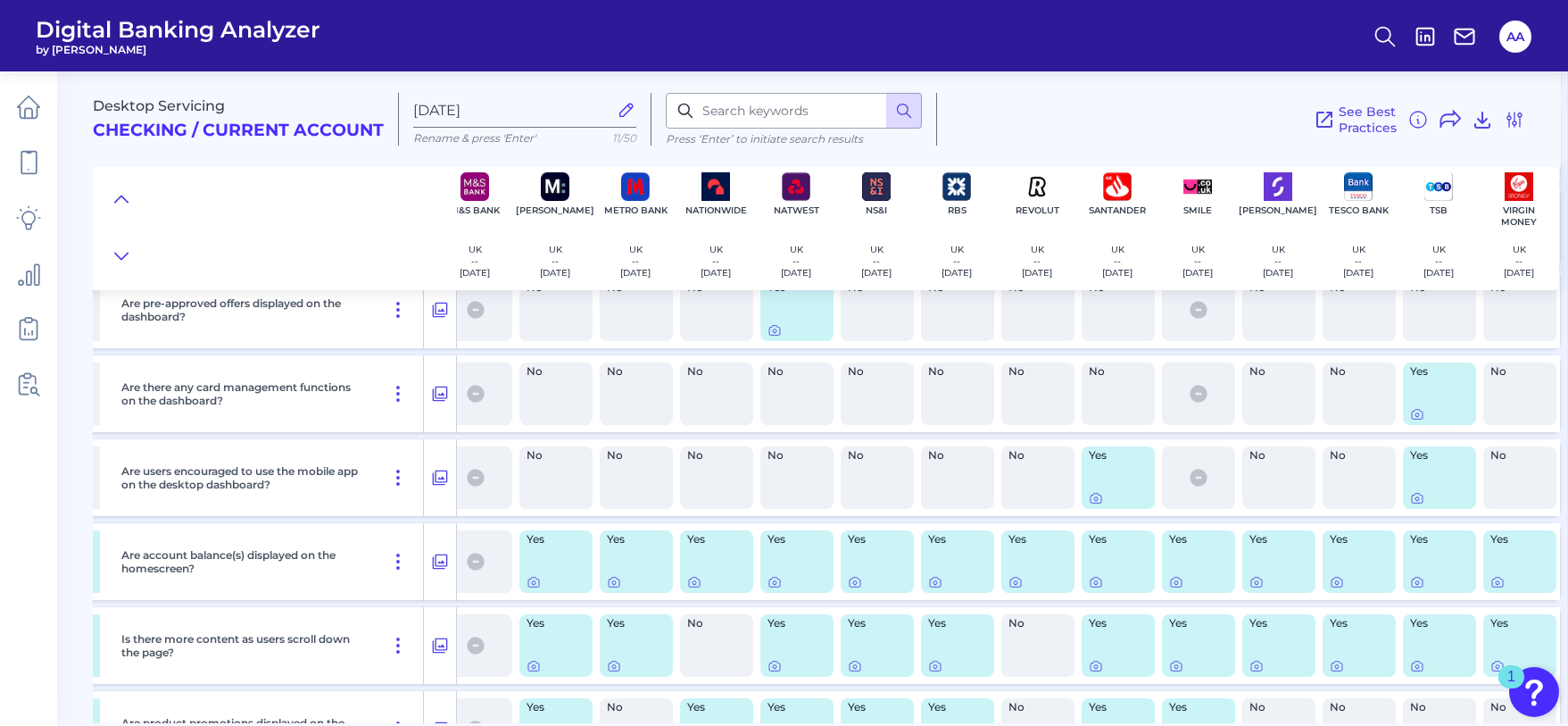
scroll to position [8811, 512]
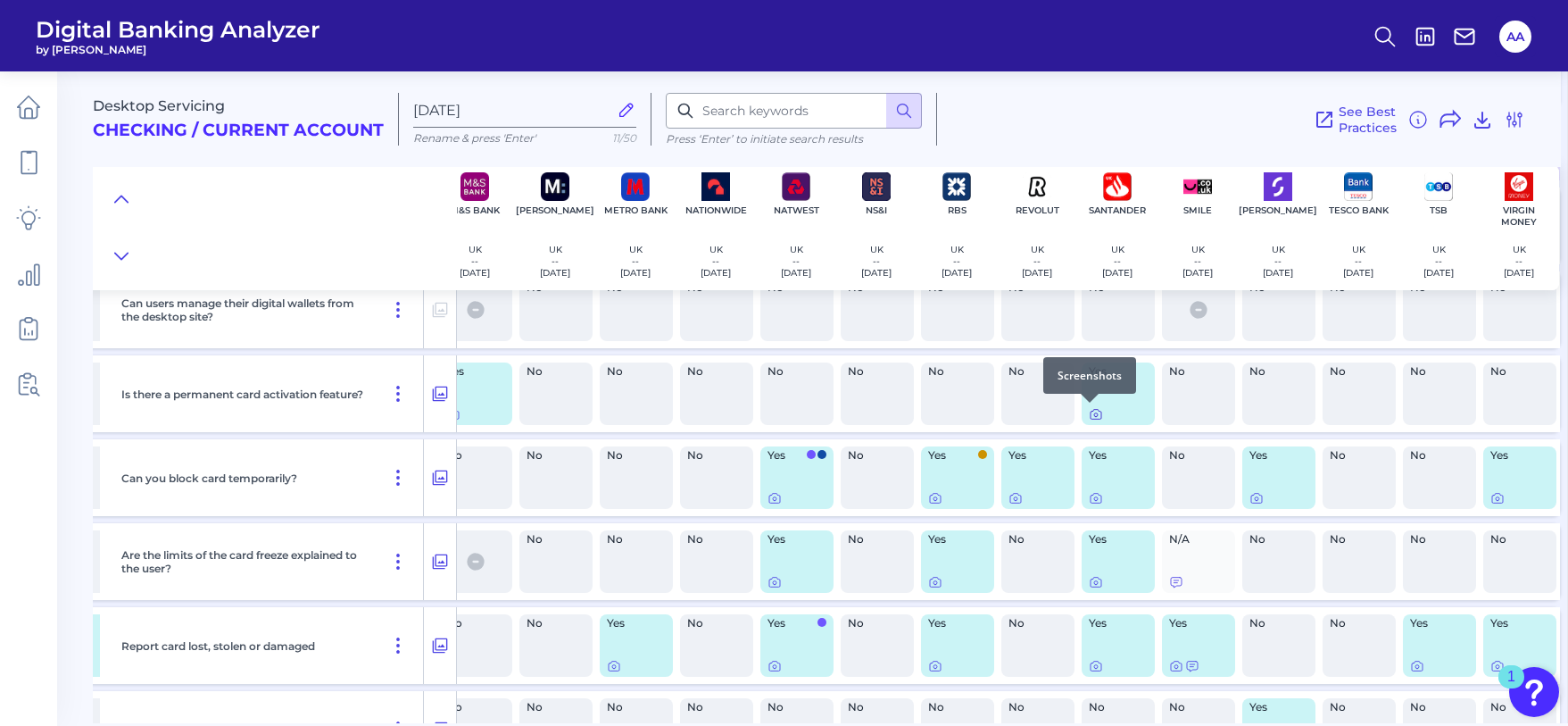
click at [1089, 417] on icon at bounding box center [1095, 414] width 14 height 14
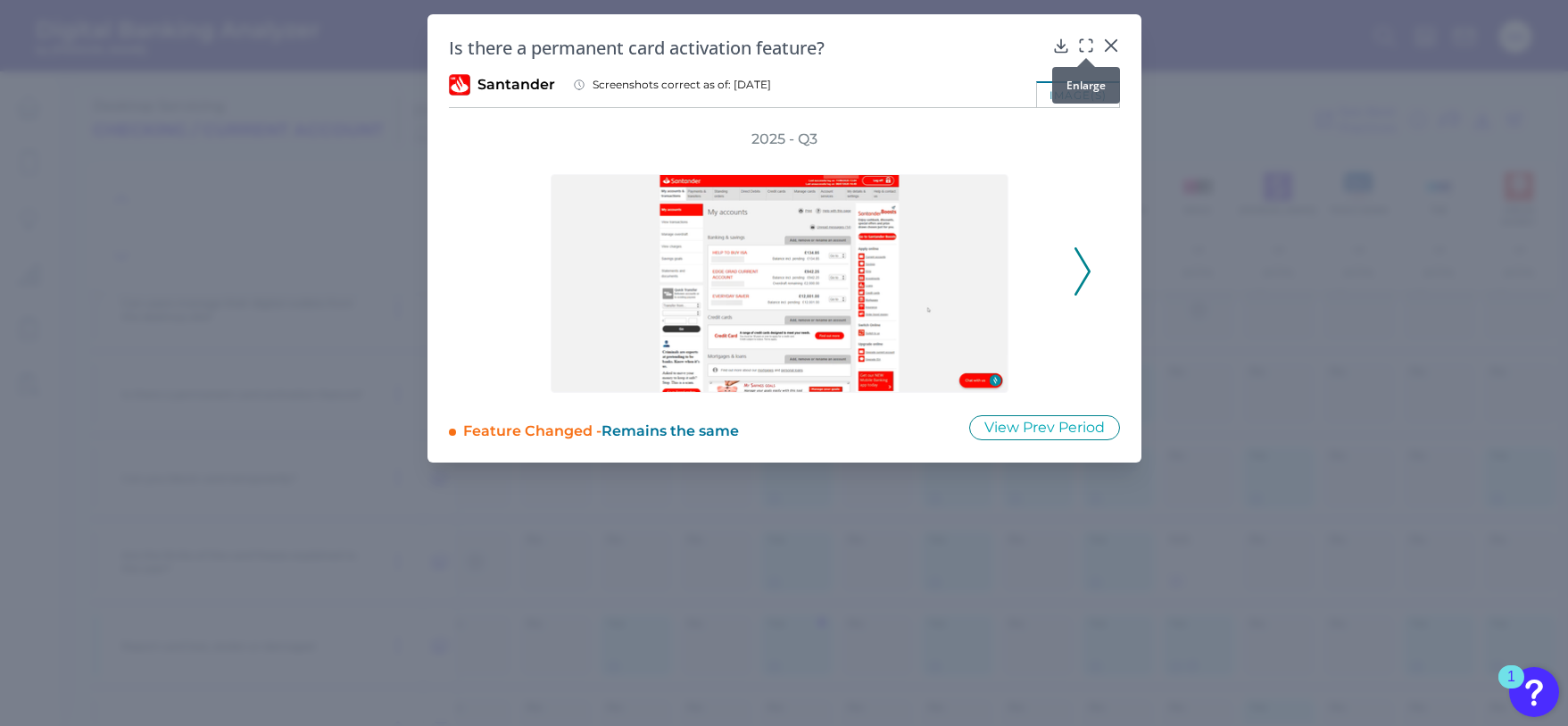
click at [1086, 38] on icon at bounding box center [1086, 45] width 18 height 18
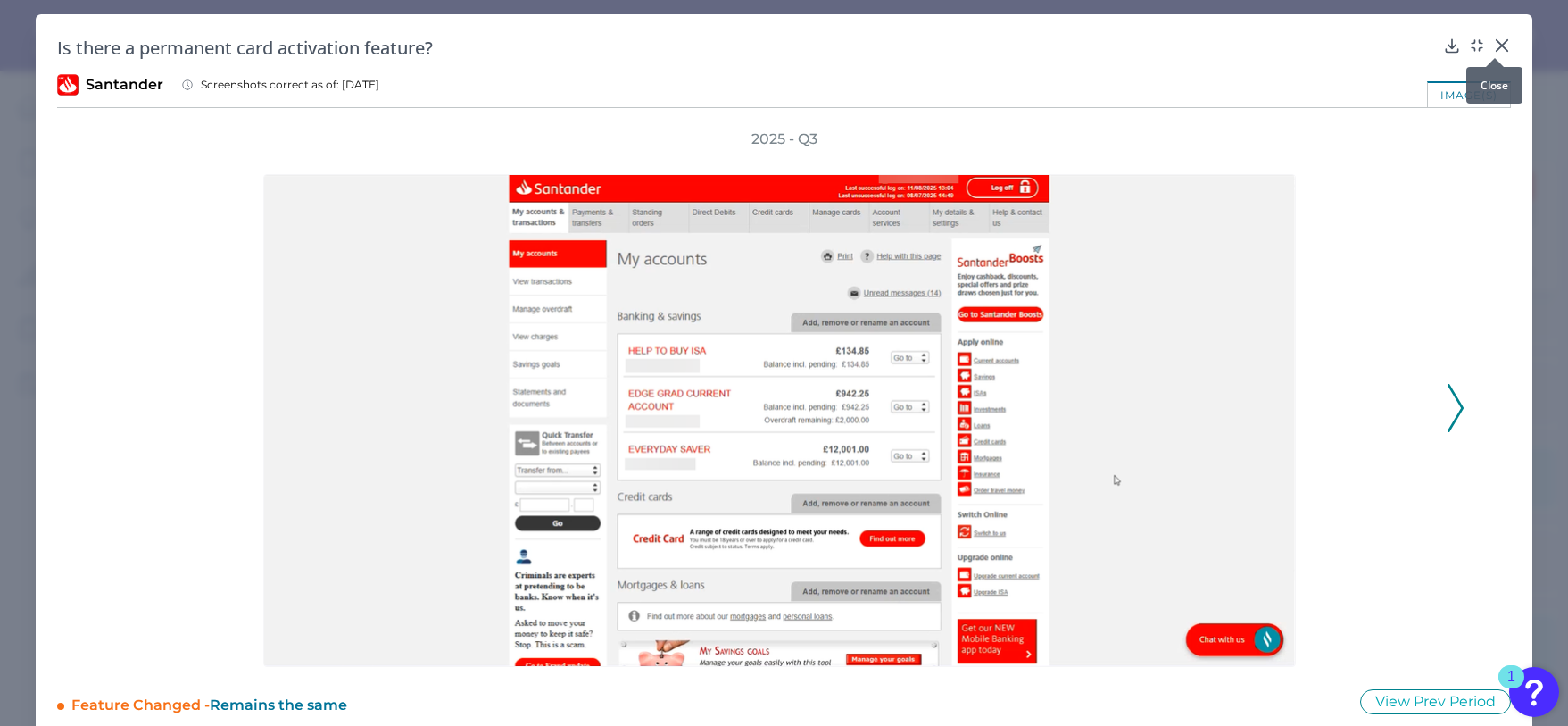
click at [1497, 47] on icon at bounding box center [1502, 45] width 11 height 11
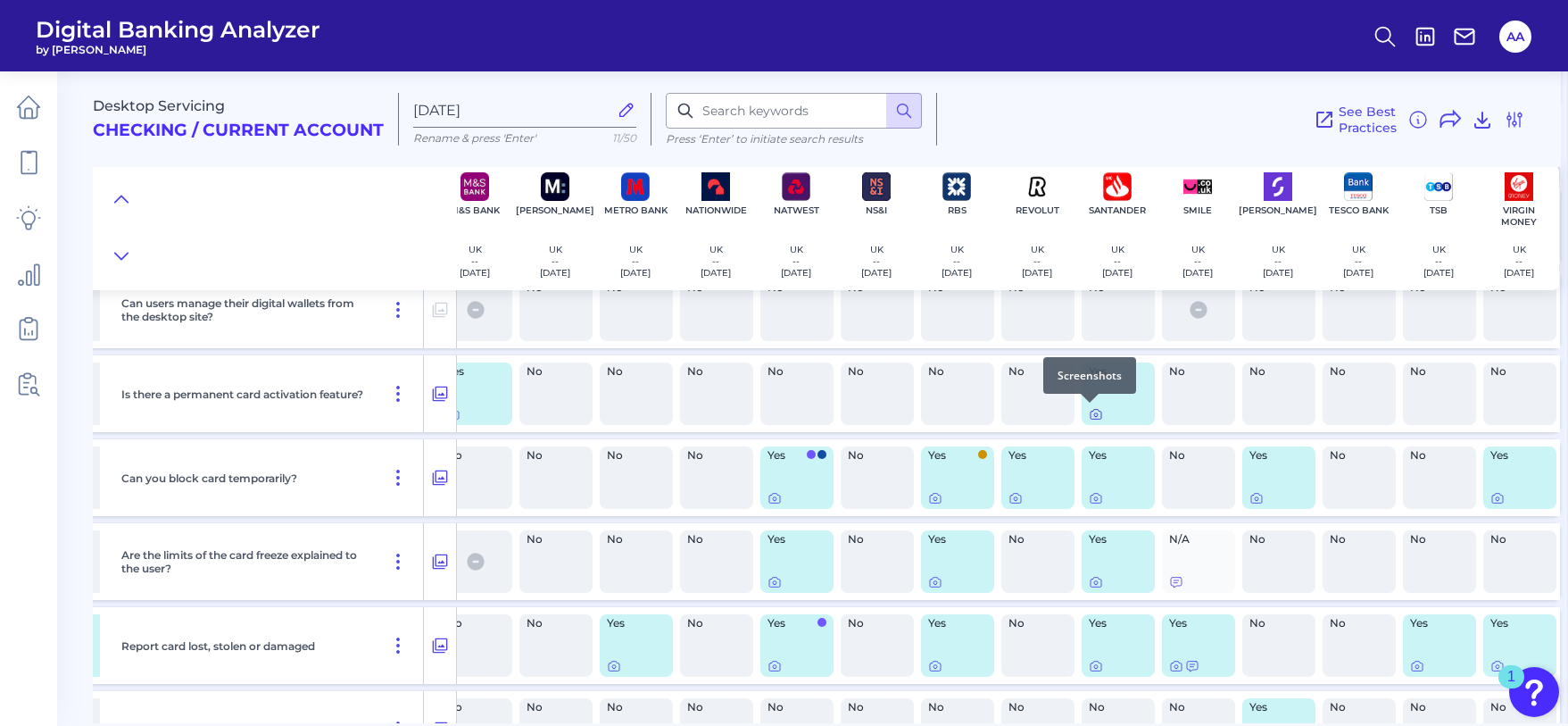
click at [1095, 417] on icon at bounding box center [1095, 414] width 14 height 14
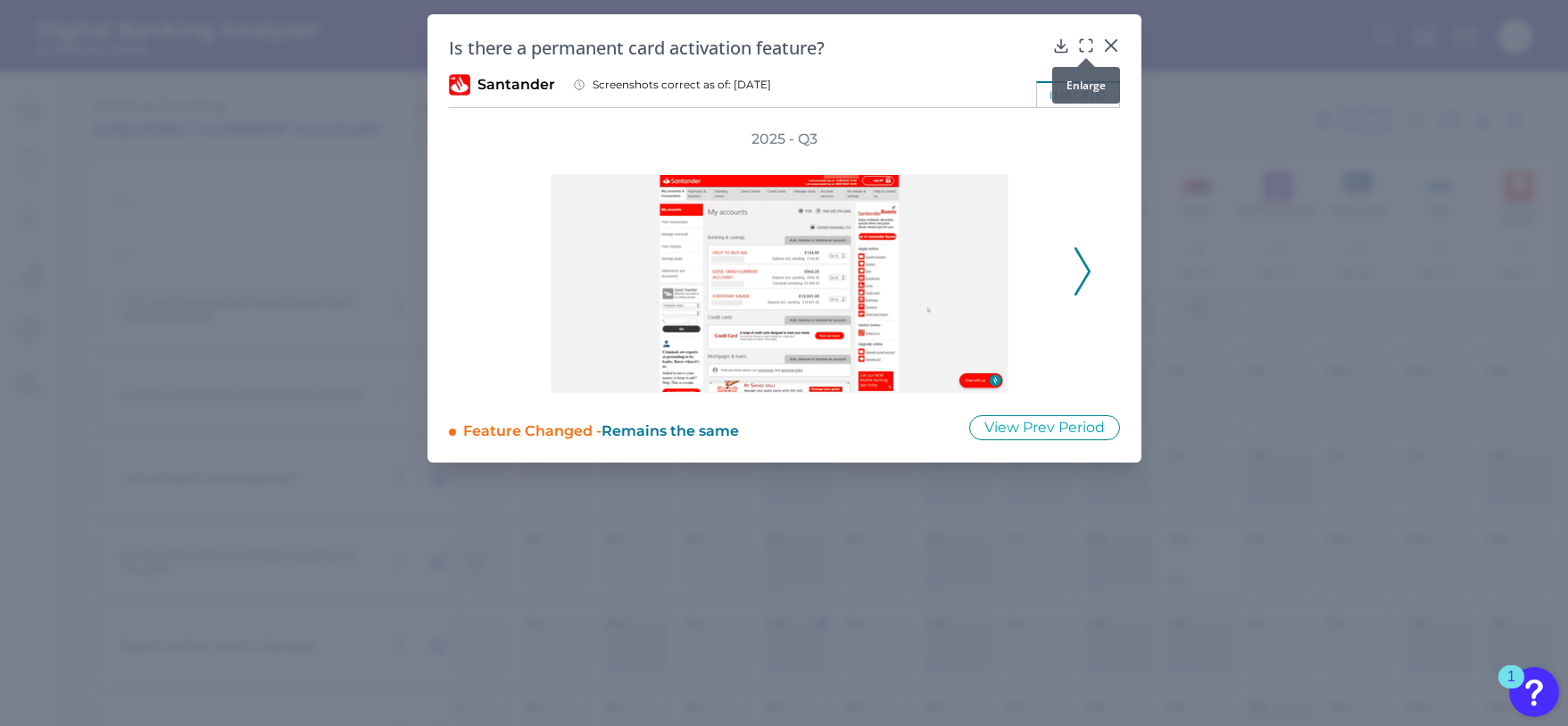
click at [1087, 41] on icon at bounding box center [1086, 45] width 18 height 18
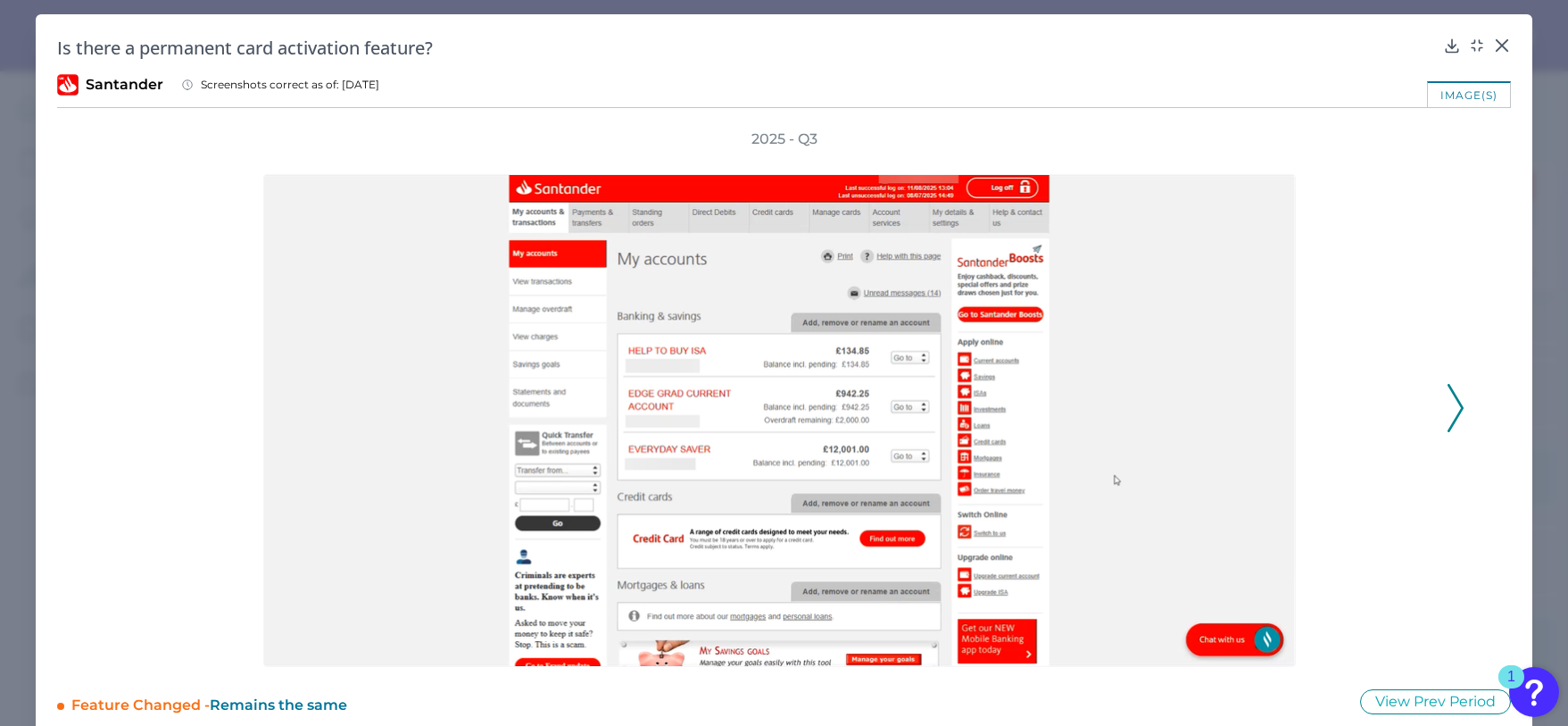
click at [1454, 411] on polyline at bounding box center [1455, 408] width 13 height 46
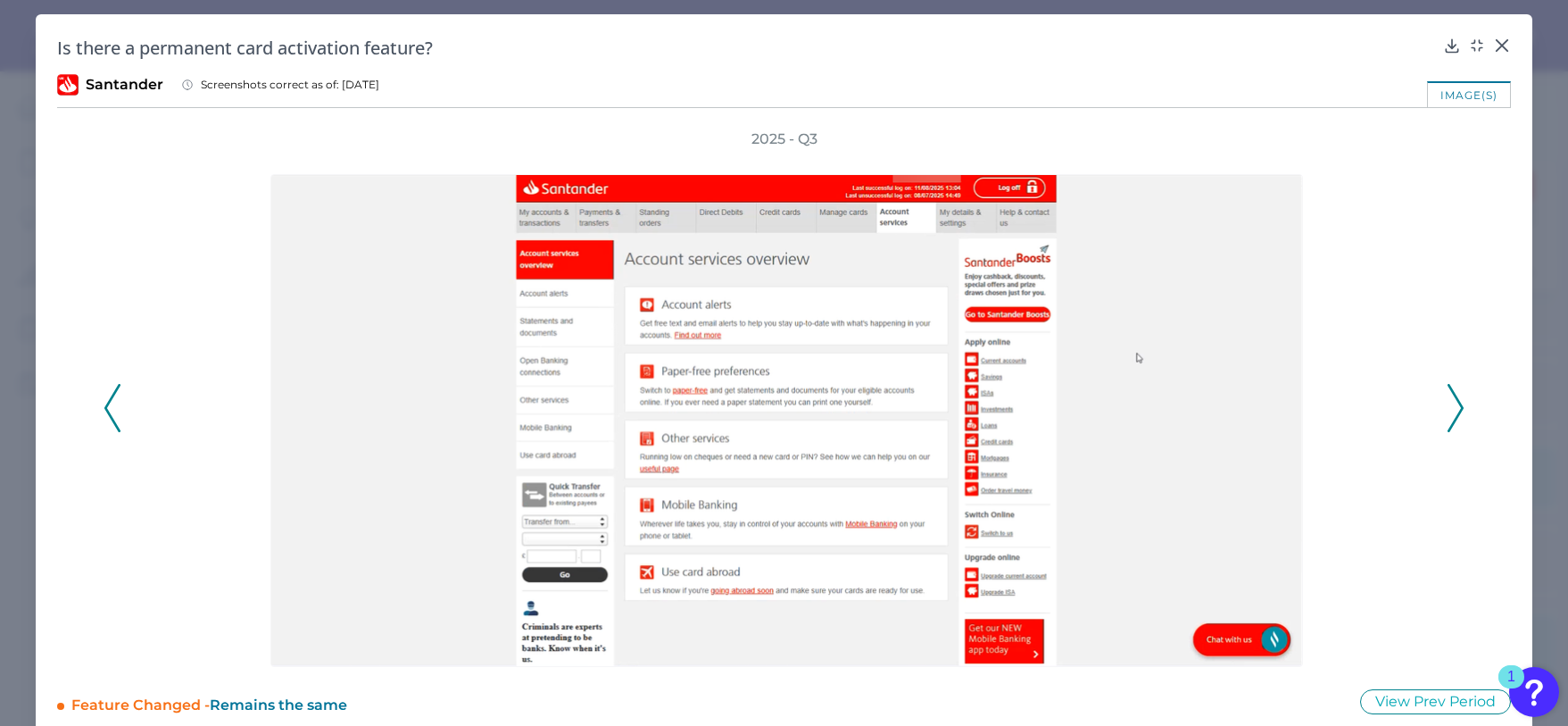
click at [1454, 411] on polyline at bounding box center [1455, 408] width 13 height 46
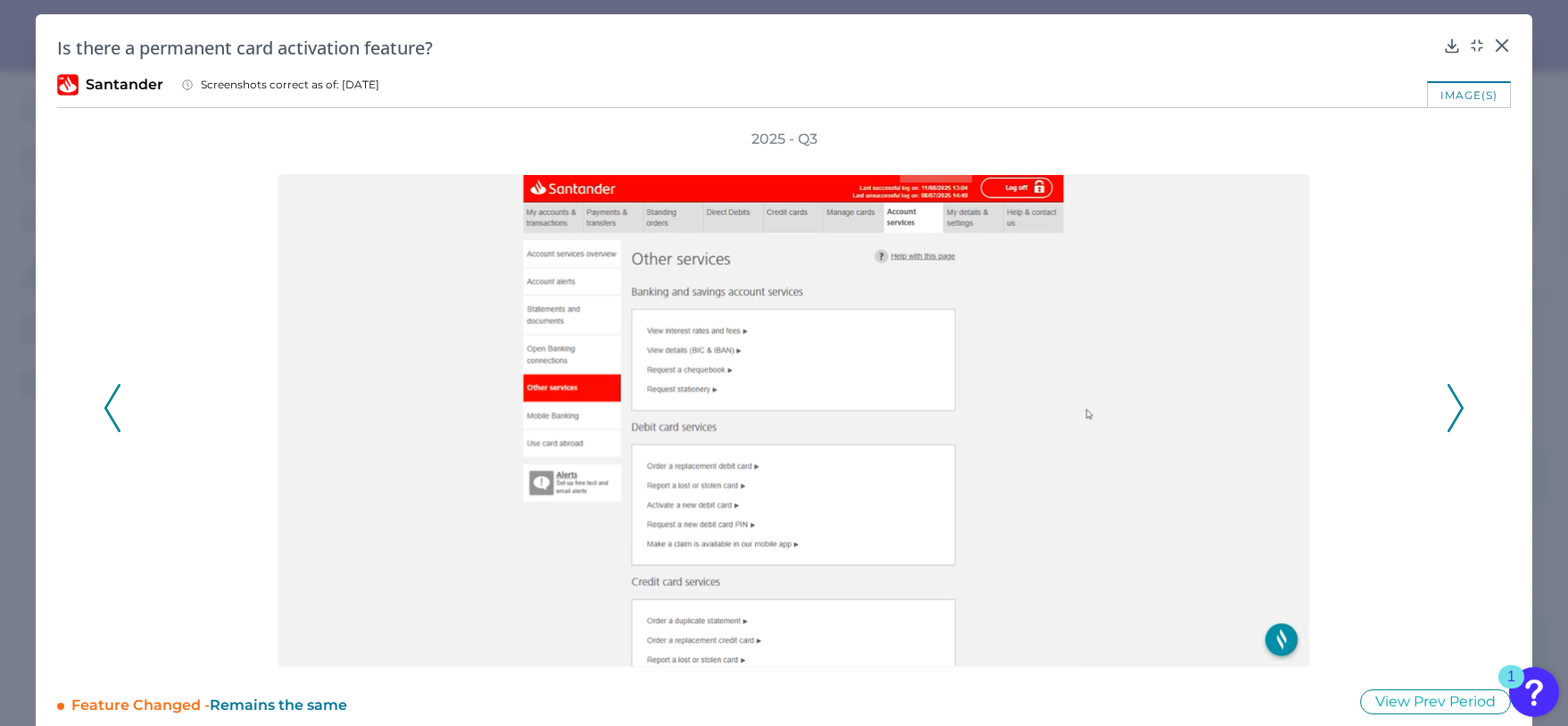
click at [1454, 411] on polyline at bounding box center [1455, 408] width 13 height 46
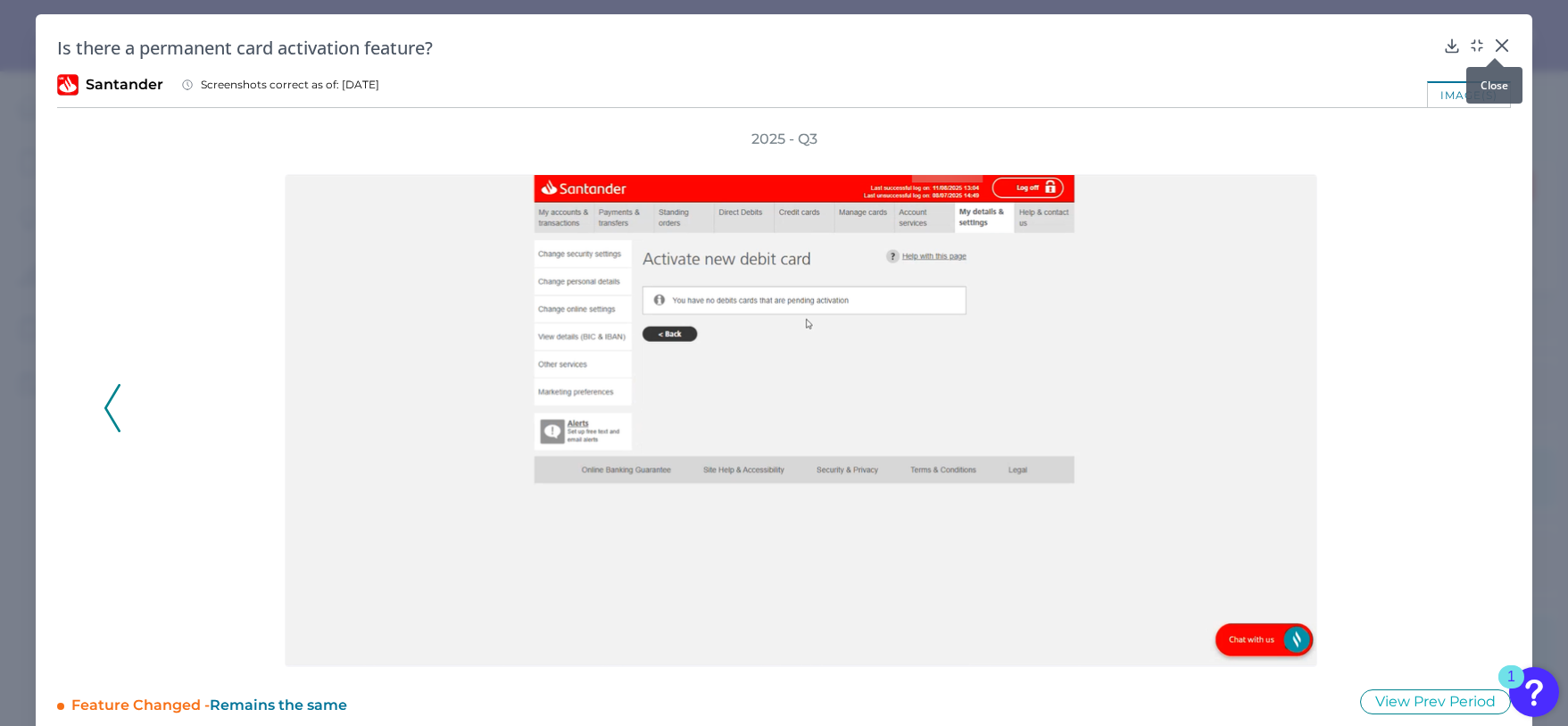
click at [1499, 46] on icon at bounding box center [1502, 45] width 18 height 18
